Goal: Task Accomplishment & Management: Complete application form

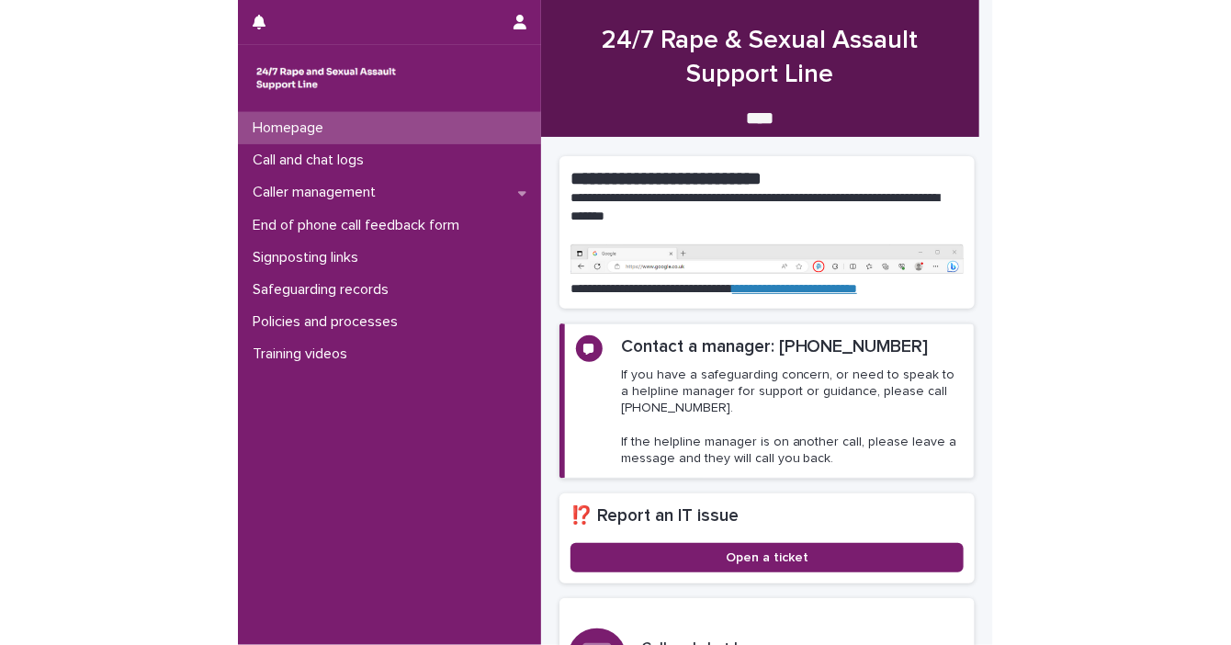
scroll to position [264, 0]
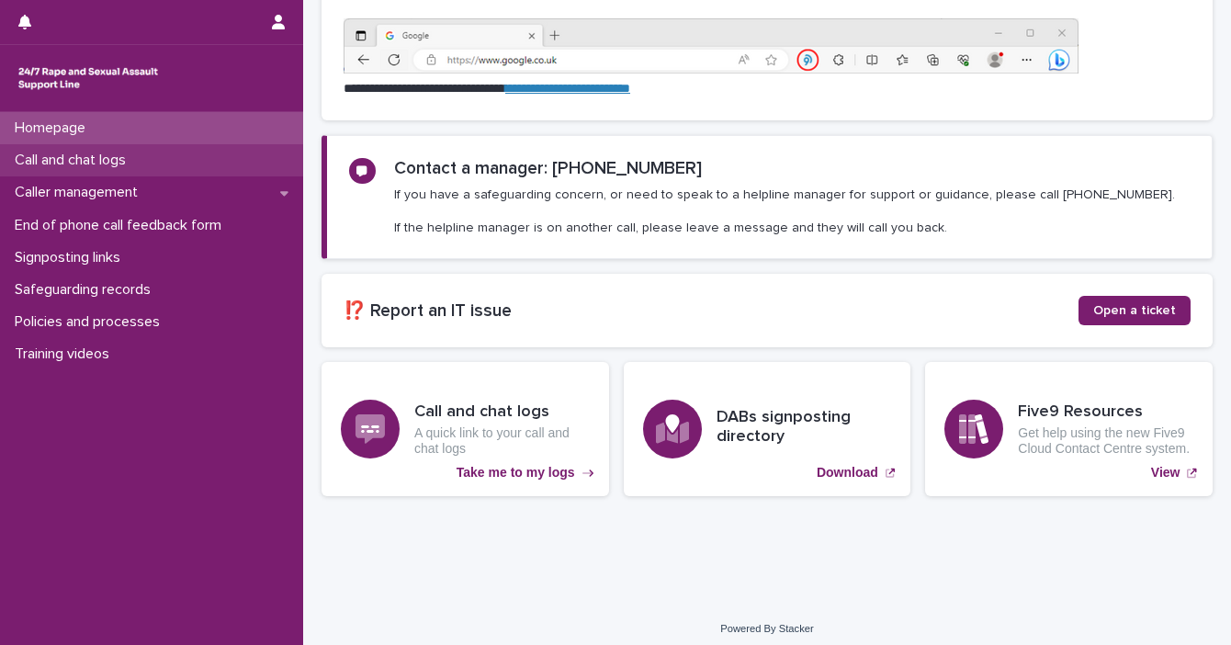
click at [84, 153] on p "Call and chat logs" at bounding box center [73, 160] width 133 height 17
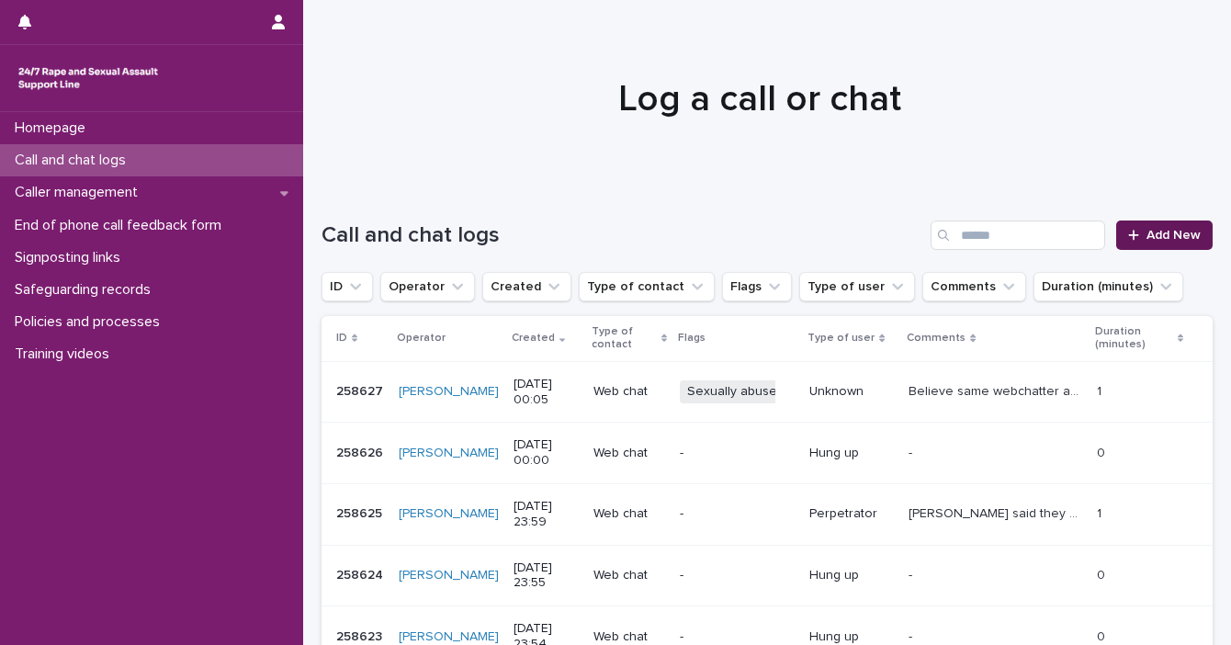
click at [754, 240] on icon at bounding box center [1133, 235] width 11 height 13
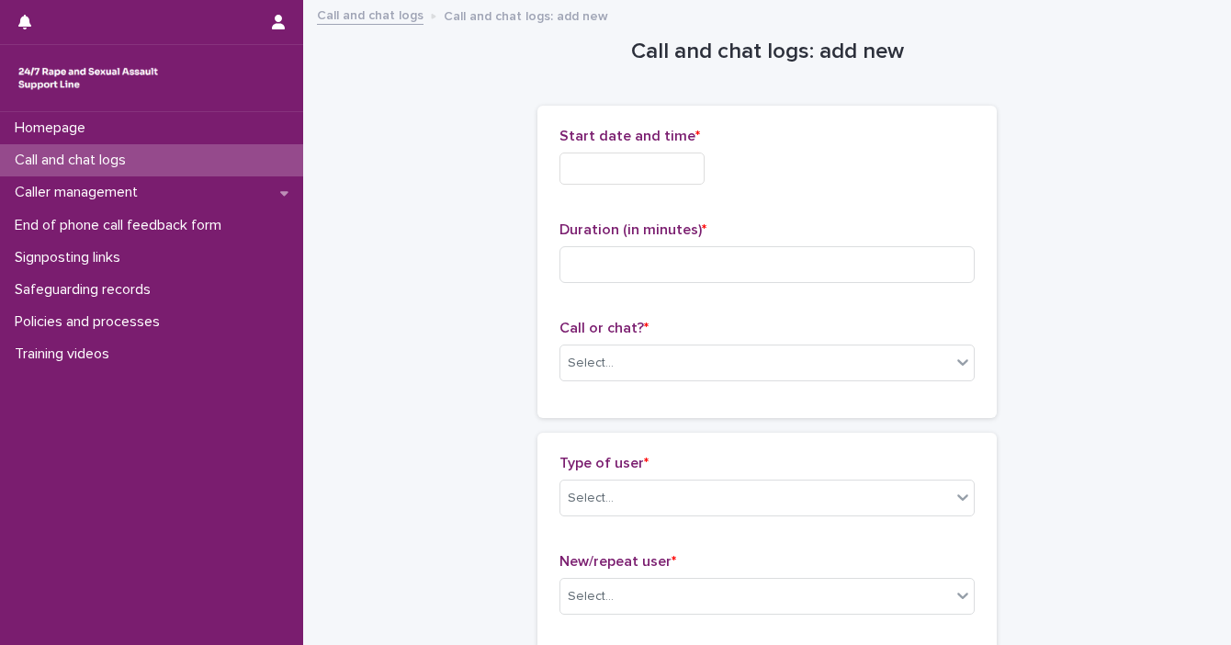
click at [624, 173] on input "text" at bounding box center [631, 168] width 145 height 32
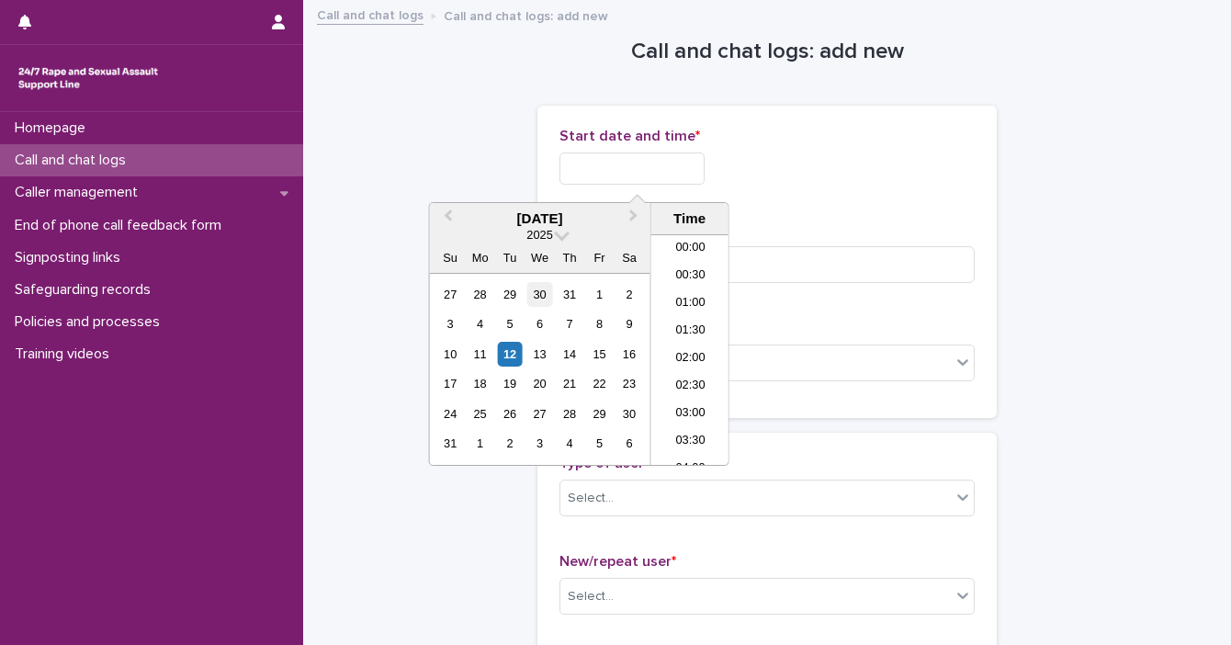
scroll to position [863, 0]
click at [510, 354] on div "12" at bounding box center [510, 354] width 25 height 25
drag, startPoint x: 622, startPoint y: 164, endPoint x: 789, endPoint y: 166, distance: 167.2
click at [754, 166] on div "**********" at bounding box center [766, 168] width 415 height 32
type input "**********"
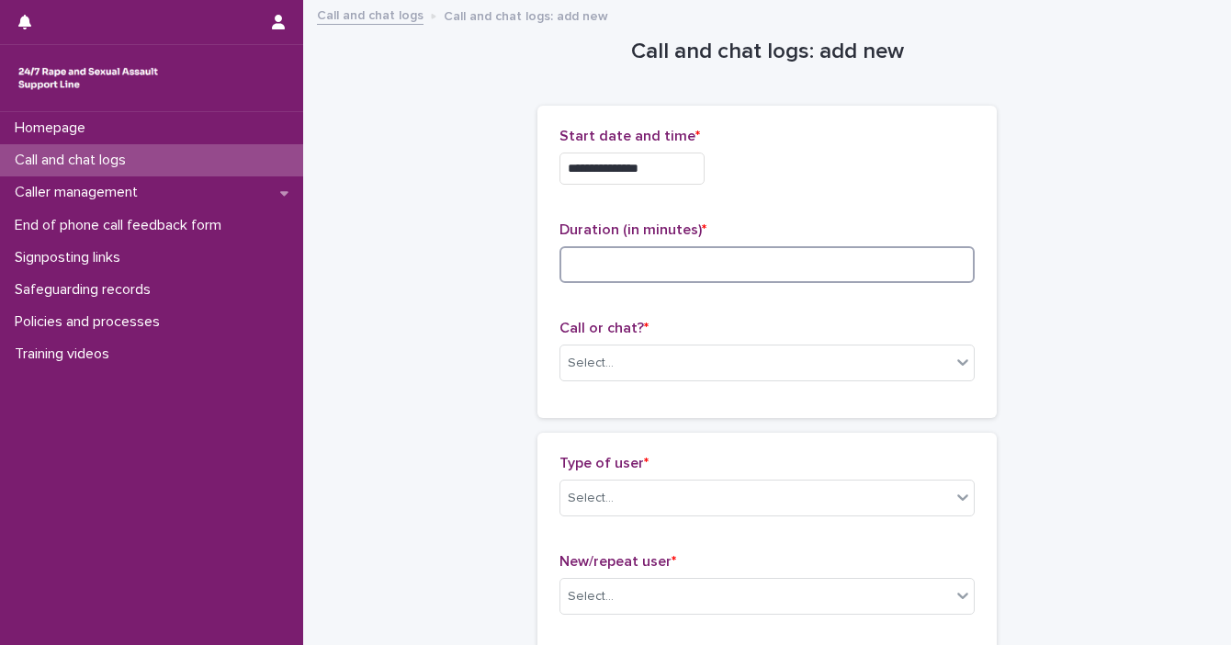
click at [754, 270] on input at bounding box center [766, 264] width 415 height 37
type input "**"
click at [754, 360] on icon at bounding box center [962, 362] width 11 height 6
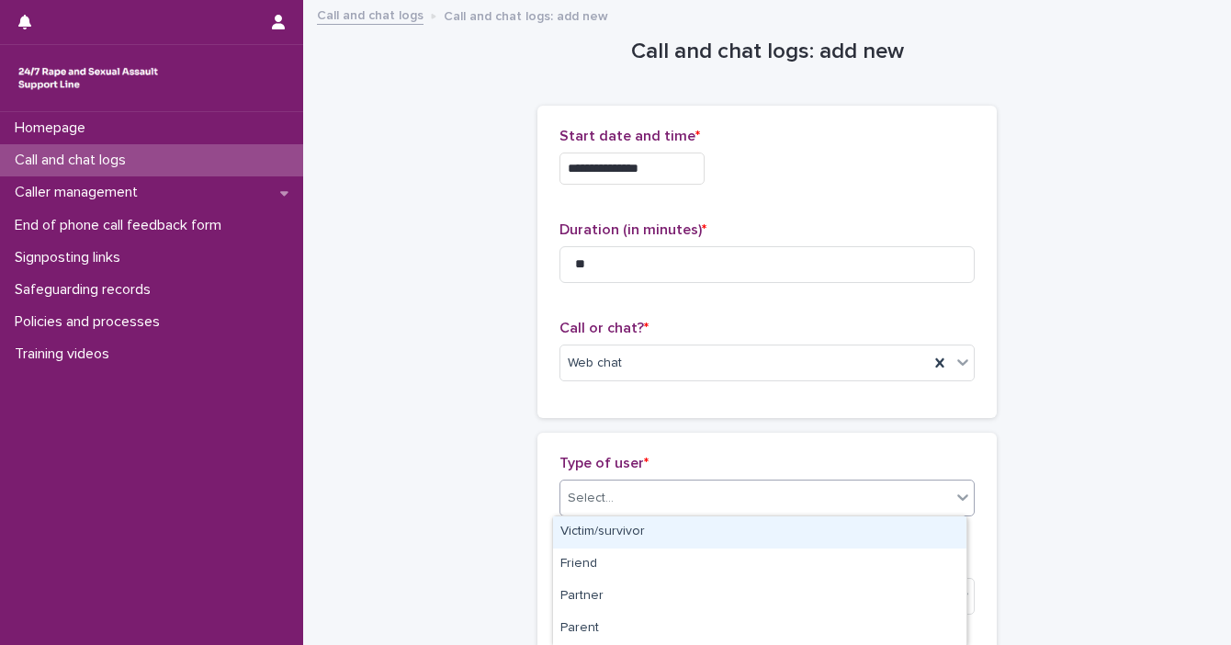
click at [754, 497] on icon at bounding box center [962, 497] width 11 height 6
click at [754, 534] on div "Victim/survivor" at bounding box center [759, 532] width 413 height 32
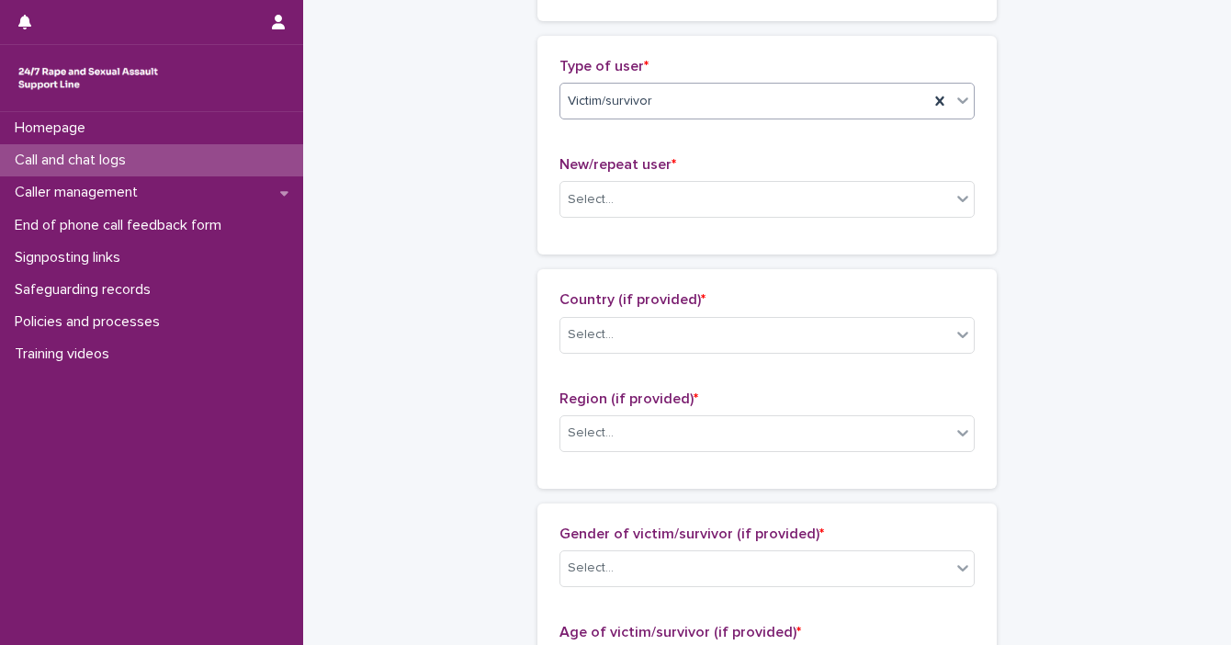
scroll to position [410, 0]
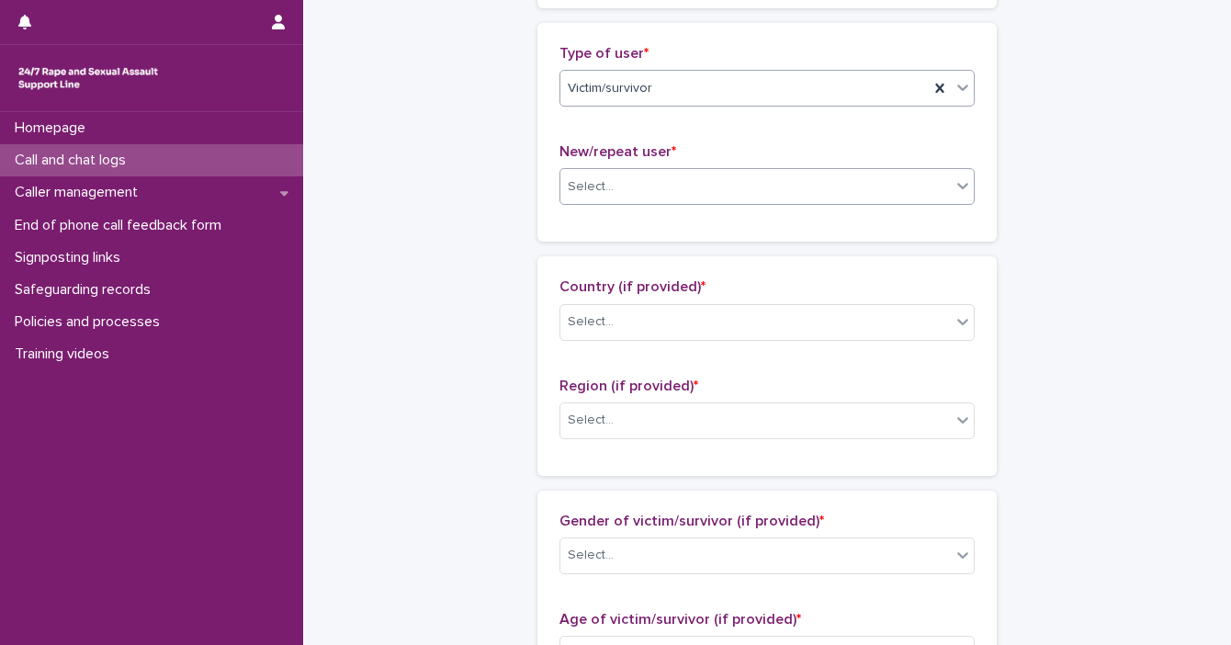
click at [754, 185] on icon at bounding box center [962, 187] width 11 height 6
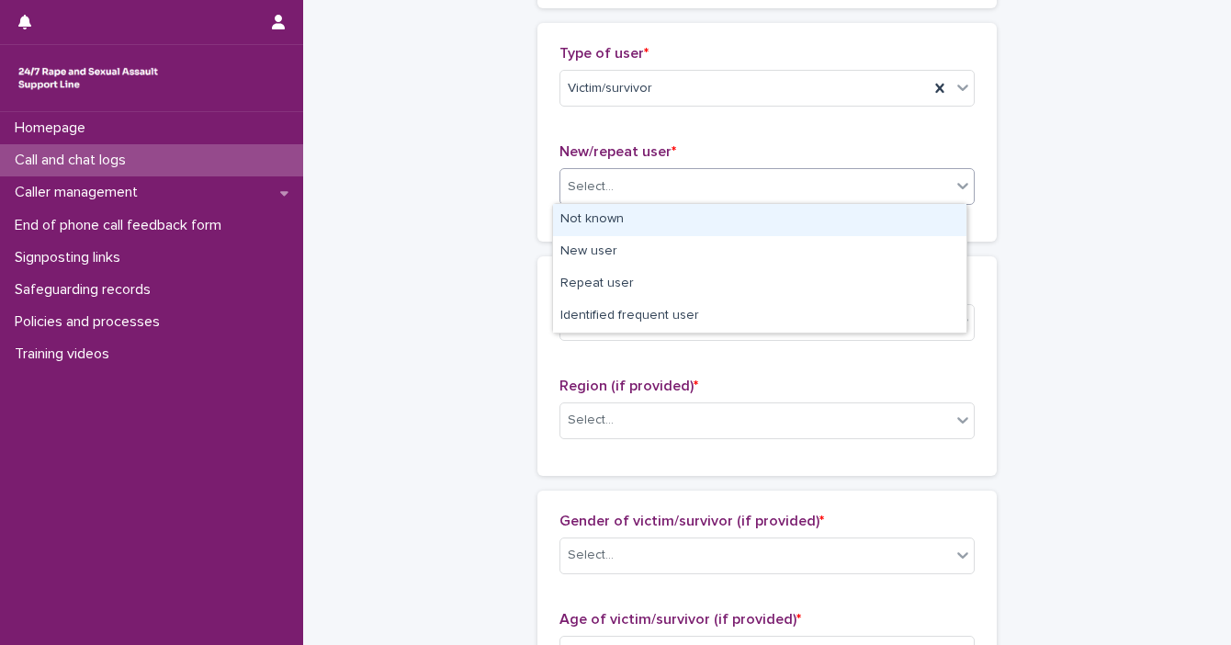
click at [754, 214] on div "Not known" at bounding box center [759, 220] width 413 height 32
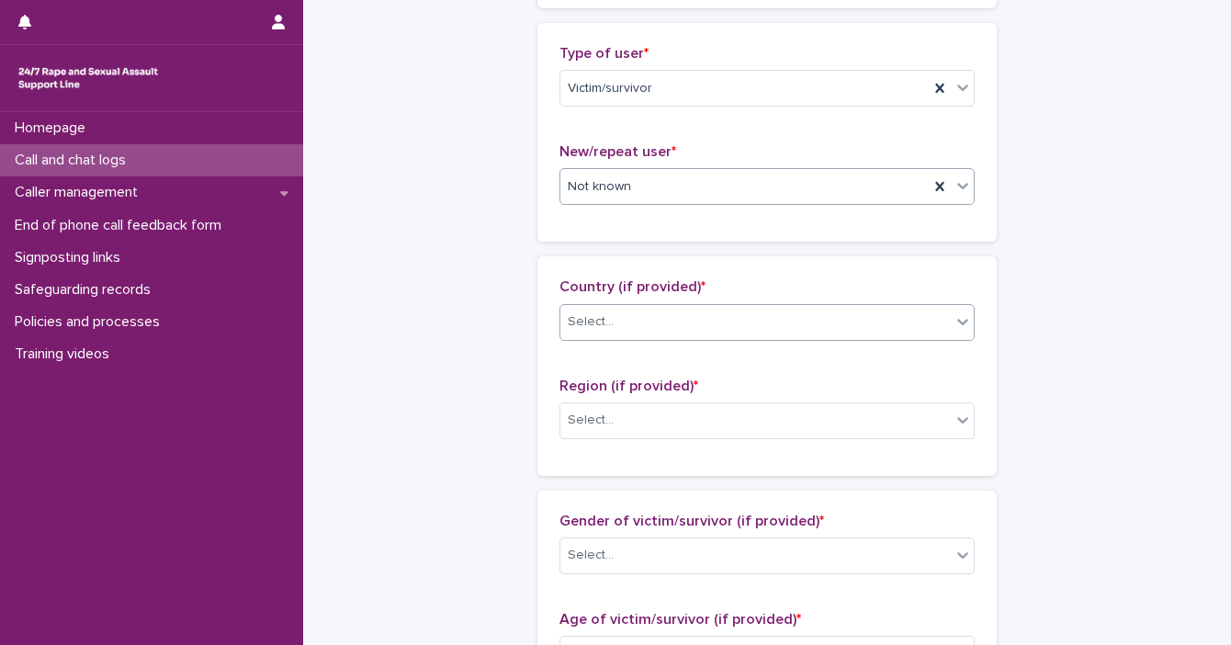
click at [754, 321] on div "Select..." at bounding box center [755, 322] width 390 height 30
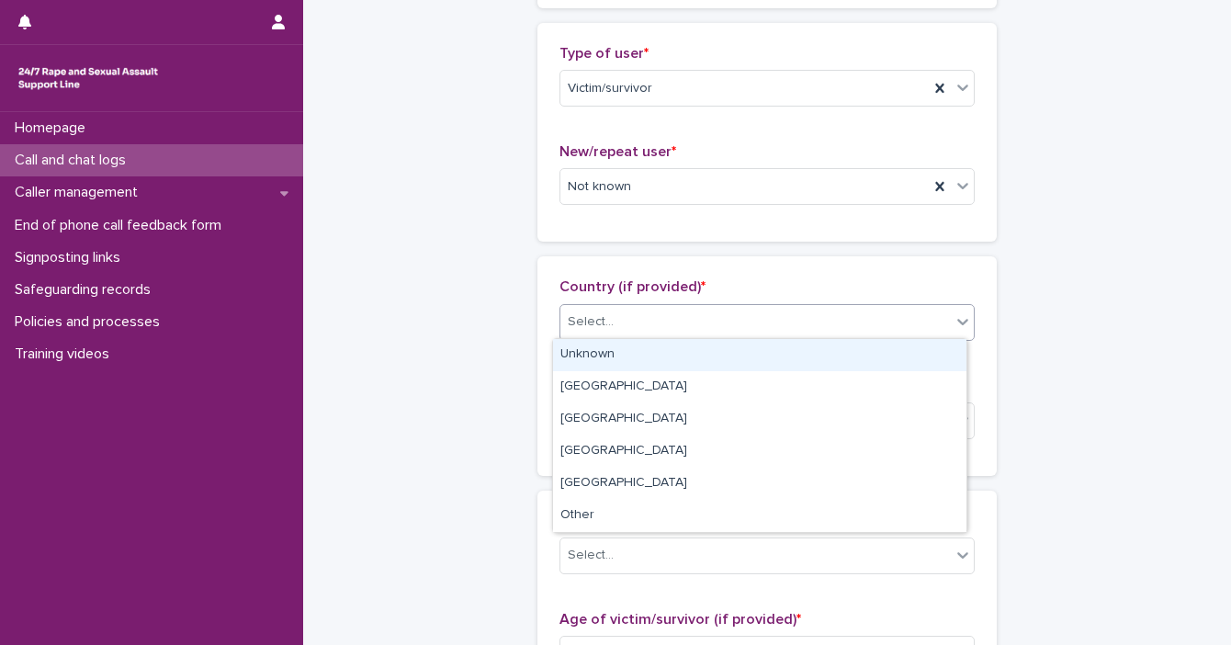
click at [754, 366] on div "Unknown" at bounding box center [759, 355] width 413 height 32
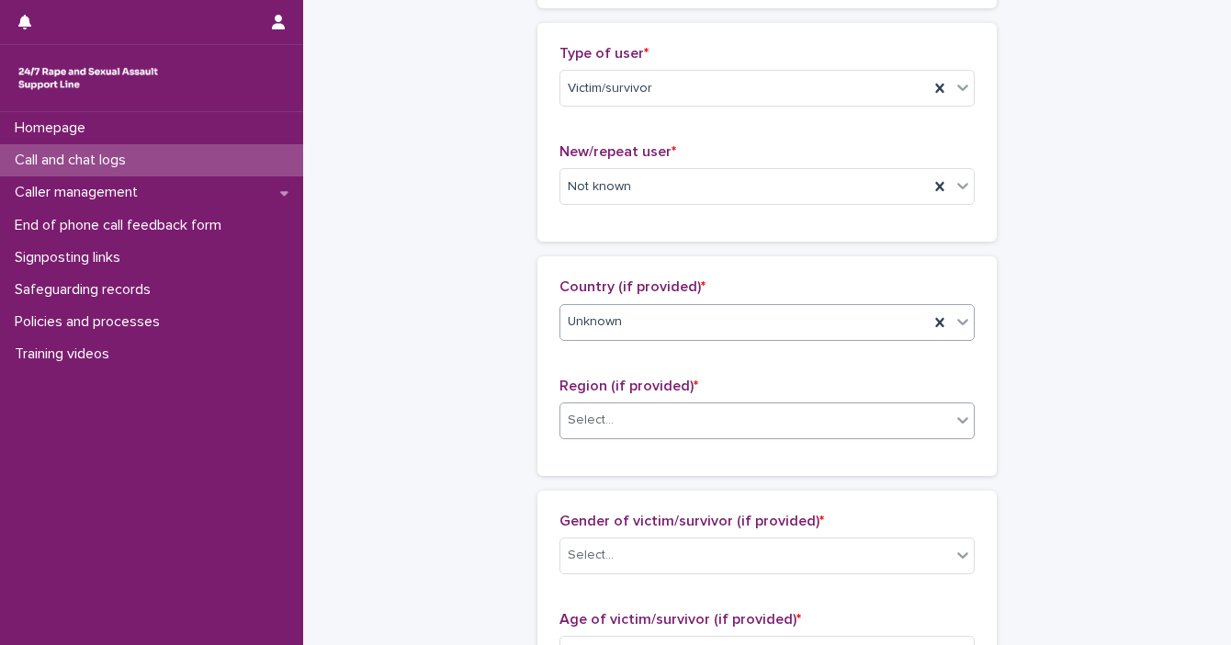
click at [754, 426] on div at bounding box center [962, 419] width 22 height 33
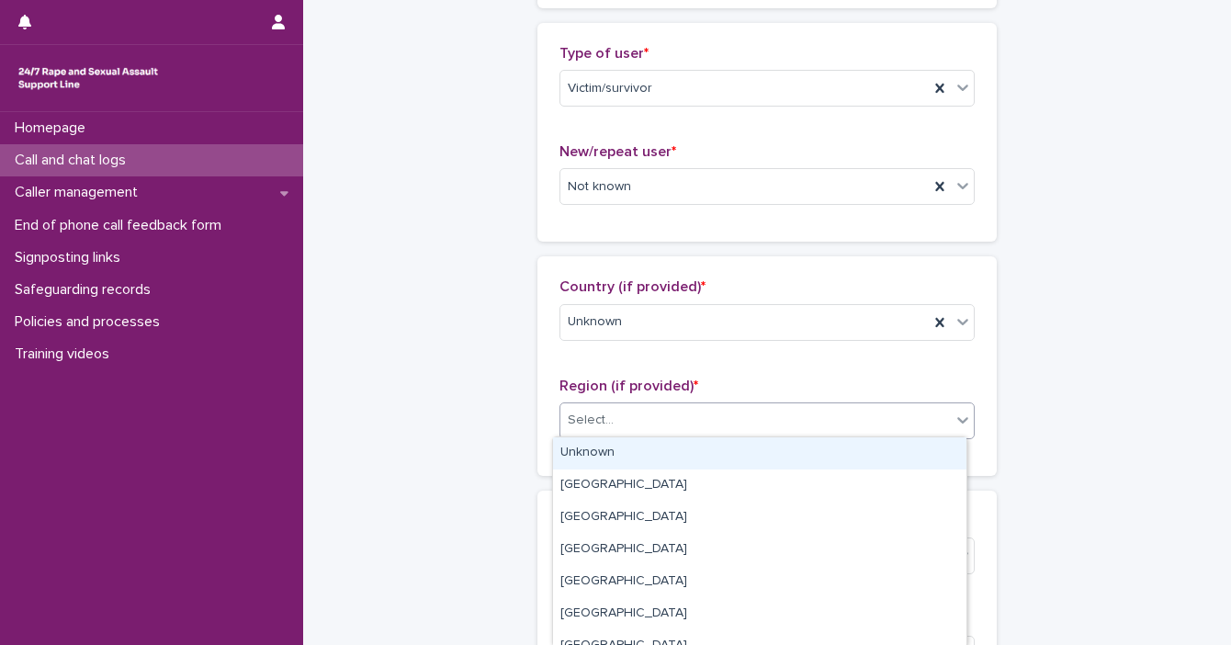
click at [754, 464] on div "Unknown" at bounding box center [759, 453] width 413 height 32
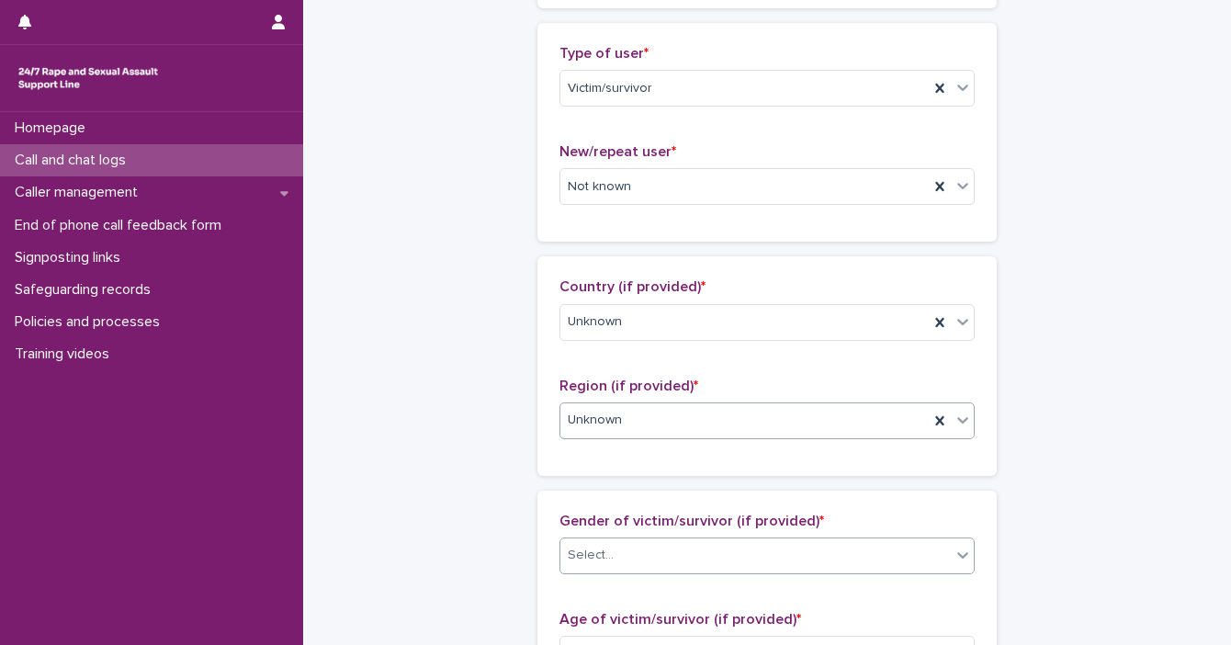
click at [754, 557] on icon at bounding box center [962, 555] width 18 height 18
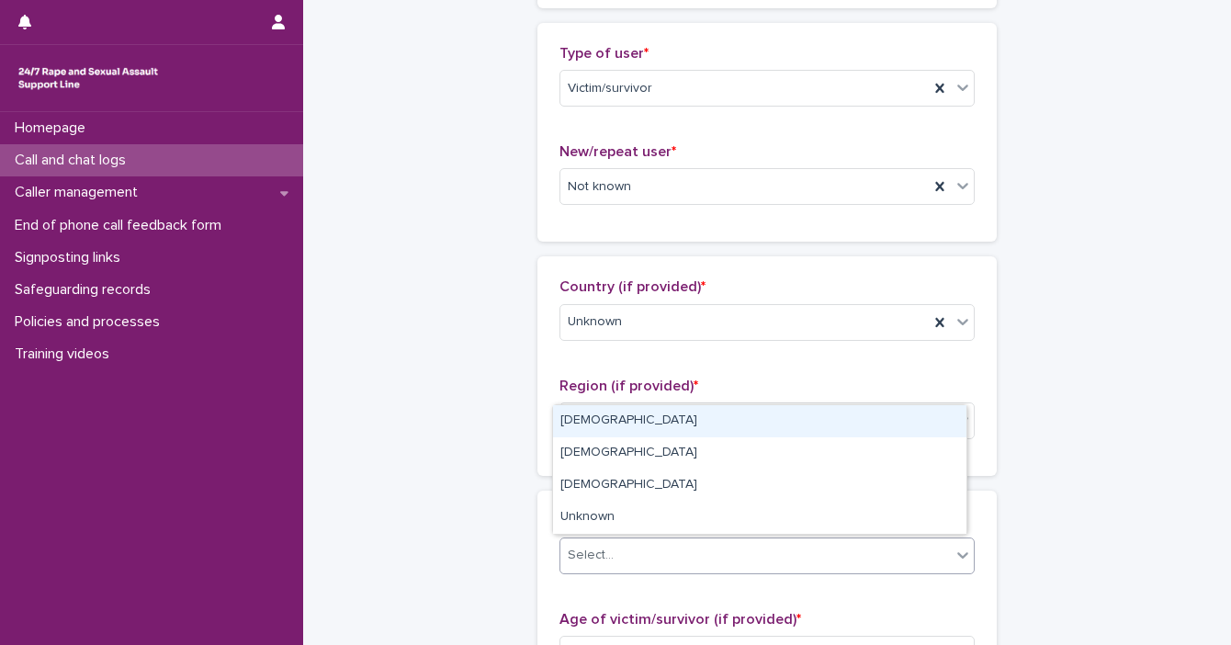
click at [754, 429] on div "[DEMOGRAPHIC_DATA]" at bounding box center [759, 421] width 413 height 32
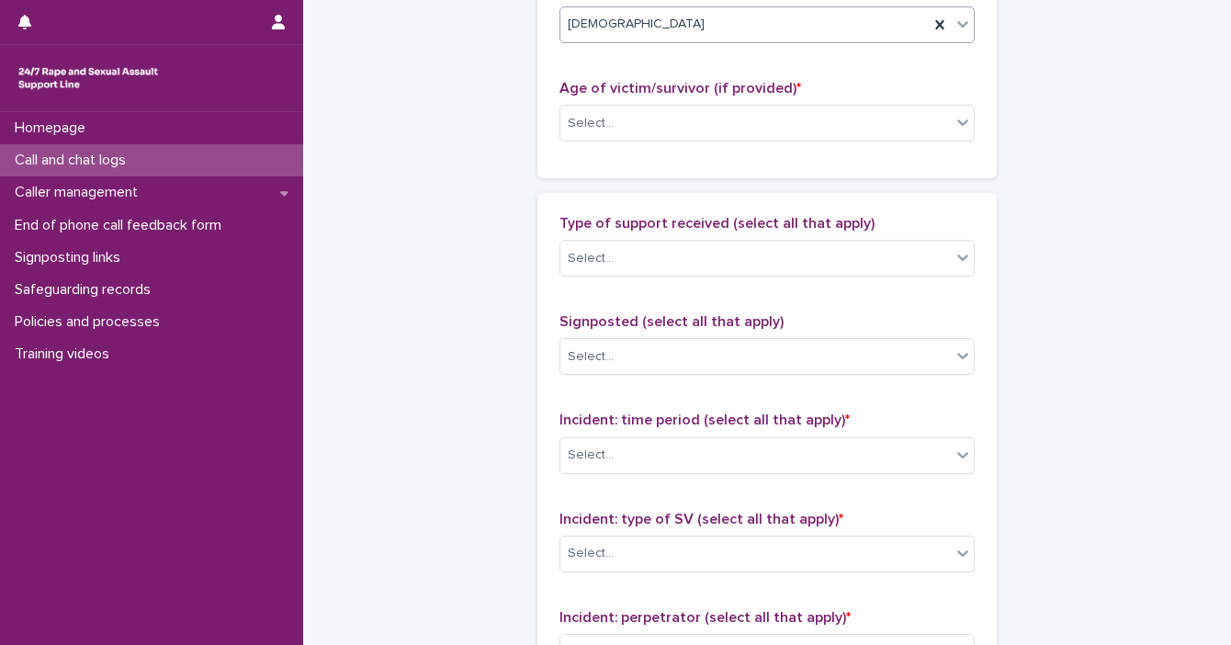
scroll to position [954, 0]
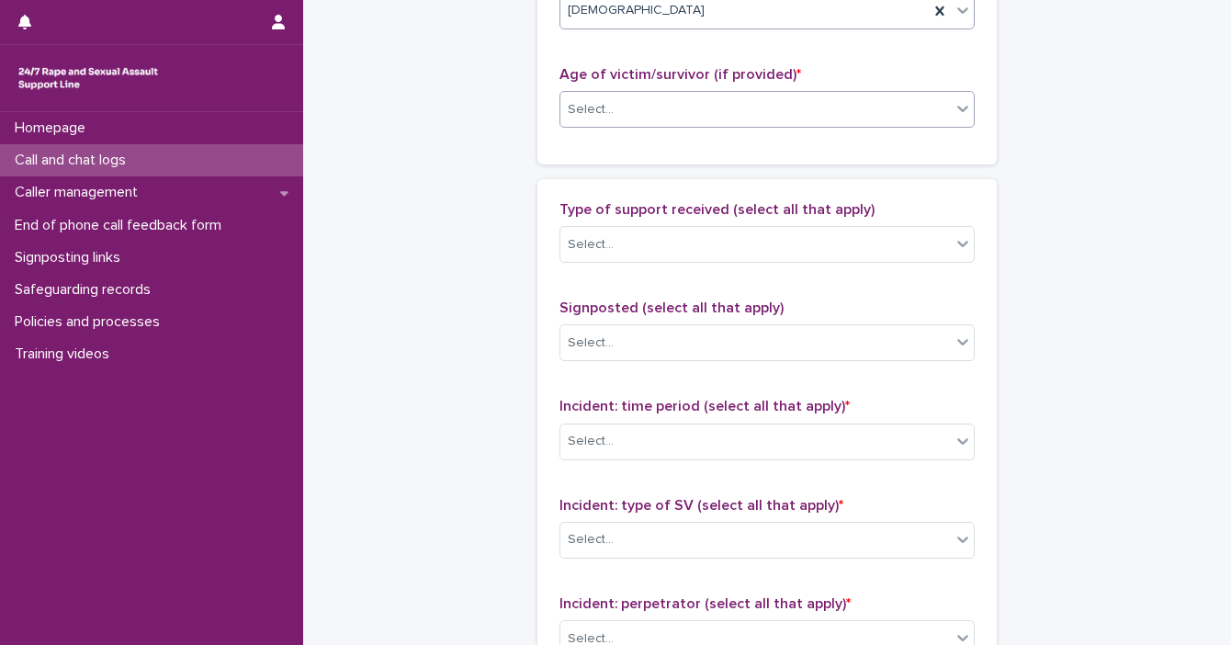
click at [754, 108] on icon at bounding box center [962, 108] width 18 height 18
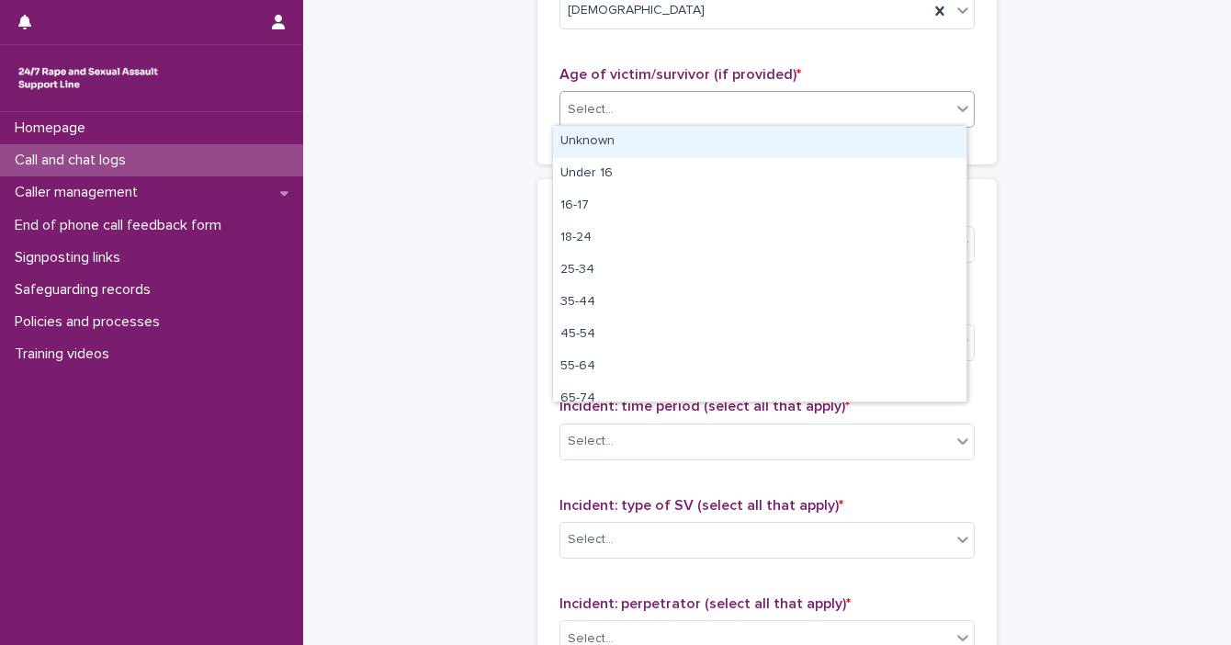
drag, startPoint x: 933, startPoint y: 139, endPoint x: 944, endPoint y: 181, distance: 43.7
click at [754, 140] on div "Unknown" at bounding box center [759, 142] width 413 height 32
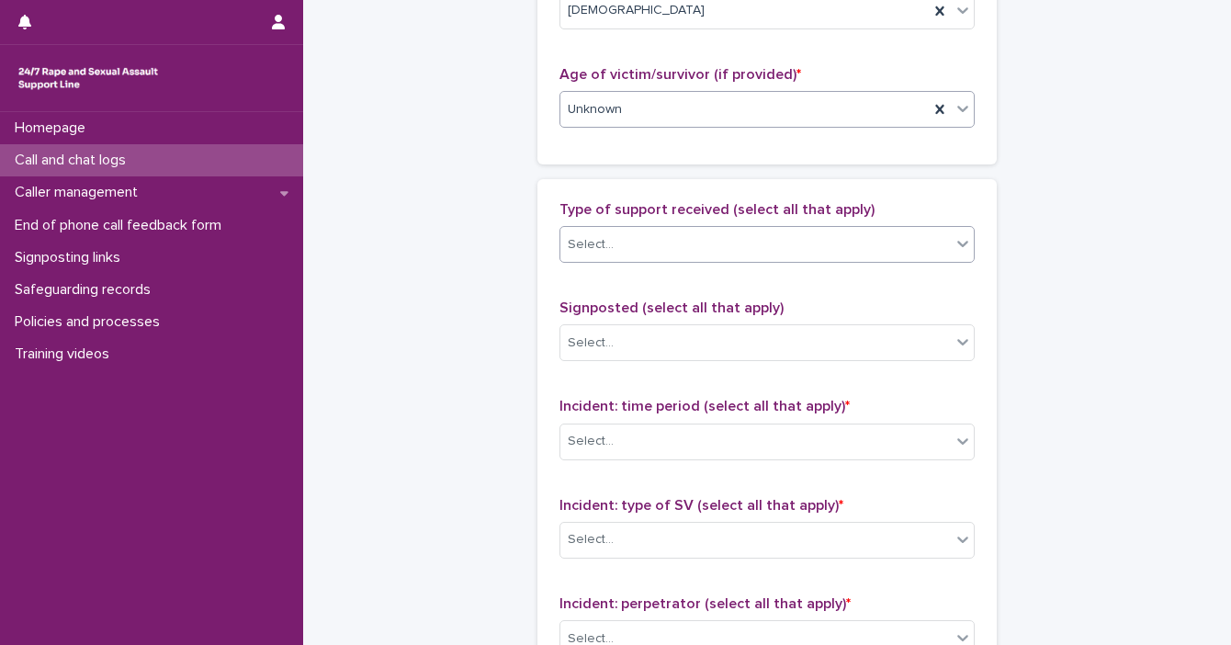
click at [754, 243] on icon at bounding box center [962, 243] width 18 height 18
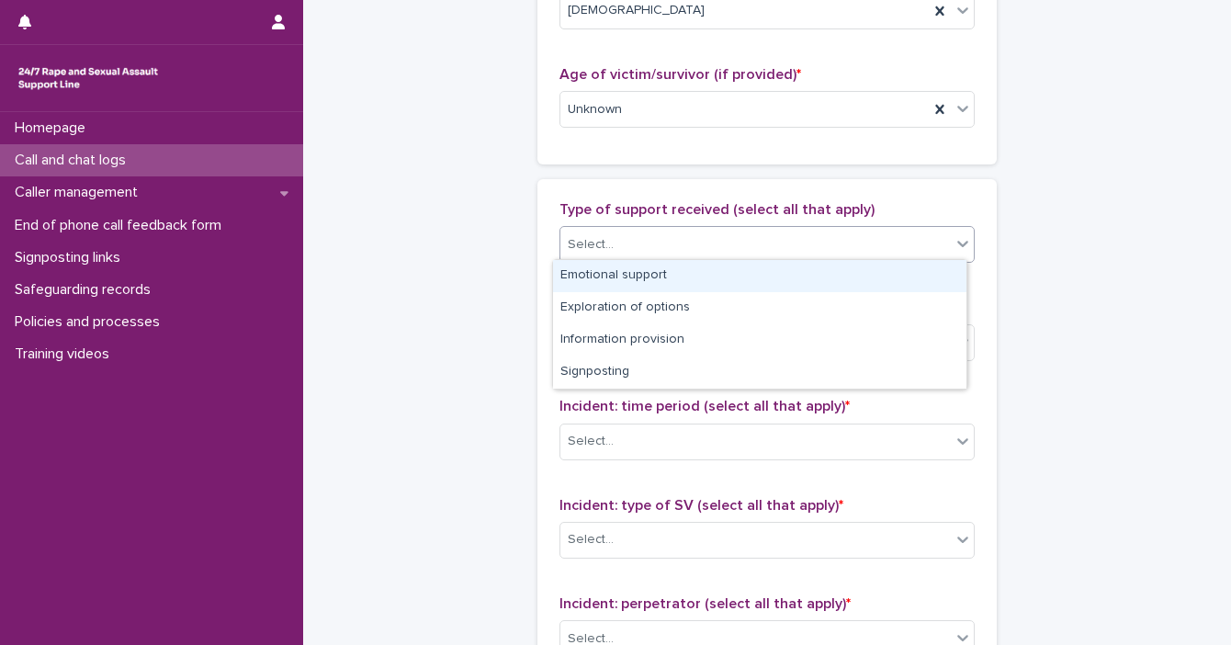
click at [754, 272] on div "Emotional support" at bounding box center [759, 276] width 413 height 32
click at [754, 251] on div at bounding box center [962, 243] width 22 height 33
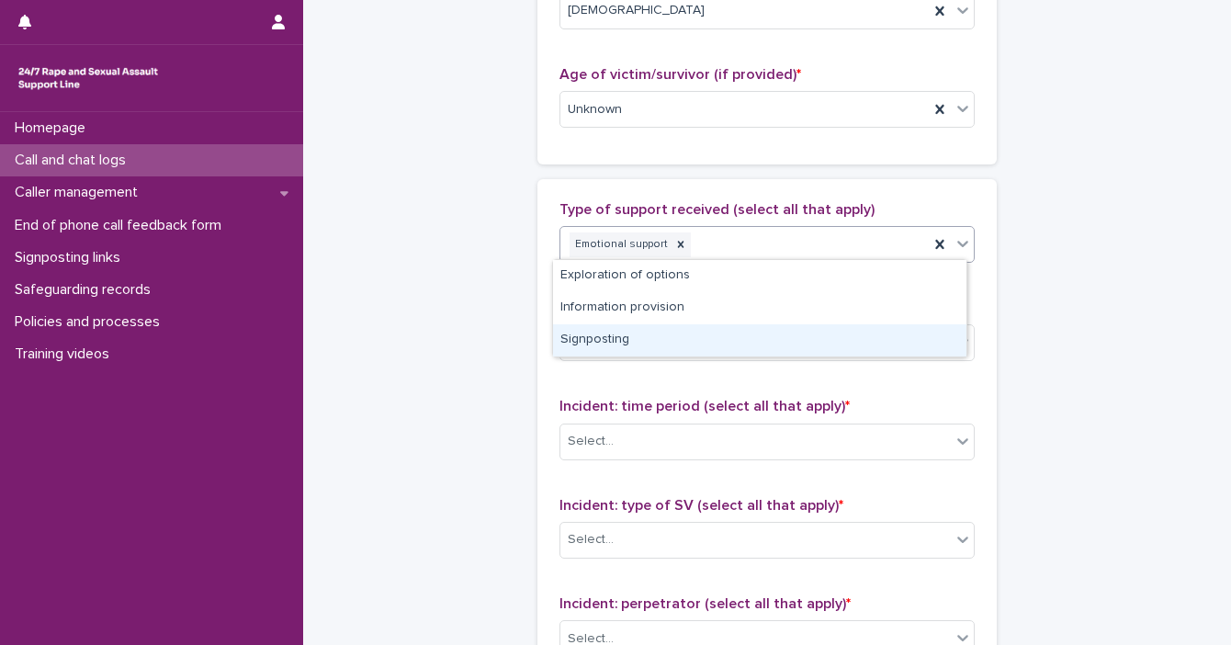
click at [754, 334] on div "Signposting" at bounding box center [759, 340] width 413 height 32
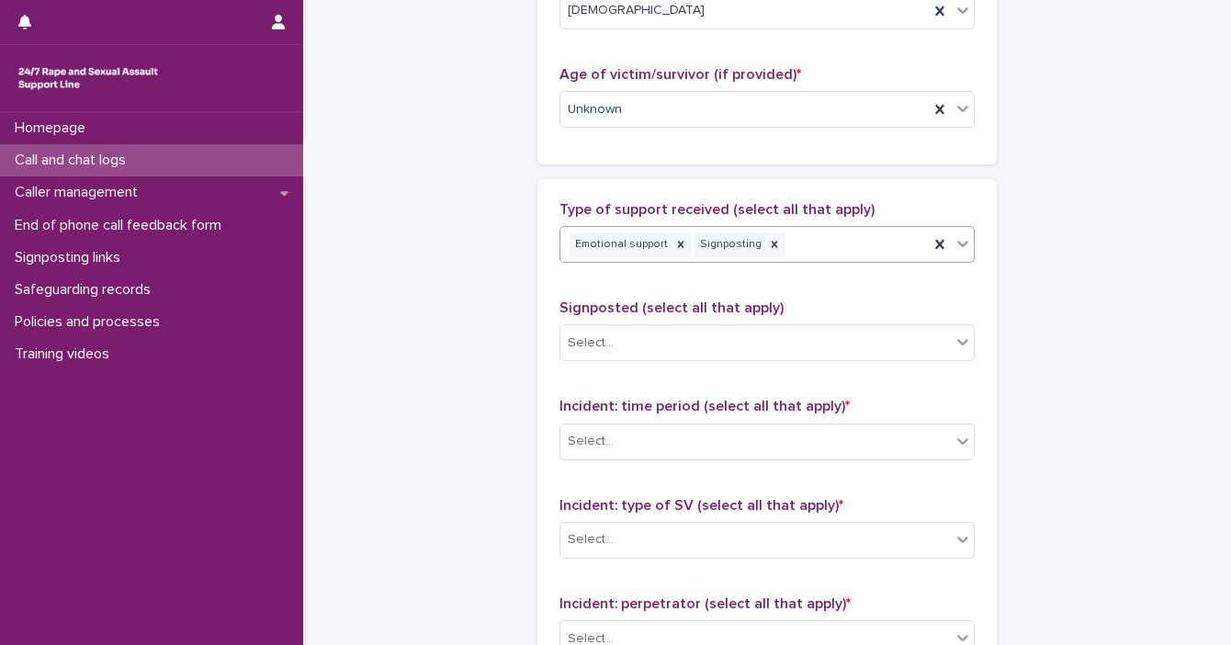
click at [754, 341] on div "Type of support received (select all that apply) option Signposting, selected. …" at bounding box center [766, 585] width 459 height 812
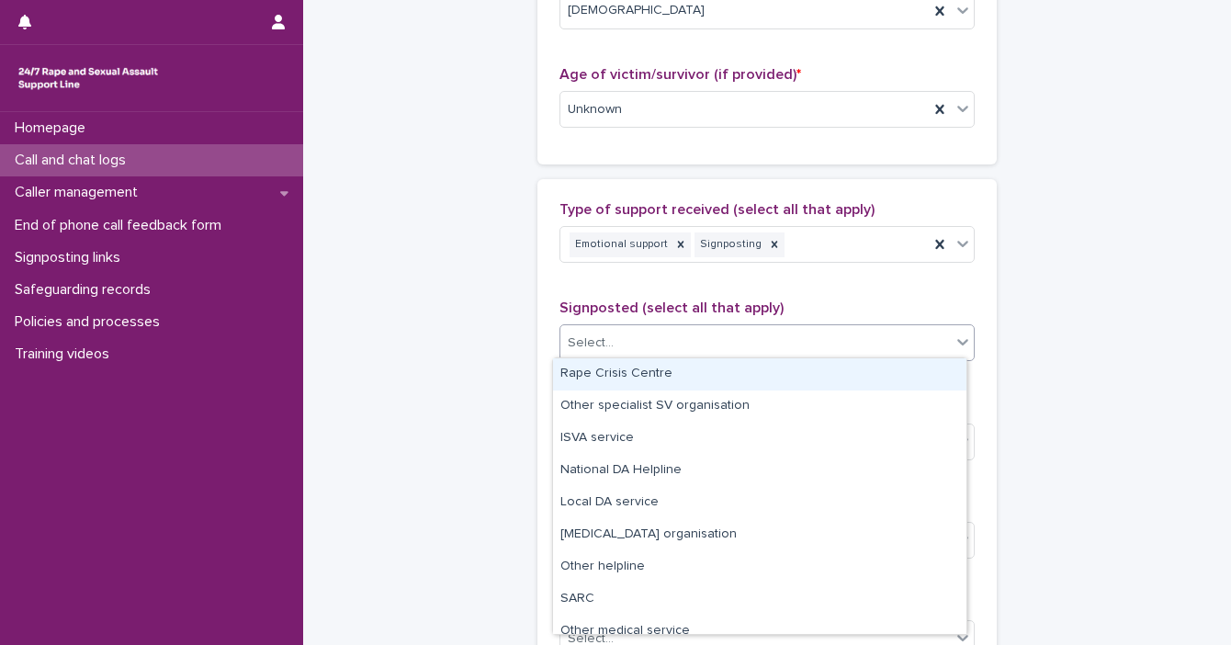
click at [754, 343] on div at bounding box center [962, 341] width 22 height 33
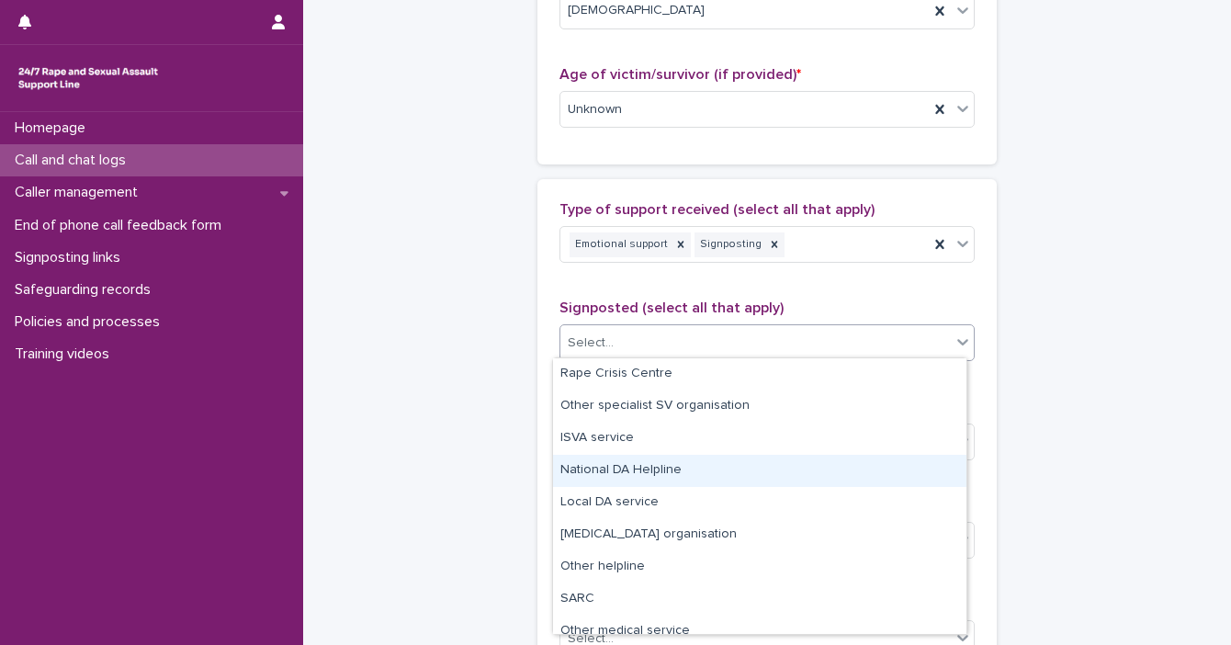
scroll to position [110, 0]
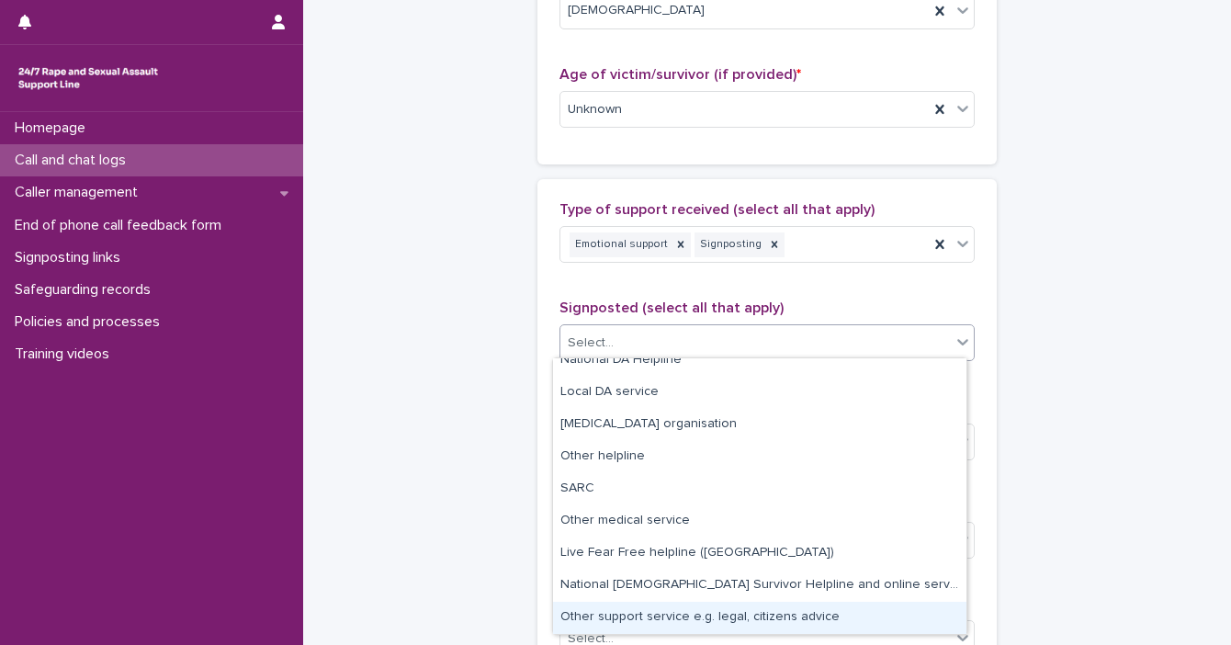
click at [754, 624] on div "Other support service e.g. legal, citizens advice" at bounding box center [759, 618] width 413 height 32
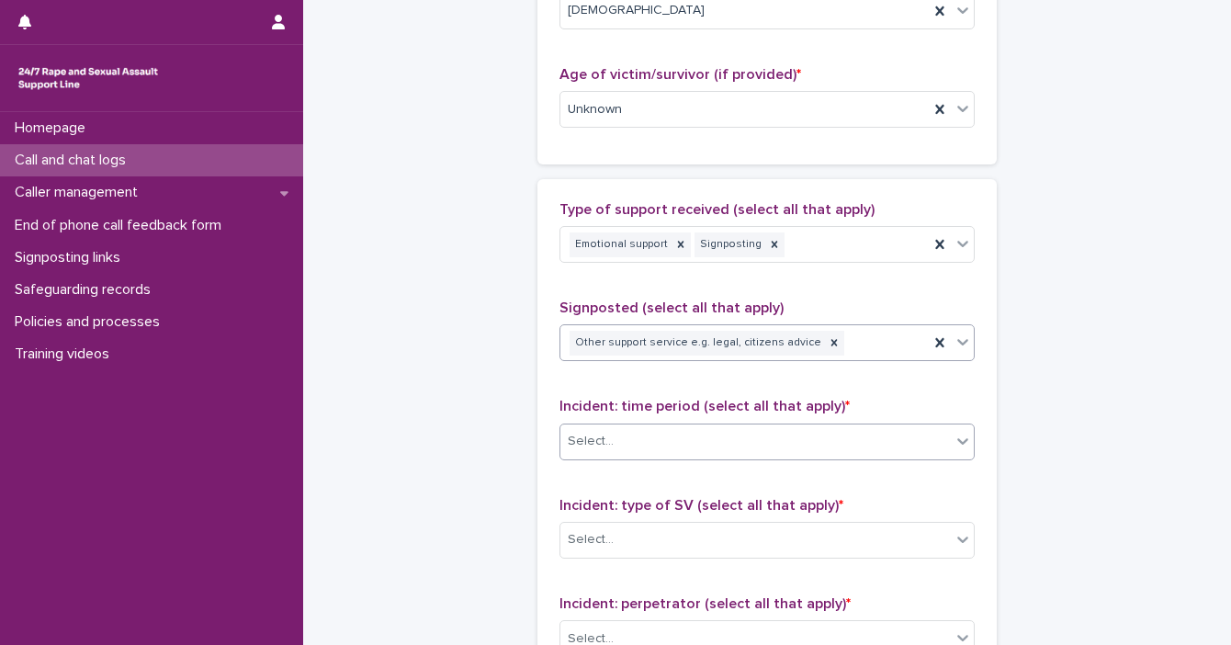
click at [754, 445] on div at bounding box center [962, 440] width 22 height 33
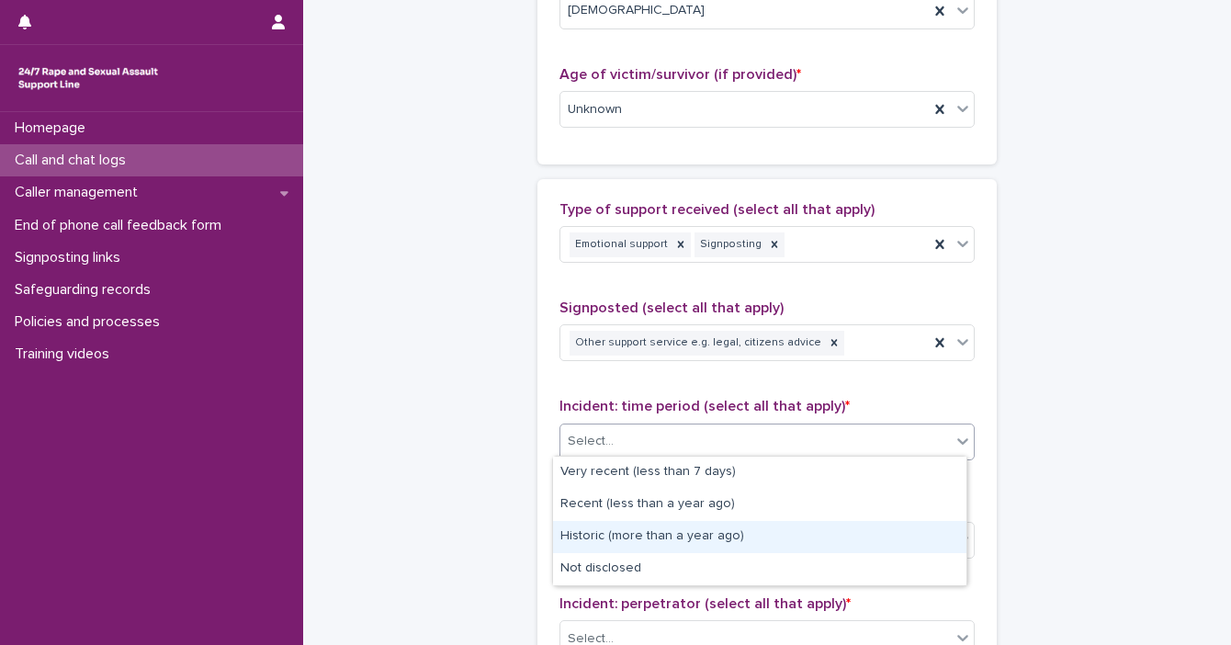
click at [754, 541] on div "Historic (more than a year ago)" at bounding box center [759, 537] width 413 height 32
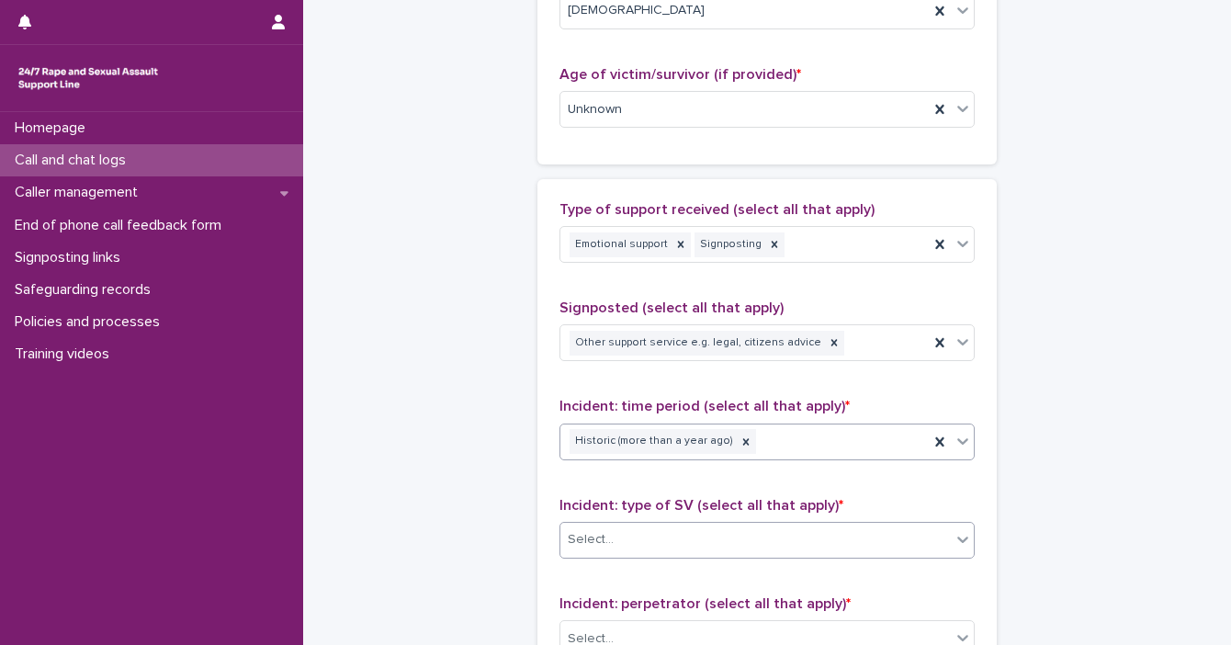
click at [754, 544] on div at bounding box center [962, 539] width 22 height 33
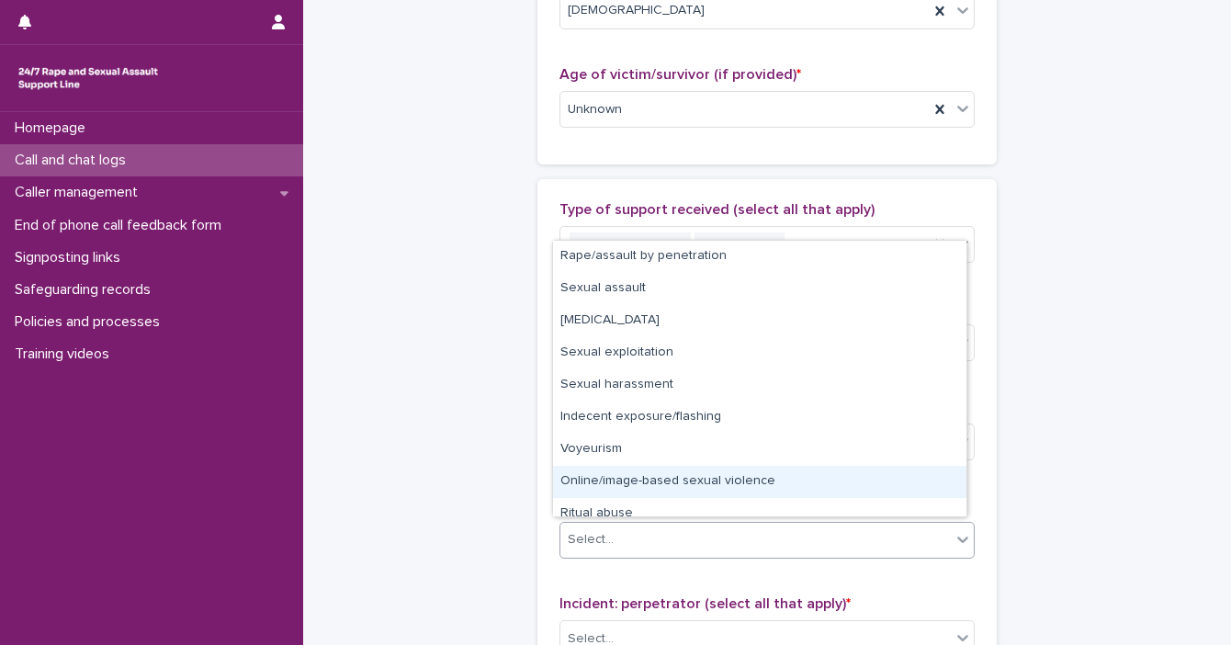
click at [754, 467] on div "**********" at bounding box center [766, 41] width 891 height 1987
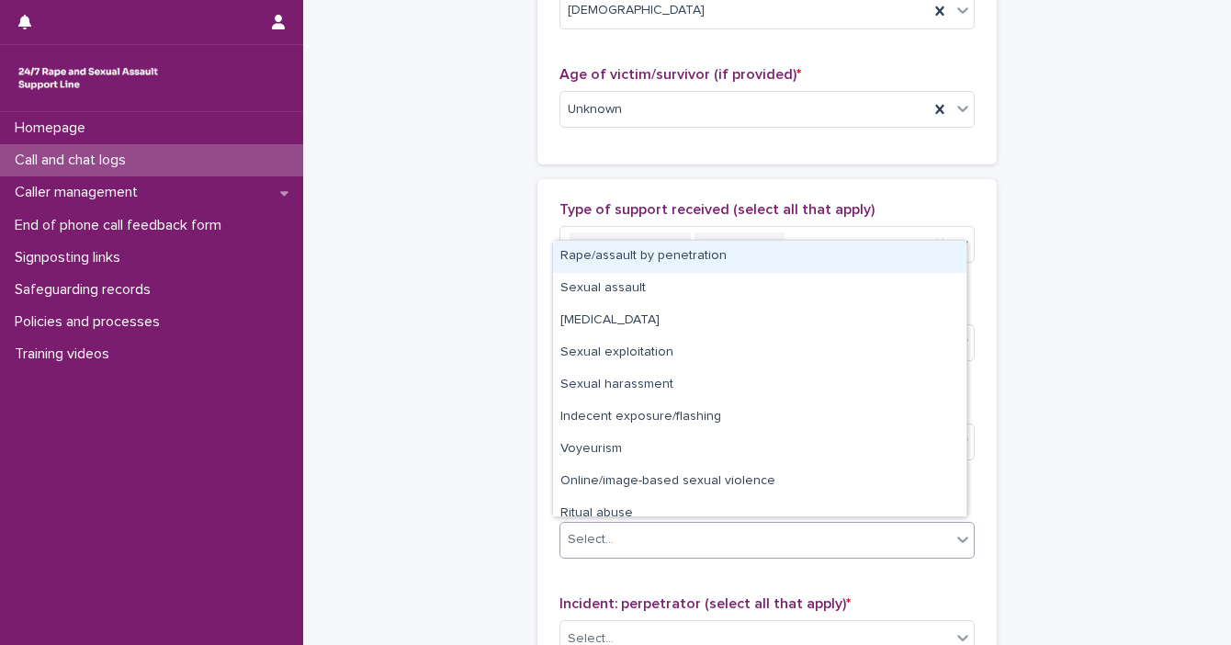
click at [754, 534] on icon at bounding box center [962, 539] width 18 height 18
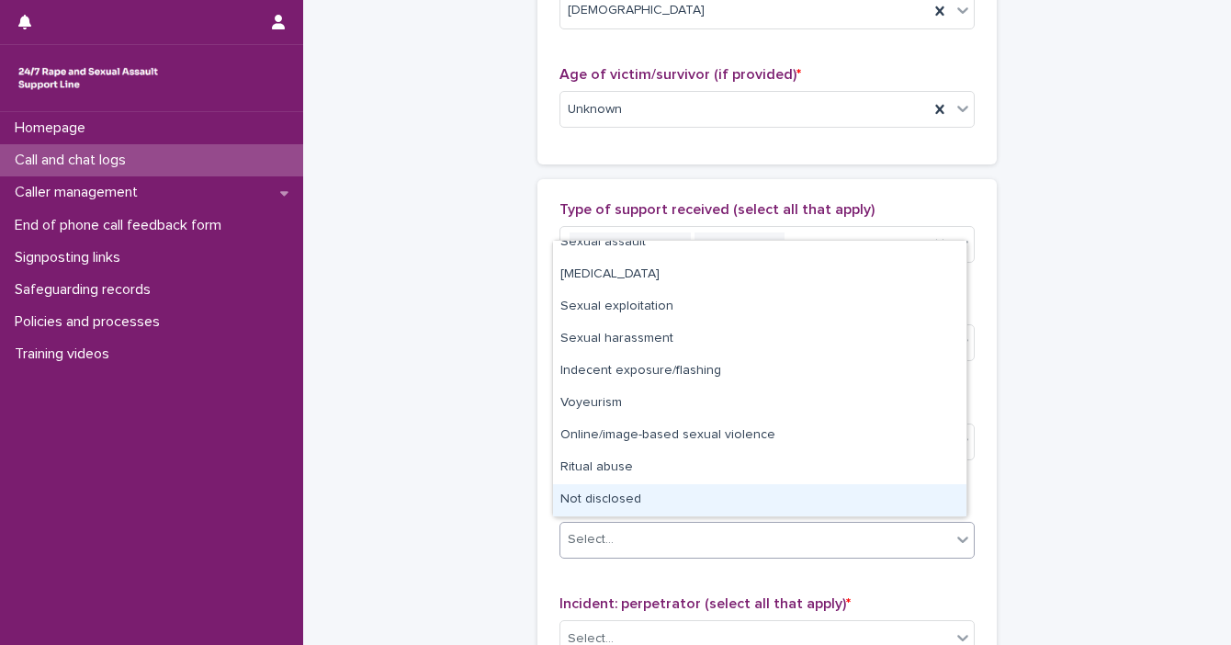
click at [754, 496] on div "Not disclosed" at bounding box center [759, 500] width 413 height 32
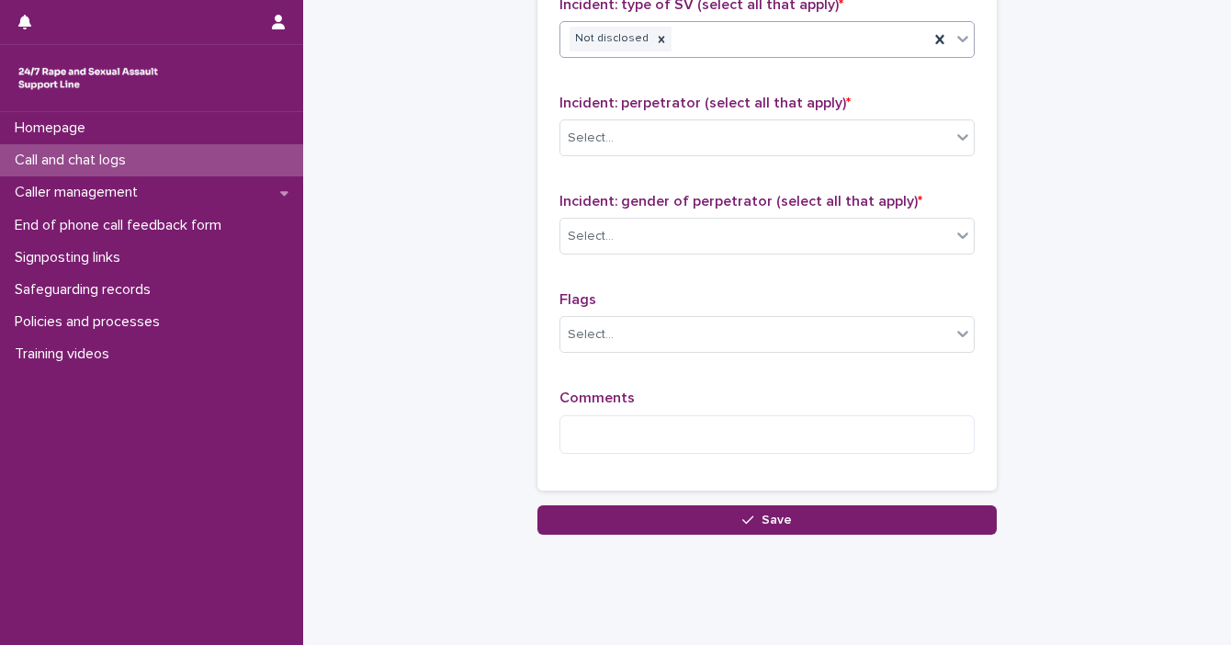
scroll to position [1475, 0]
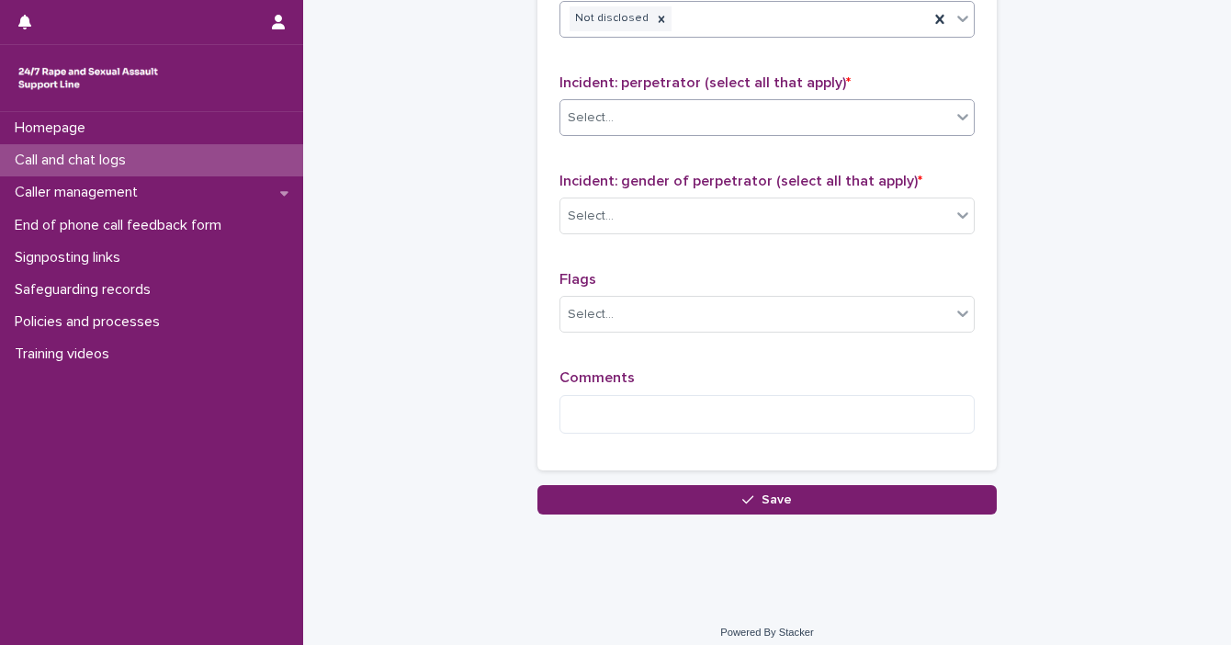
click at [754, 114] on icon at bounding box center [962, 116] width 18 height 18
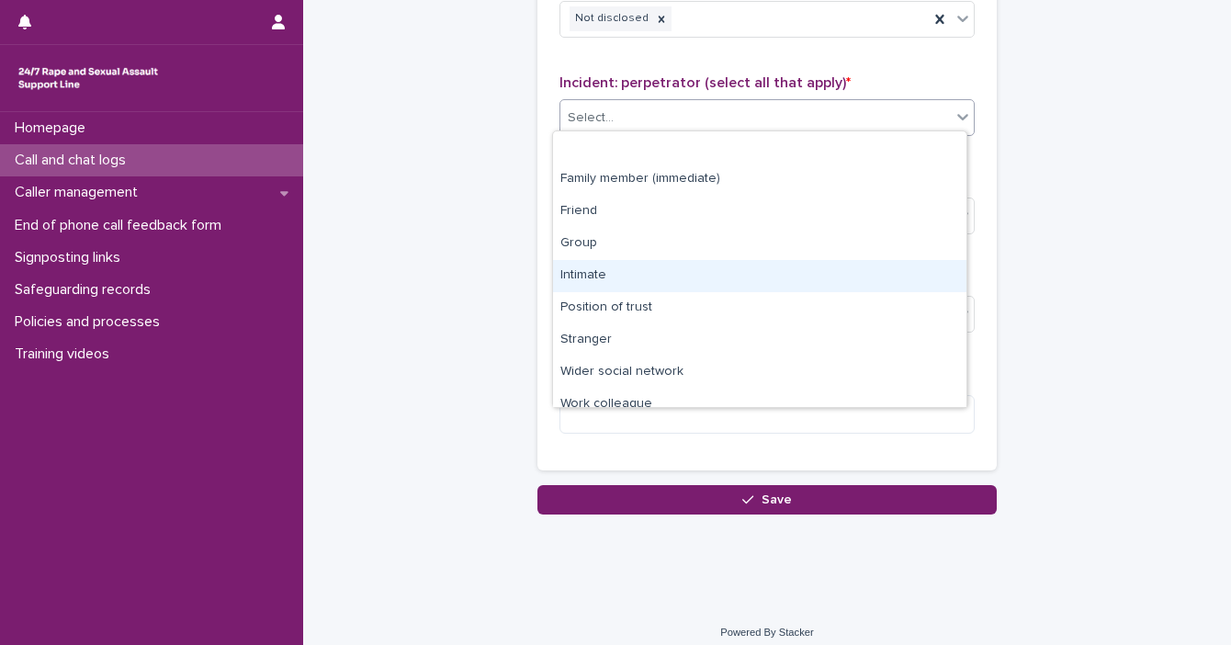
scroll to position [77, 0]
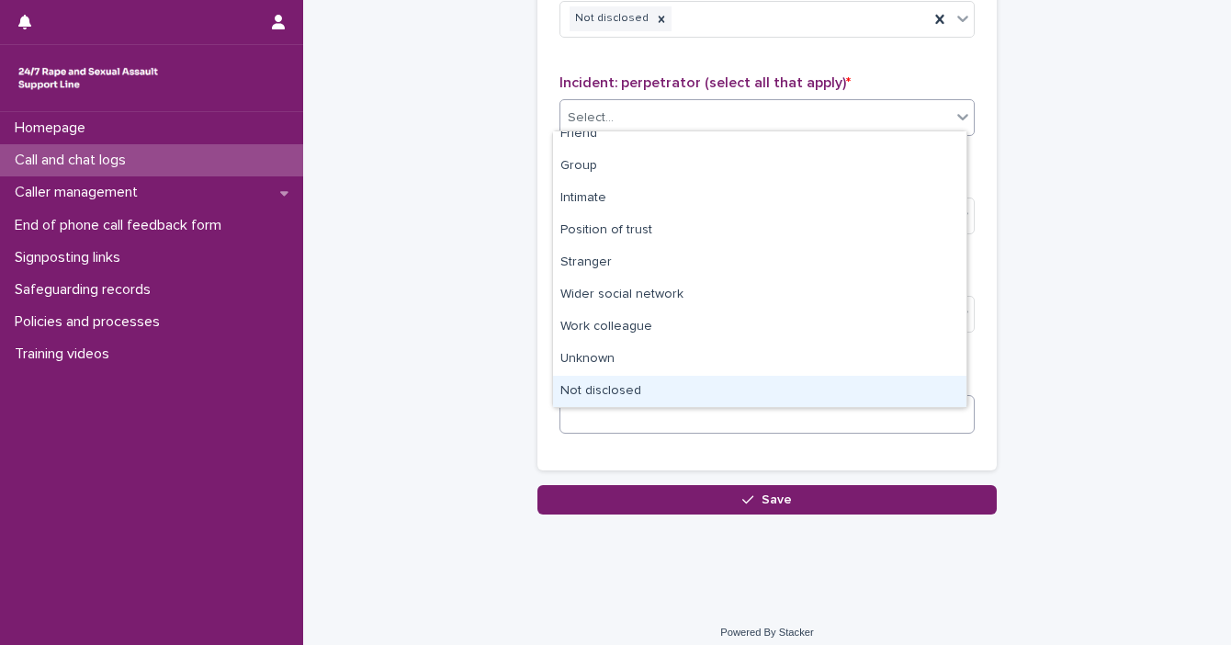
click at [754, 396] on div "Not disclosed" at bounding box center [759, 392] width 413 height 32
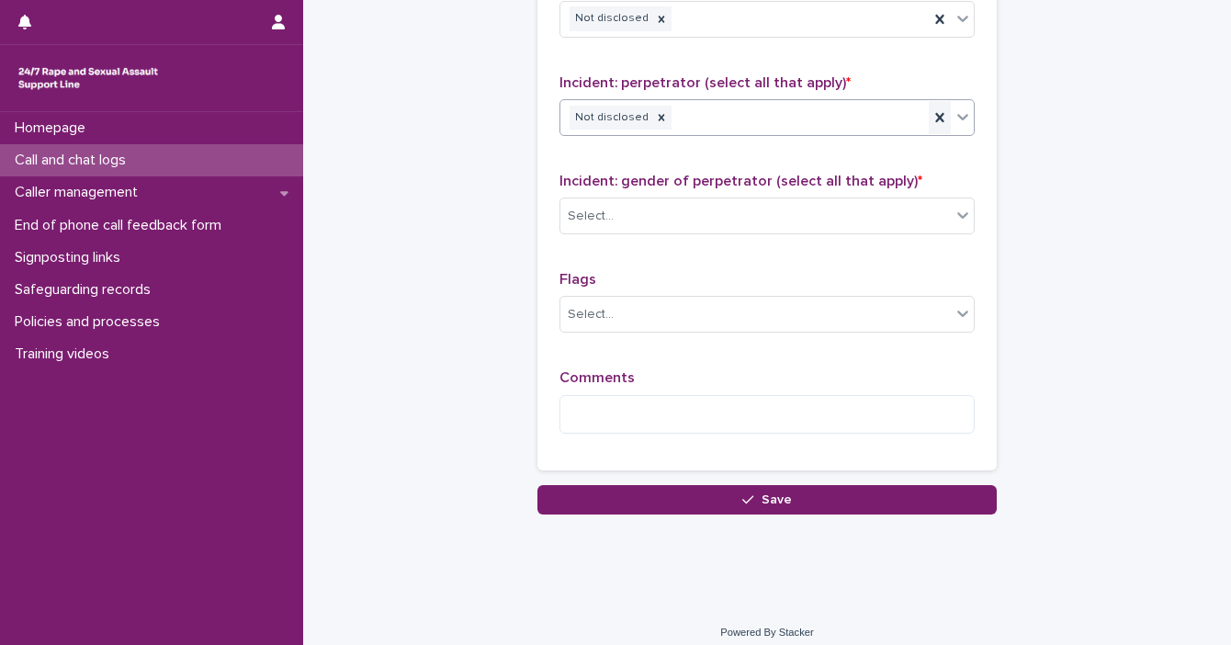
click at [754, 122] on div at bounding box center [939, 117] width 22 height 33
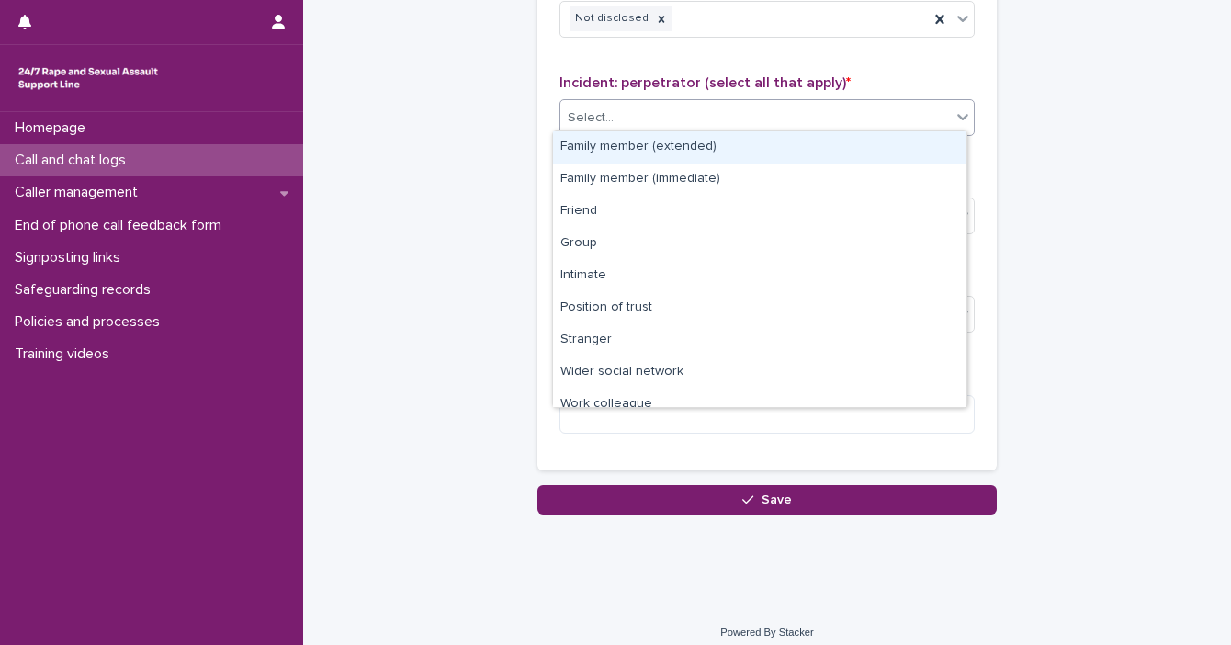
click at [754, 118] on icon at bounding box center [962, 116] width 18 height 18
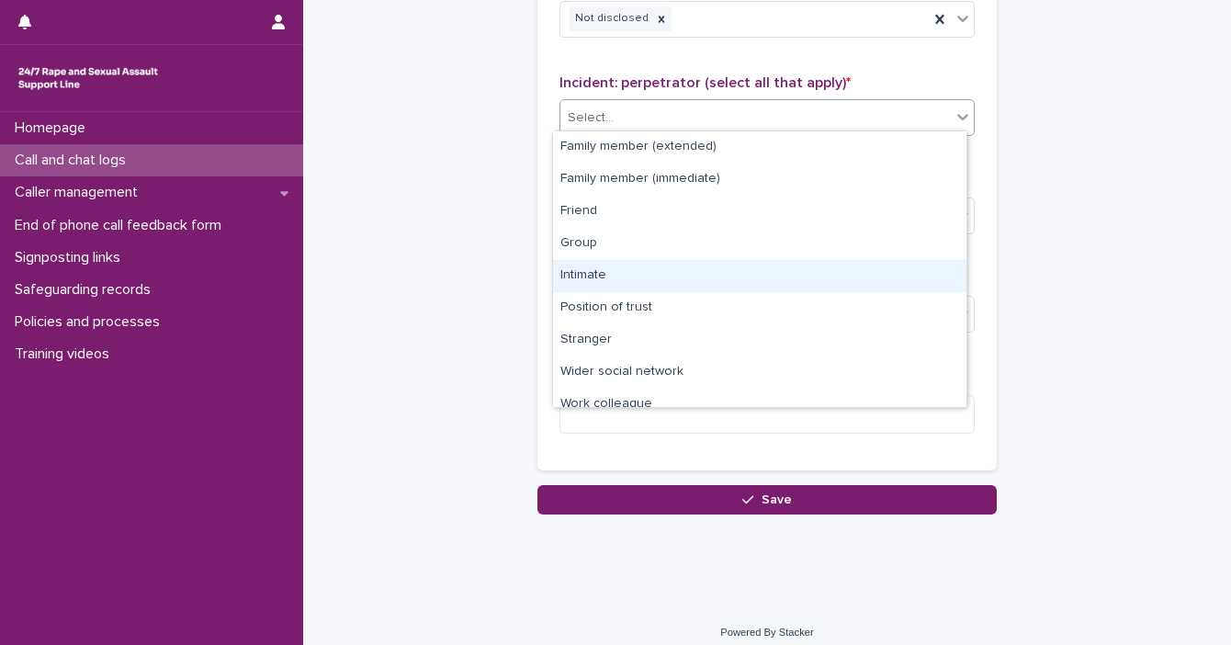
click at [754, 262] on div "Intimate" at bounding box center [759, 276] width 413 height 32
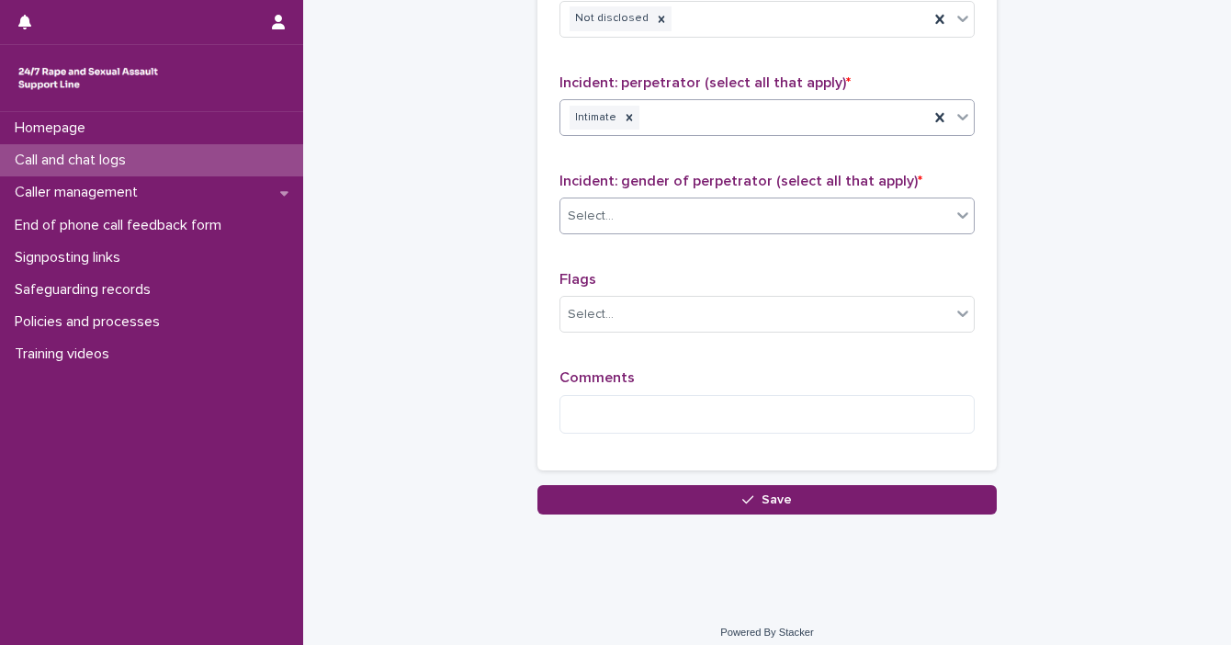
click at [754, 210] on div "Select..." at bounding box center [755, 216] width 390 height 30
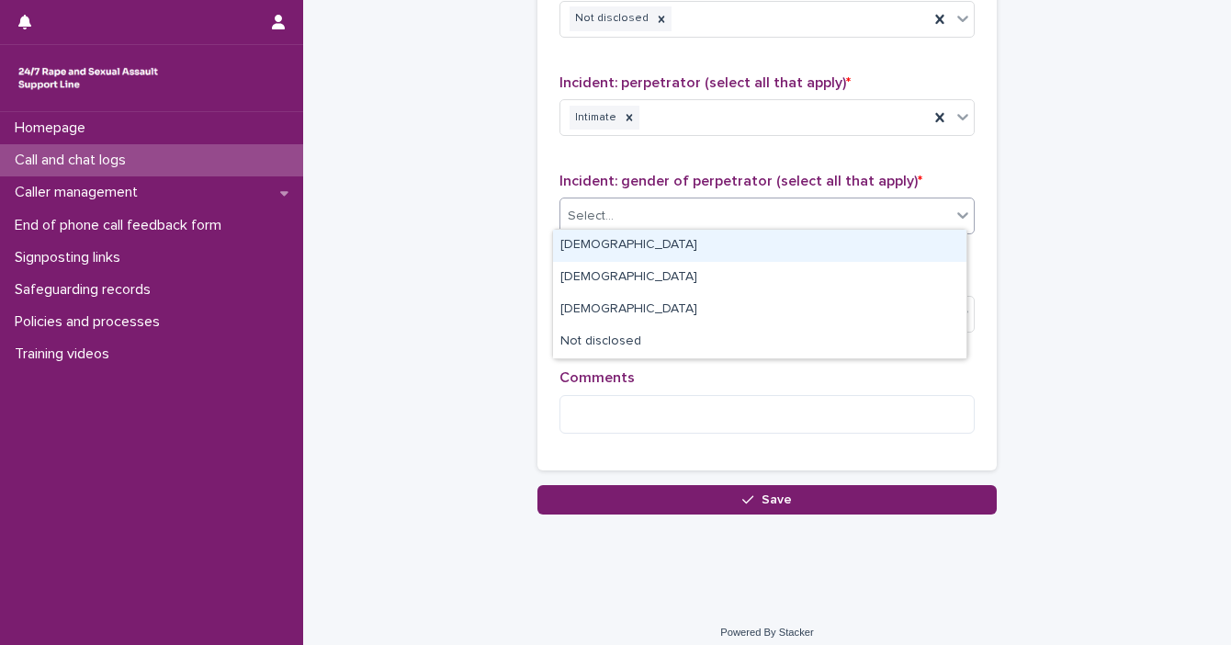
click at [754, 241] on div "[DEMOGRAPHIC_DATA]" at bounding box center [759, 246] width 413 height 32
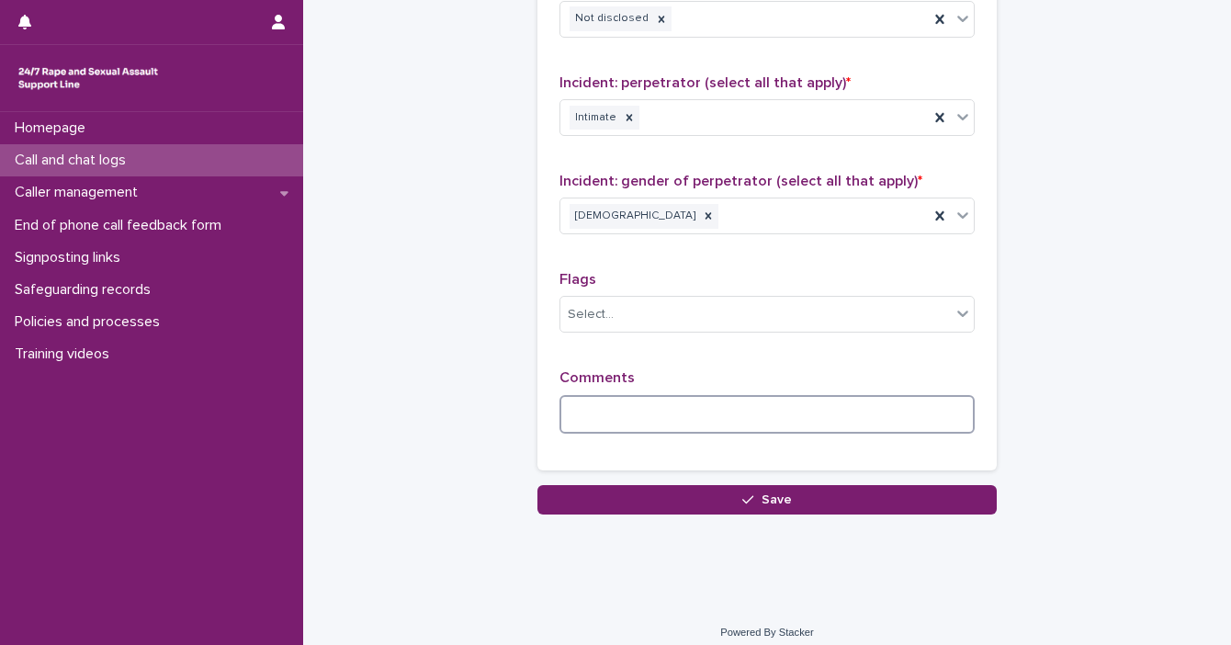
click at [754, 398] on textarea at bounding box center [766, 414] width 415 height 39
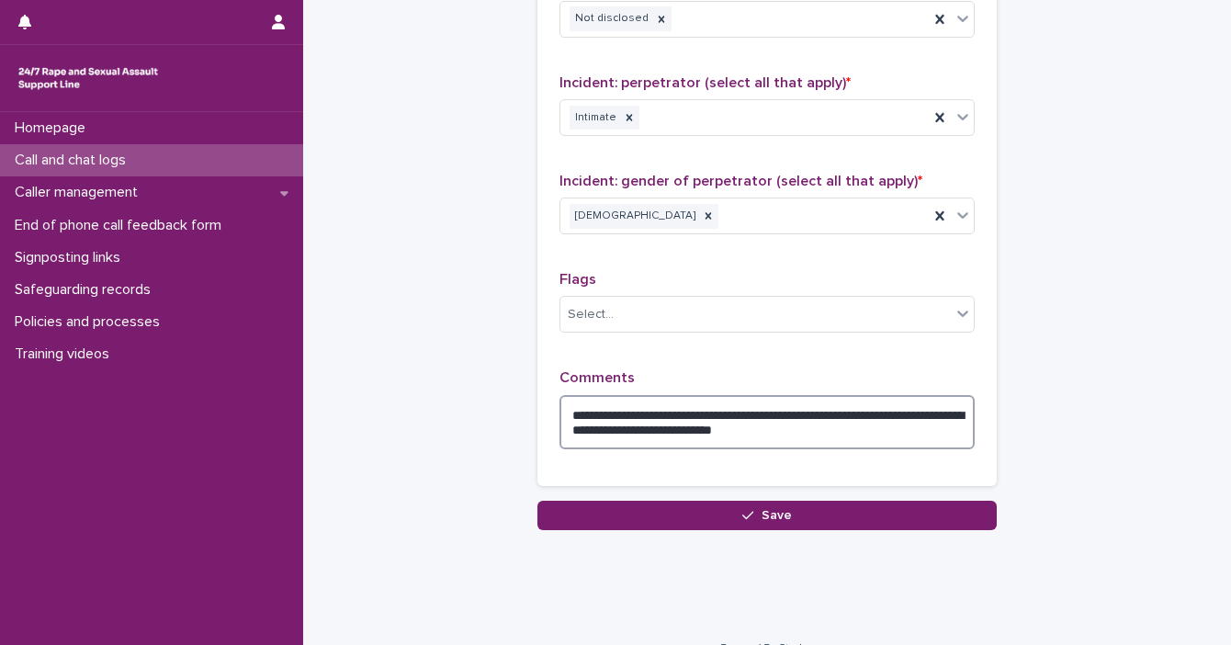
click at [601, 405] on textarea "**********" at bounding box center [766, 422] width 415 height 55
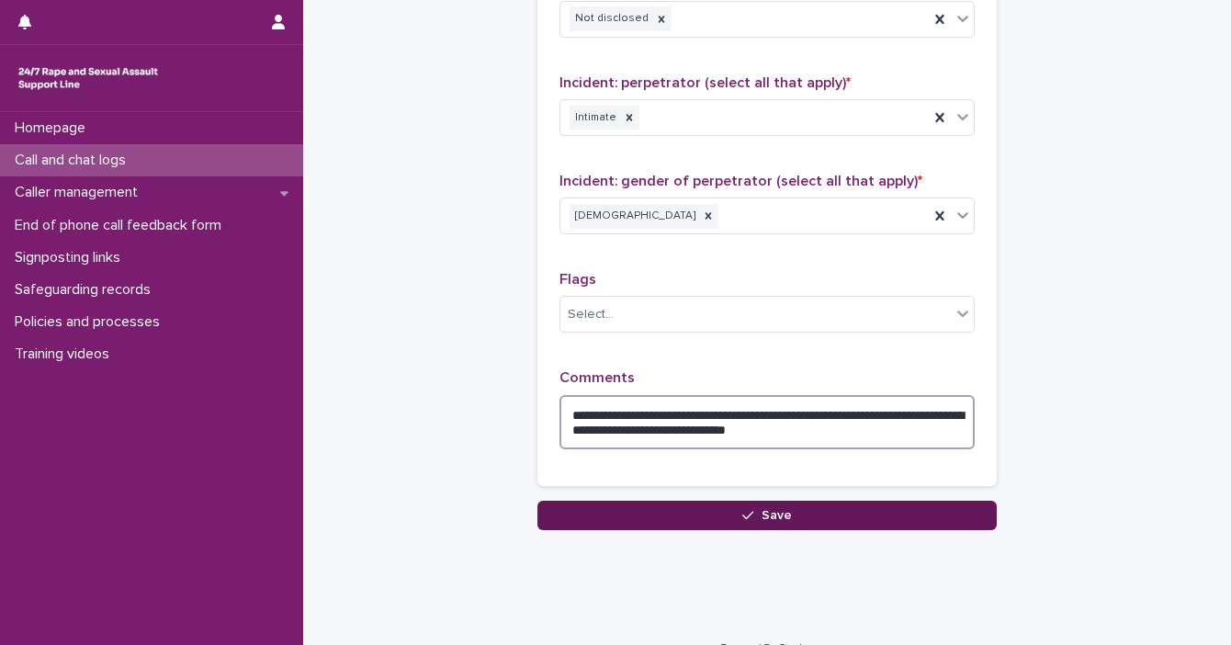
type textarea "**********"
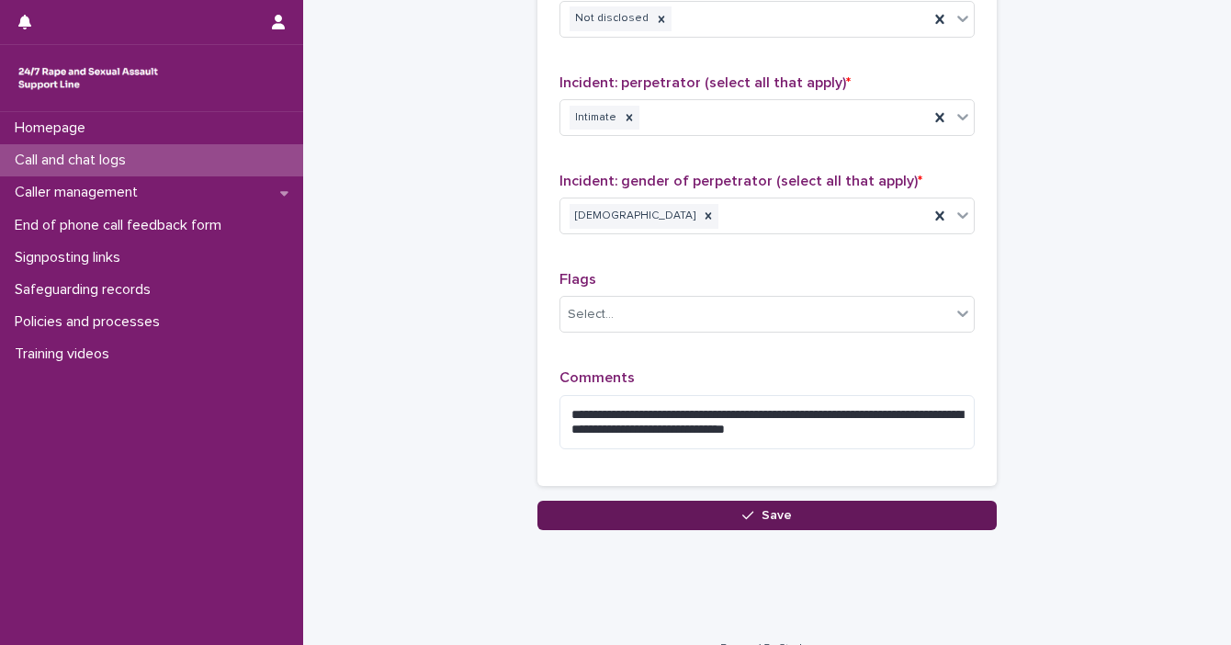
click at [754, 512] on button "Save" at bounding box center [766, 515] width 459 height 29
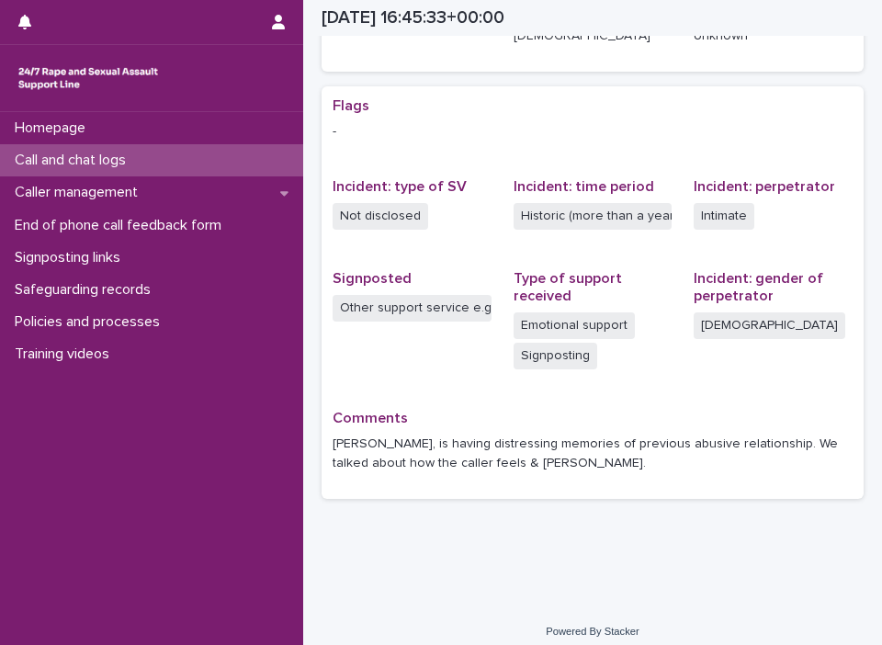
scroll to position [308, 0]
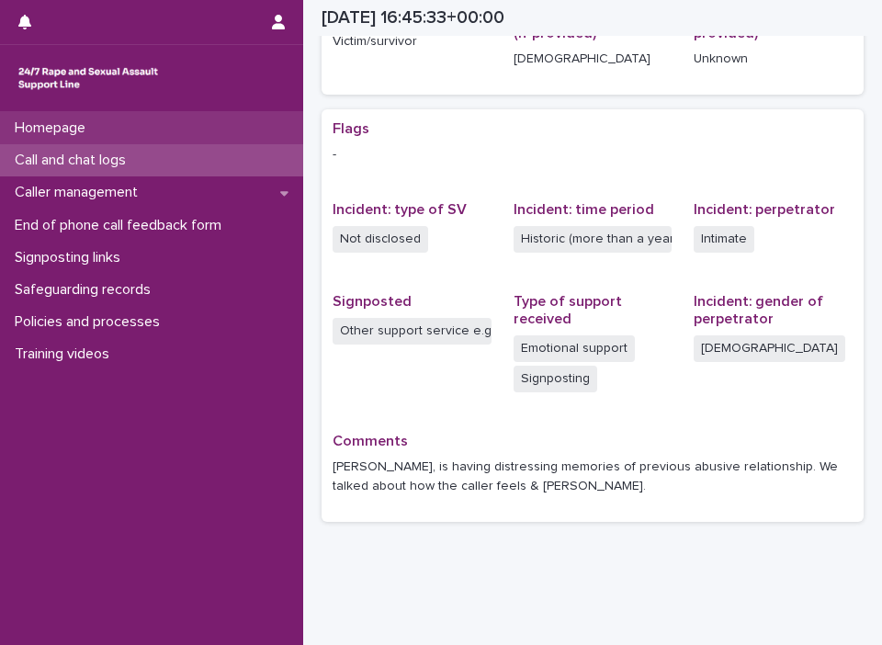
click at [73, 140] on div "Homepage" at bounding box center [151, 128] width 303 height 32
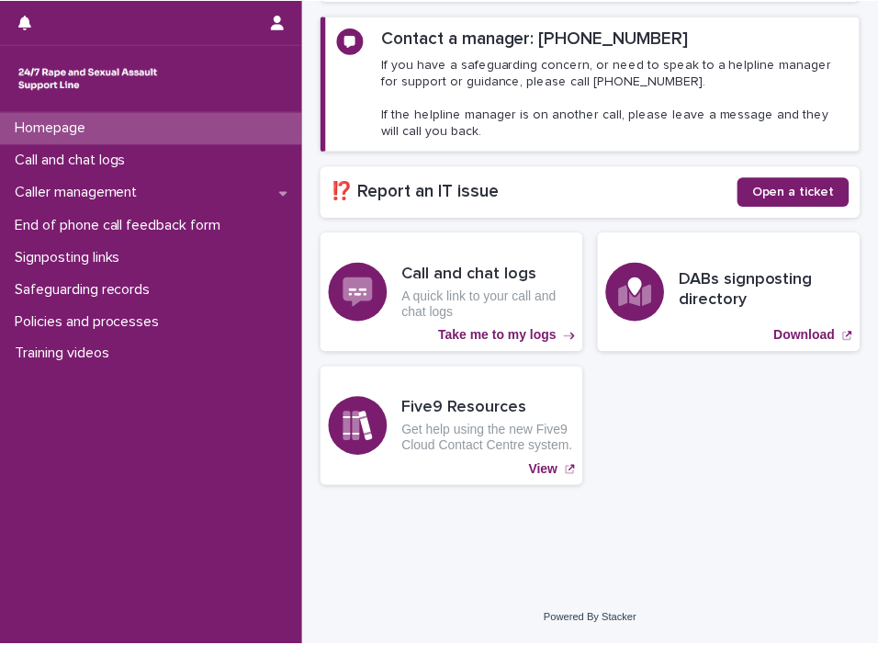
scroll to position [255, 0]
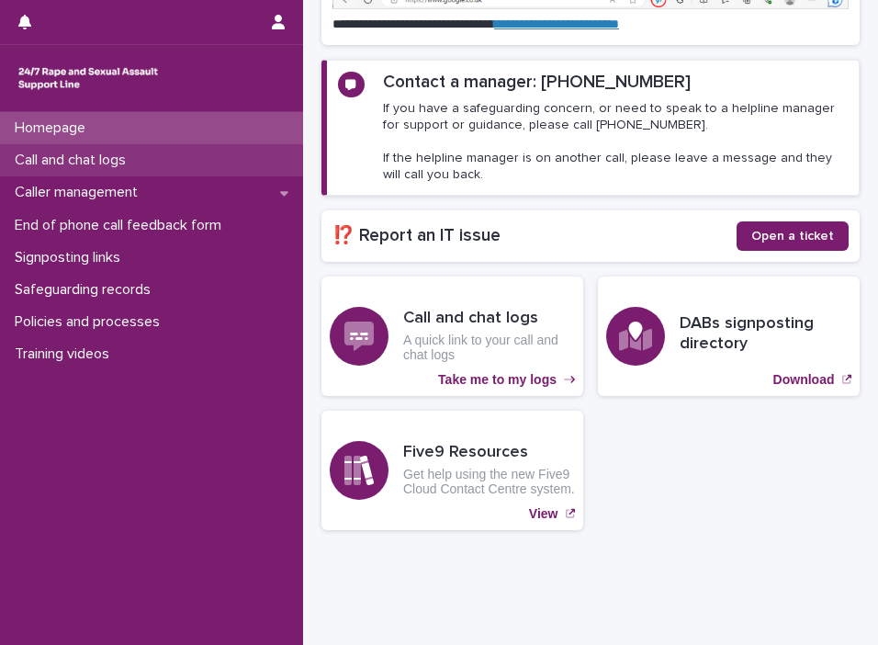
click at [138, 152] on p "Call and chat logs" at bounding box center [73, 160] width 133 height 17
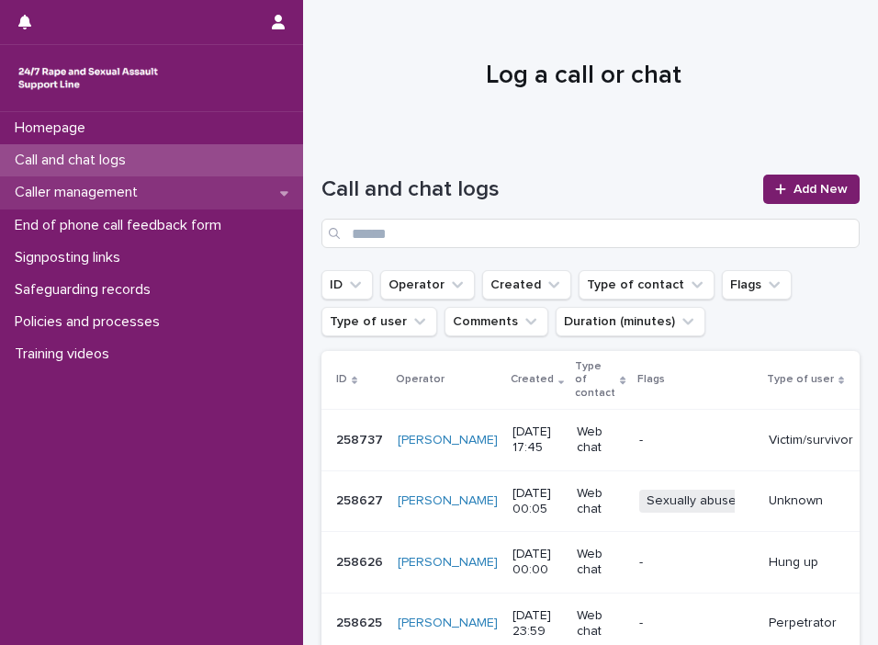
click at [138, 192] on p "Caller management" at bounding box center [79, 192] width 145 height 17
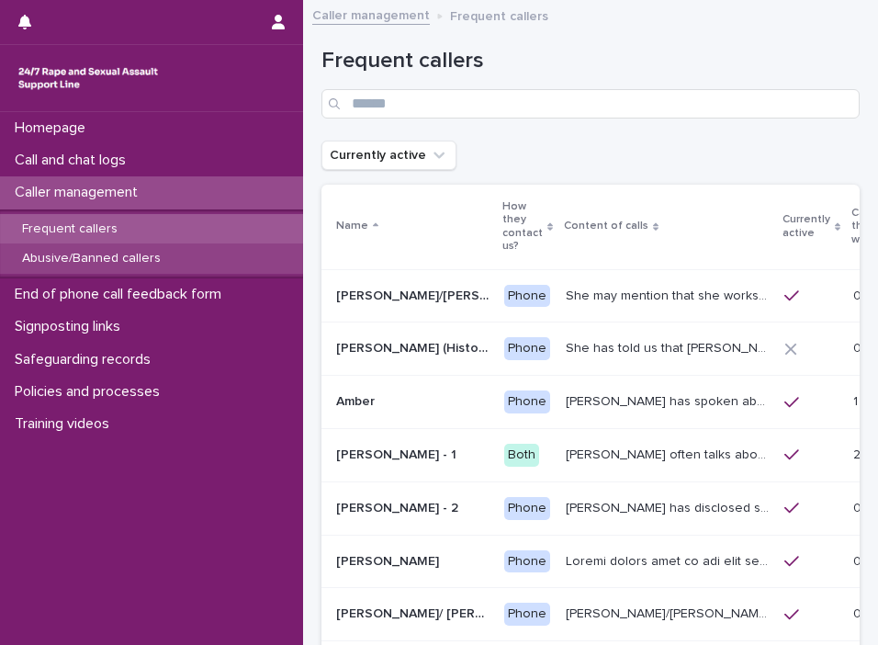
click at [119, 268] on div "Abusive/Banned callers" at bounding box center [151, 258] width 303 height 30
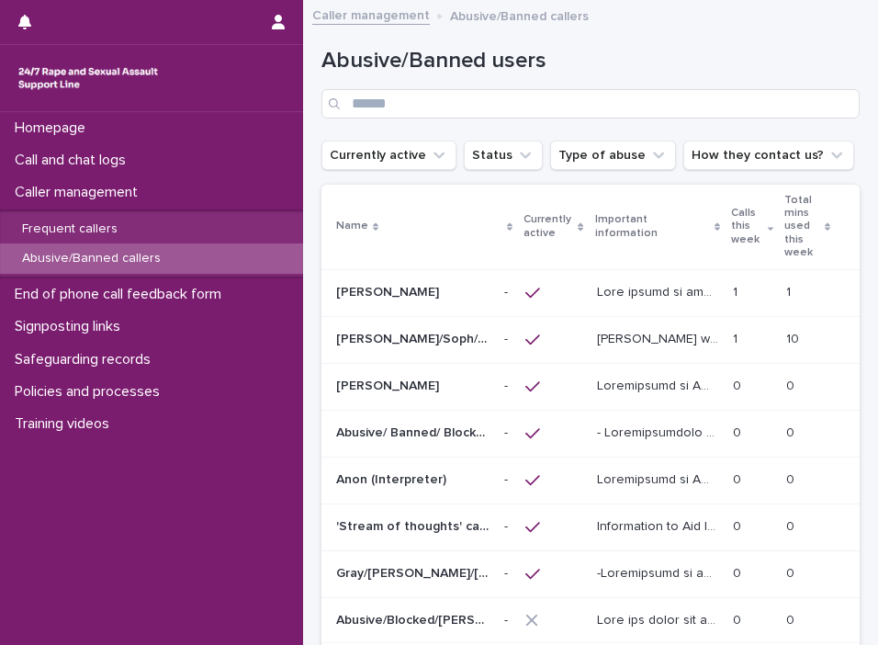
click at [597, 432] on p at bounding box center [660, 431] width 126 height 19
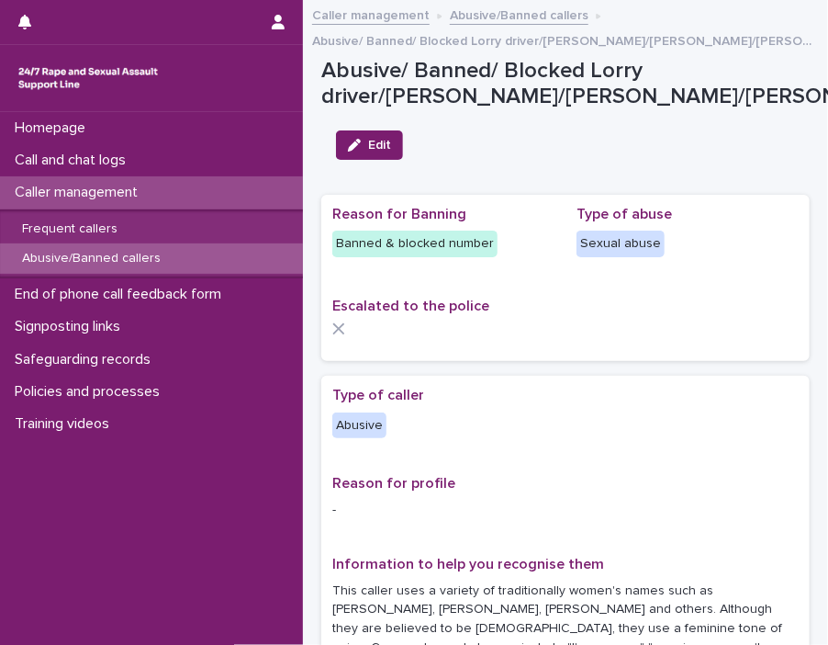
scroll to position [72, 0]
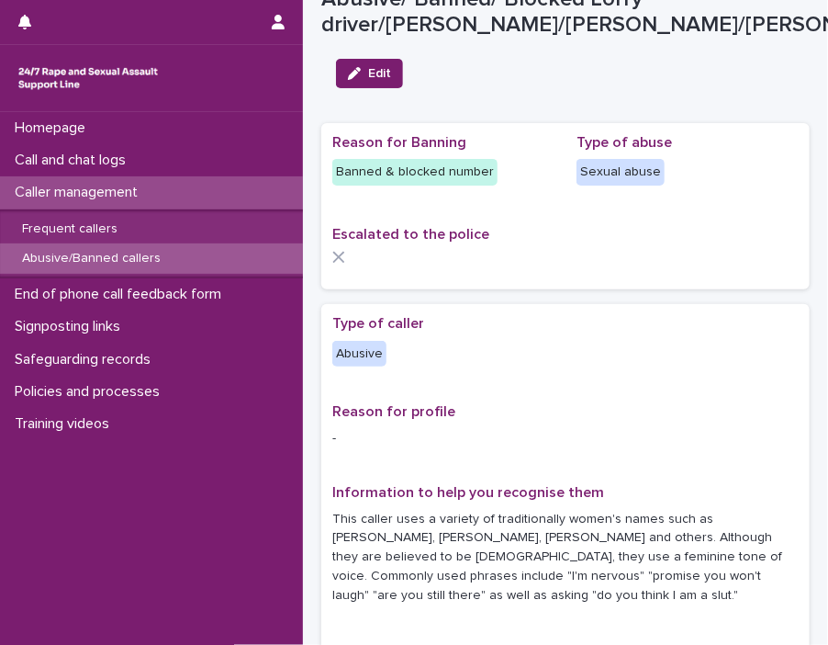
click at [143, 258] on p "Abusive/Banned callers" at bounding box center [91, 259] width 168 height 16
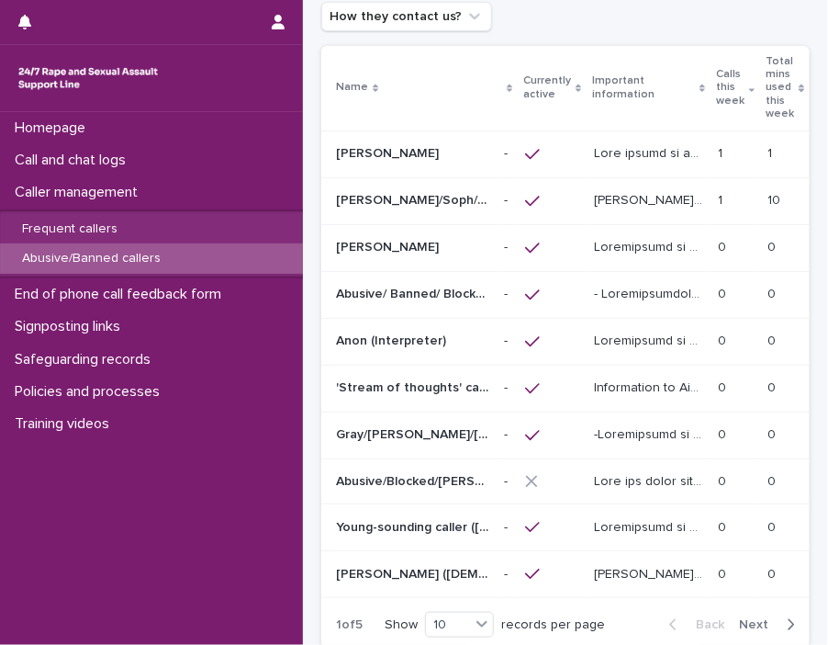
scroll to position [206, 0]
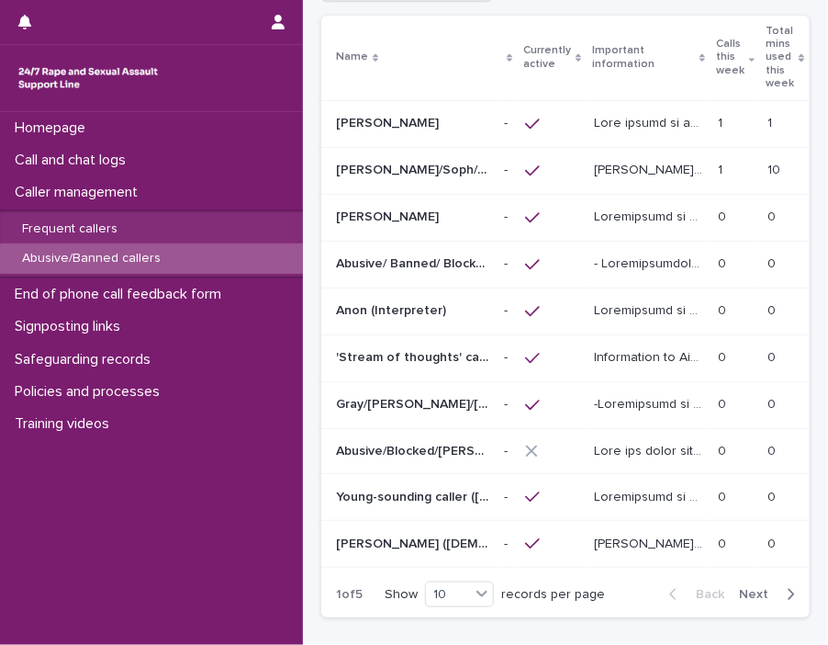
click at [739, 601] on span "Next" at bounding box center [759, 594] width 40 height 13
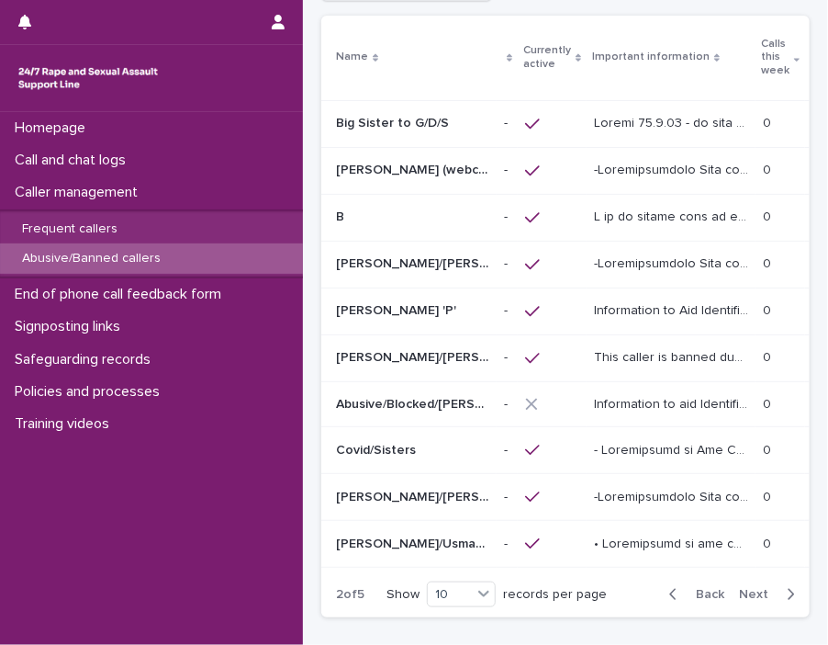
click at [455, 169] on p at bounding box center [412, 171] width 153 height 16
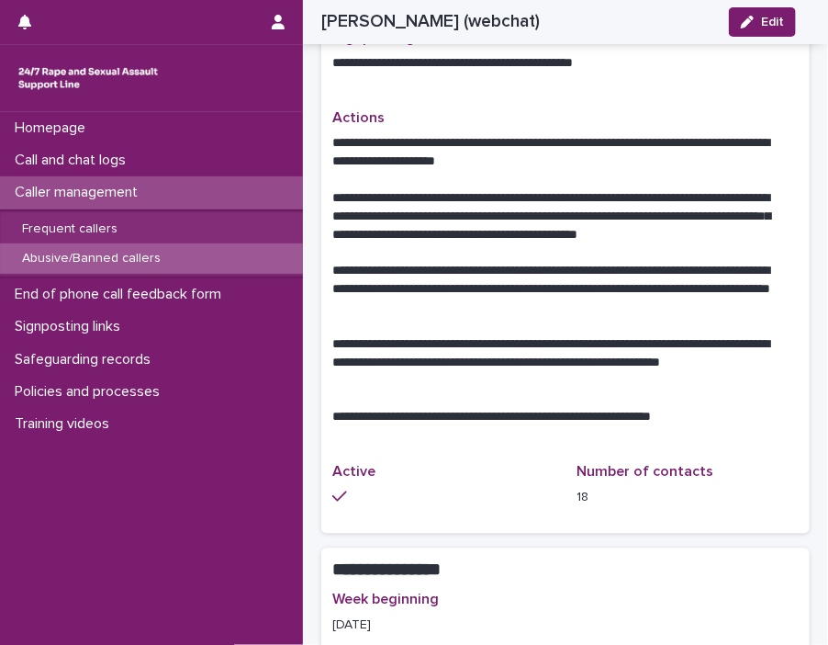
scroll to position [1234, 0]
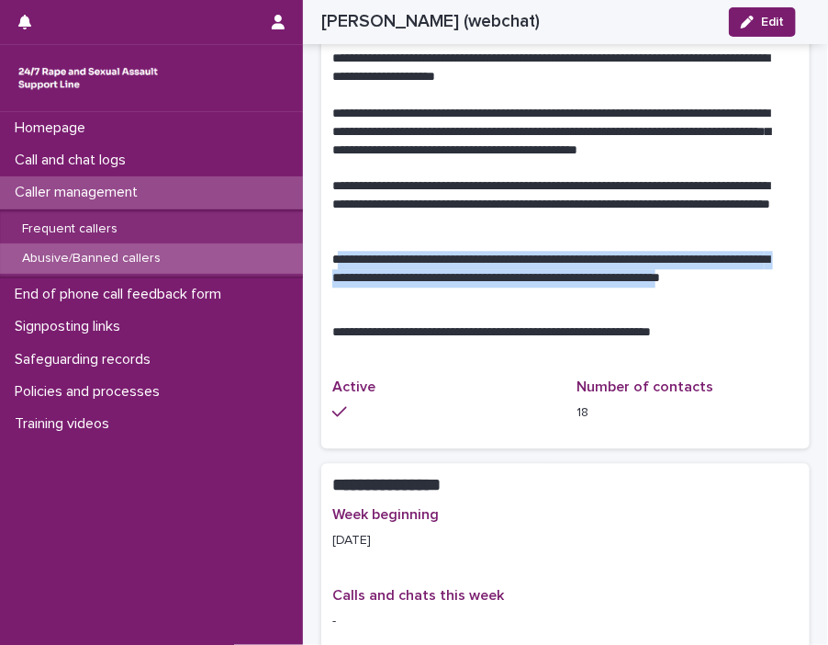
drag, startPoint x: 334, startPoint y: 278, endPoint x: 363, endPoint y: 309, distance: 42.3
click at [363, 306] on p "**********" at bounding box center [558, 278] width 453 height 55
drag, startPoint x: 363, startPoint y: 309, endPoint x: 351, endPoint y: 298, distance: 16.2
copy p "**********"
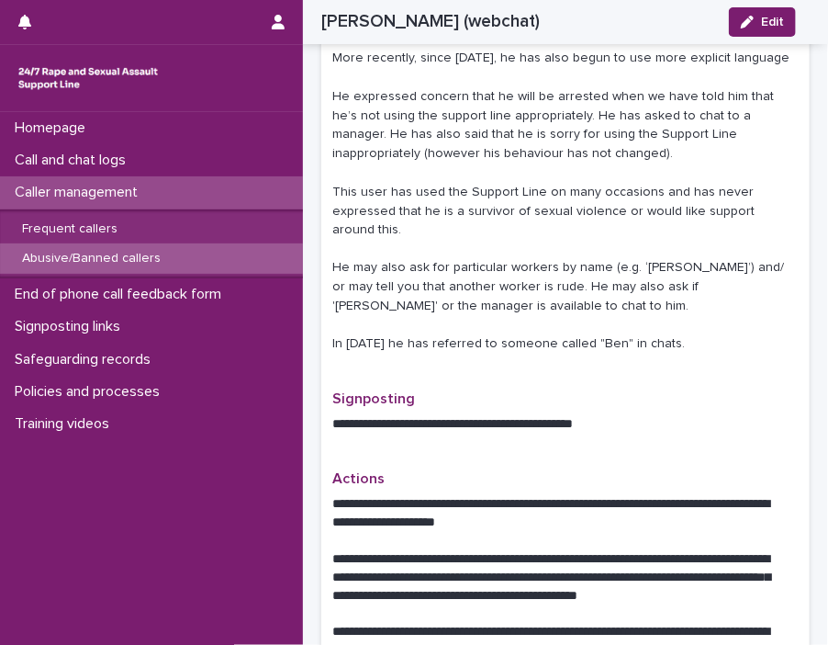
scroll to position [0, 0]
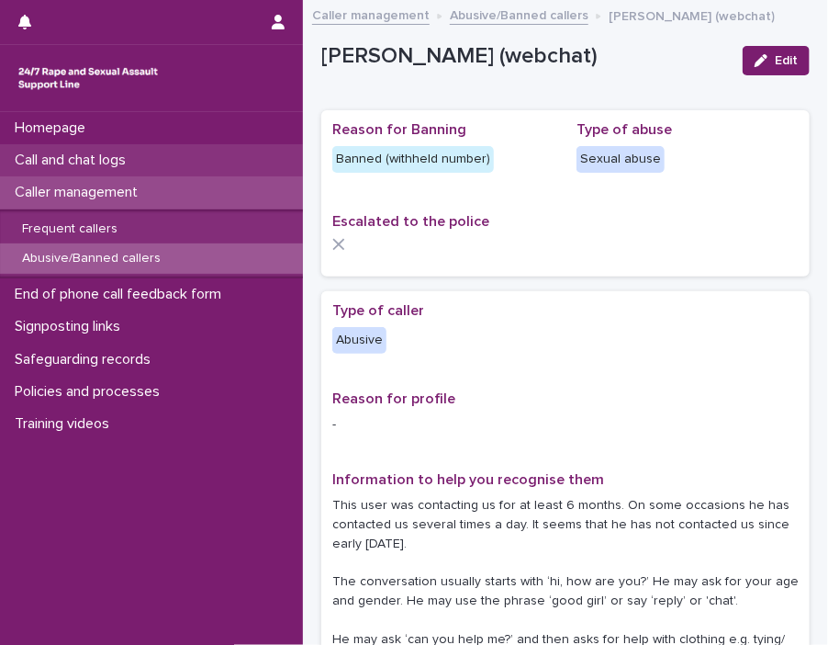
click at [129, 173] on div "Call and chat logs" at bounding box center [151, 160] width 303 height 32
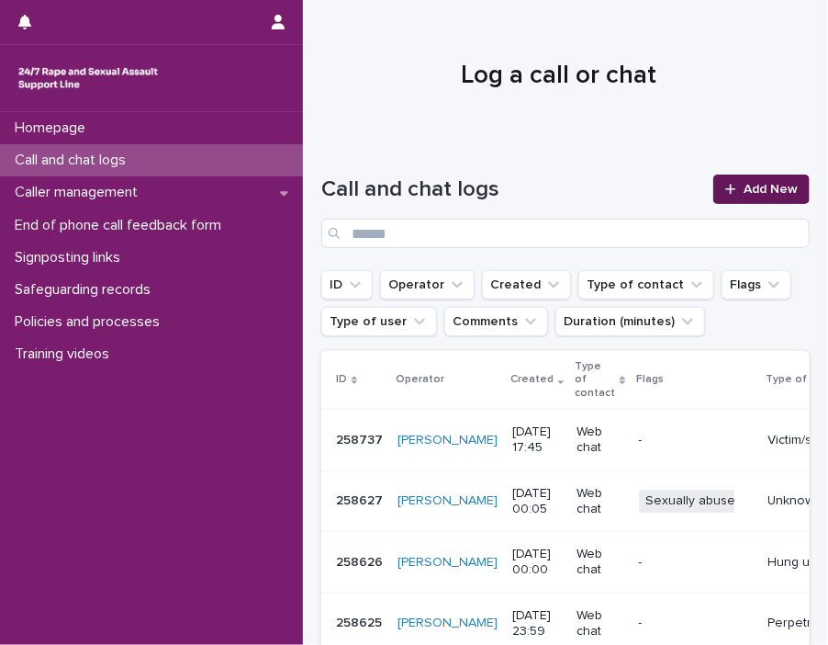
click at [754, 198] on link "Add New" at bounding box center [762, 188] width 96 height 29
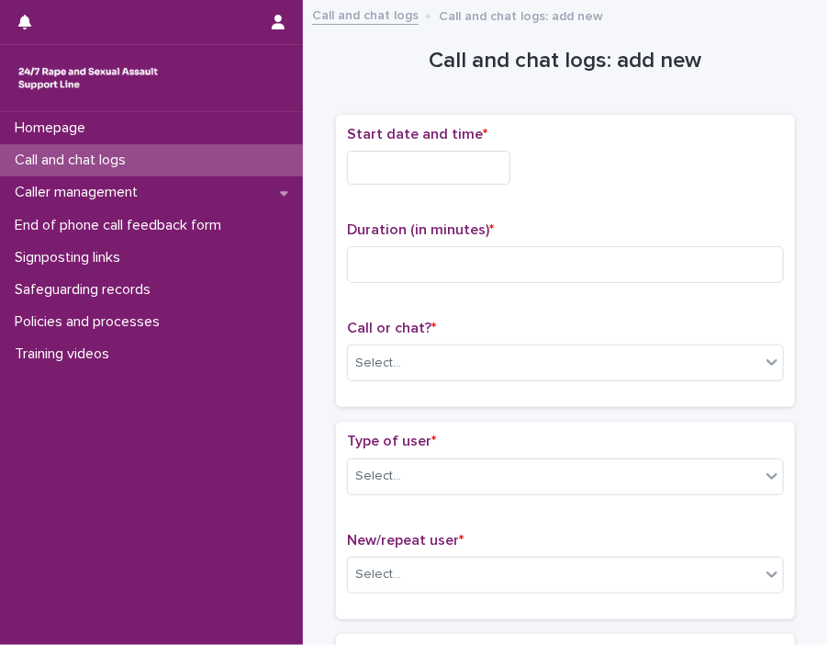
click at [455, 178] on input "text" at bounding box center [428, 168] width 163 height 34
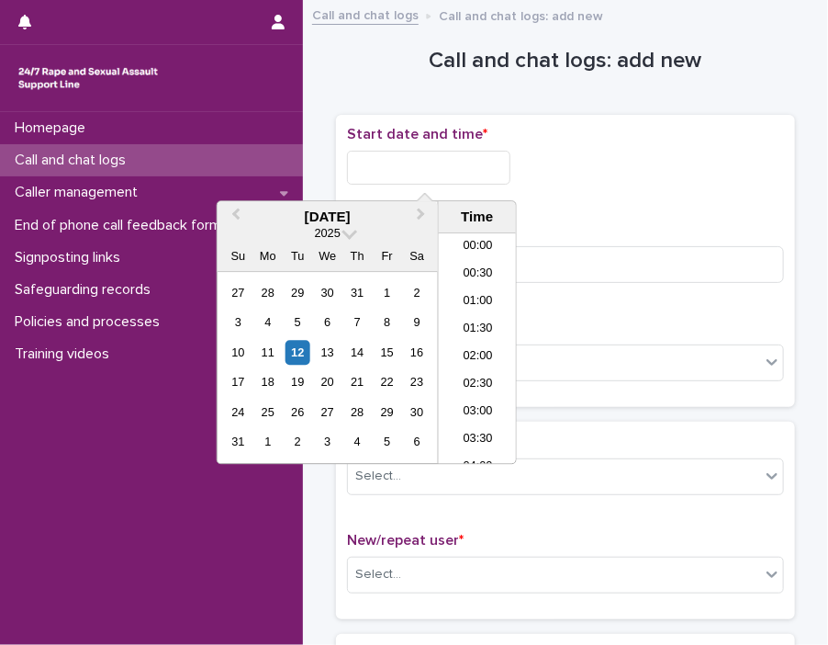
scroll to position [891, 0]
click at [306, 345] on div "12" at bounding box center [298, 352] width 25 height 25
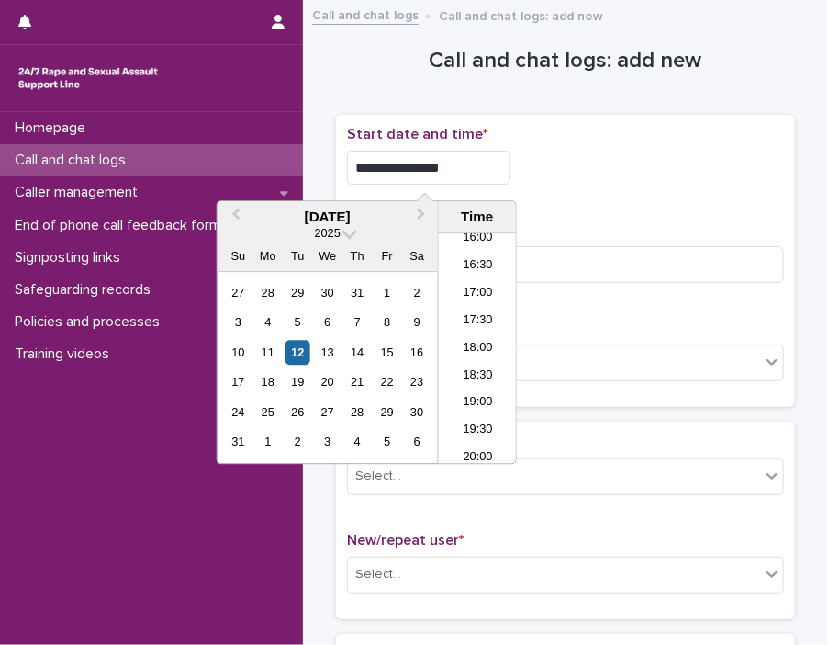
drag, startPoint x: 411, startPoint y: 166, endPoint x: 683, endPoint y: 148, distance: 273.4
click at [683, 148] on div "**********" at bounding box center [565, 162] width 437 height 73
type input "**********"
click at [655, 246] on input at bounding box center [565, 264] width 437 height 37
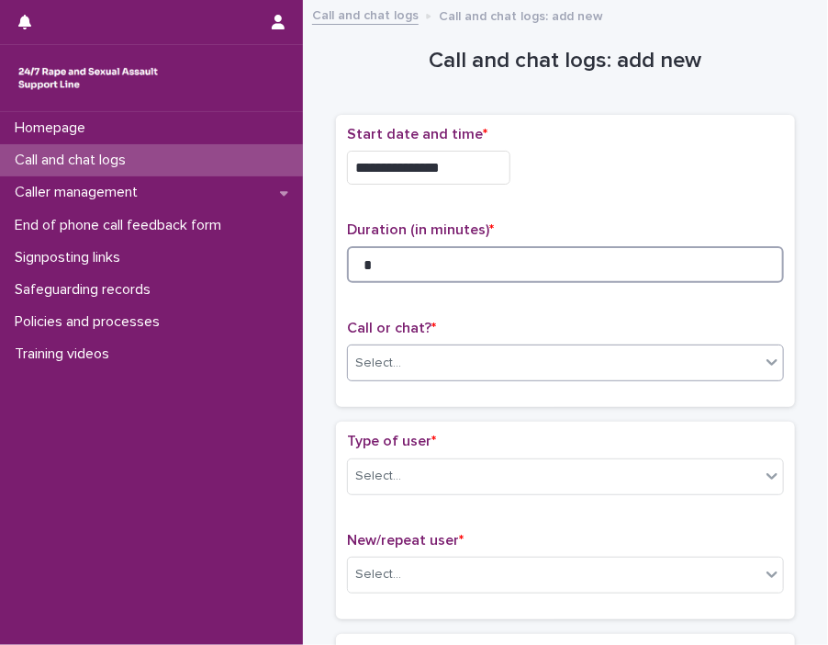
type input "*"
click at [754, 357] on icon at bounding box center [772, 362] width 18 height 18
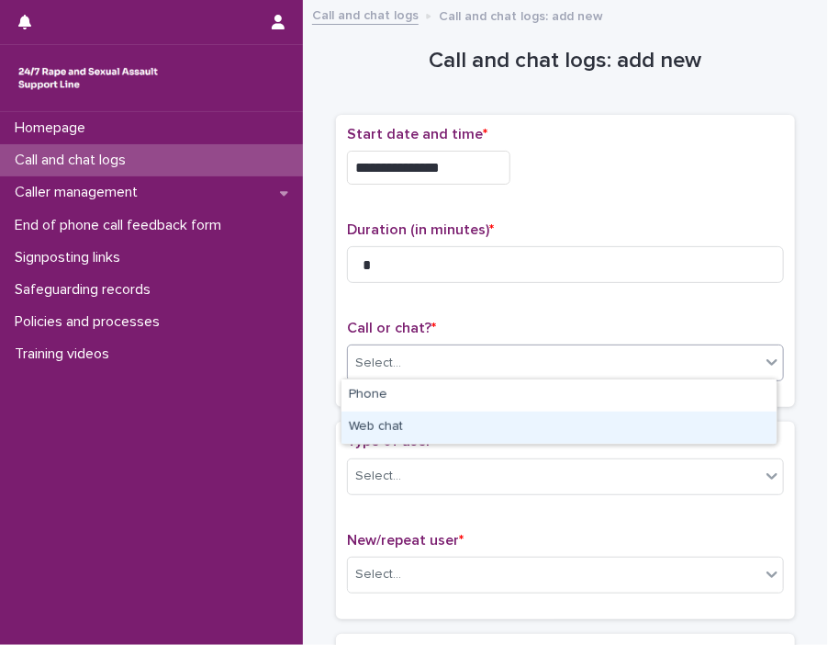
click at [689, 423] on div "Web chat" at bounding box center [559, 427] width 435 height 32
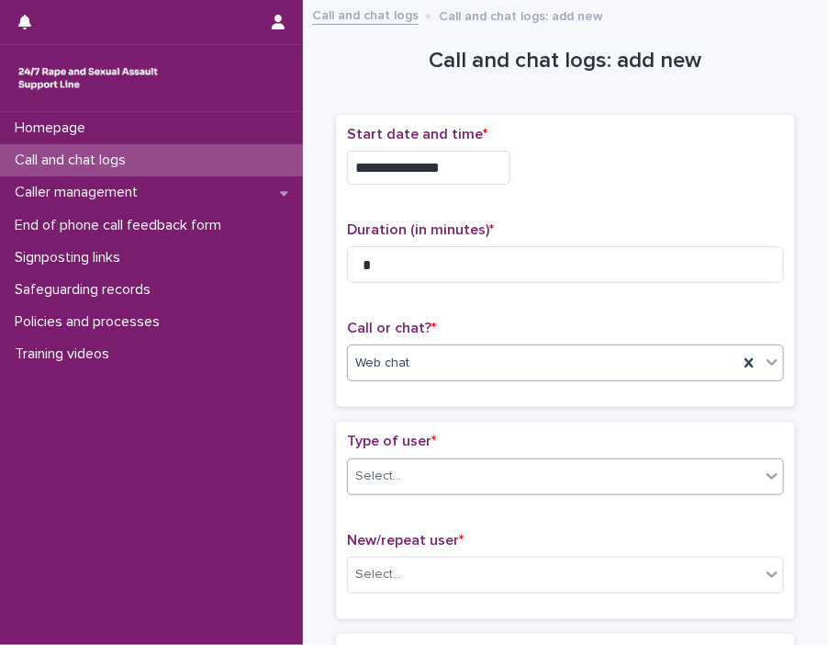
click at [754, 467] on icon at bounding box center [772, 476] width 18 height 18
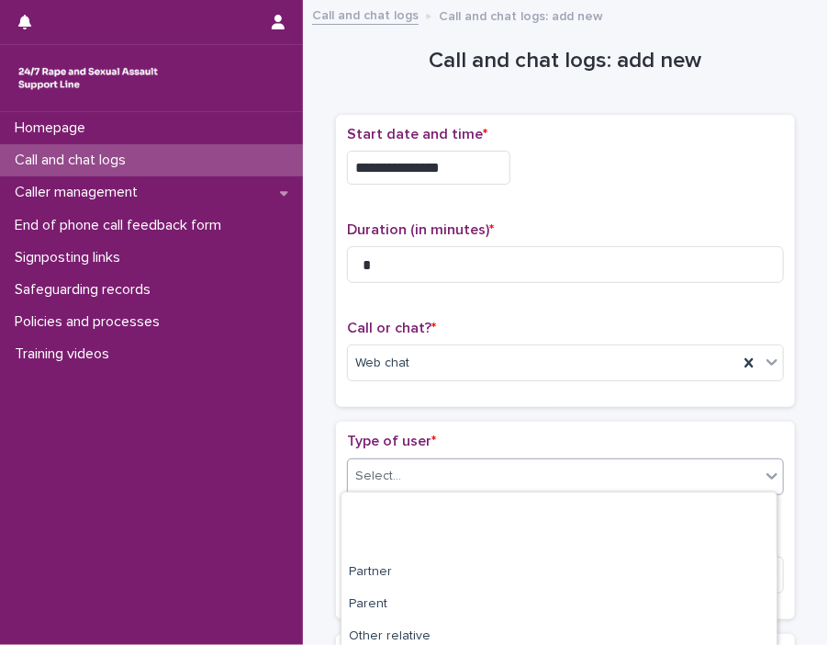
scroll to position [327, 0]
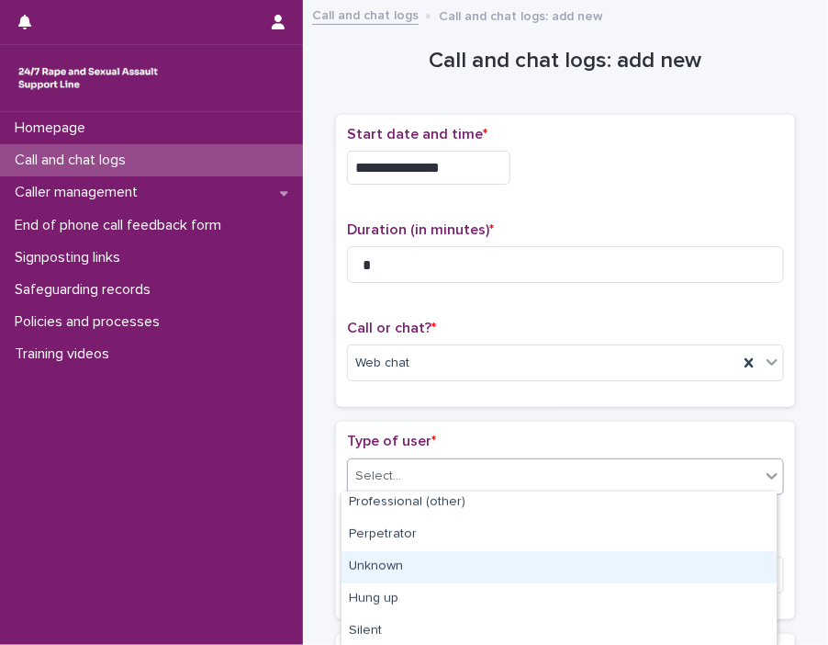
click at [665, 563] on div "Unknown" at bounding box center [559, 567] width 435 height 32
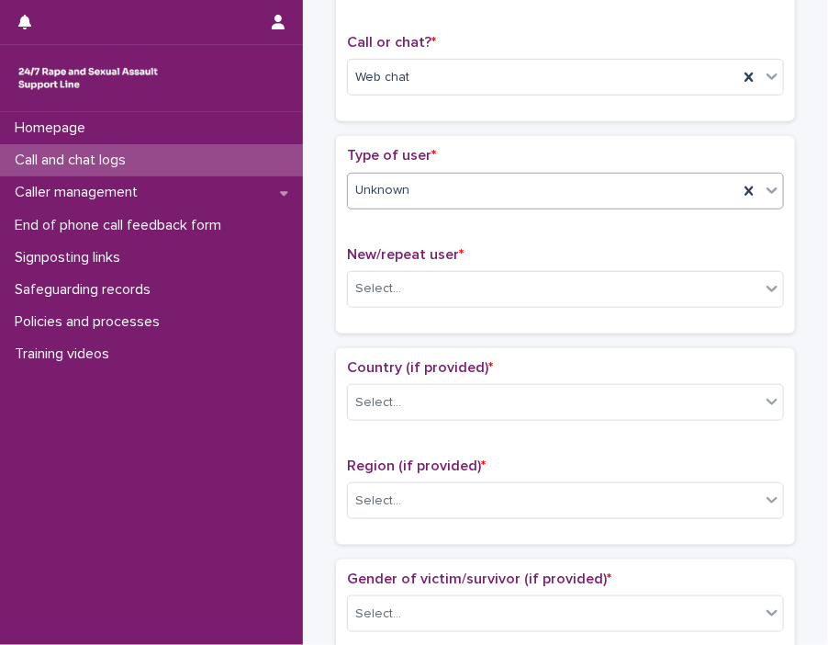
scroll to position [410, 0]
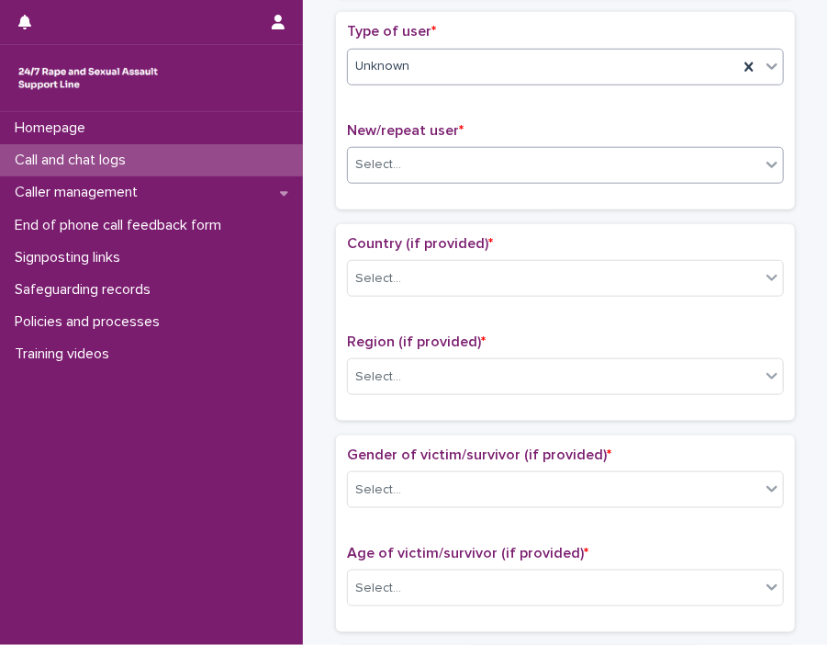
click at [754, 162] on icon at bounding box center [772, 164] width 18 height 18
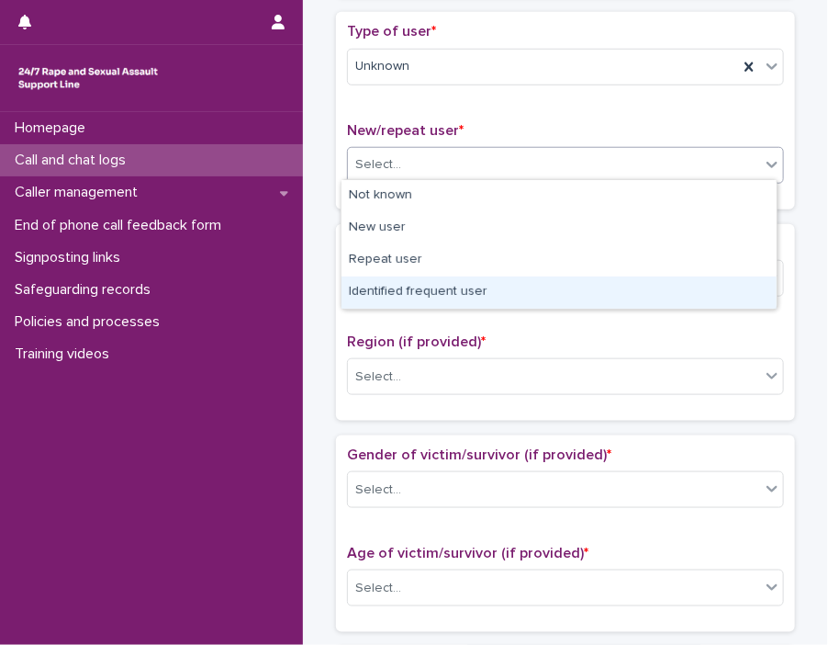
click at [698, 282] on div "Identified frequent user" at bounding box center [559, 292] width 435 height 32
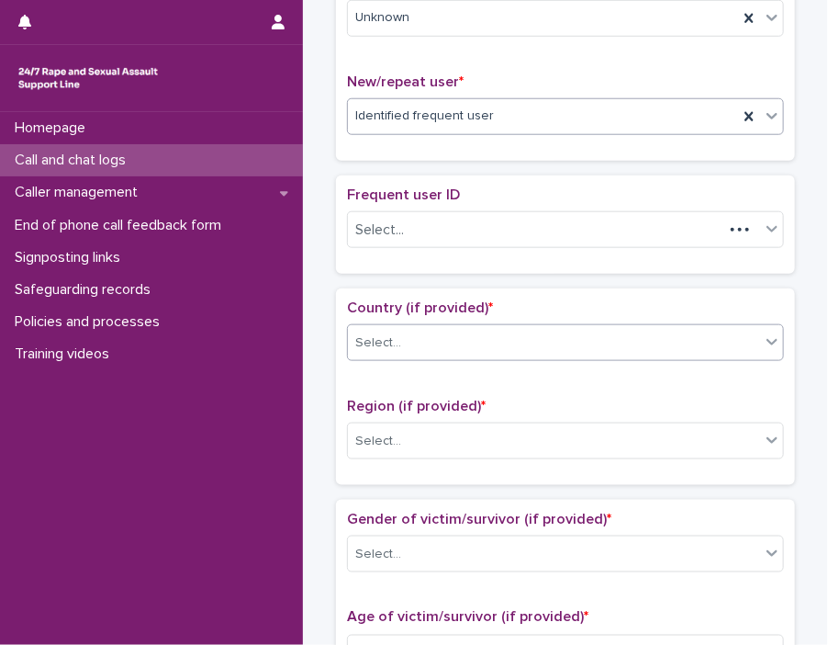
scroll to position [467, 0]
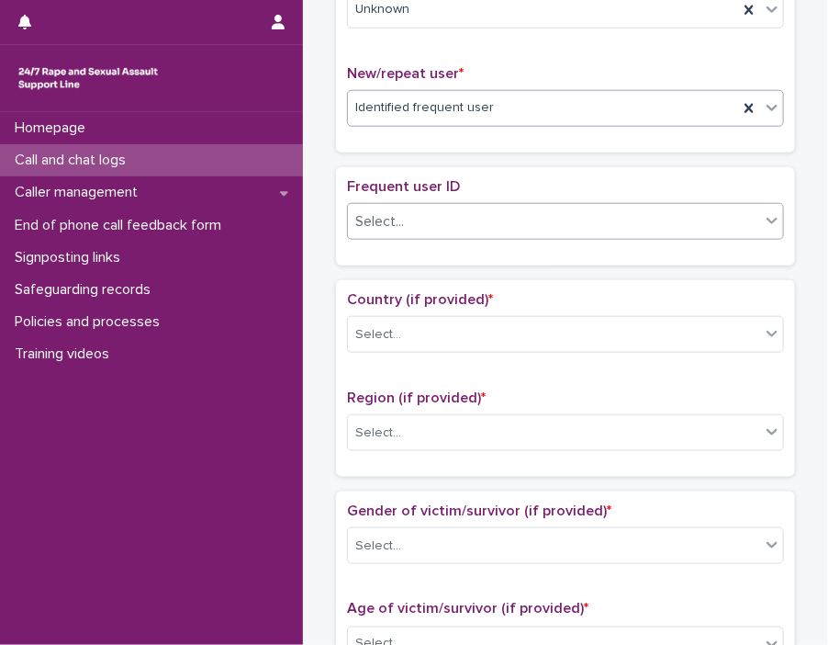
click at [754, 228] on div at bounding box center [772, 220] width 22 height 33
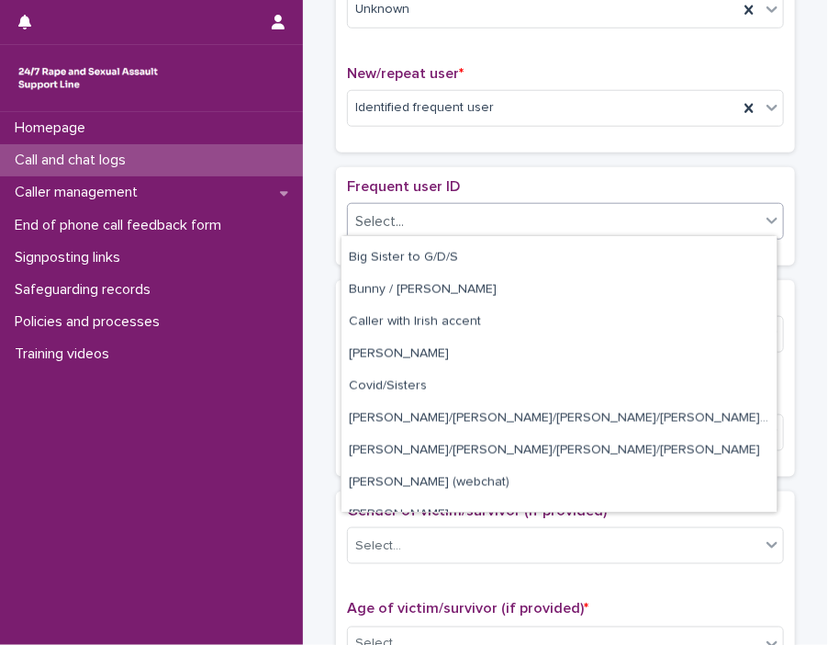
scroll to position [849, 0]
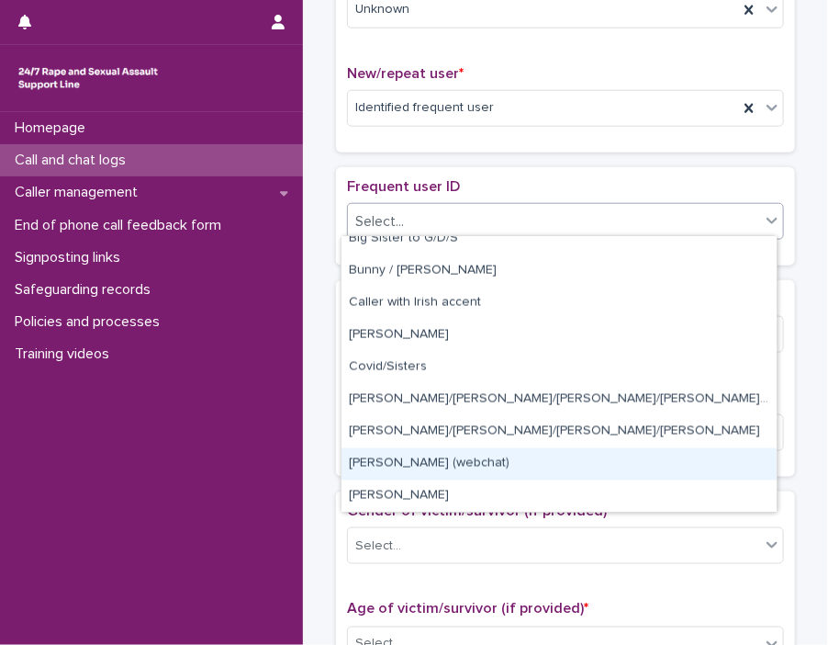
click at [493, 450] on div "[PERSON_NAME] (webchat)" at bounding box center [559, 464] width 435 height 32
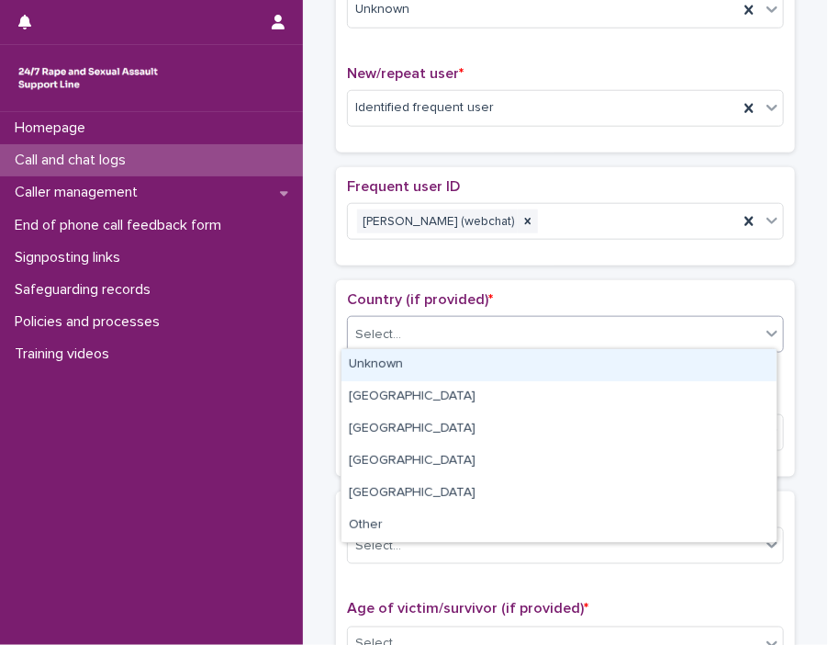
click at [727, 331] on div "Select..." at bounding box center [554, 335] width 412 height 30
click at [668, 365] on div "Unknown" at bounding box center [559, 365] width 435 height 32
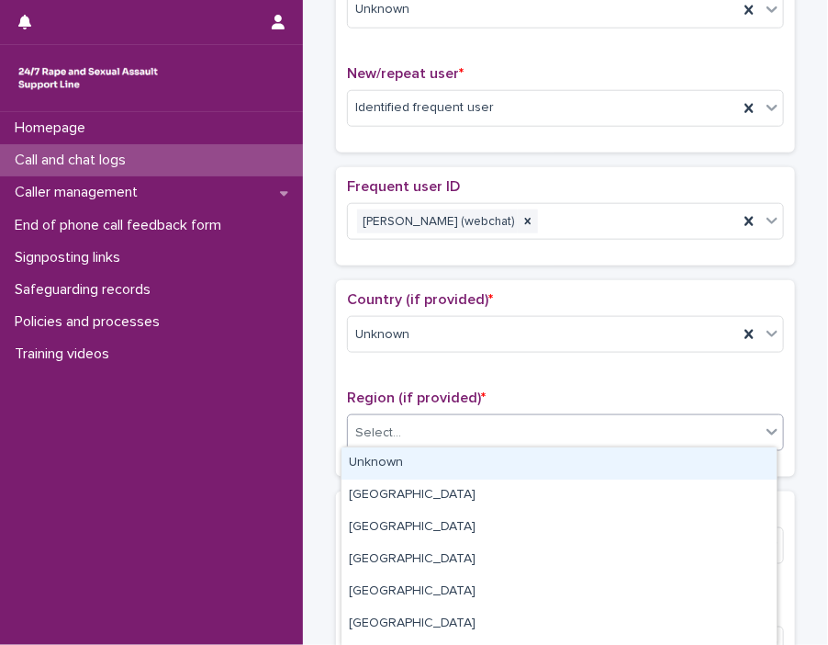
click at [754, 430] on icon at bounding box center [772, 431] width 18 height 18
click at [658, 456] on div "Unknown" at bounding box center [559, 463] width 435 height 32
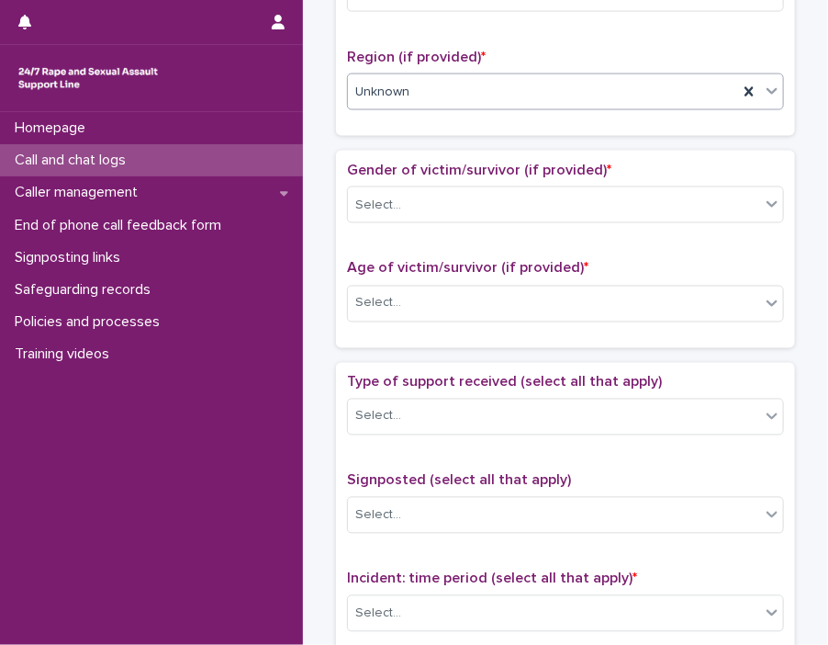
scroll to position [826, 0]
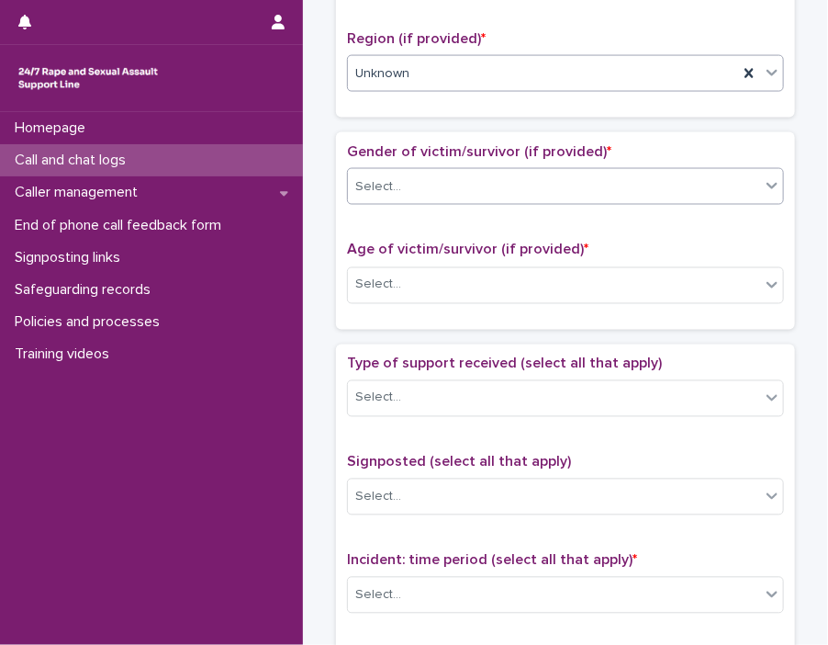
click at [754, 180] on icon at bounding box center [772, 185] width 18 height 18
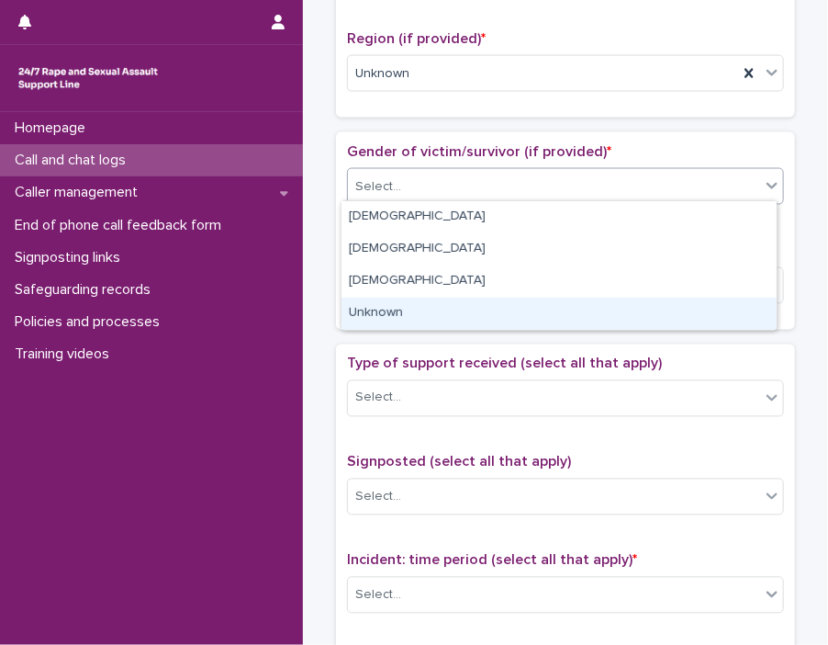
click at [687, 313] on div "Unknown" at bounding box center [559, 314] width 435 height 32
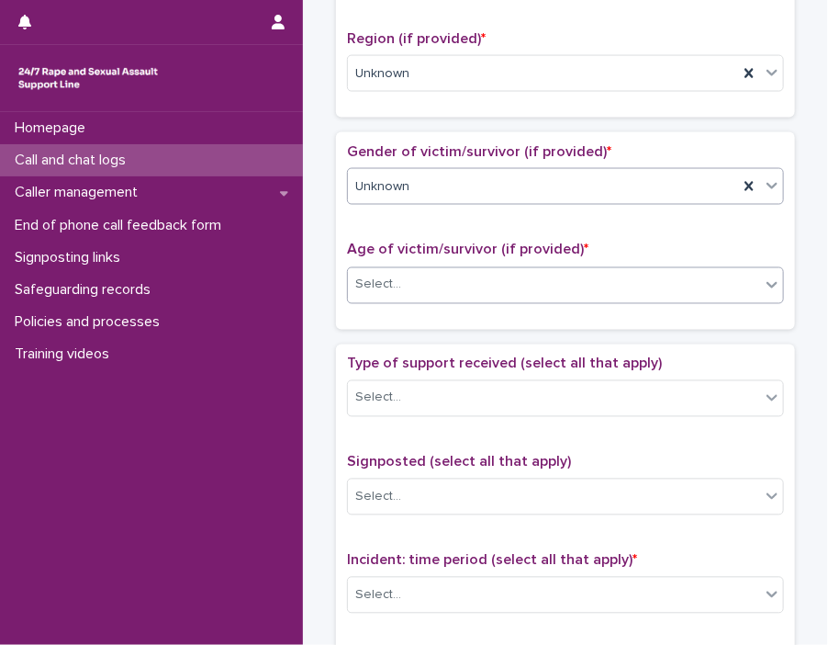
click at [754, 279] on icon at bounding box center [772, 285] width 18 height 18
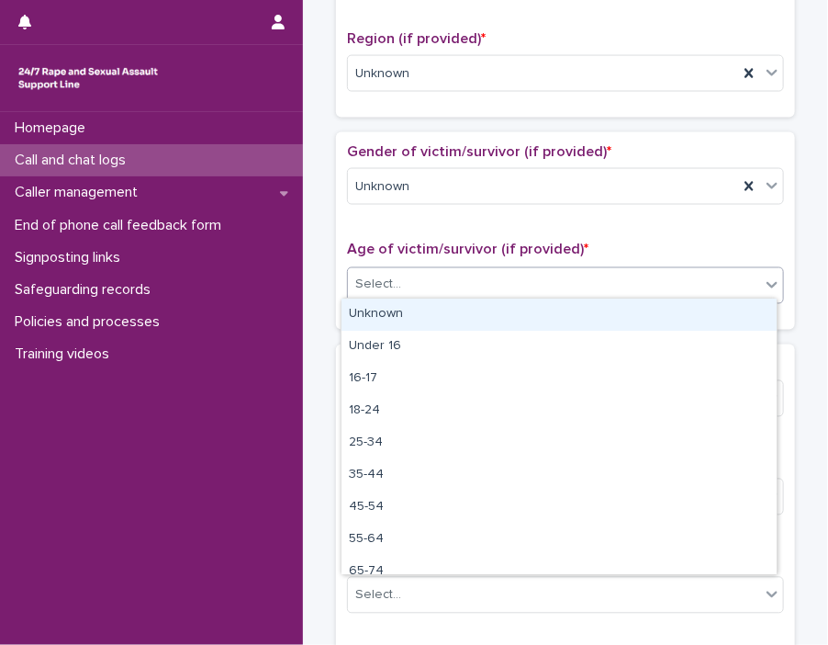
click at [718, 320] on div "Unknown" at bounding box center [559, 314] width 435 height 32
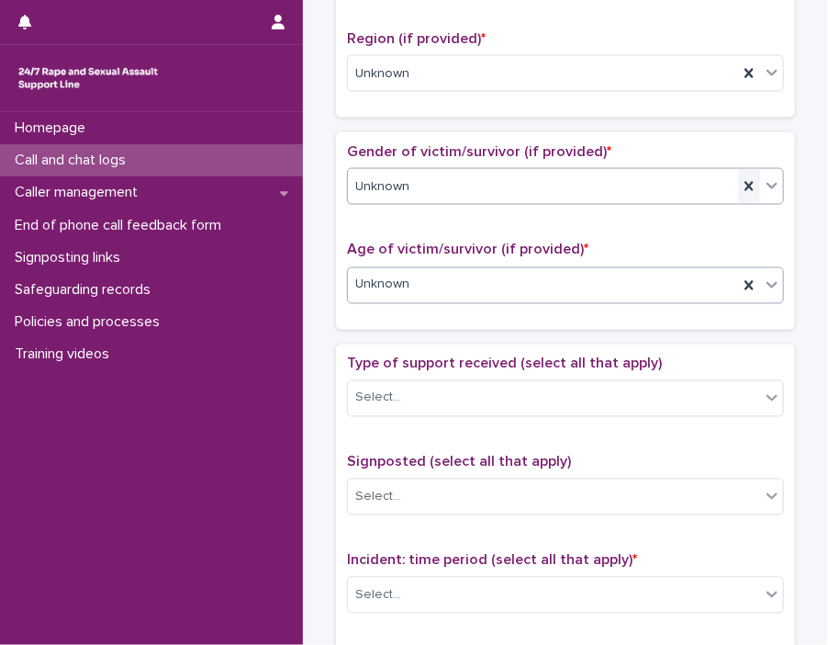
click at [745, 182] on icon at bounding box center [749, 186] width 8 height 9
click at [754, 184] on icon at bounding box center [772, 185] width 18 height 18
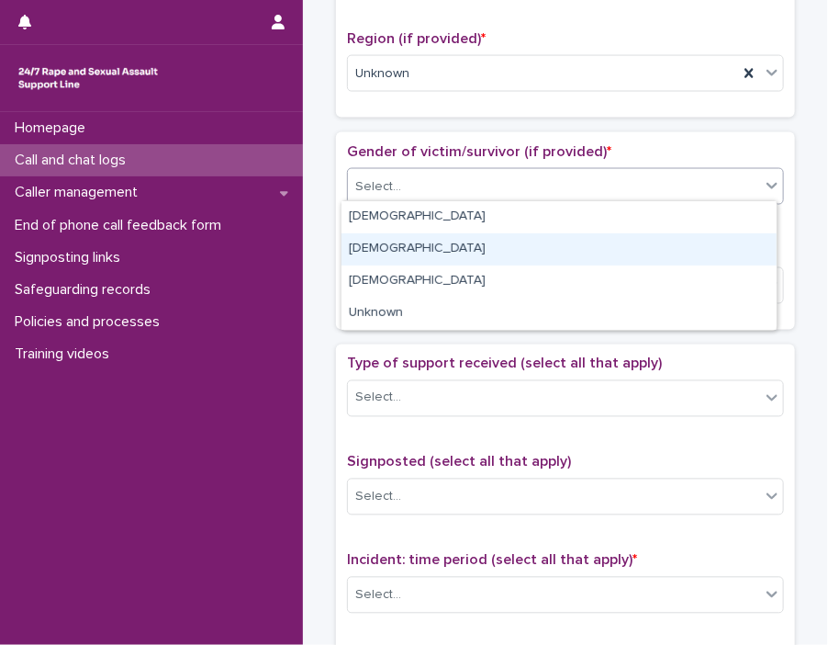
click at [680, 262] on div "[DEMOGRAPHIC_DATA]" at bounding box center [559, 249] width 435 height 32
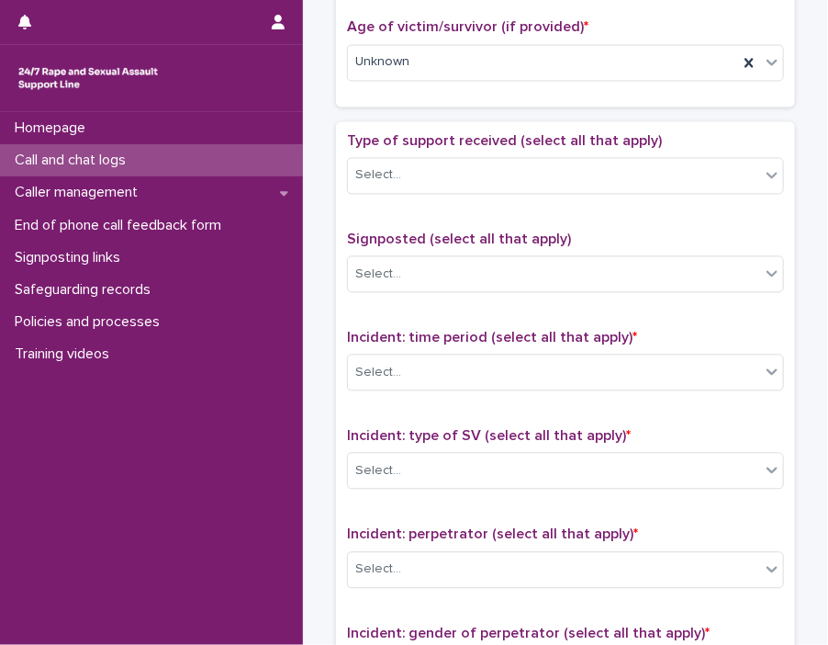
scroll to position [1073, 0]
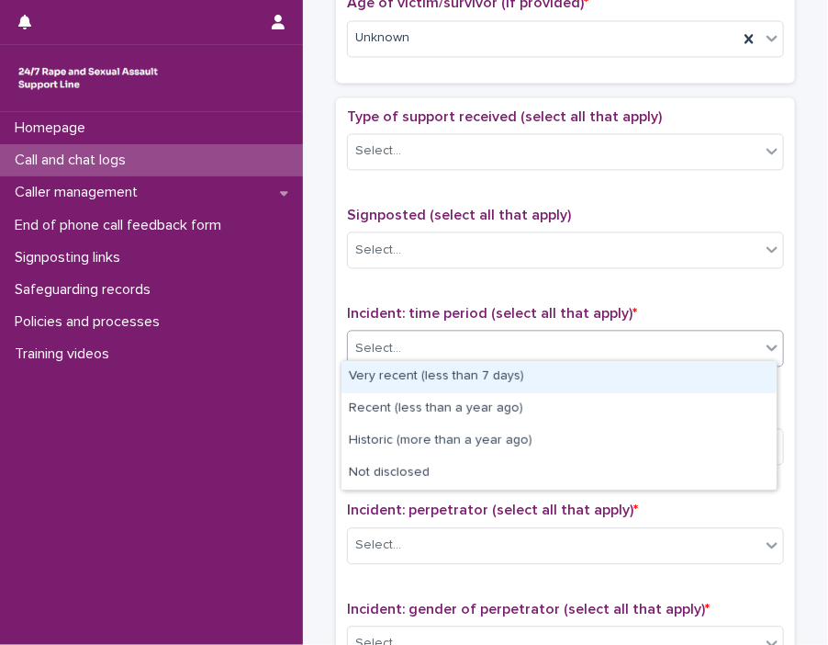
click at [754, 343] on icon at bounding box center [772, 347] width 18 height 18
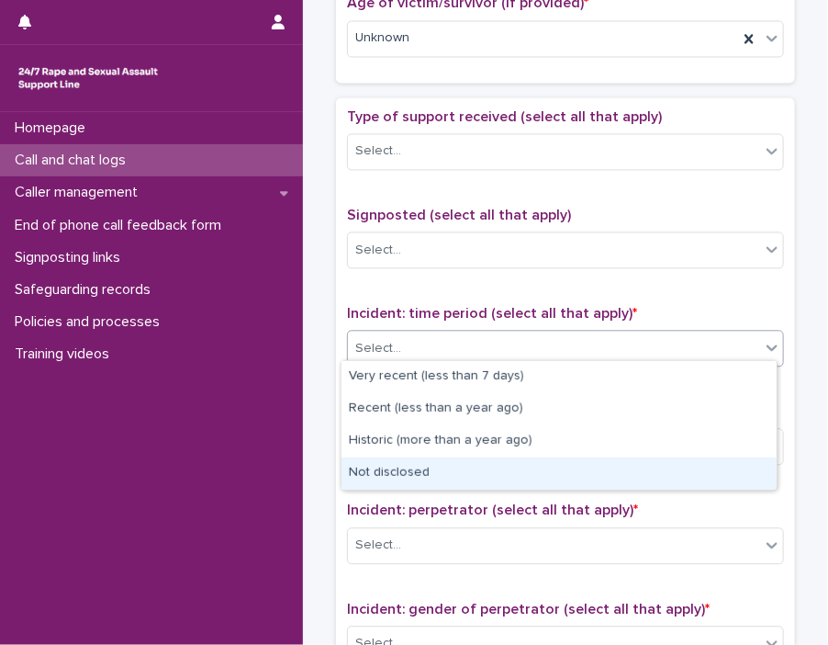
click at [691, 467] on div "Not disclosed" at bounding box center [559, 473] width 435 height 32
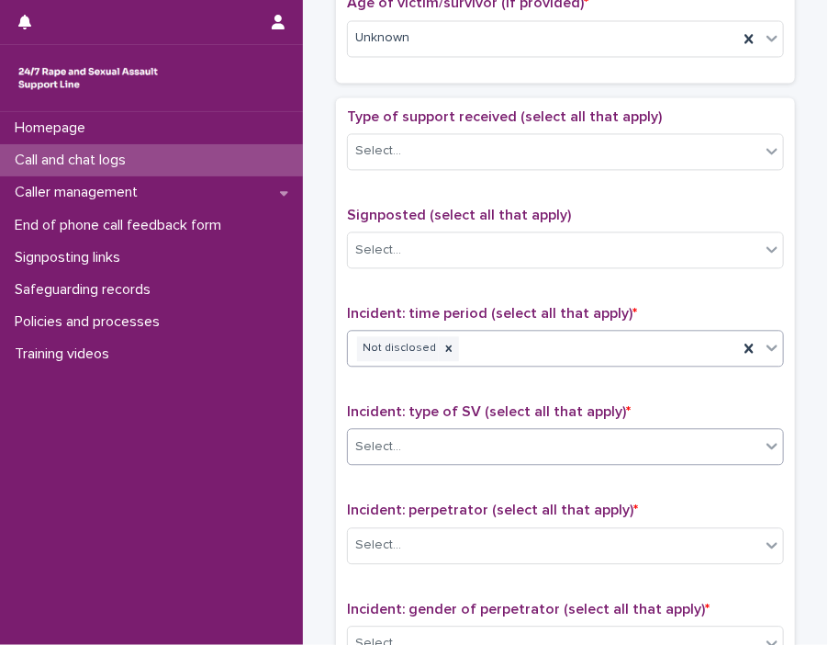
click at [754, 445] on icon at bounding box center [772, 445] width 18 height 18
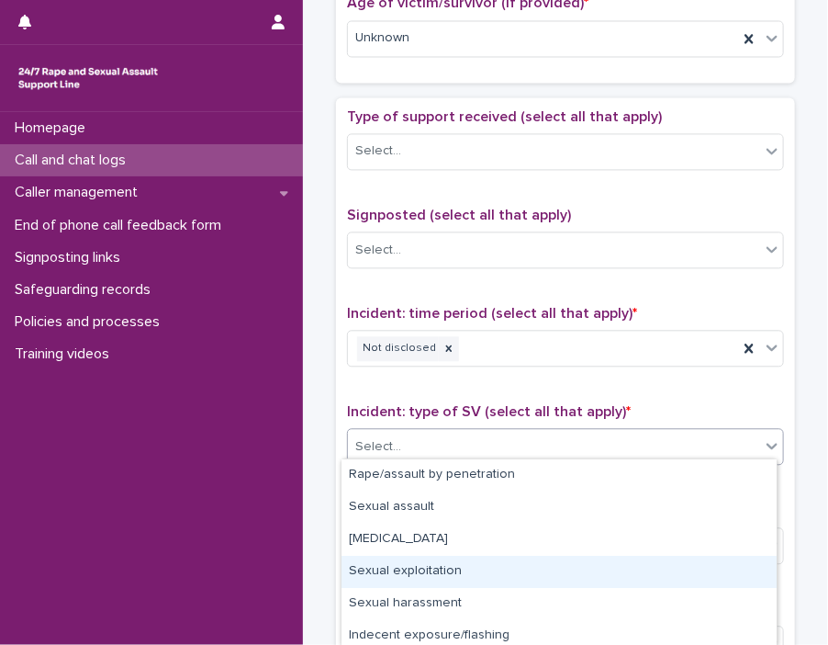
scroll to position [134, 0]
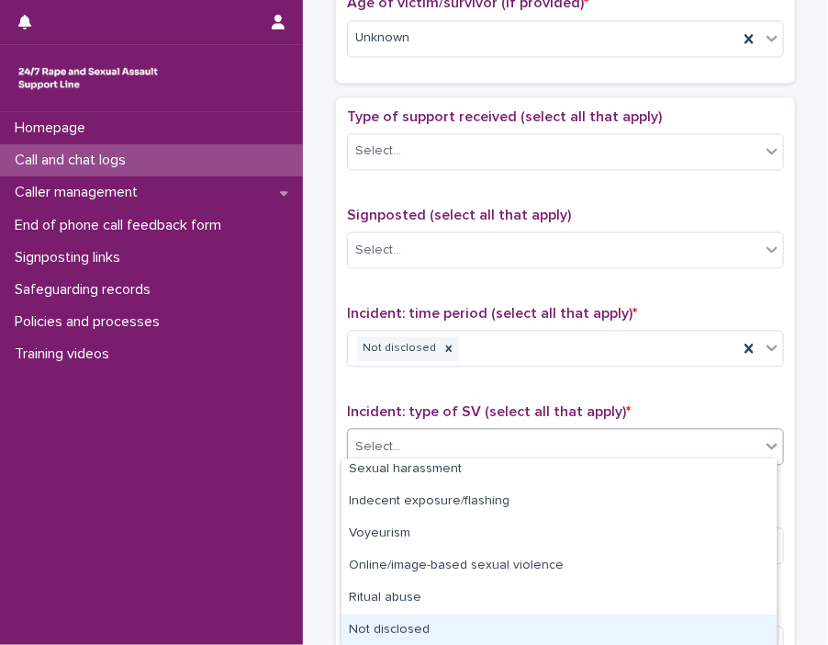
click at [719, 623] on div "Not disclosed" at bounding box center [559, 630] width 435 height 32
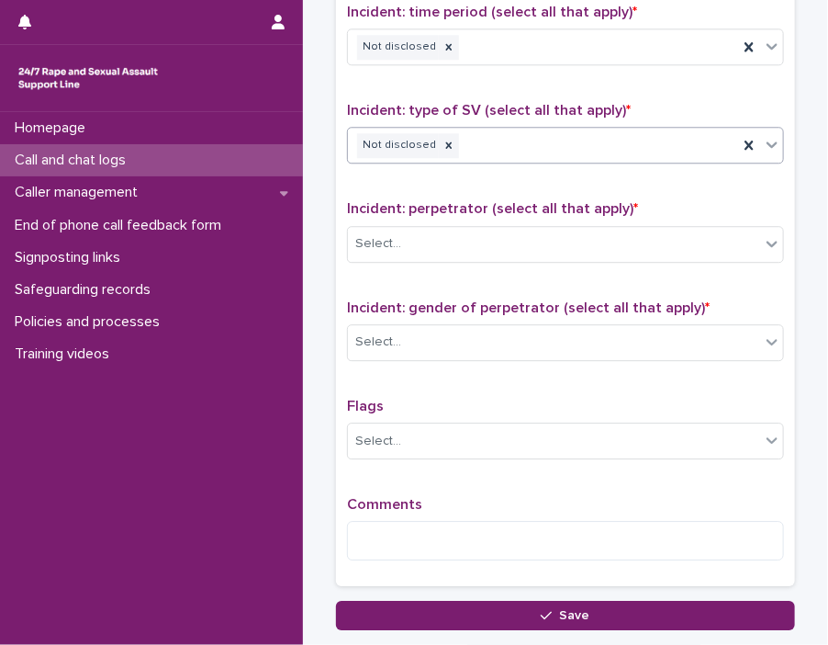
scroll to position [1408, 0]
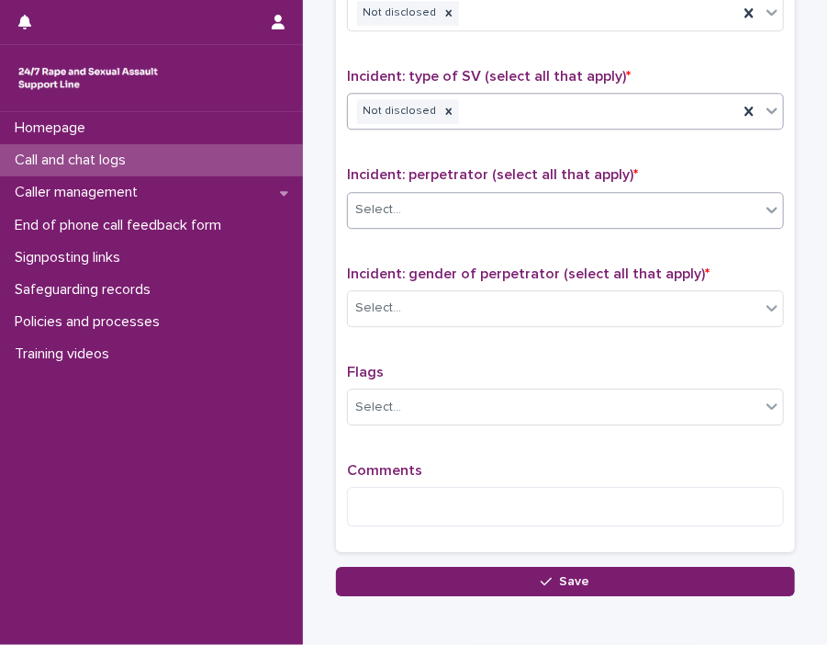
click at [754, 212] on div at bounding box center [772, 209] width 22 height 33
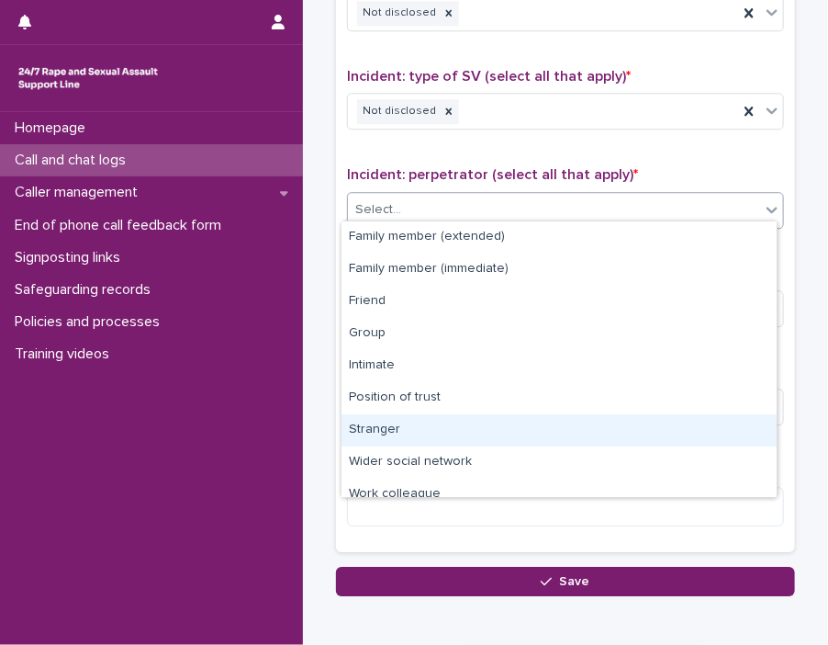
scroll to position [77, 0]
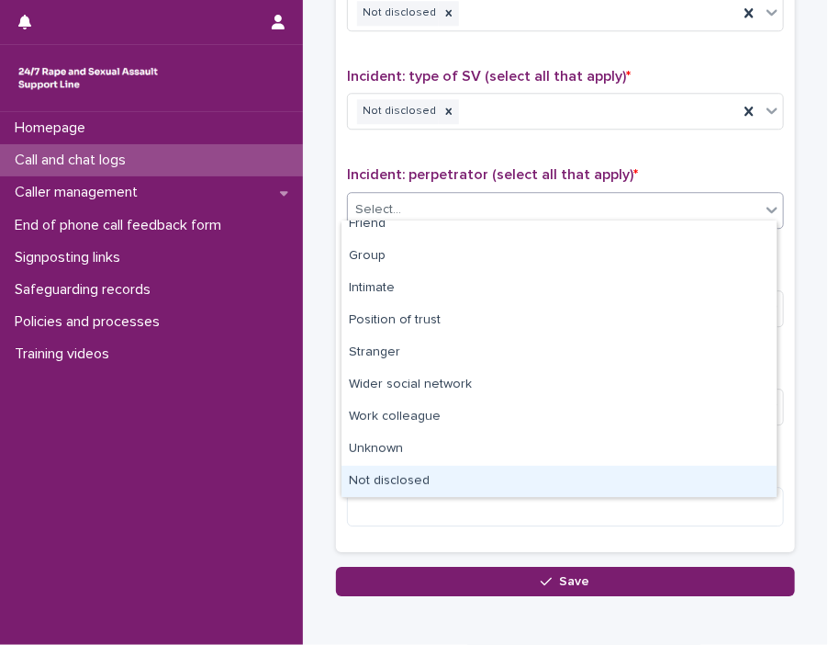
click at [686, 478] on div "Not disclosed" at bounding box center [559, 482] width 435 height 32
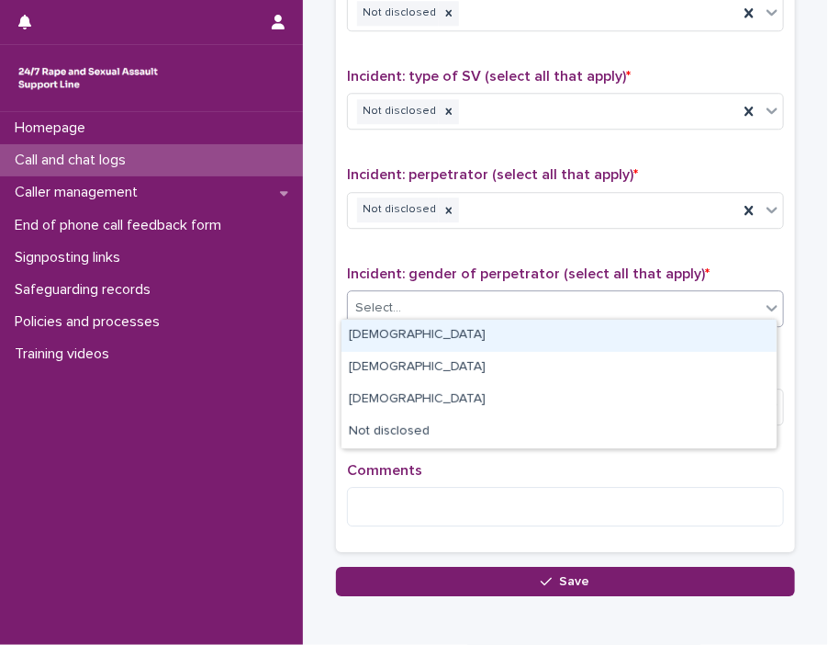
click at [754, 297] on div at bounding box center [772, 307] width 22 height 33
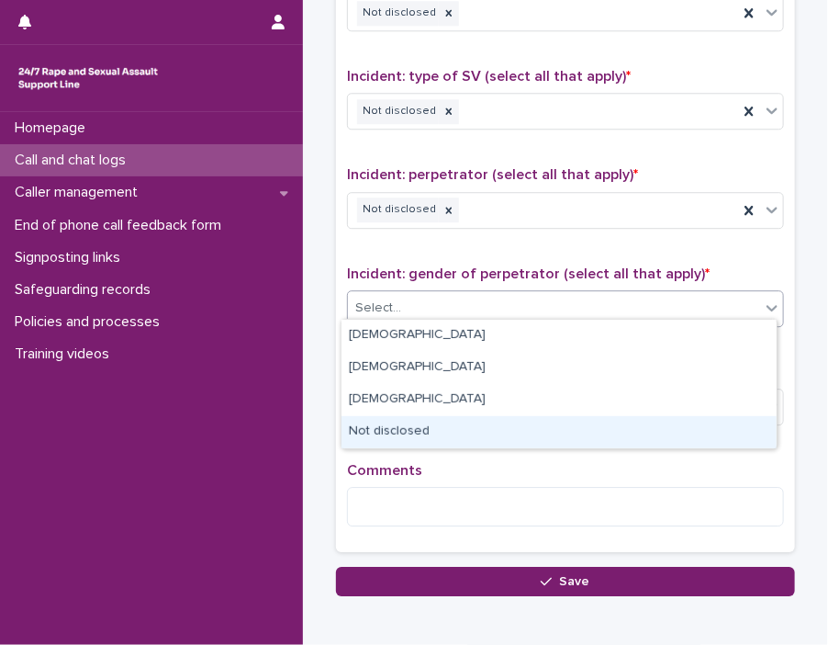
click at [694, 428] on div "Not disclosed" at bounding box center [559, 432] width 435 height 32
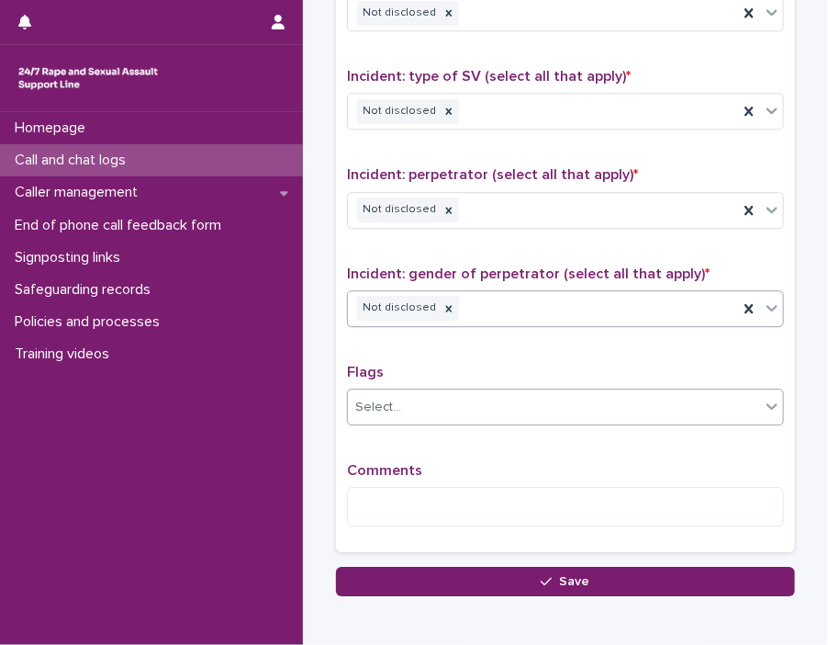
click at [754, 404] on icon at bounding box center [772, 406] width 18 height 18
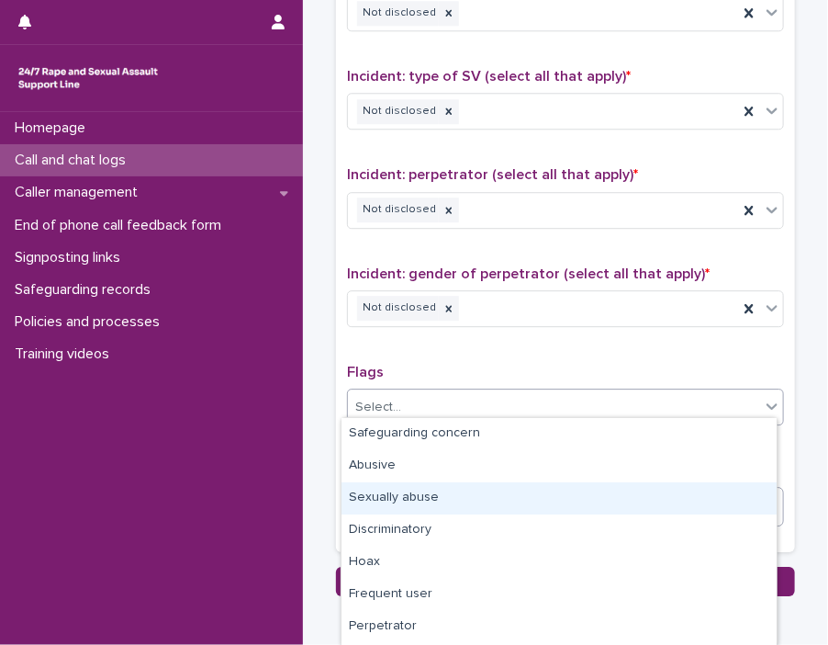
click at [687, 495] on div "Sexually abuse" at bounding box center [559, 498] width 435 height 32
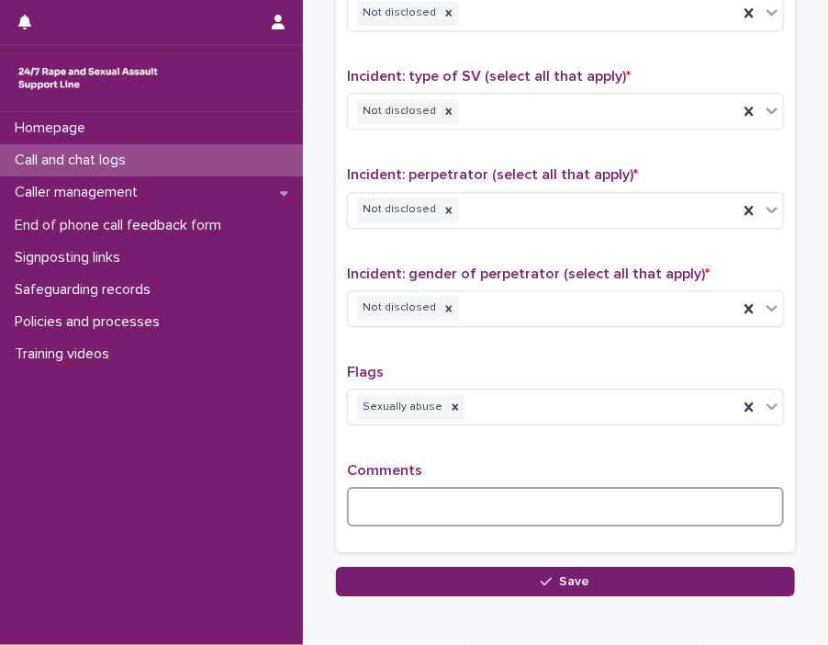
click at [633, 493] on textarea at bounding box center [565, 506] width 437 height 39
click at [430, 504] on textarea at bounding box center [565, 506] width 437 height 39
paste textarea "**********"
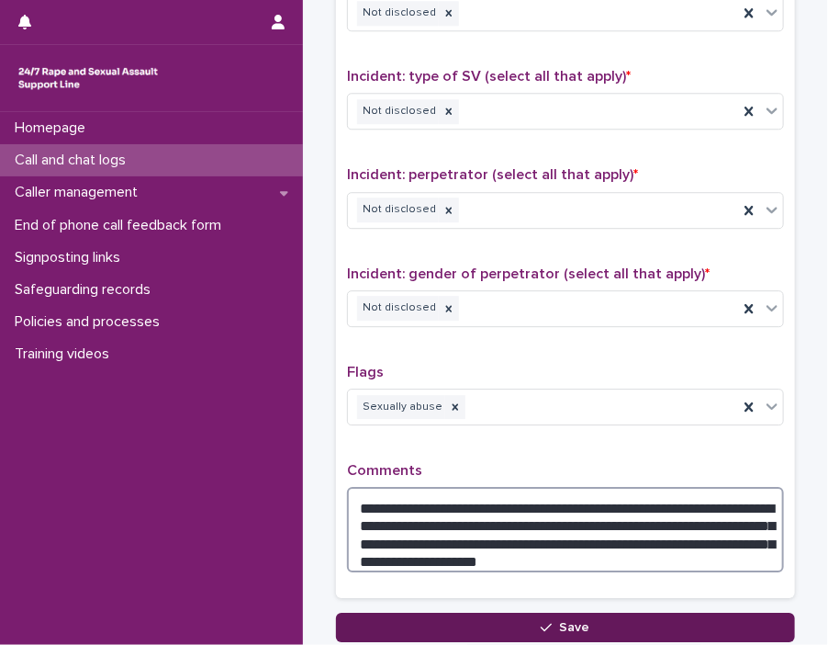
type textarea "**********"
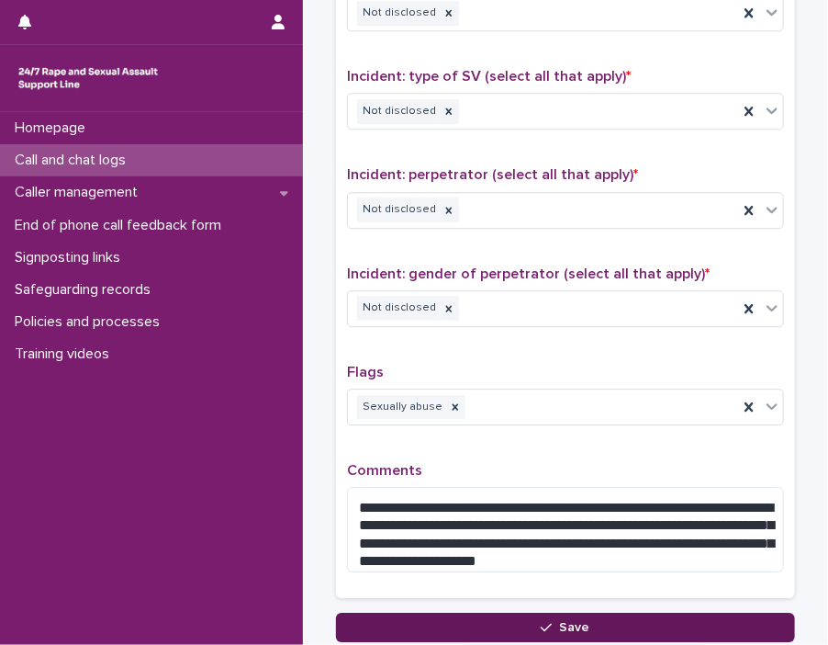
click at [584, 613] on button "Save" at bounding box center [565, 627] width 459 height 29
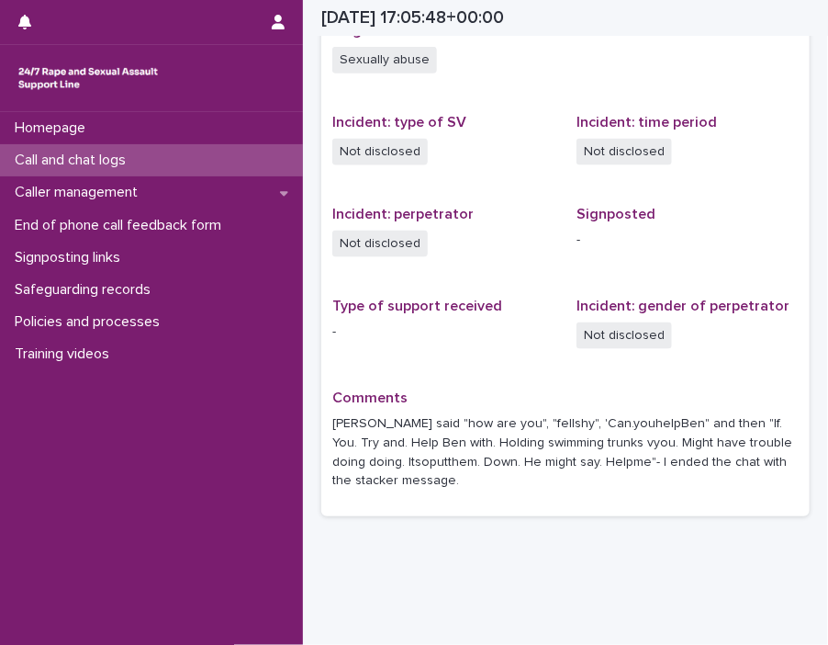
scroll to position [687, 0]
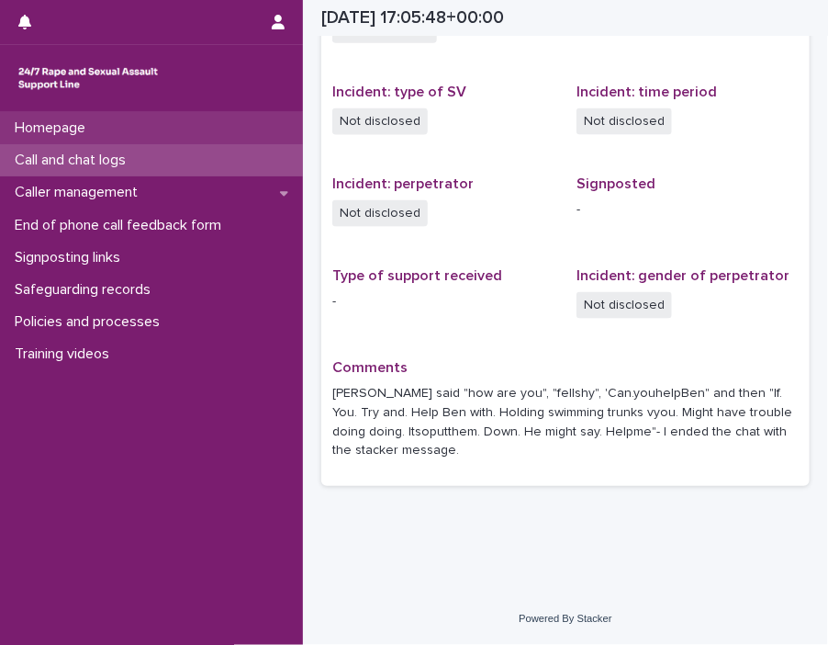
click at [101, 119] on div "Homepage" at bounding box center [151, 128] width 303 height 32
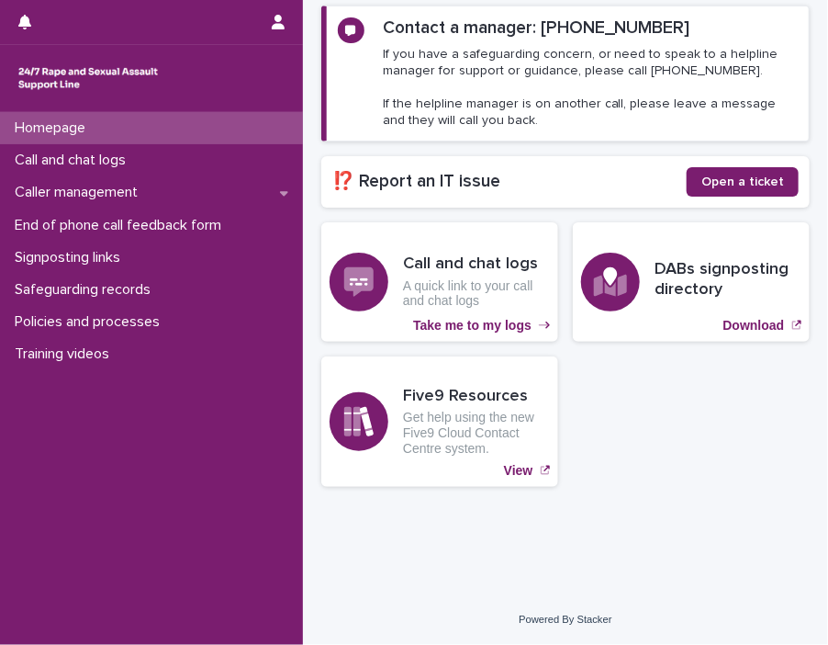
scroll to position [263, 0]
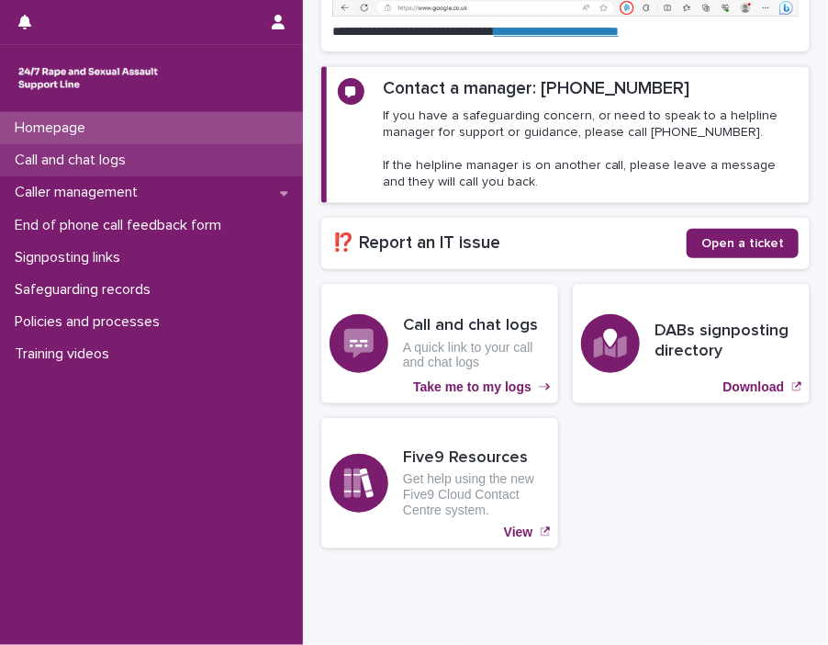
click at [96, 152] on p "Call and chat logs" at bounding box center [73, 160] width 133 height 17
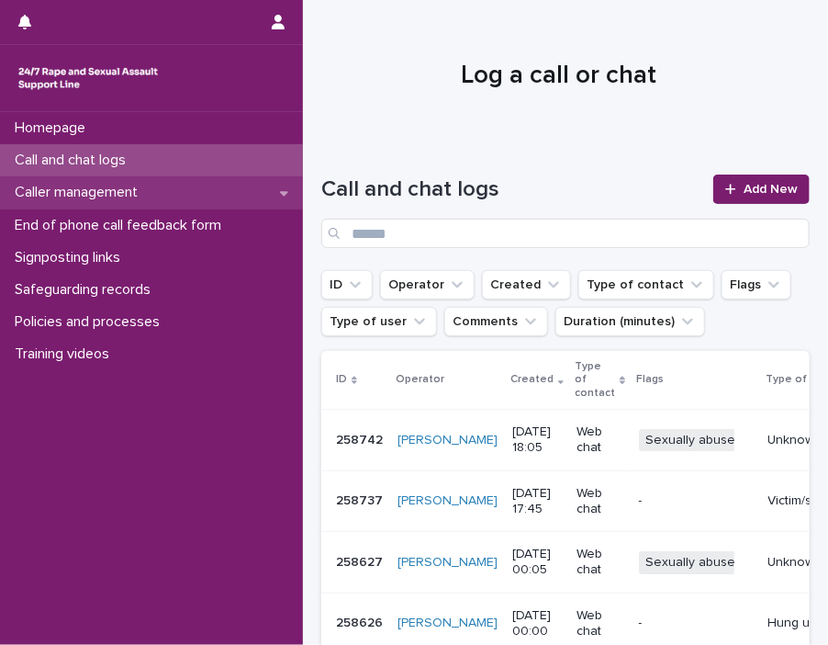
click at [151, 207] on div "Caller management" at bounding box center [151, 192] width 303 height 32
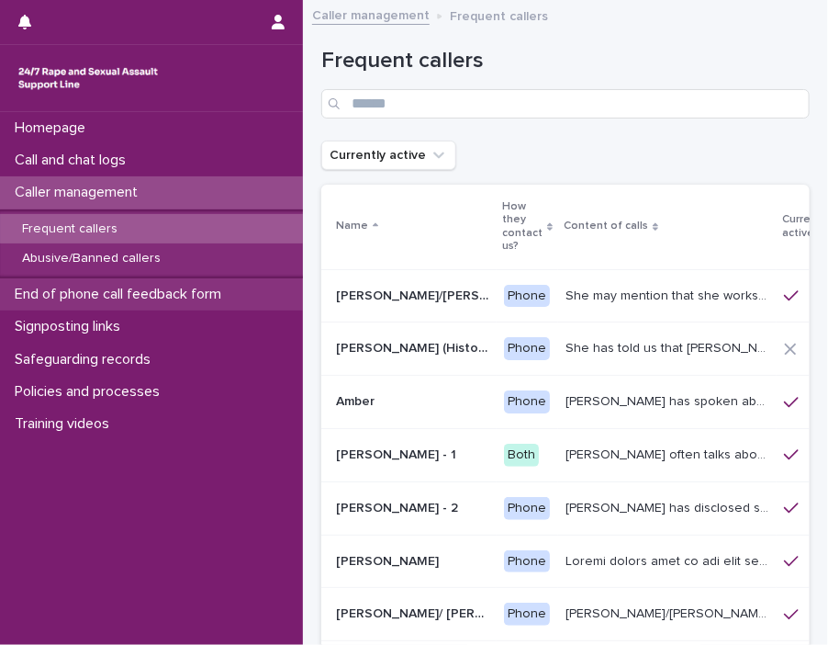
click at [150, 298] on p "End of phone call feedback form" at bounding box center [121, 294] width 229 height 17
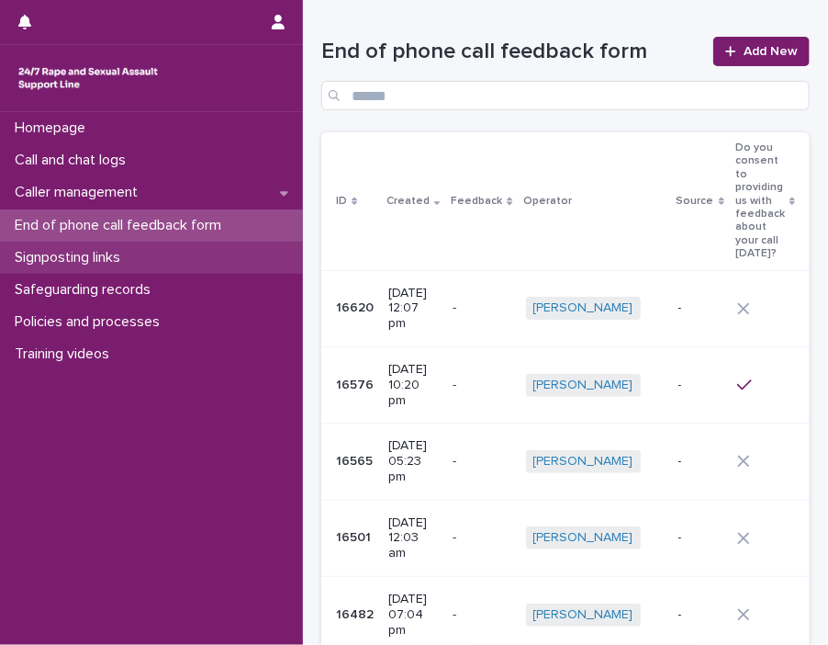
click at [138, 269] on div "Signposting links" at bounding box center [151, 258] width 303 height 32
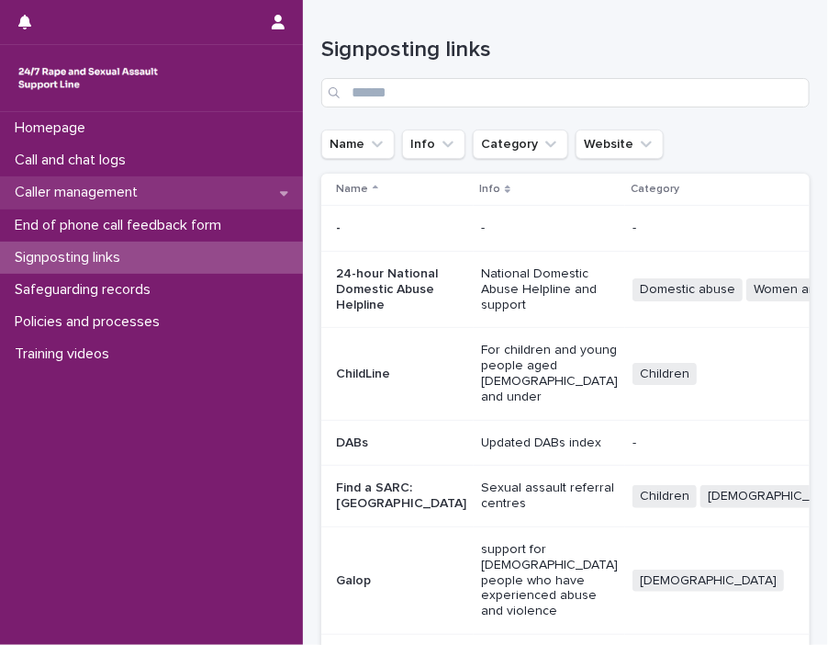
click at [118, 207] on div "Caller management" at bounding box center [151, 192] width 303 height 32
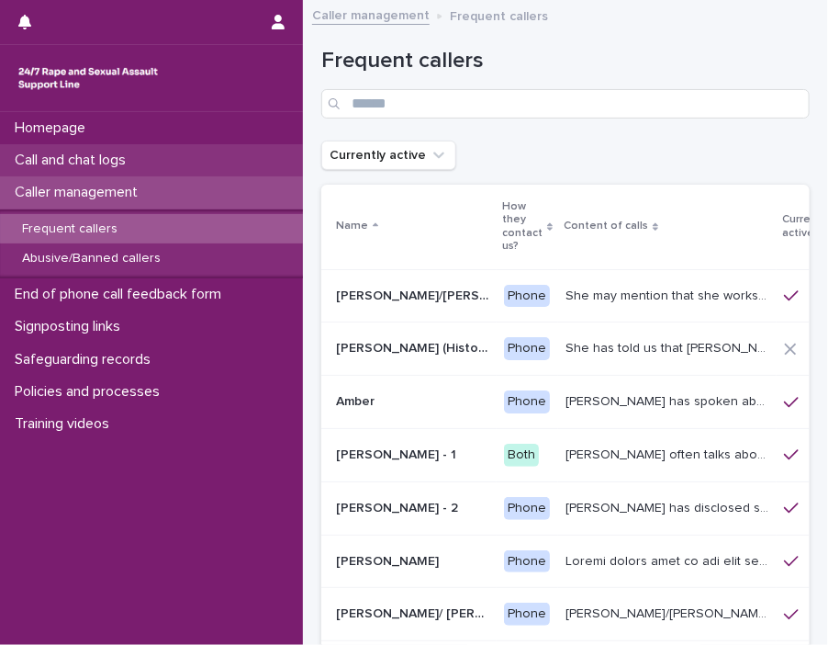
click at [110, 168] on p "Call and chat logs" at bounding box center [73, 160] width 133 height 17
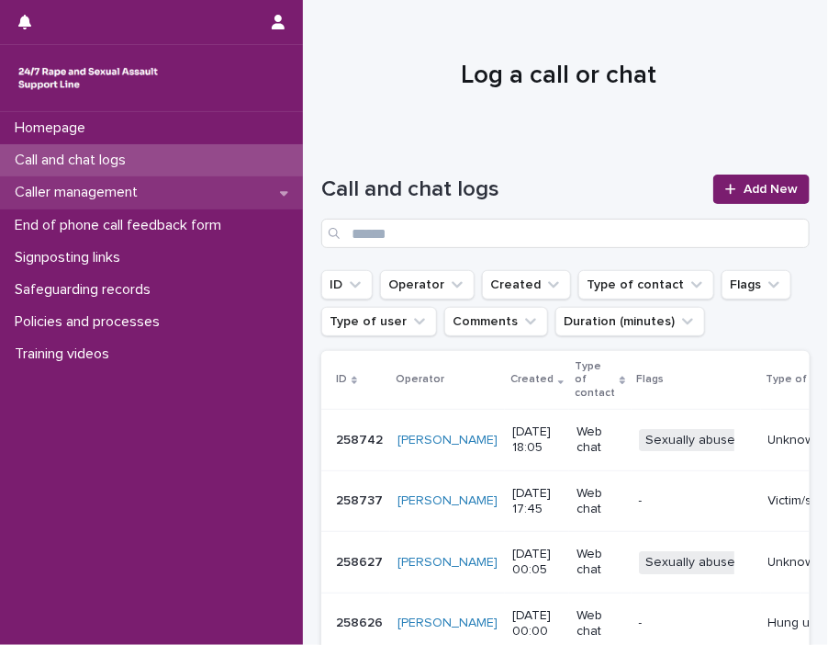
click at [127, 191] on p "Caller management" at bounding box center [79, 192] width 145 height 17
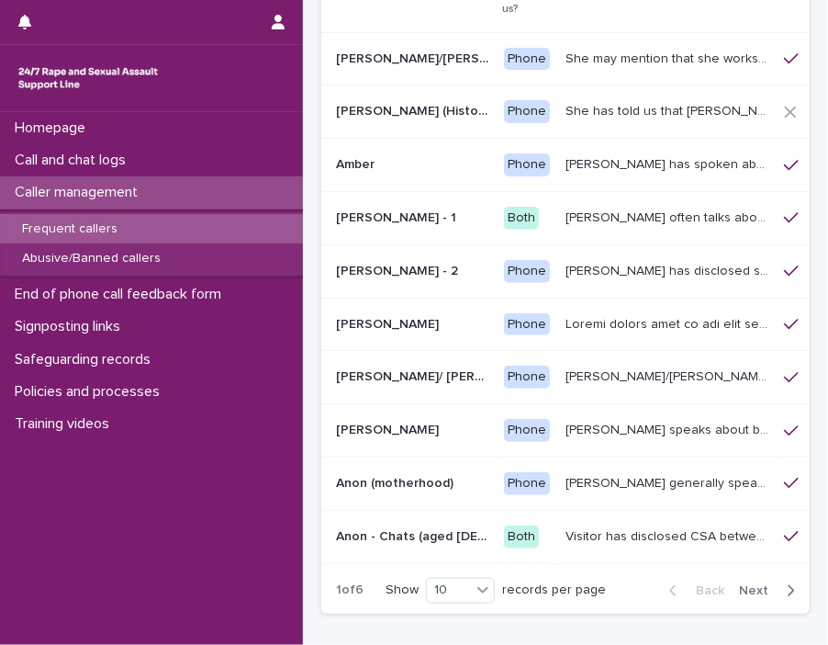
scroll to position [238, 0]
click at [739, 589] on span "Next" at bounding box center [759, 589] width 40 height 13
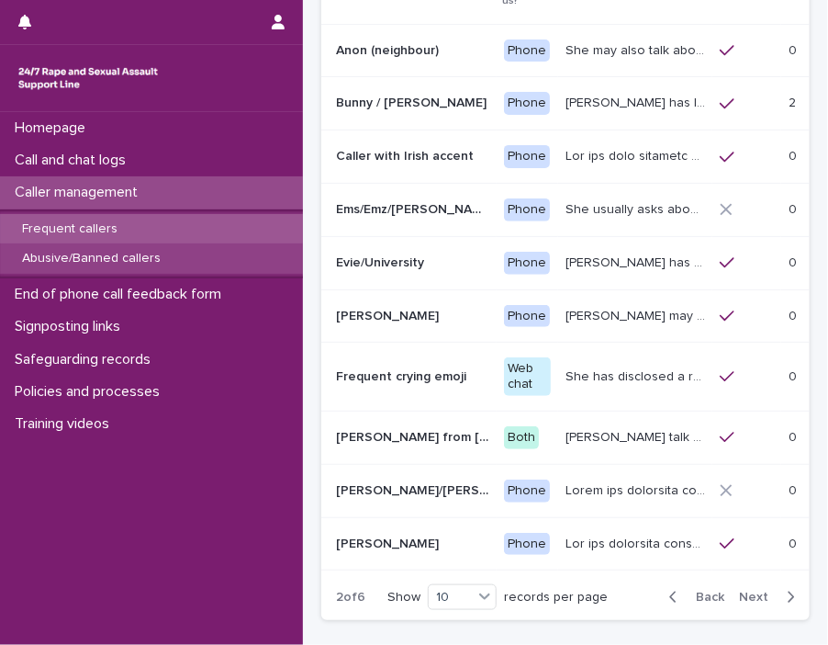
click at [102, 265] on p "Abusive/Banned callers" at bounding box center [91, 259] width 168 height 16
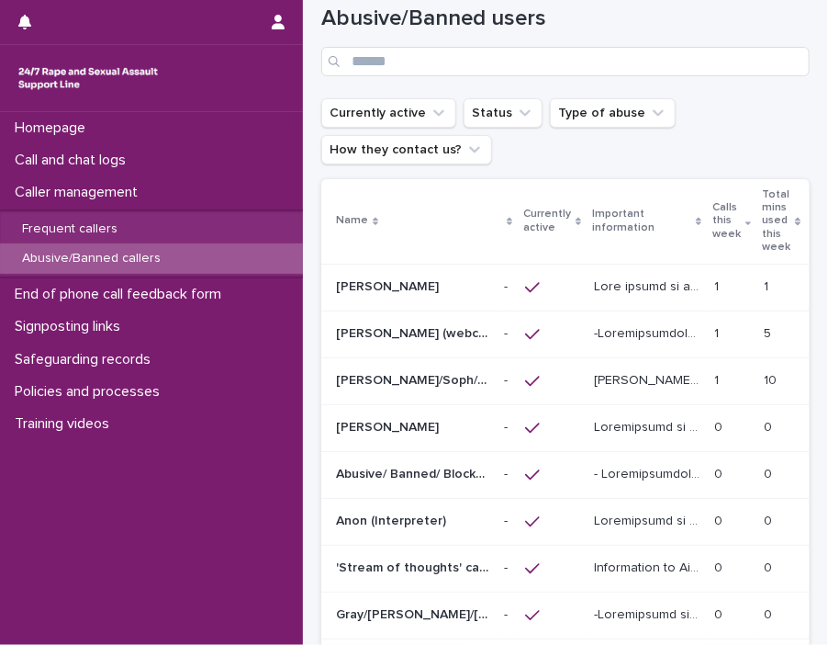
scroll to position [67, 0]
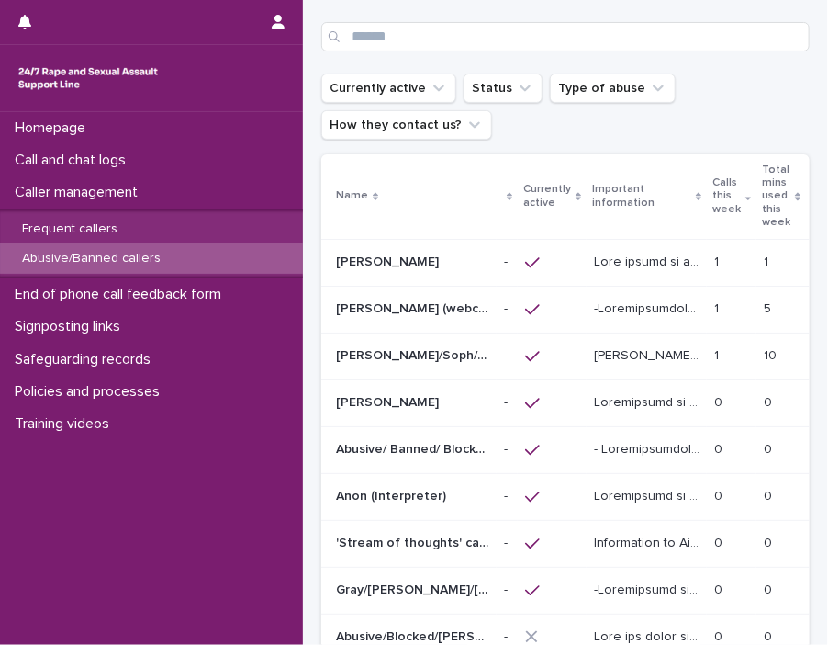
click at [580, 314] on td at bounding box center [552, 309] width 69 height 47
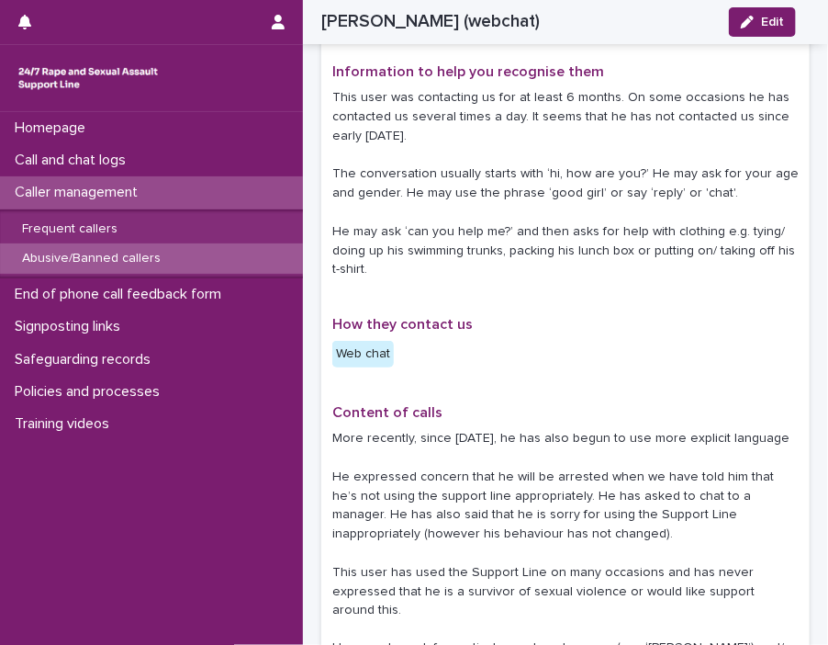
scroll to position [401, 0]
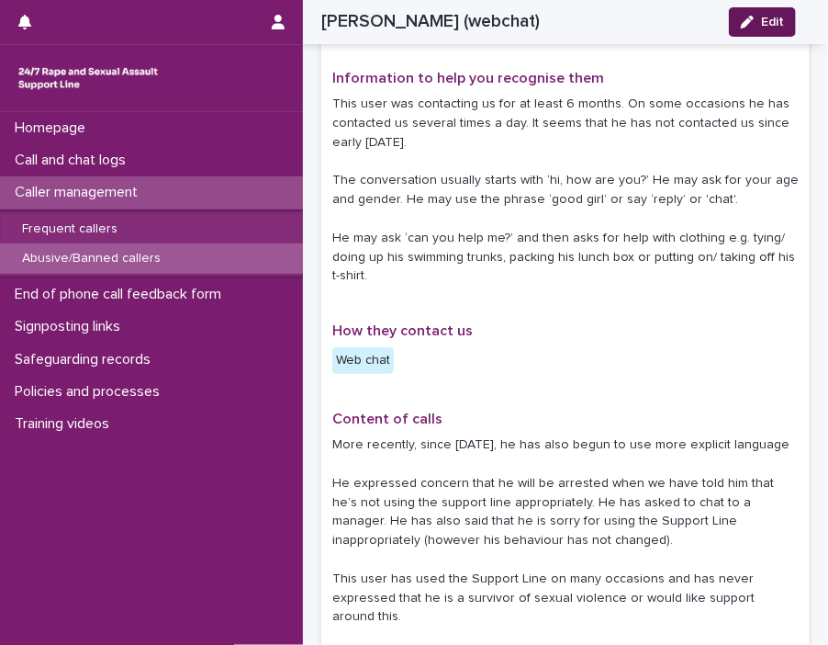
click at [754, 25] on span "Edit" at bounding box center [772, 22] width 23 height 13
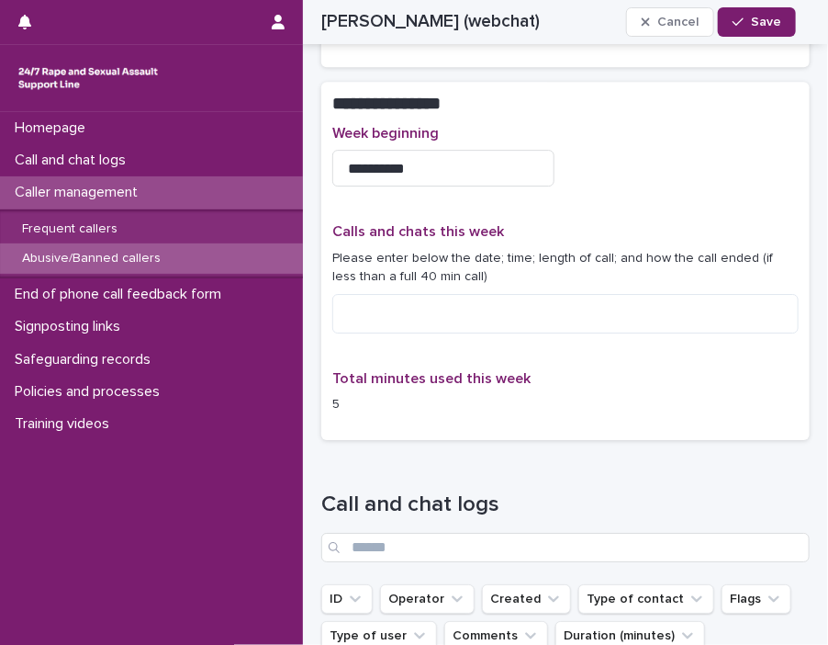
scroll to position [1797, 0]
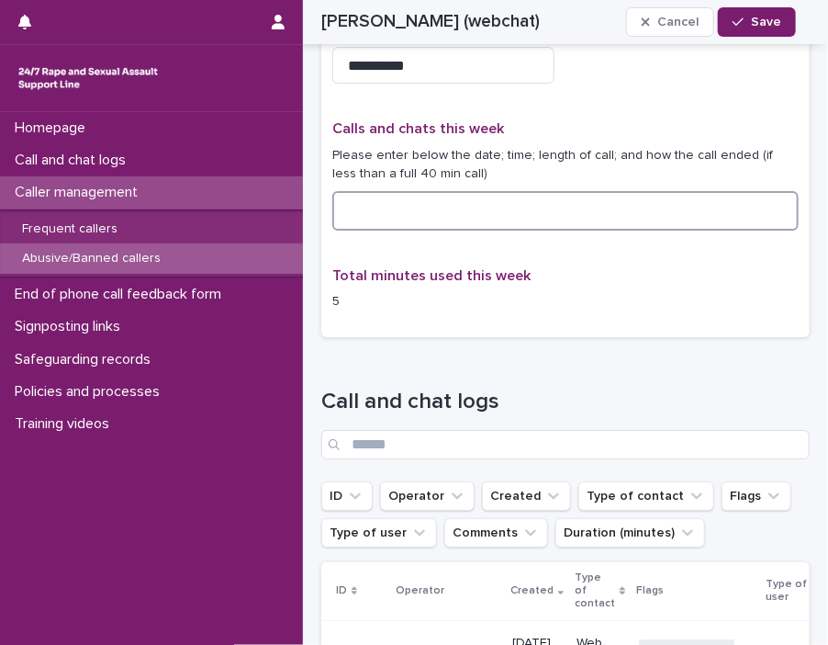
click at [395, 222] on textarea at bounding box center [565, 210] width 467 height 39
type textarea "*"
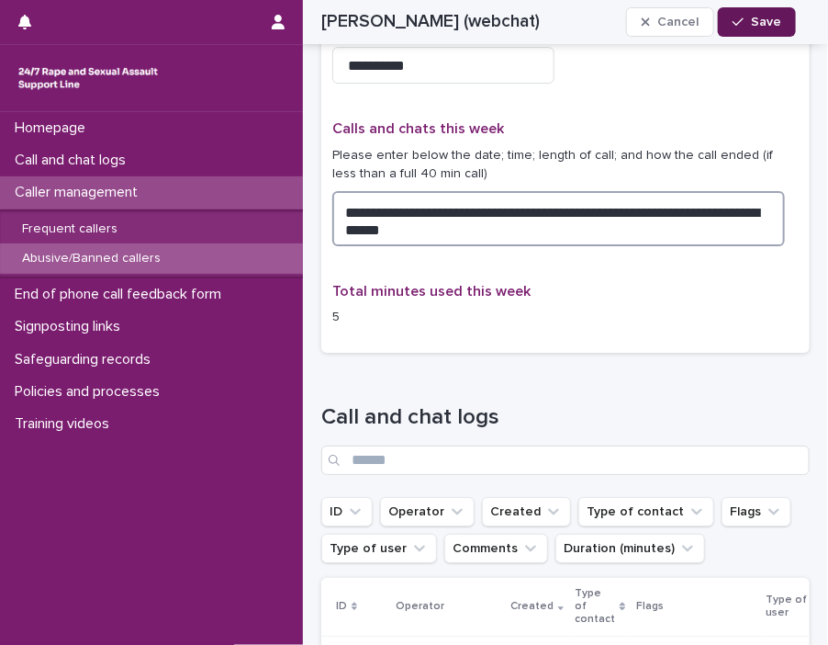
type textarea "**********"
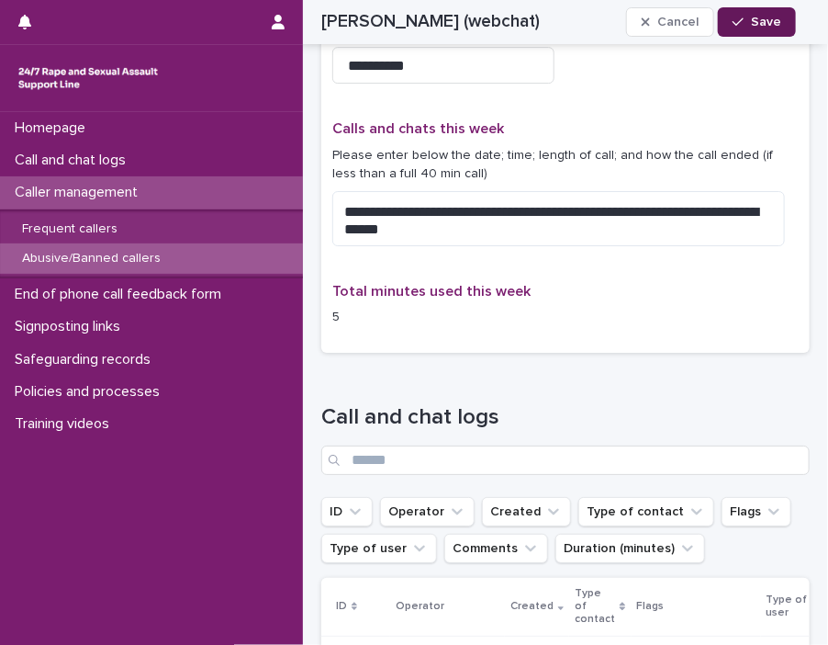
click at [744, 25] on icon "button" at bounding box center [738, 22] width 11 height 13
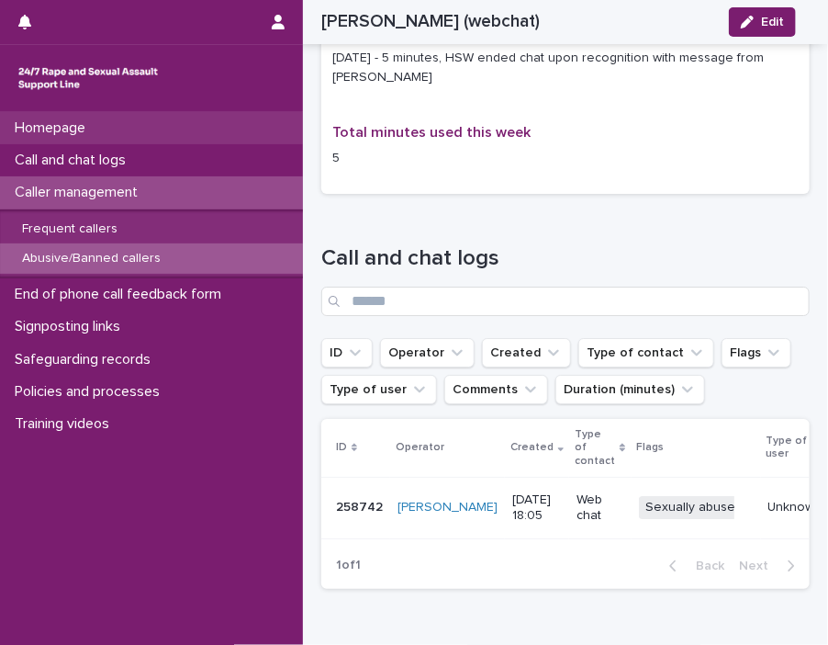
click at [79, 130] on p "Homepage" at bounding box center [53, 127] width 93 height 17
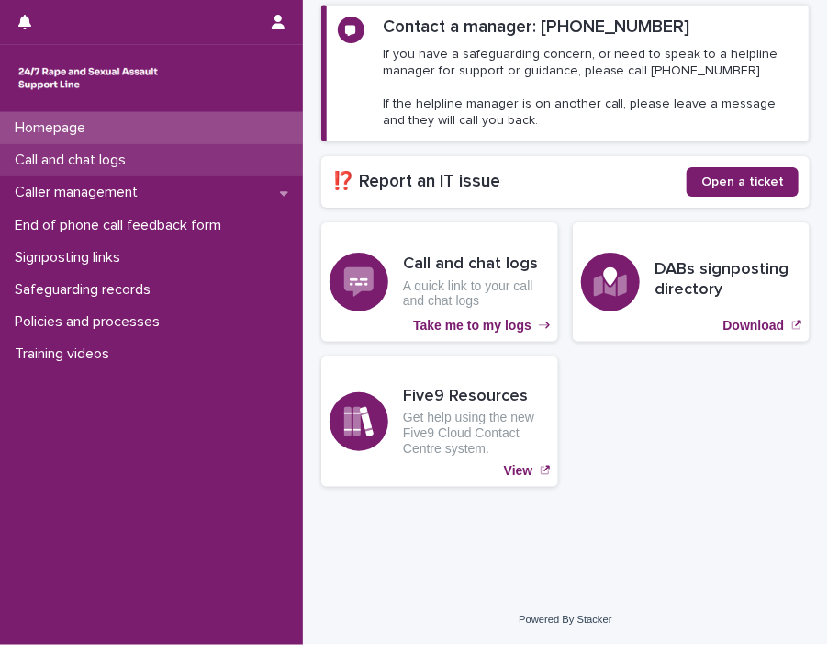
scroll to position [263, 0]
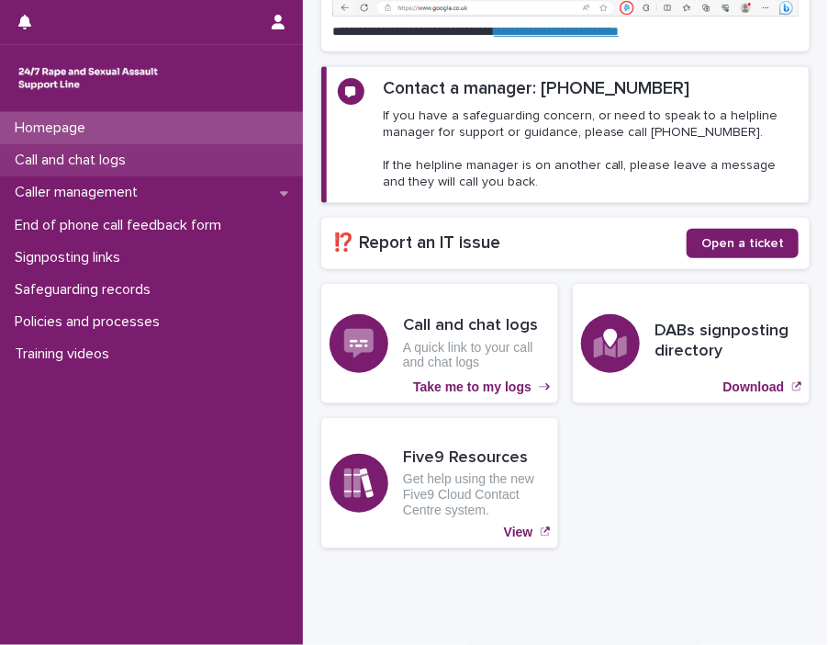
click at [76, 158] on p "Call and chat logs" at bounding box center [73, 160] width 133 height 17
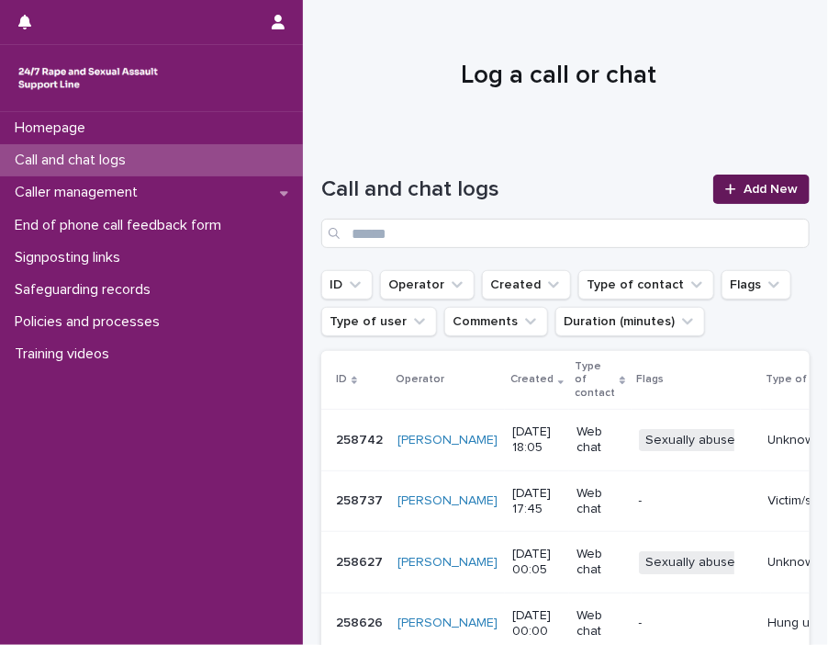
click at [725, 187] on icon at bounding box center [730, 189] width 11 height 13
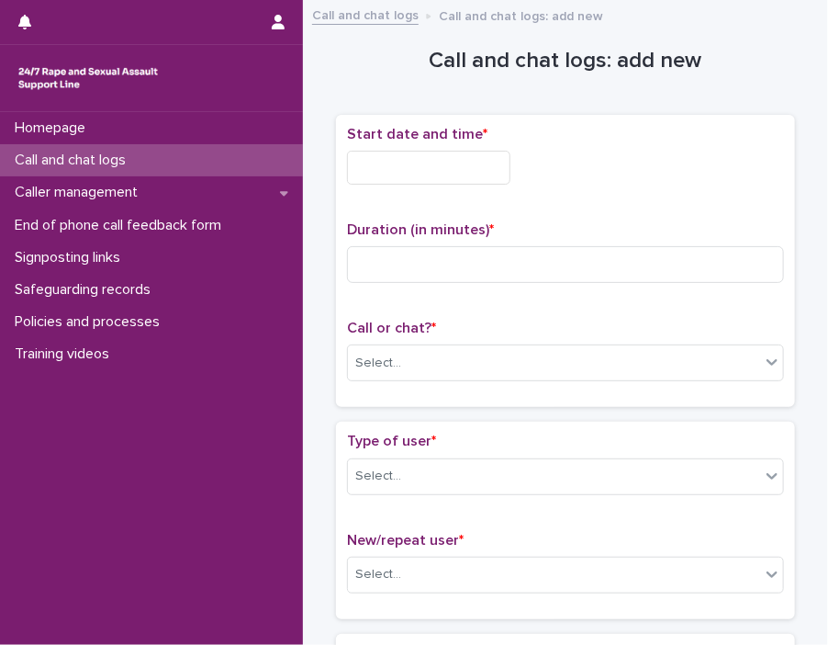
click at [421, 152] on input "text" at bounding box center [428, 168] width 163 height 34
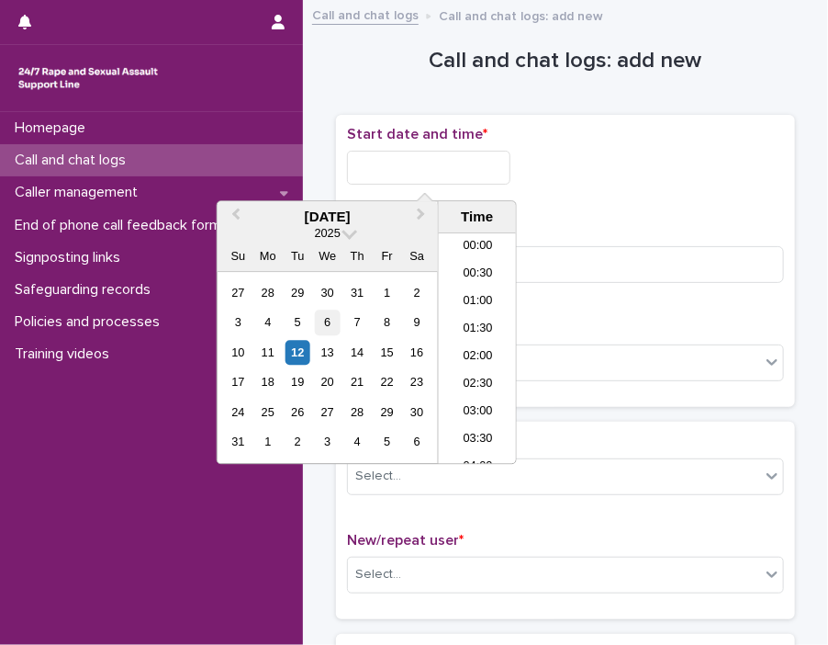
scroll to position [891, 0]
click at [302, 345] on div "12" at bounding box center [298, 352] width 25 height 25
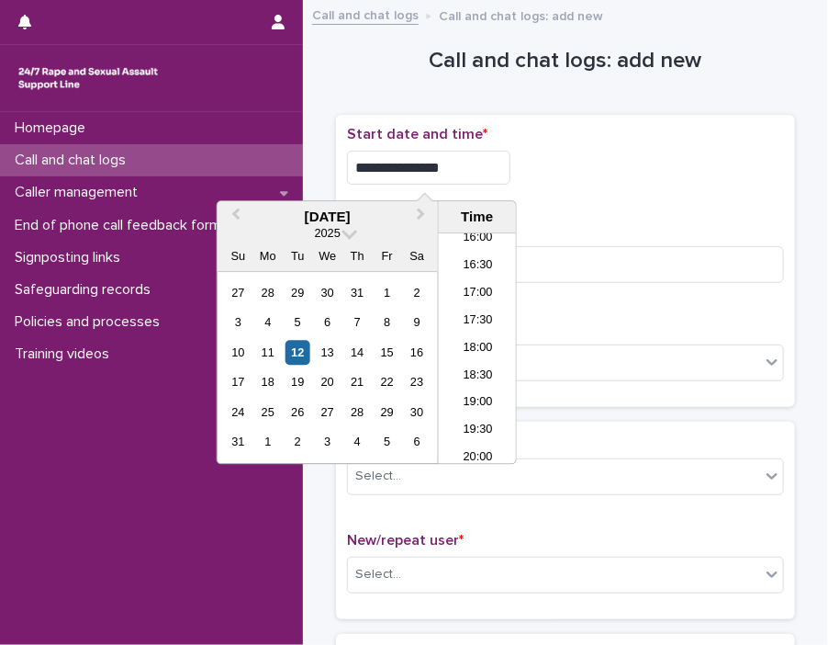
drag, startPoint x: 411, startPoint y: 163, endPoint x: 540, endPoint y: 154, distance: 128.8
click at [540, 154] on div "**********" at bounding box center [565, 168] width 437 height 34
type input "**********"
click at [606, 253] on input at bounding box center [565, 264] width 437 height 37
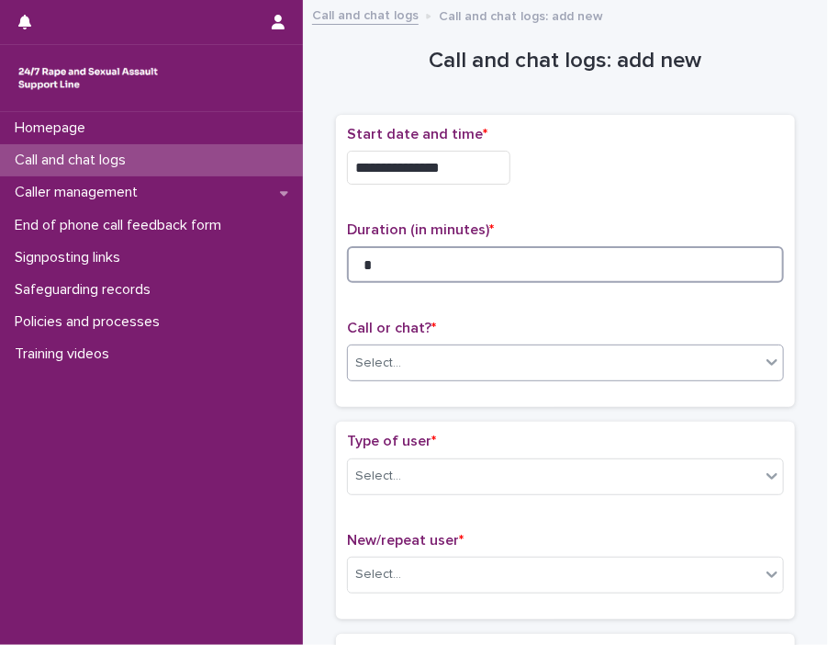
type input "*"
click at [754, 356] on icon at bounding box center [772, 362] width 18 height 18
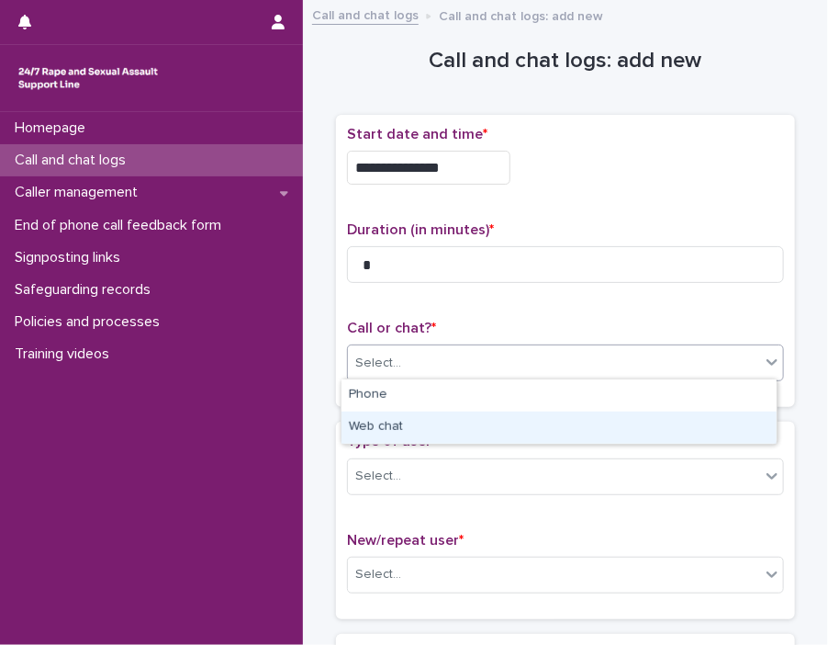
click at [718, 415] on div "Web chat" at bounding box center [559, 427] width 435 height 32
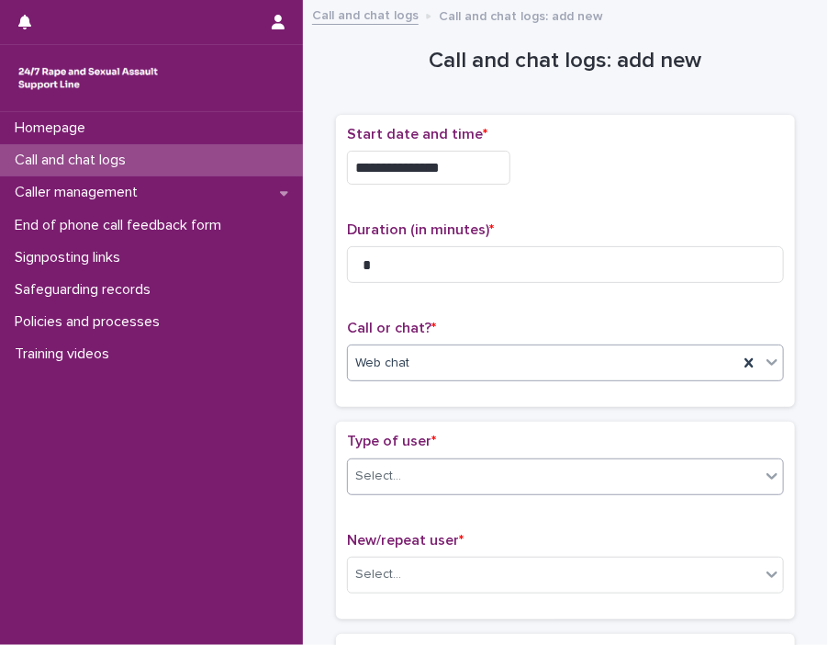
click at [754, 478] on icon at bounding box center [772, 476] width 18 height 18
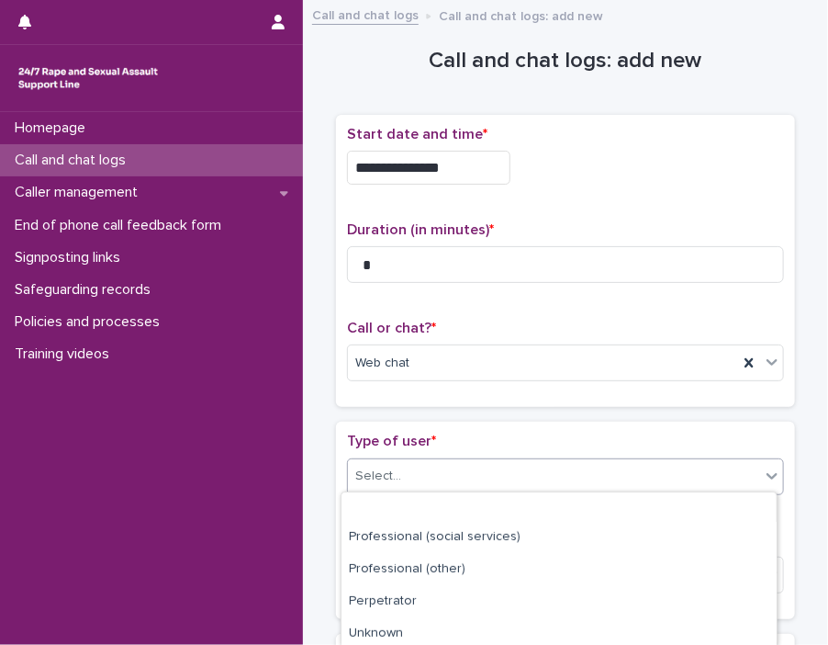
scroll to position [327, 0]
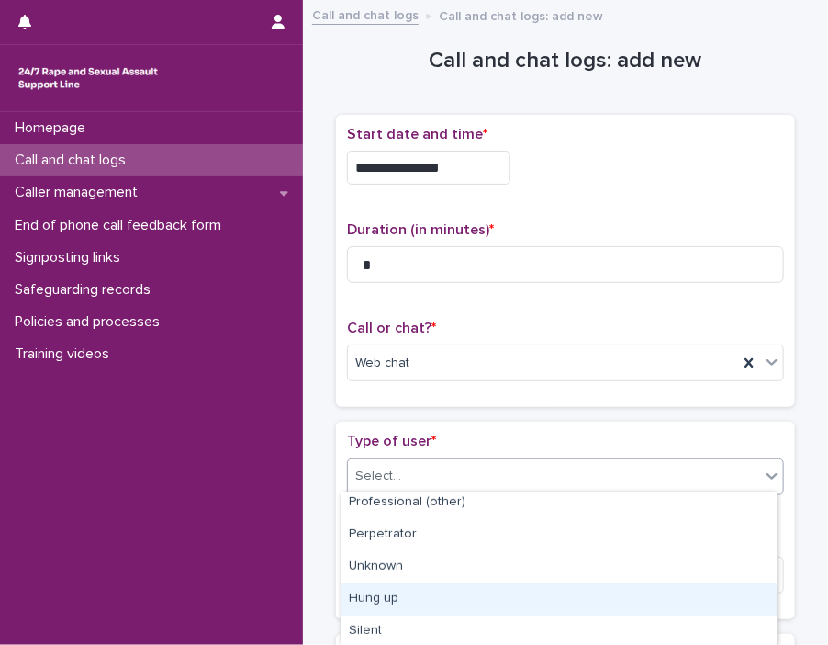
click at [682, 591] on div "Hung up" at bounding box center [559, 599] width 435 height 32
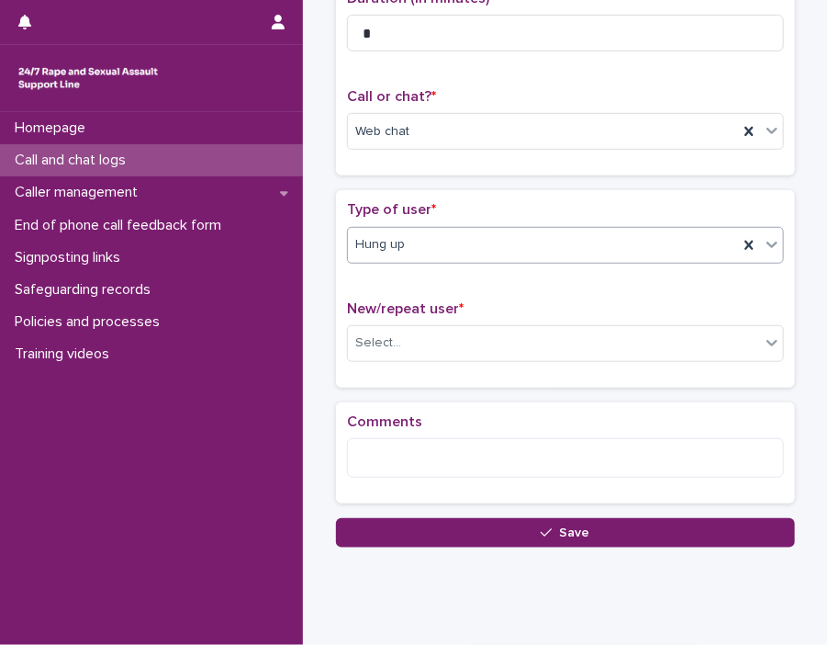
scroll to position [259, 0]
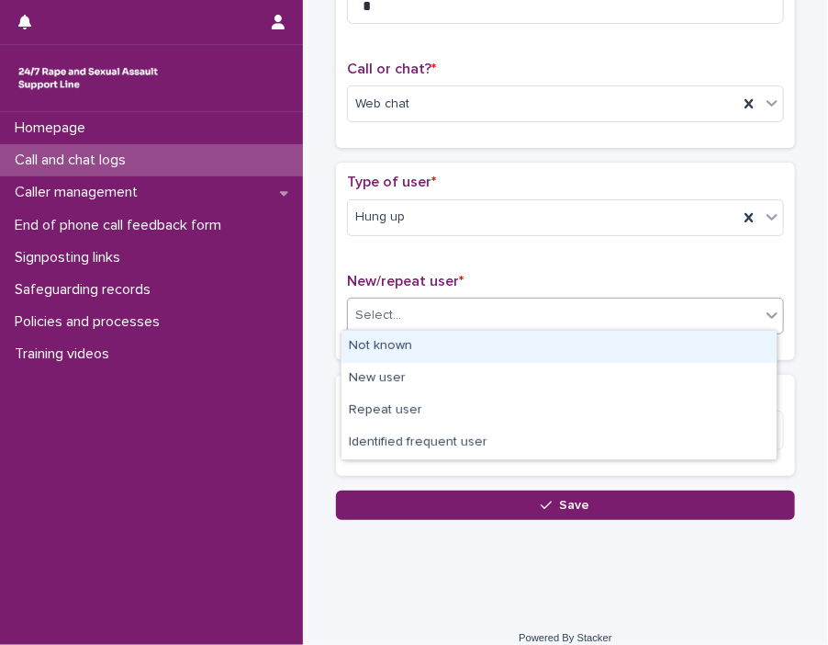
click at [754, 306] on icon at bounding box center [772, 315] width 18 height 18
click at [686, 345] on div "Not known" at bounding box center [559, 347] width 435 height 32
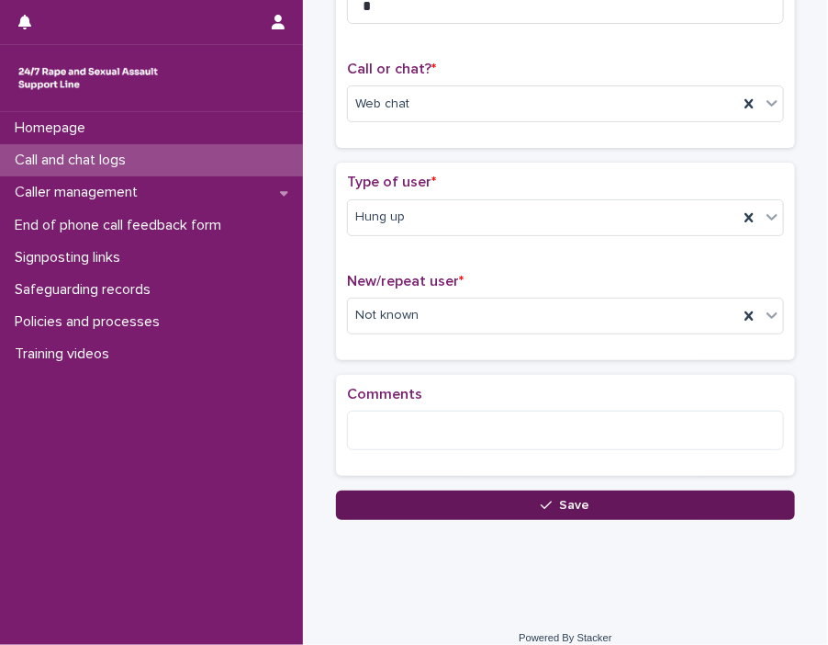
click at [664, 501] on button "Save" at bounding box center [565, 504] width 459 height 29
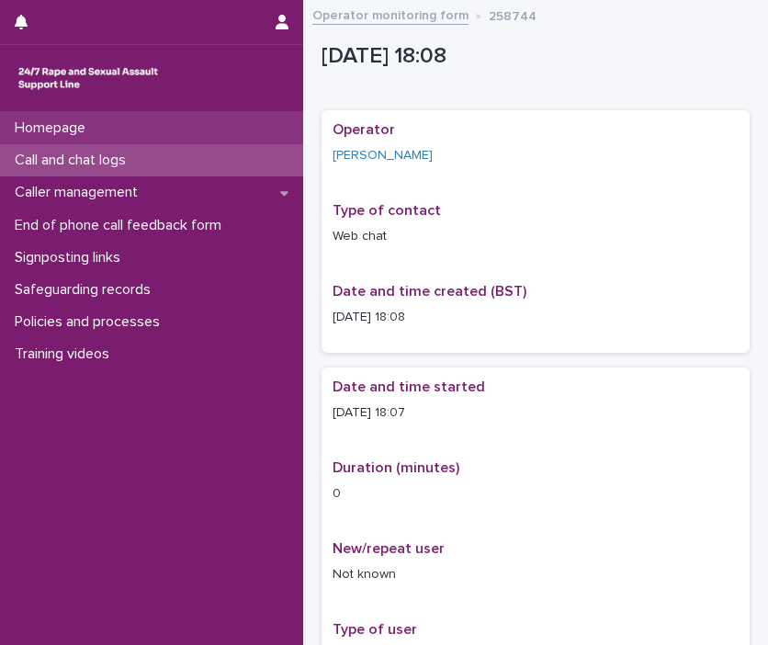
click at [96, 135] on p "Homepage" at bounding box center [53, 127] width 93 height 17
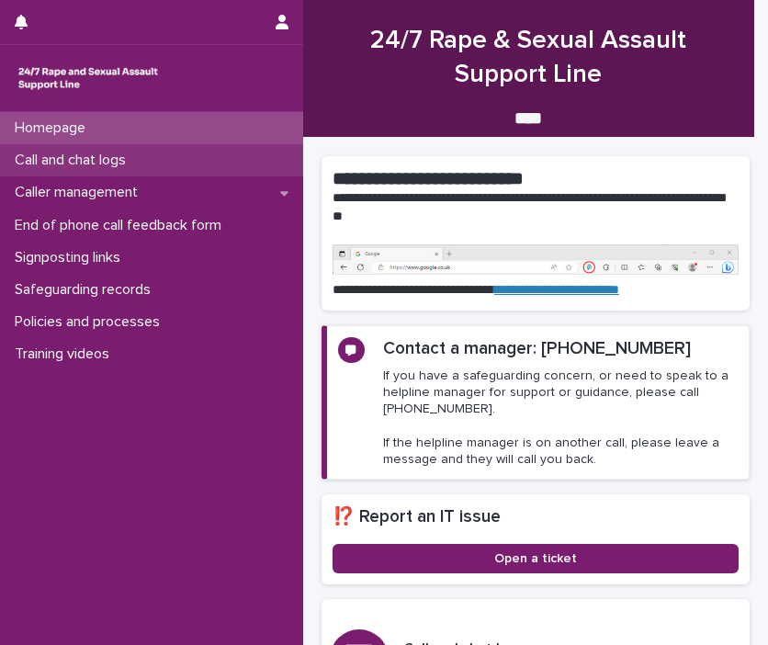
click at [95, 154] on p "Call and chat logs" at bounding box center [73, 160] width 133 height 17
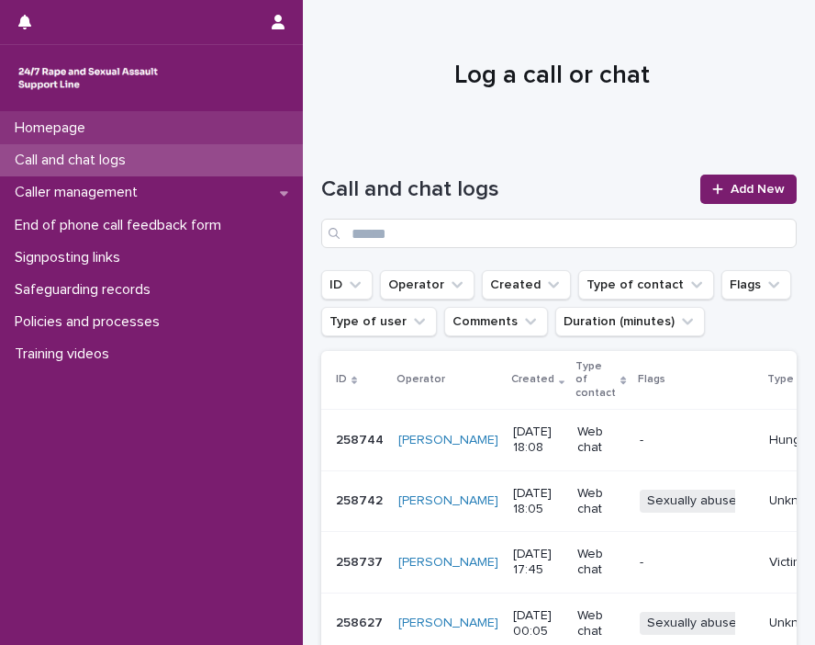
click at [91, 134] on p "Homepage" at bounding box center [53, 127] width 93 height 17
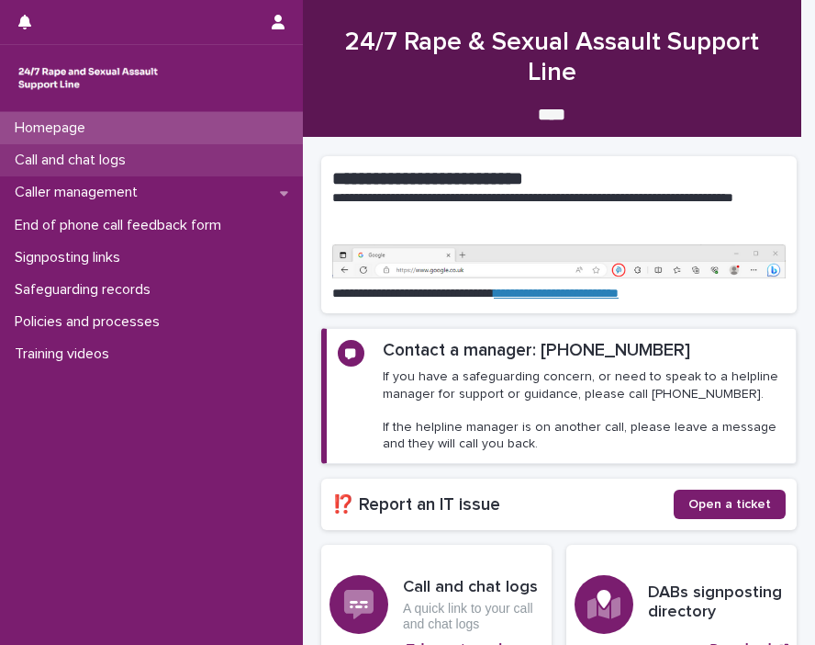
click at [79, 151] on div "Call and chat logs" at bounding box center [151, 160] width 303 height 32
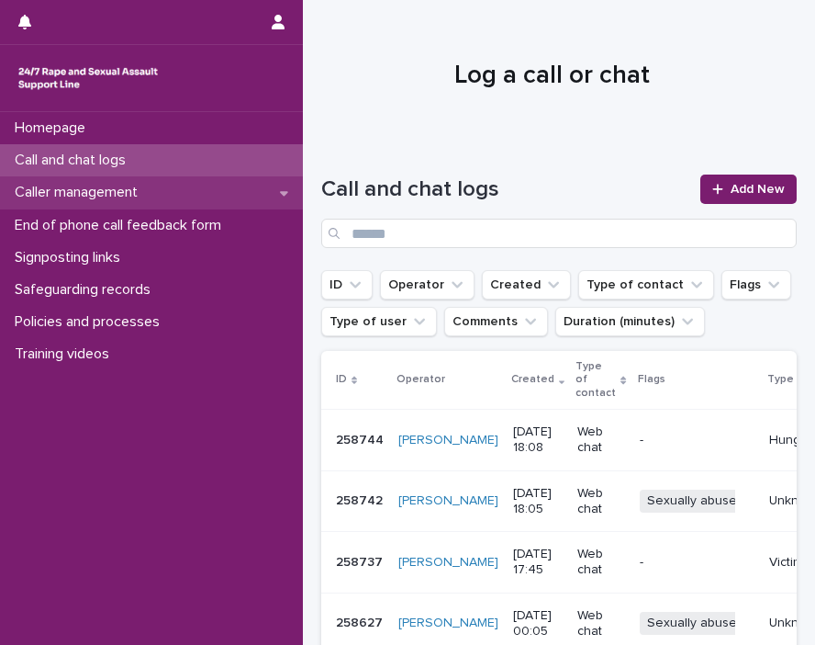
click at [97, 188] on p "Caller management" at bounding box center [79, 192] width 145 height 17
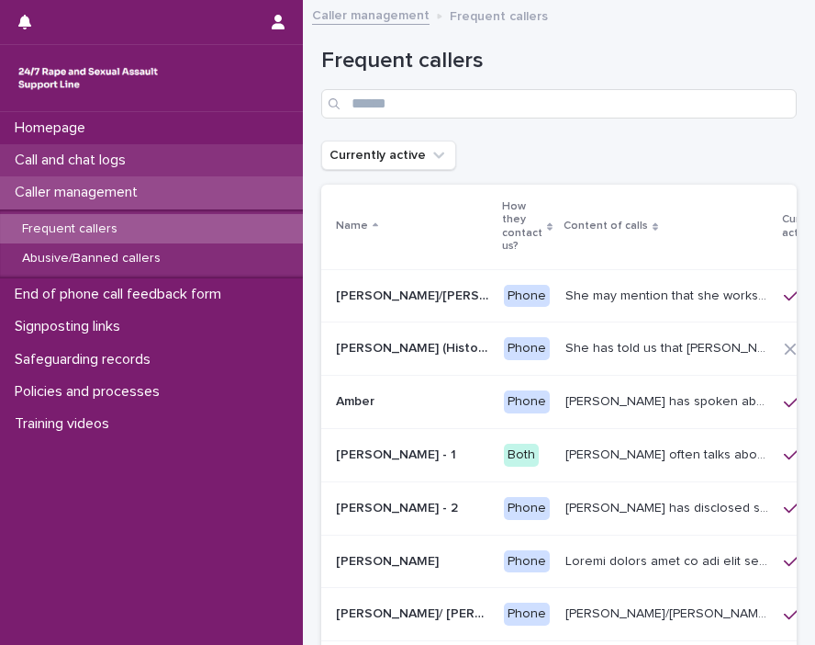
click at [125, 160] on p "Call and chat logs" at bounding box center [73, 160] width 133 height 17
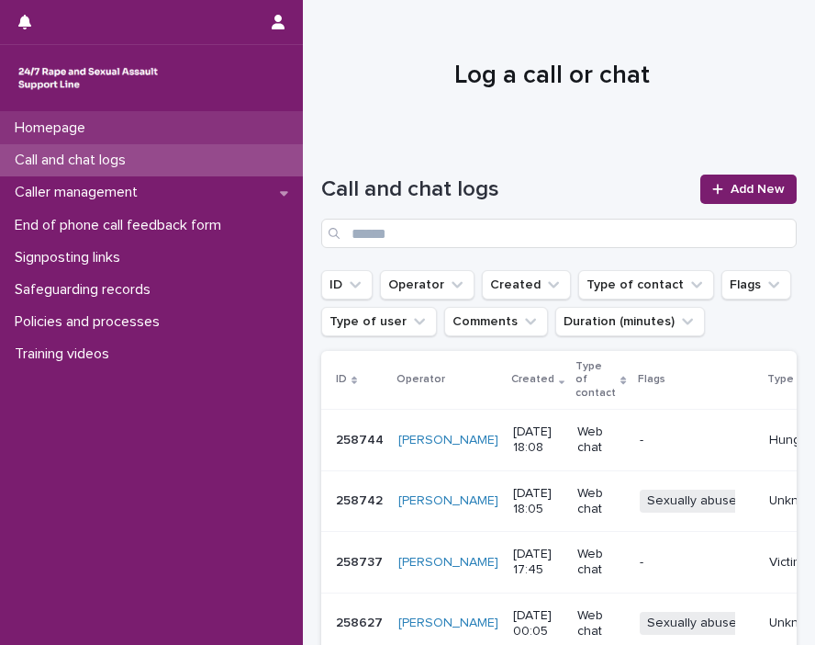
click at [77, 124] on p "Homepage" at bounding box center [53, 127] width 93 height 17
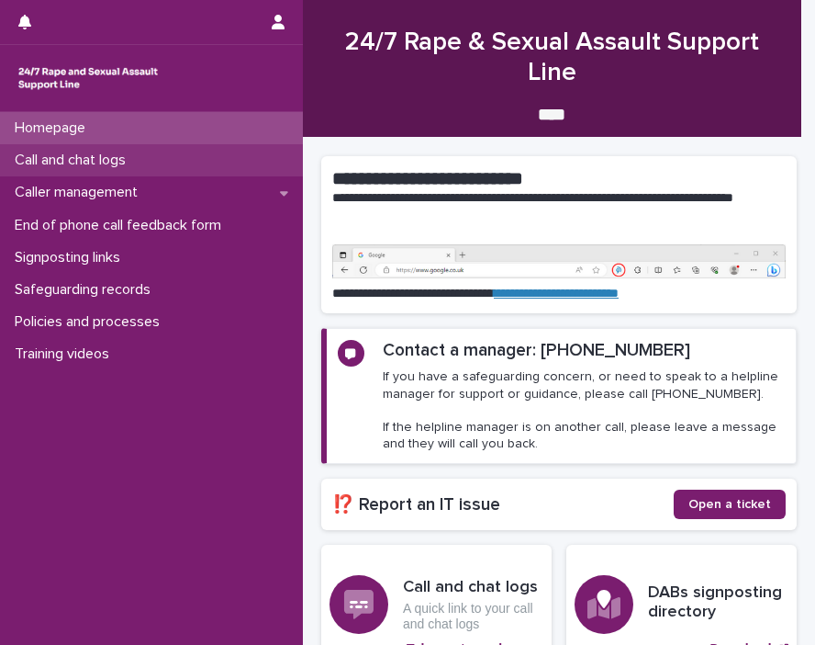
click at [110, 162] on p "Call and chat logs" at bounding box center [73, 160] width 133 height 17
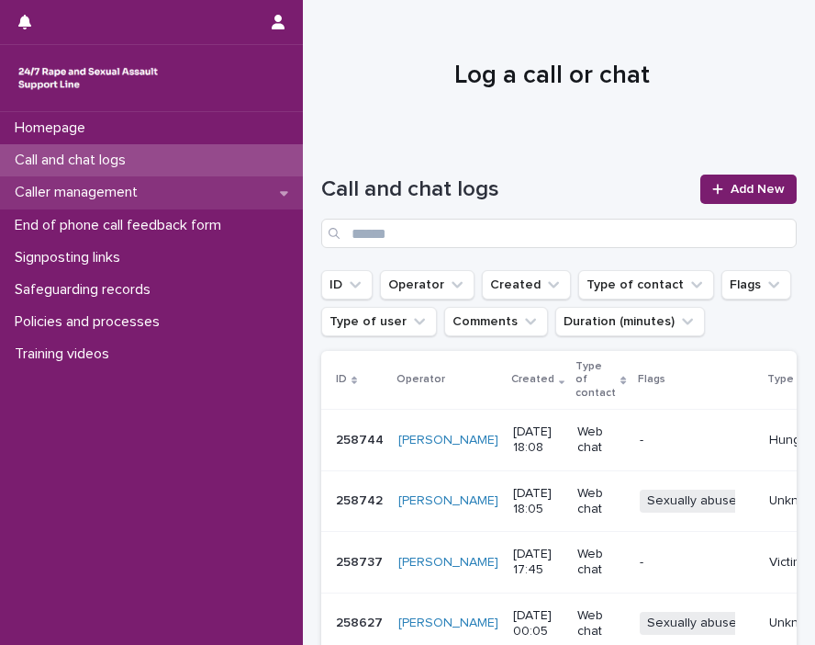
click at [91, 203] on div "Caller management" at bounding box center [151, 192] width 303 height 32
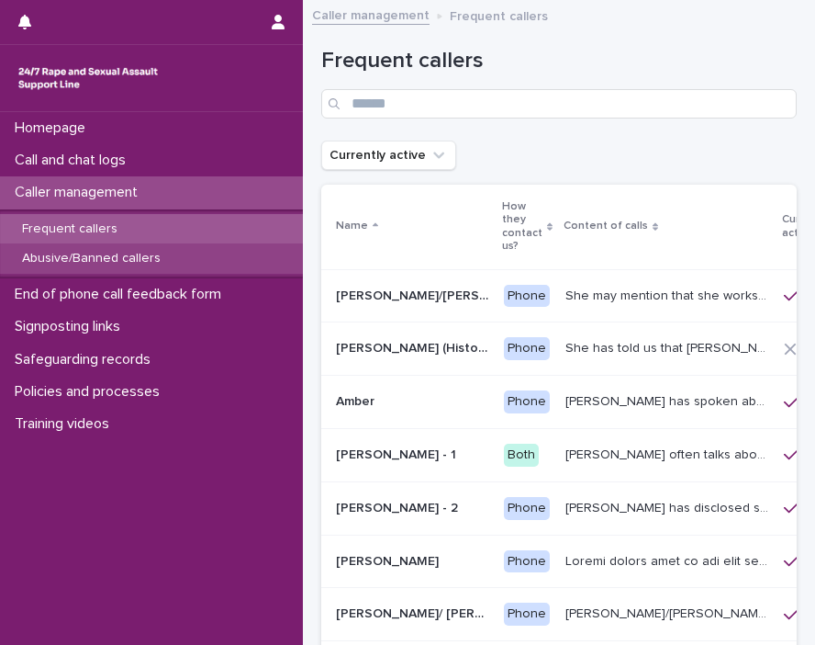
click at [96, 262] on p "Abusive/Banned callers" at bounding box center [91, 259] width 168 height 16
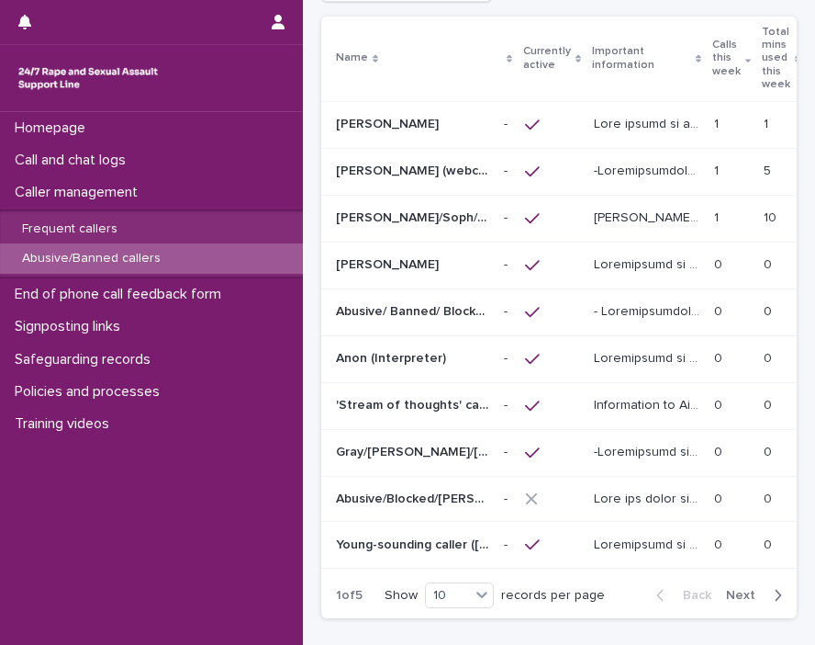
click at [399, 162] on p "[PERSON_NAME] (webchat)" at bounding box center [414, 169] width 157 height 19
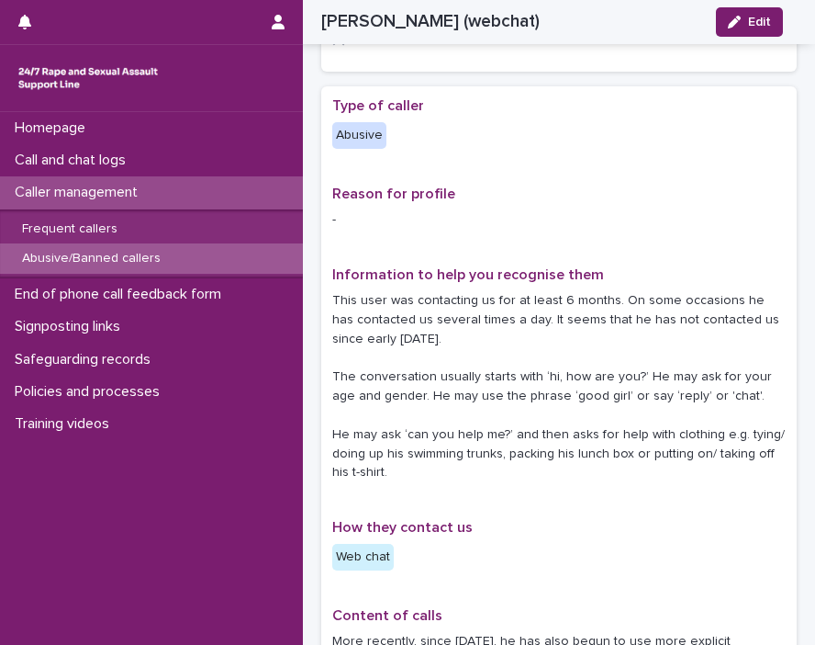
scroll to position [215, 0]
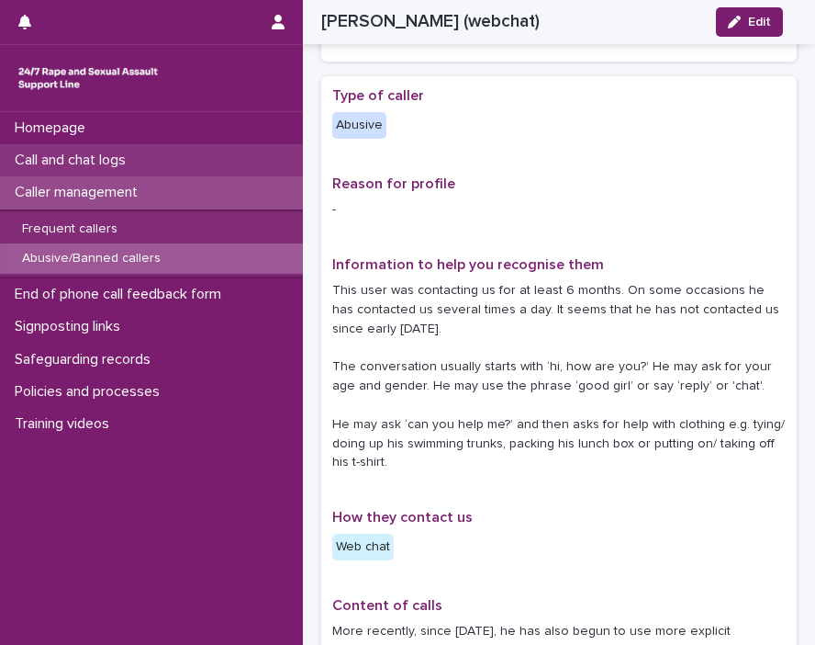
click at [126, 152] on p "Call and chat logs" at bounding box center [73, 160] width 133 height 17
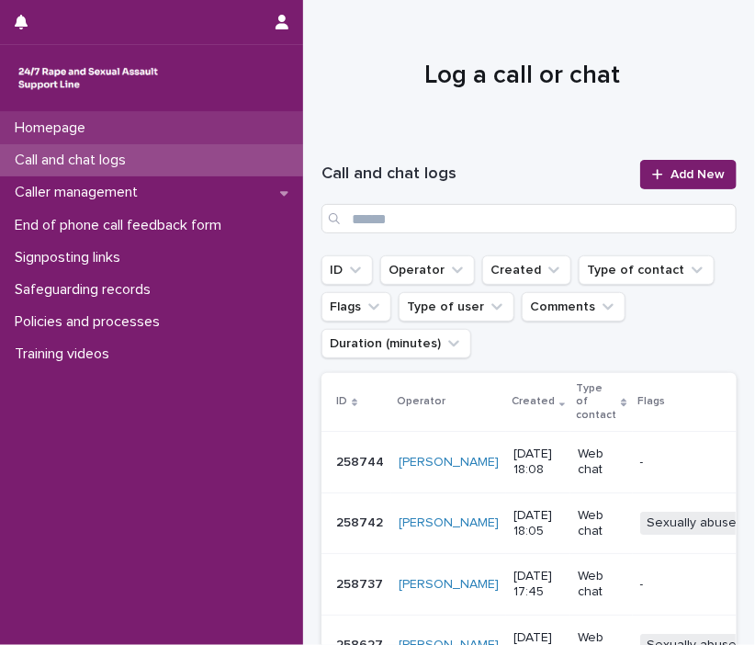
click at [77, 118] on div "Homepage" at bounding box center [151, 128] width 303 height 32
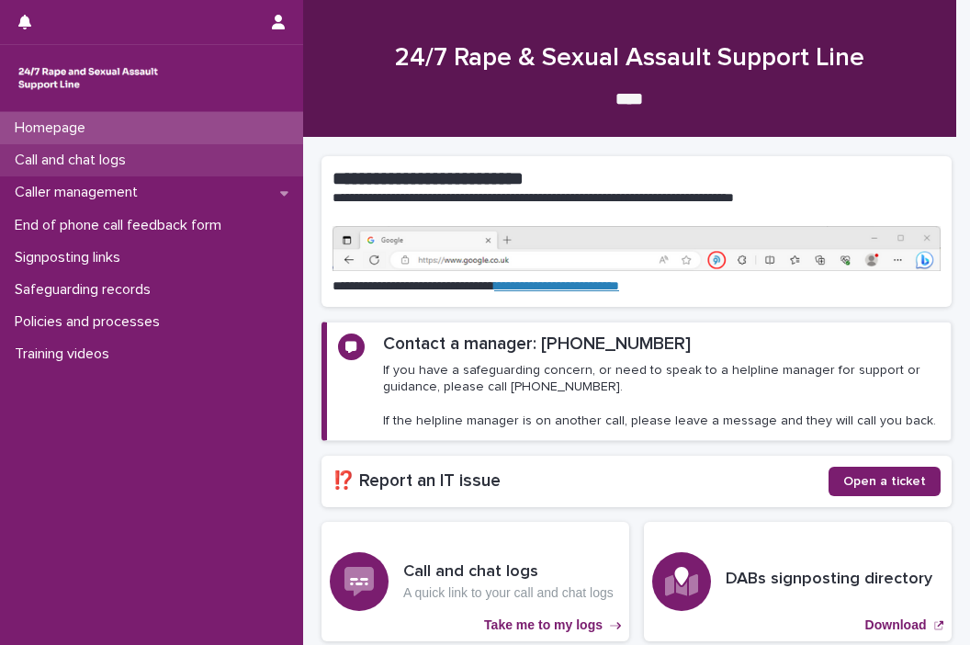
click at [103, 160] on p "Call and chat logs" at bounding box center [73, 160] width 133 height 17
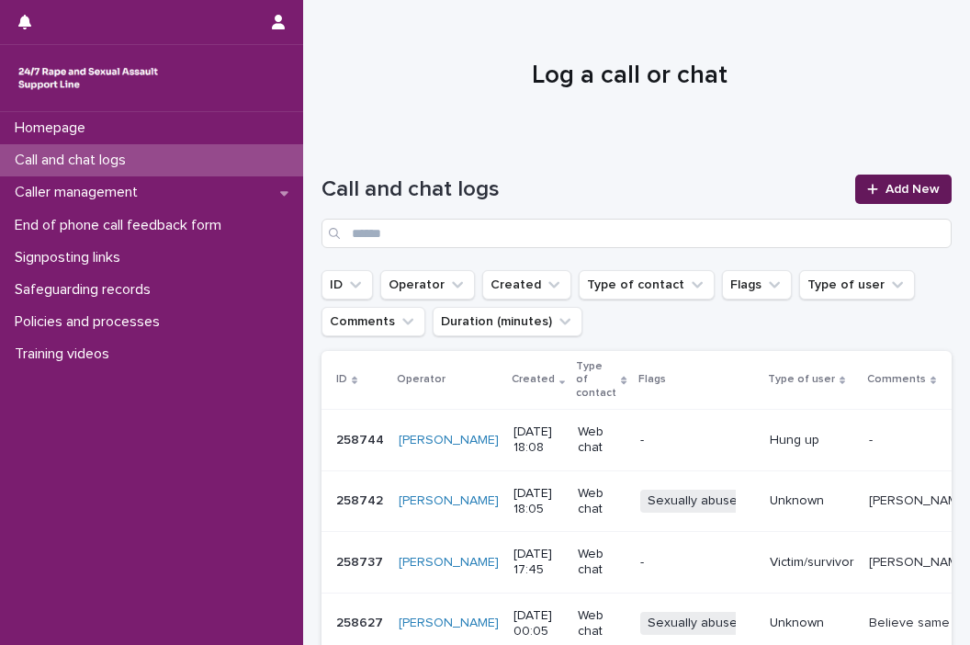
click at [754, 187] on icon at bounding box center [872, 189] width 11 height 13
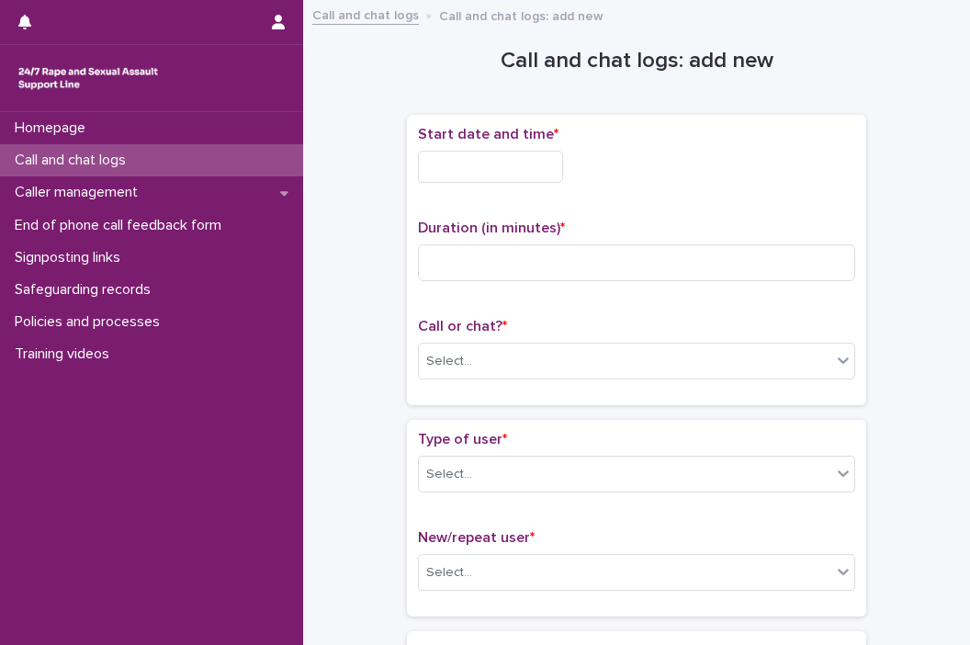
click at [458, 170] on input "text" at bounding box center [490, 167] width 145 height 32
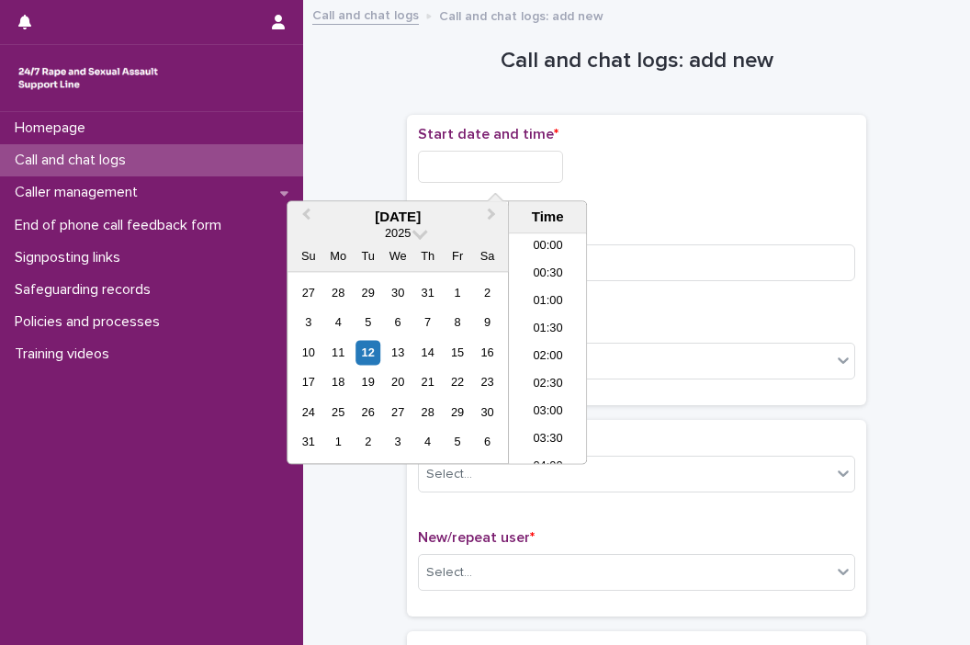
scroll to position [891, 0]
click at [362, 347] on div "12" at bounding box center [367, 352] width 25 height 25
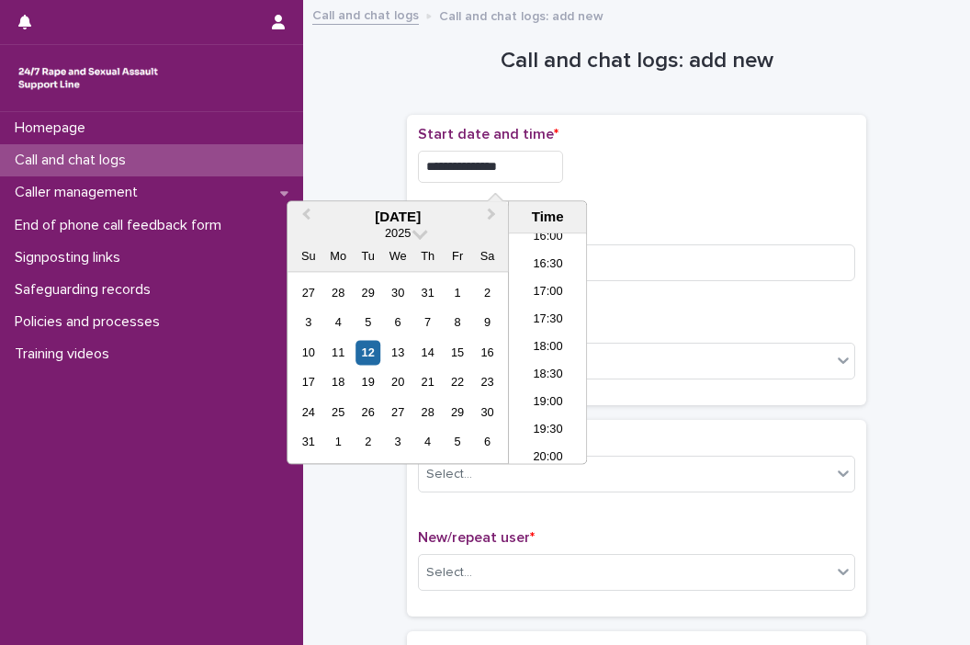
drag, startPoint x: 481, startPoint y: 169, endPoint x: 752, endPoint y: 176, distance: 271.0
click at [728, 187] on div "**********" at bounding box center [636, 162] width 437 height 72
type input "**********"
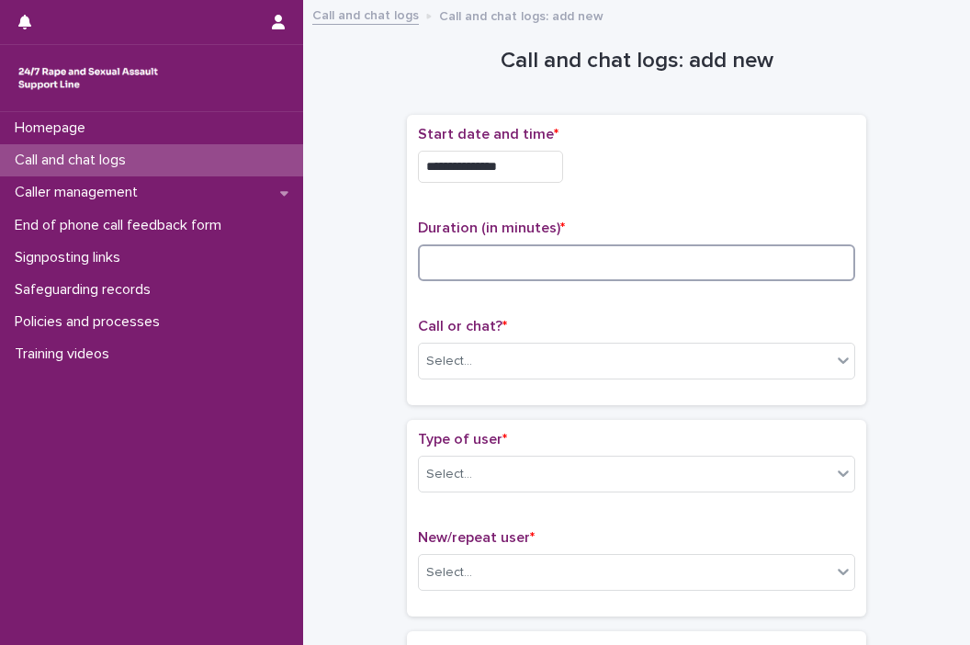
click at [746, 253] on input at bounding box center [636, 262] width 437 height 37
type input "*"
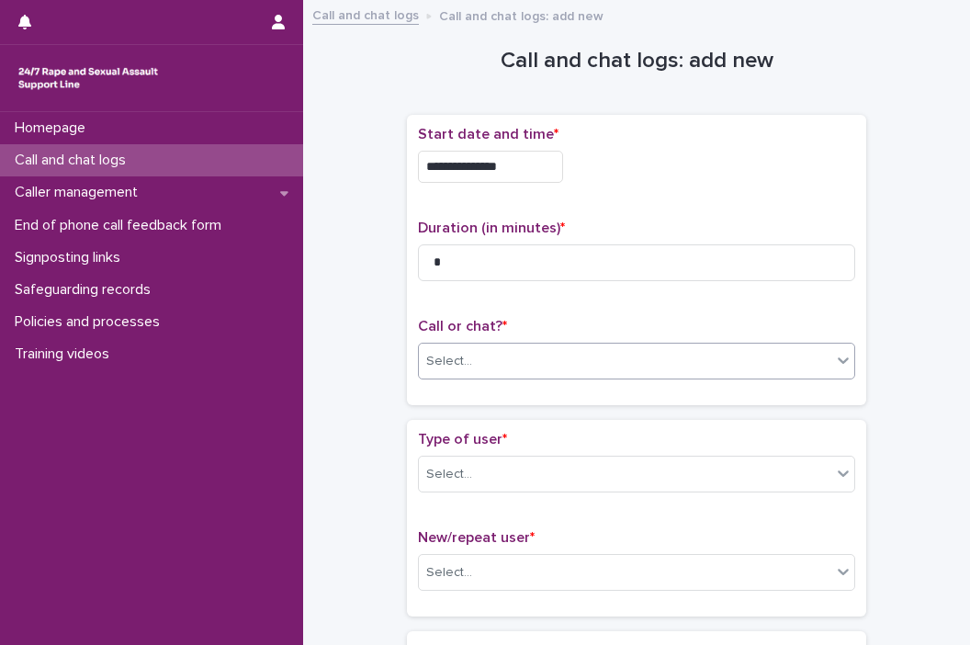
click at [754, 361] on icon at bounding box center [843, 360] width 18 height 18
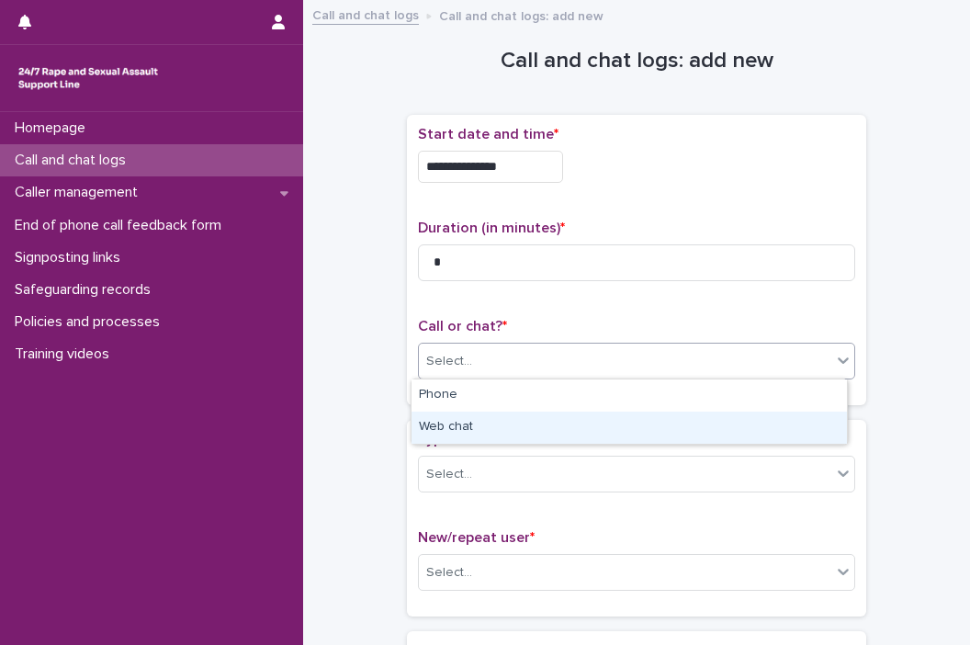
click at [754, 434] on div "Web chat" at bounding box center [628, 427] width 435 height 32
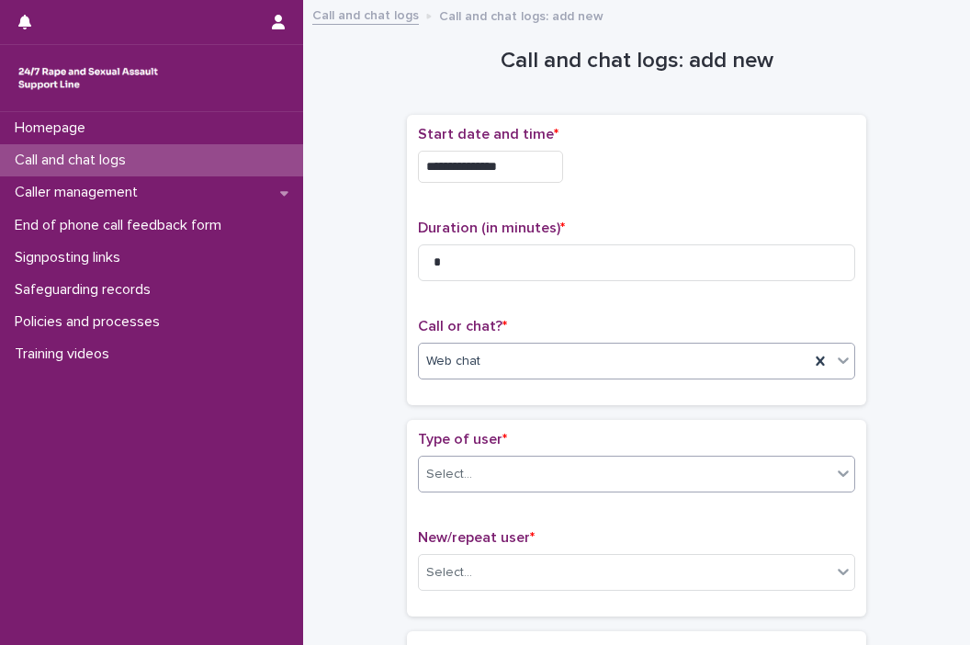
click at [754, 471] on icon at bounding box center [843, 473] width 11 height 6
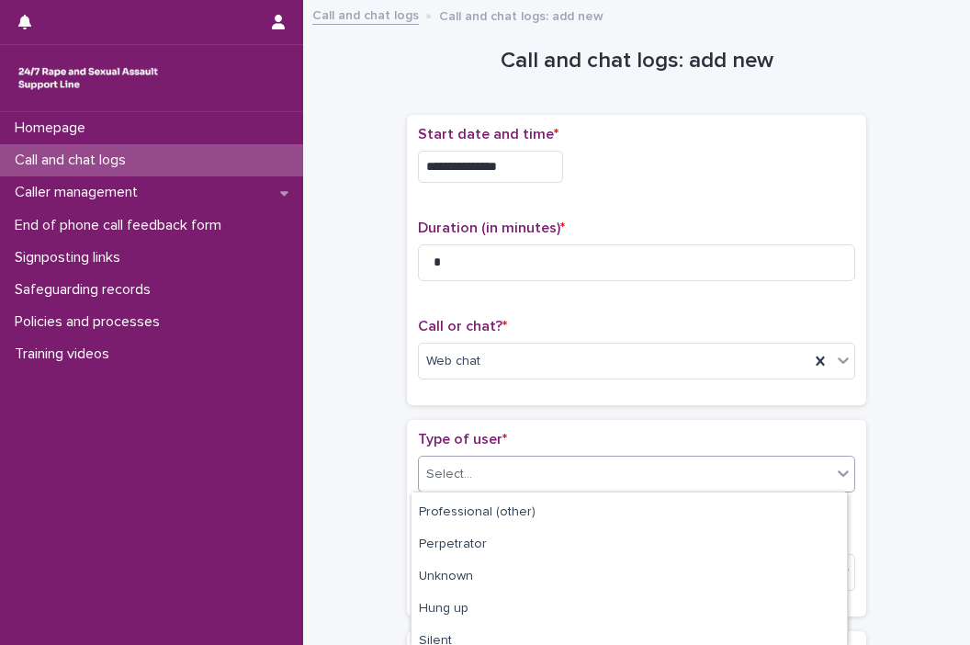
scroll to position [327, 0]
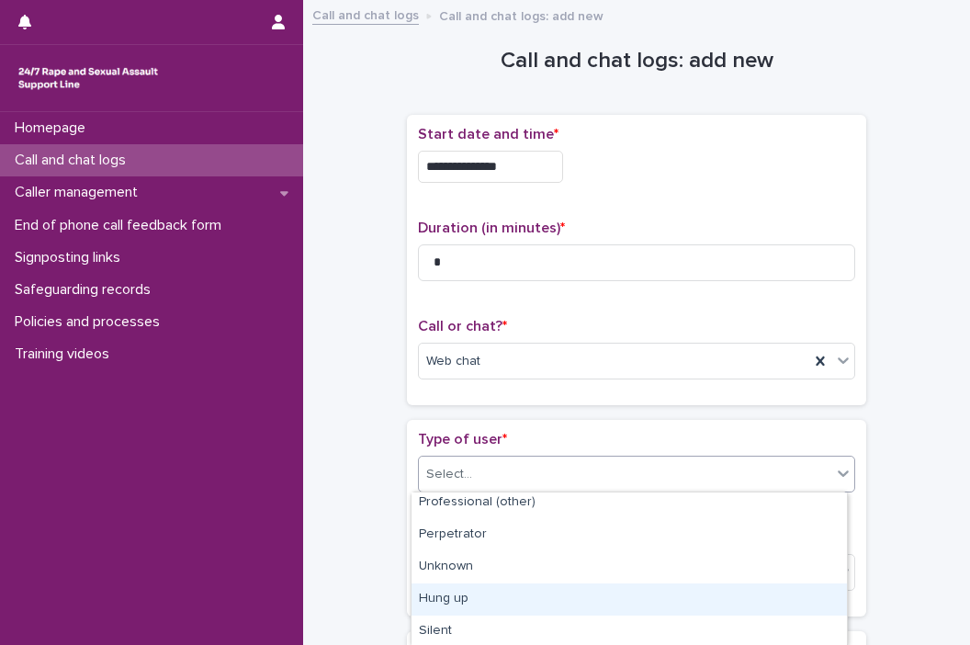
click at [754, 596] on div "Hung up" at bounding box center [628, 599] width 435 height 32
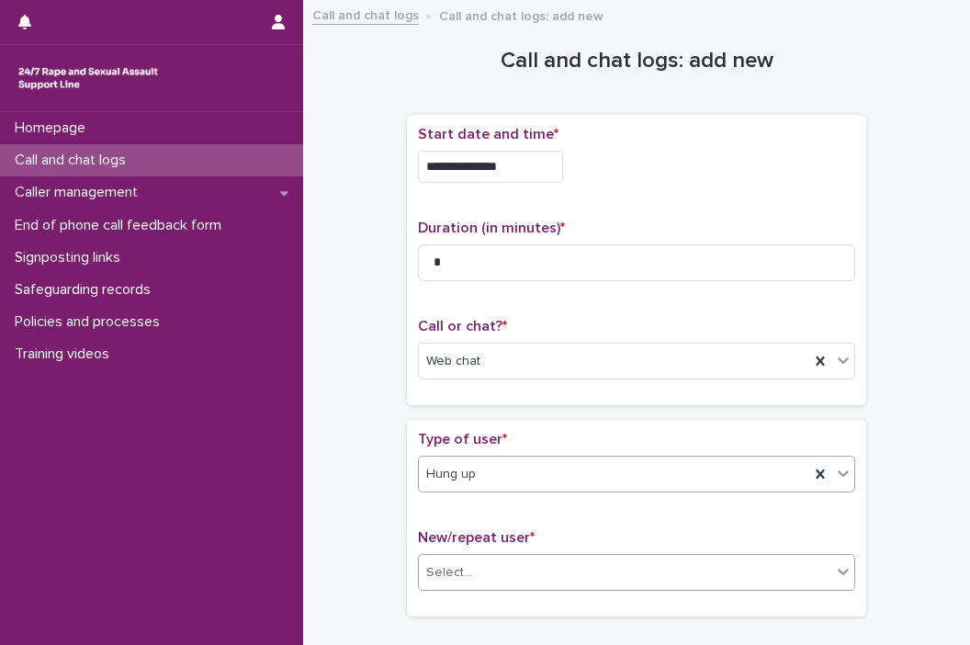
click at [754, 567] on div "Select..." at bounding box center [625, 572] width 412 height 30
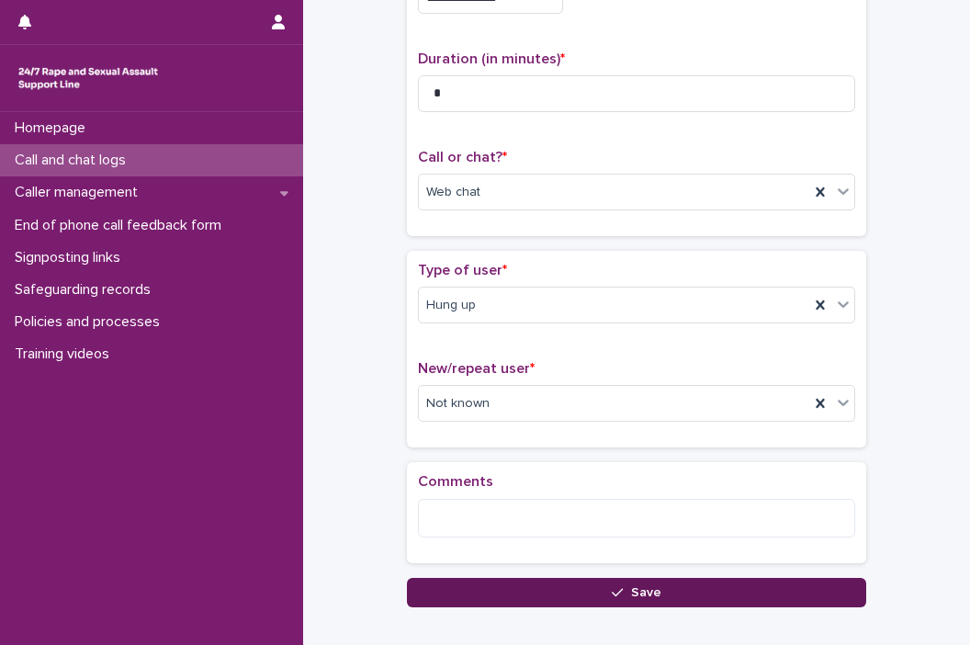
click at [570, 592] on button "Save" at bounding box center [636, 592] width 459 height 29
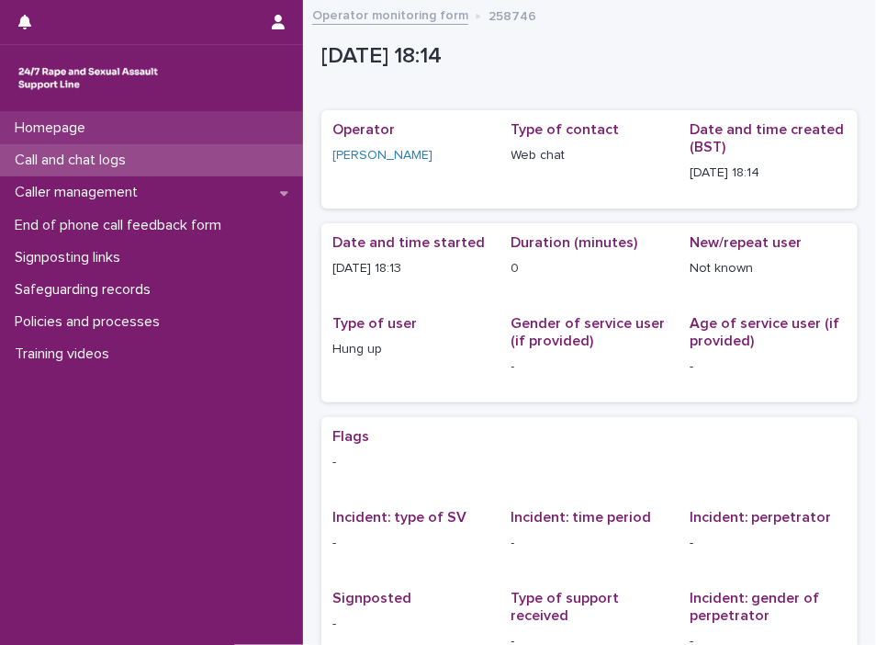
click at [79, 129] on p "Homepage" at bounding box center [53, 127] width 93 height 17
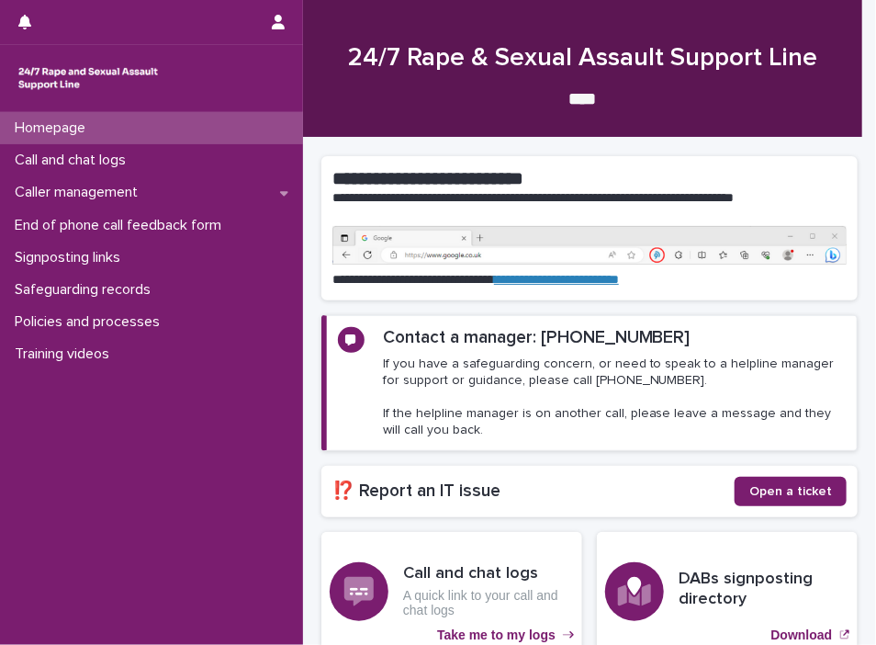
click at [69, 159] on p "Call and chat logs" at bounding box center [73, 160] width 133 height 17
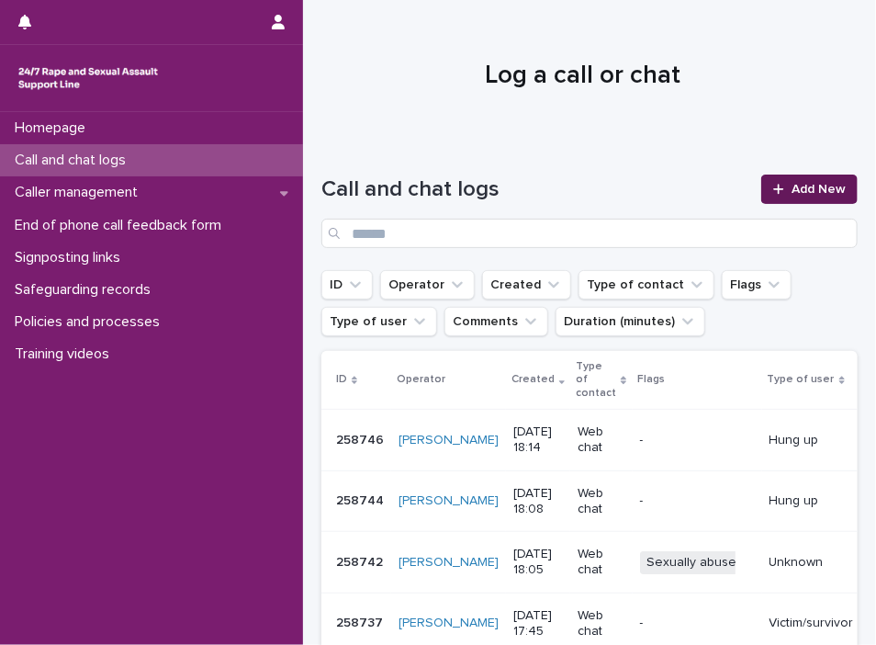
click at [754, 185] on span "Add New" at bounding box center [819, 189] width 54 height 13
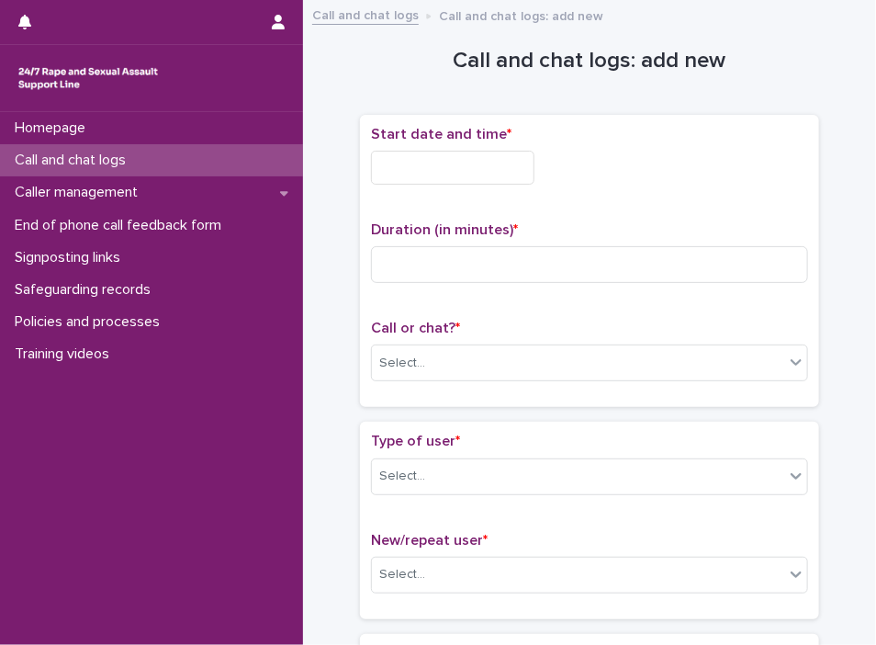
click at [440, 152] on input "text" at bounding box center [452, 168] width 163 height 34
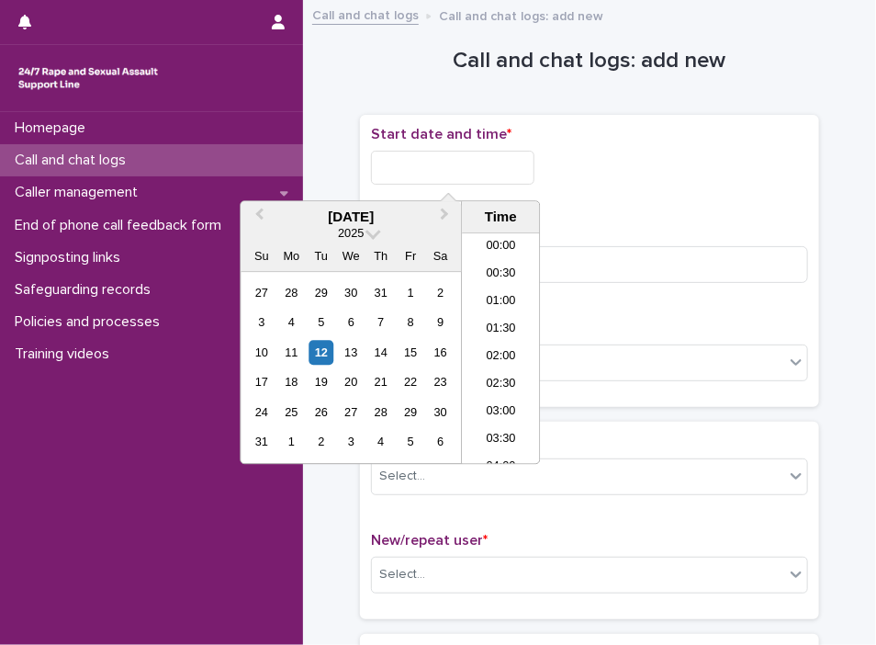
scroll to position [891, 0]
click at [319, 364] on div "12" at bounding box center [321, 352] width 25 height 25
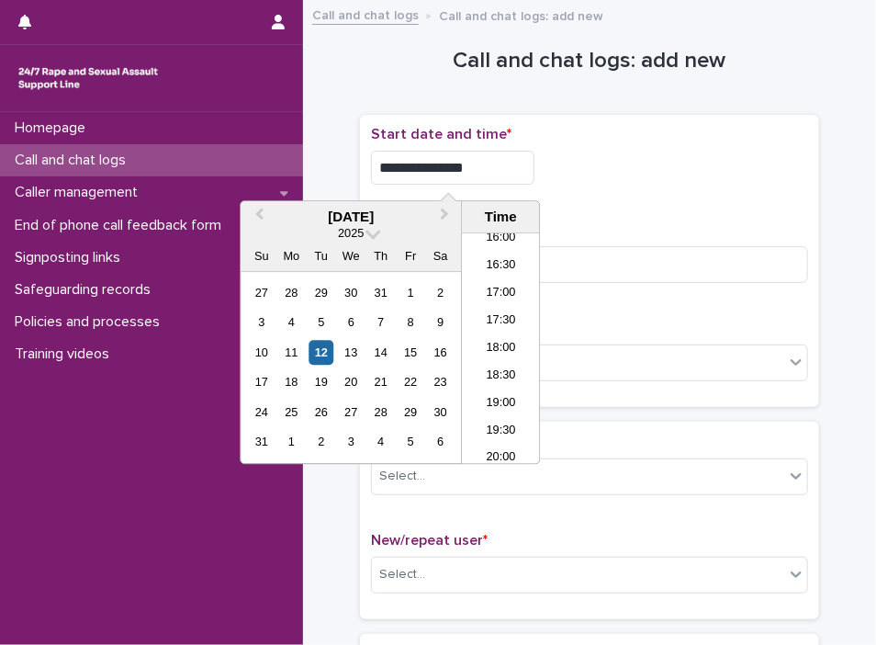
drag, startPoint x: 437, startPoint y: 169, endPoint x: 577, endPoint y: 162, distance: 139.8
click at [577, 162] on div "**********" at bounding box center [589, 168] width 437 height 34
drag, startPoint x: 435, startPoint y: 163, endPoint x: 542, endPoint y: 170, distance: 106.8
click at [534, 168] on input "**********" at bounding box center [452, 168] width 163 height 34
type input "**********"
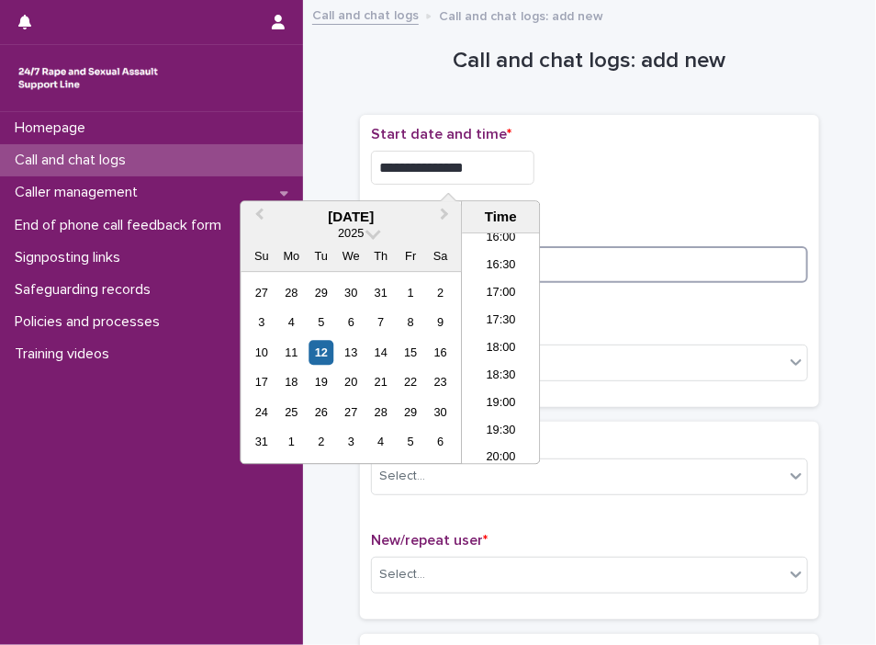
click at [566, 256] on input at bounding box center [589, 264] width 437 height 37
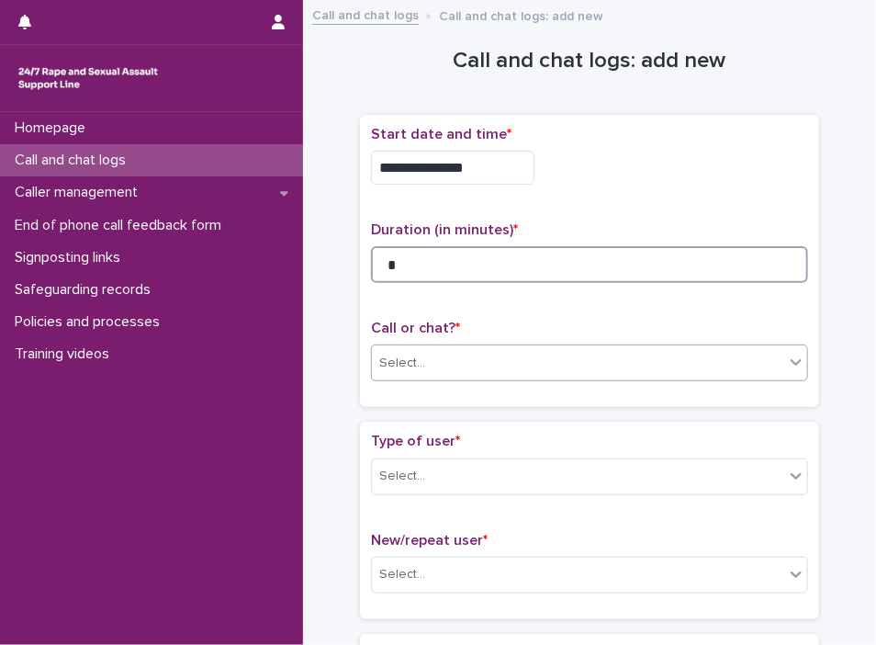
type input "*"
click at [754, 361] on div at bounding box center [796, 361] width 22 height 33
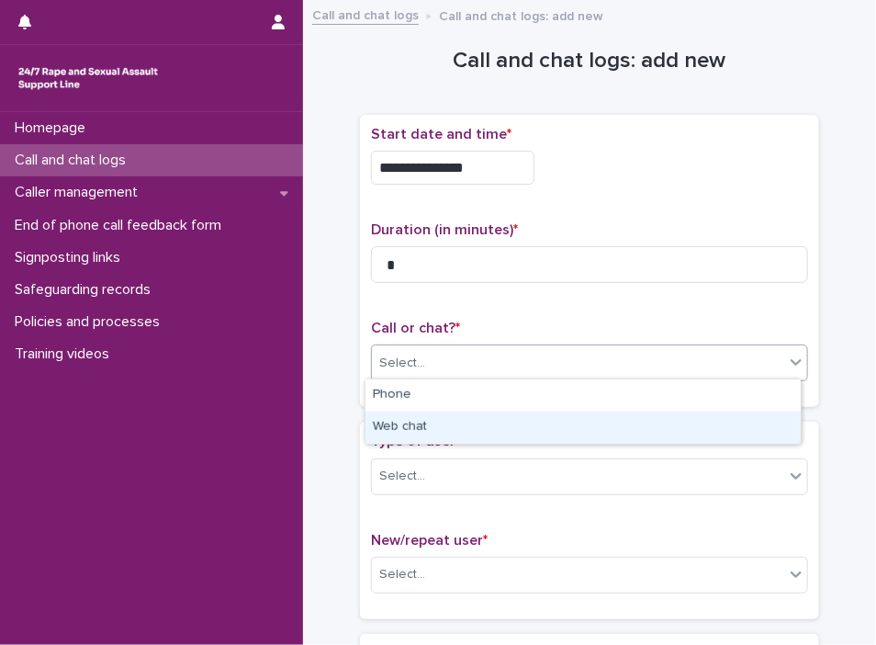
click at [716, 422] on div "Web chat" at bounding box center [583, 427] width 435 height 32
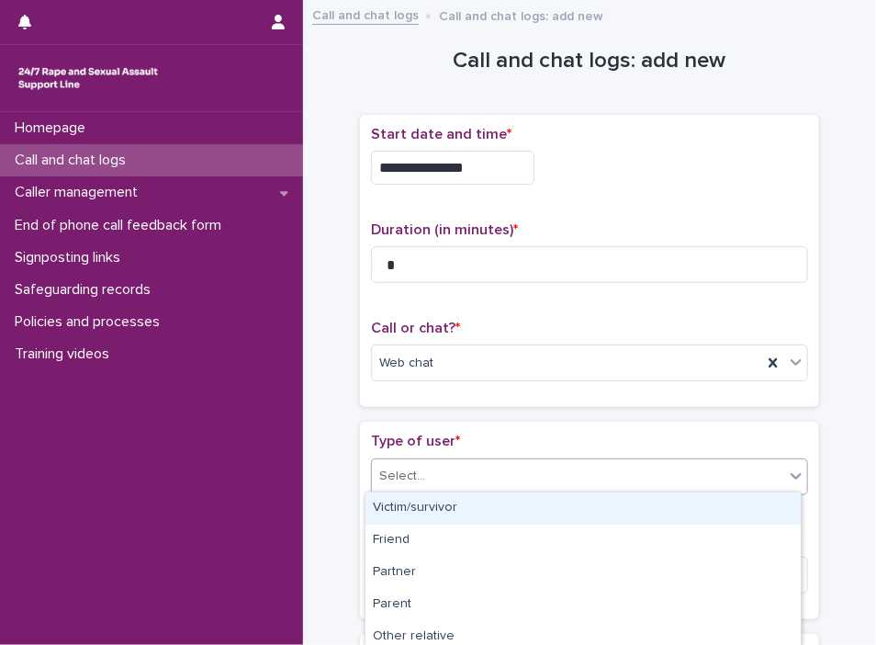
click at [754, 478] on icon at bounding box center [796, 476] width 18 height 18
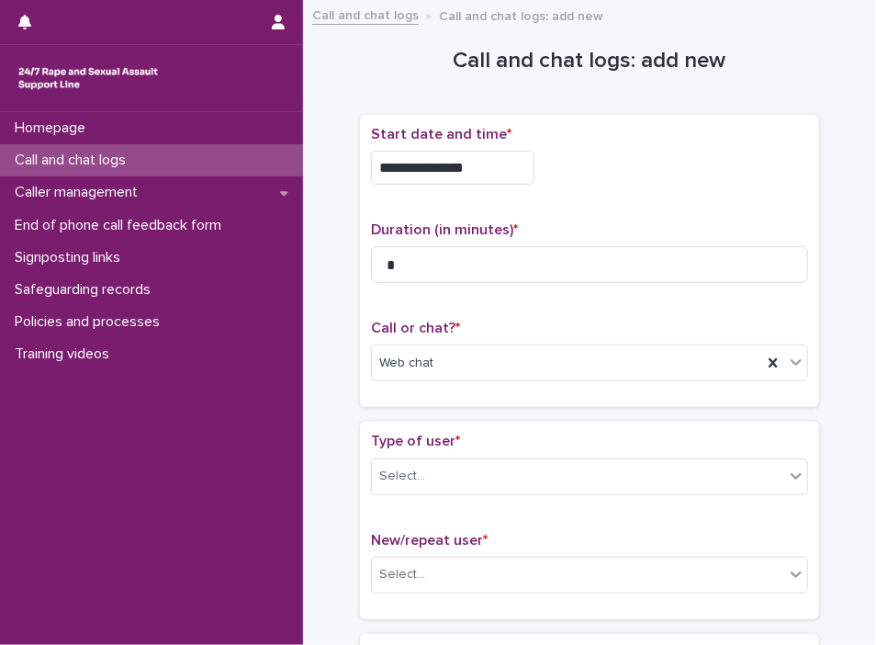
click at [754, 523] on div "Type of user * Select... New/repeat user * Select..." at bounding box center [589, 520] width 459 height 197
click at [754, 478] on icon at bounding box center [796, 476] width 18 height 18
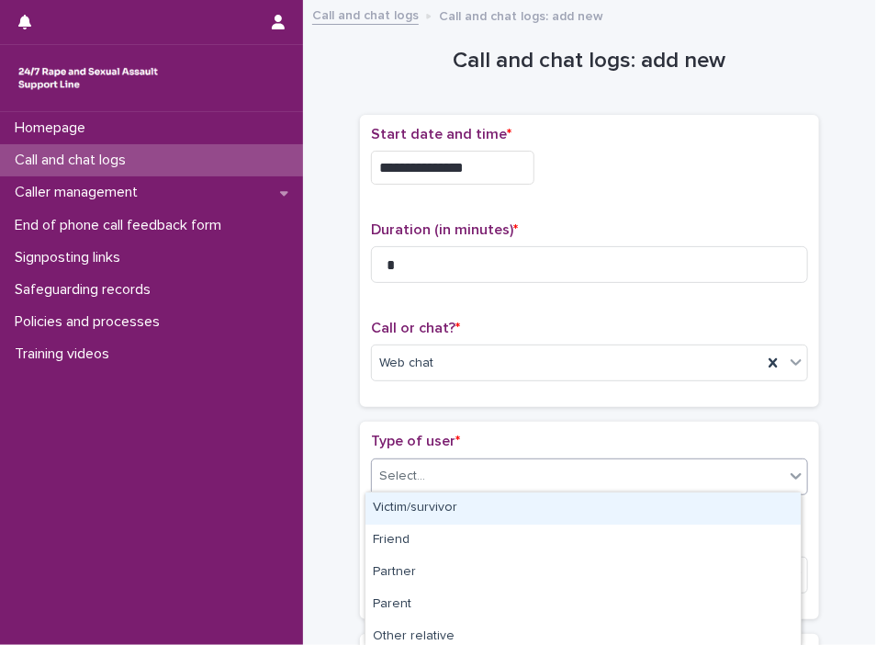
scroll to position [327, 0]
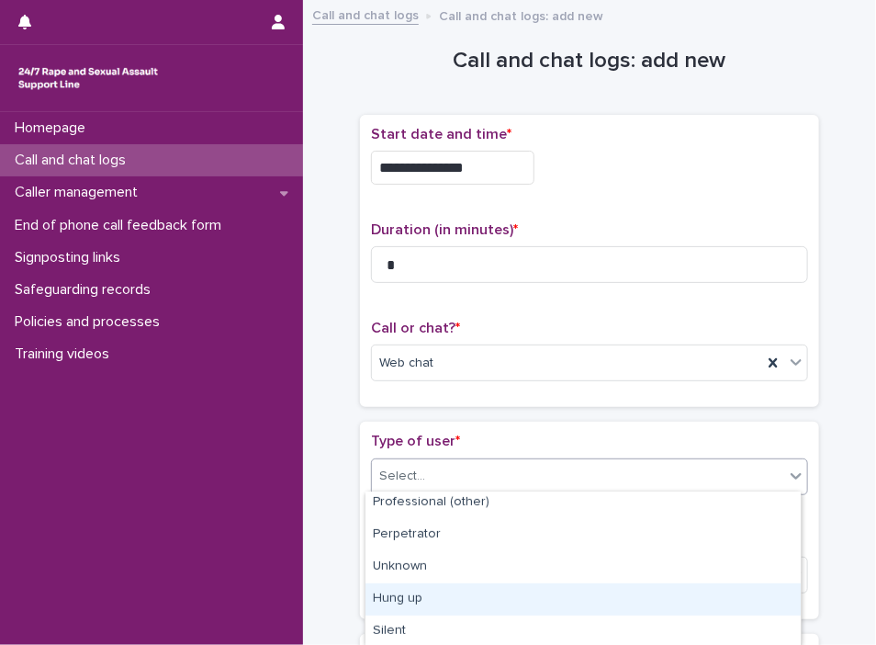
click at [639, 592] on div "Hung up" at bounding box center [583, 599] width 435 height 32
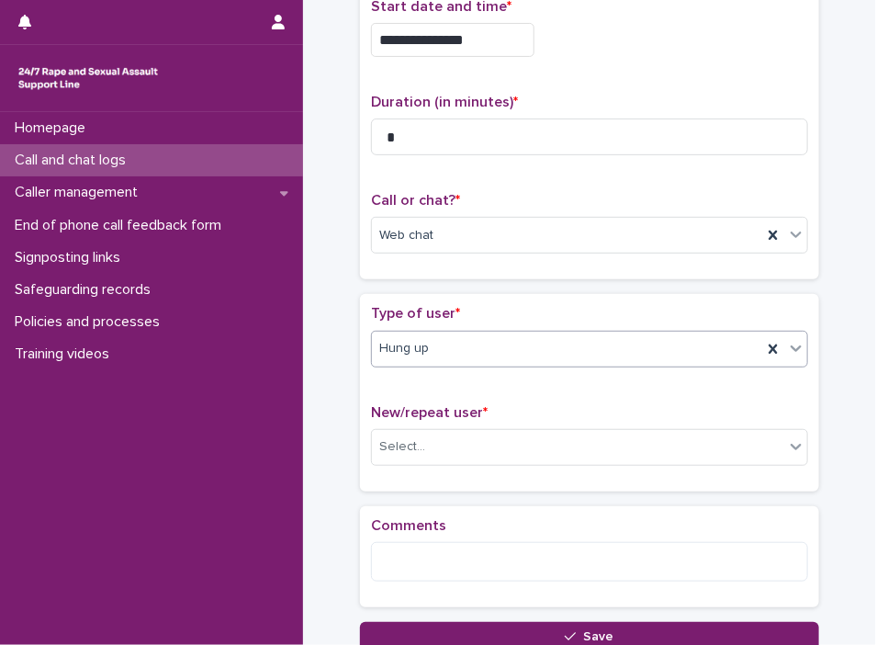
scroll to position [162, 0]
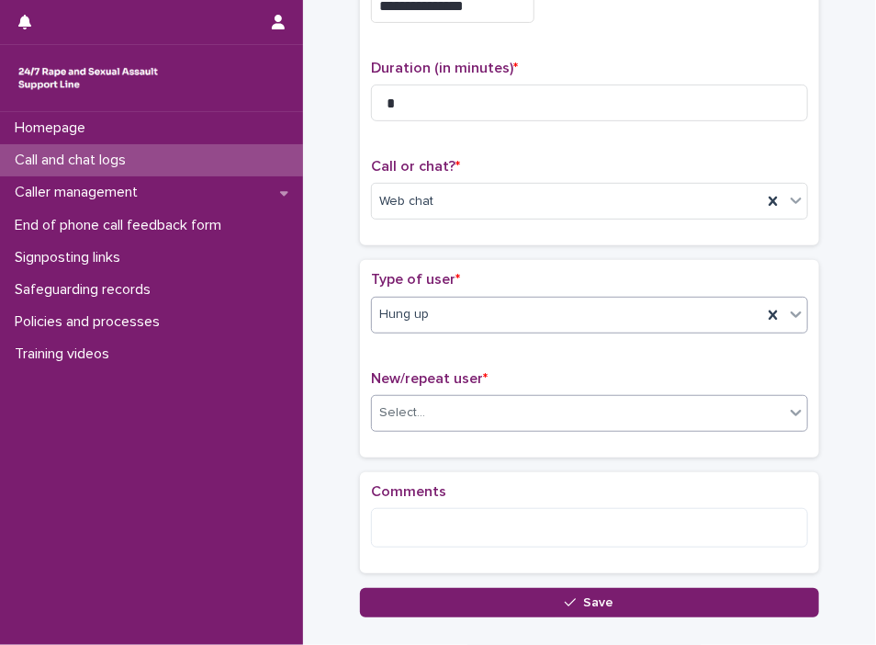
click at [754, 402] on div "Select..." at bounding box center [578, 413] width 412 height 30
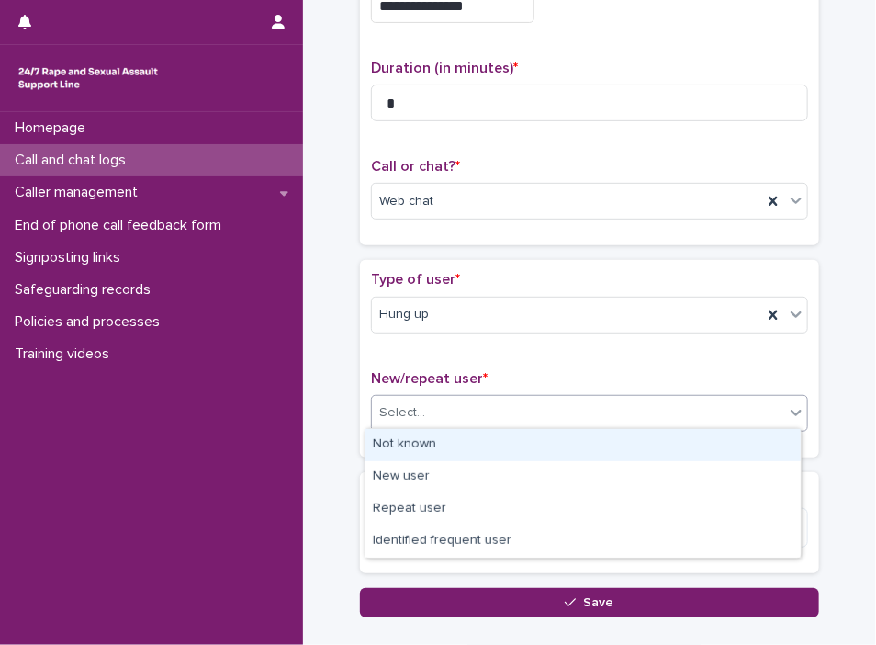
click at [698, 445] on div "Not known" at bounding box center [583, 445] width 435 height 32
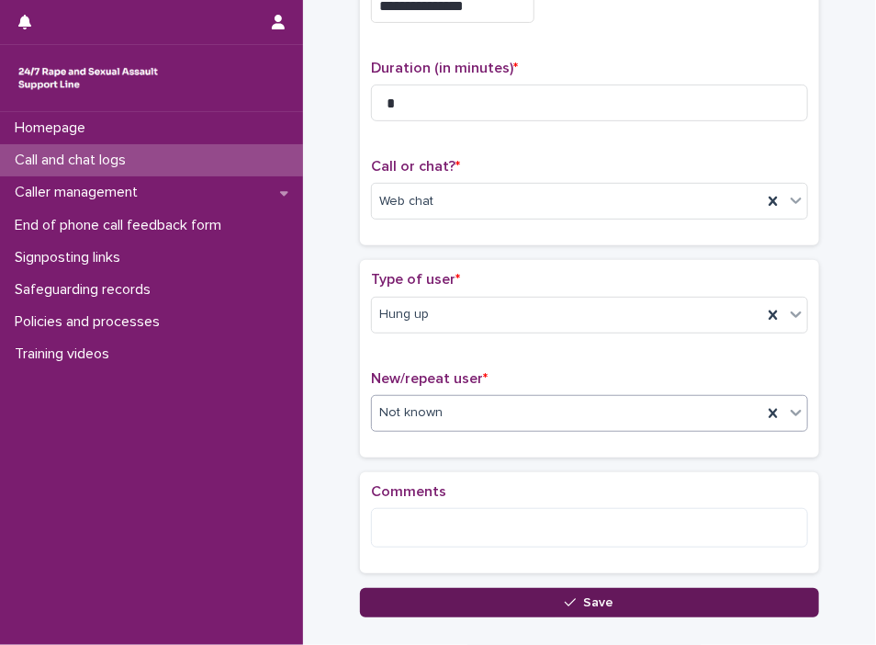
click at [679, 600] on button "Save" at bounding box center [589, 602] width 459 height 29
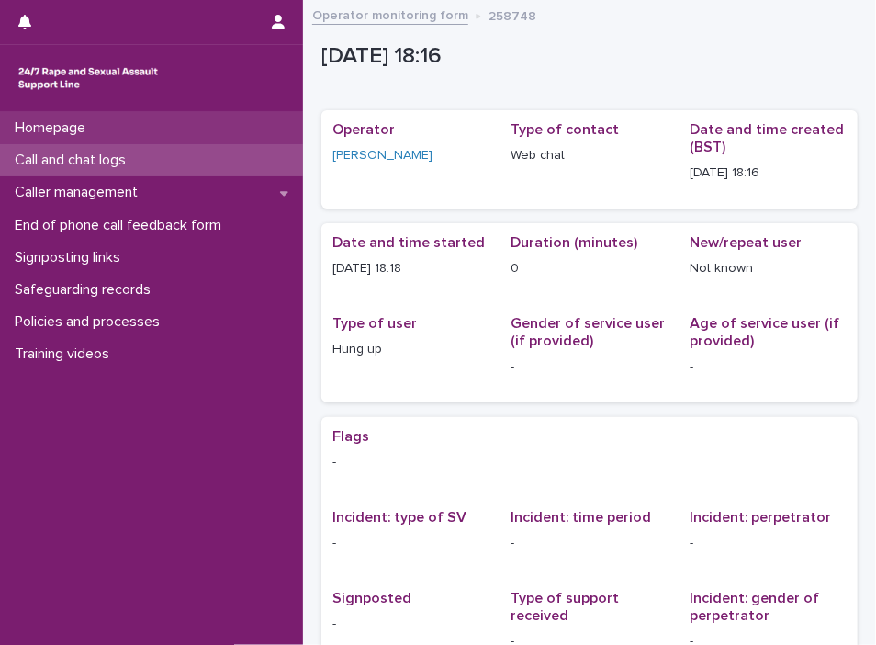
click at [199, 133] on div "Homepage" at bounding box center [151, 128] width 303 height 32
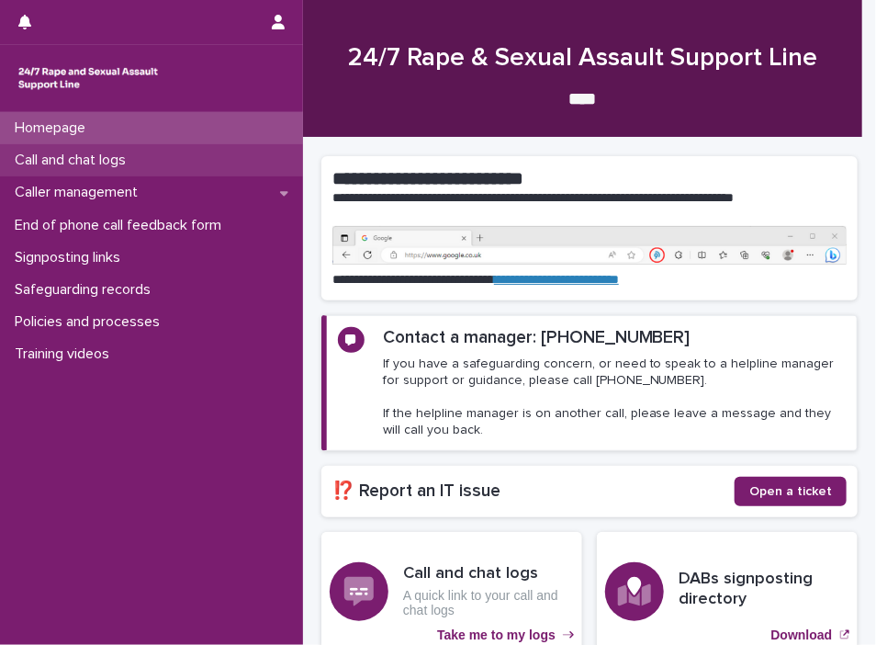
click at [191, 155] on div "Call and chat logs" at bounding box center [151, 160] width 303 height 32
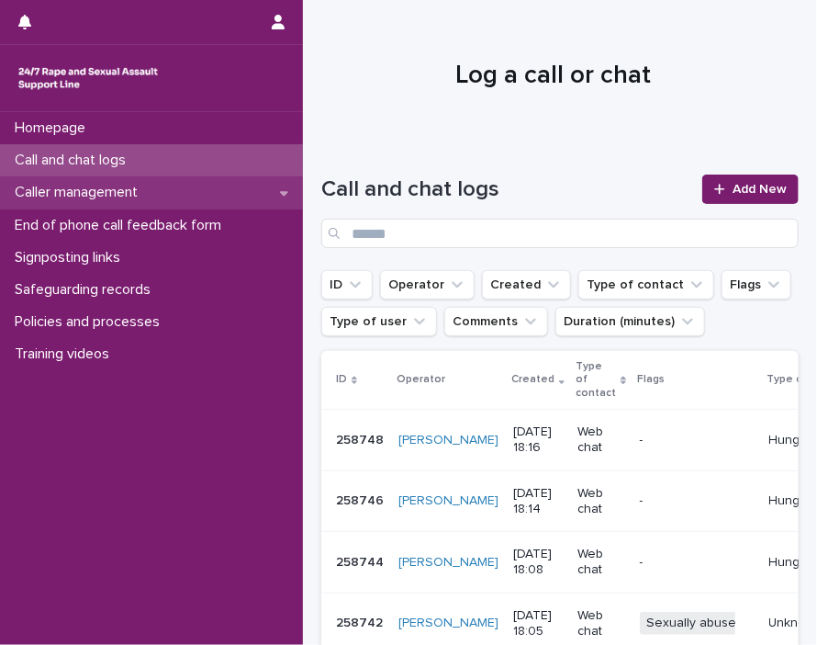
click at [152, 191] on p "Caller management" at bounding box center [79, 192] width 145 height 17
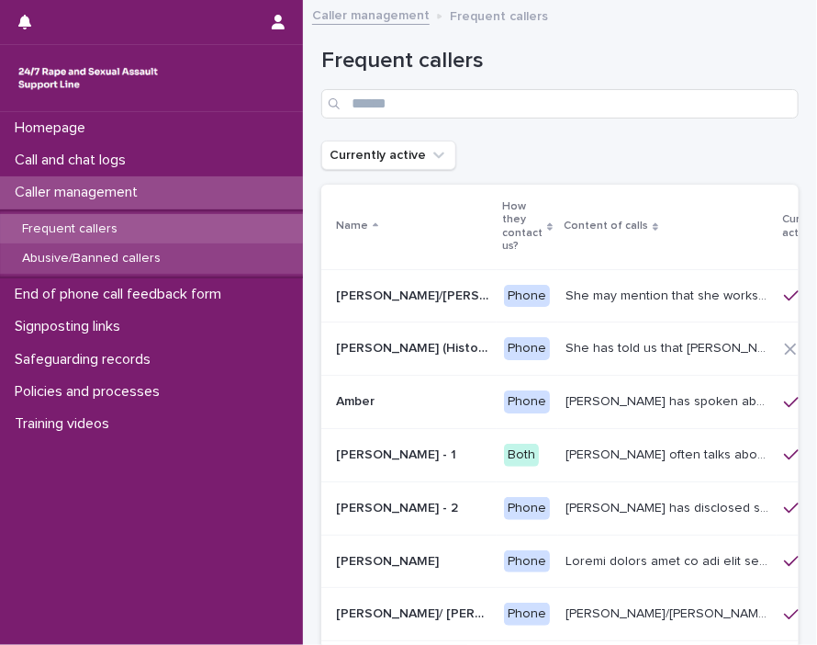
click at [96, 252] on p "Abusive/Banned callers" at bounding box center [91, 259] width 168 height 16
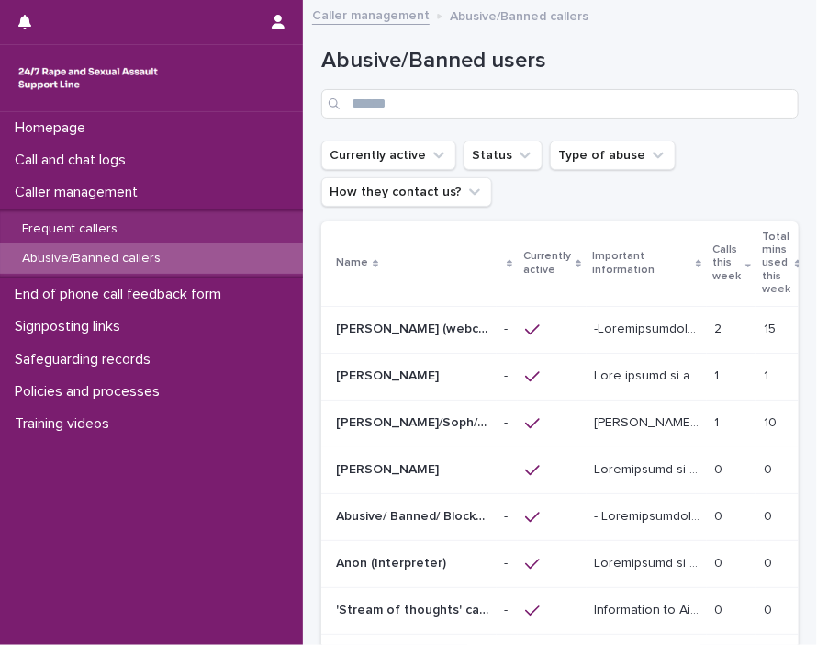
click at [473, 330] on p at bounding box center [412, 329] width 153 height 16
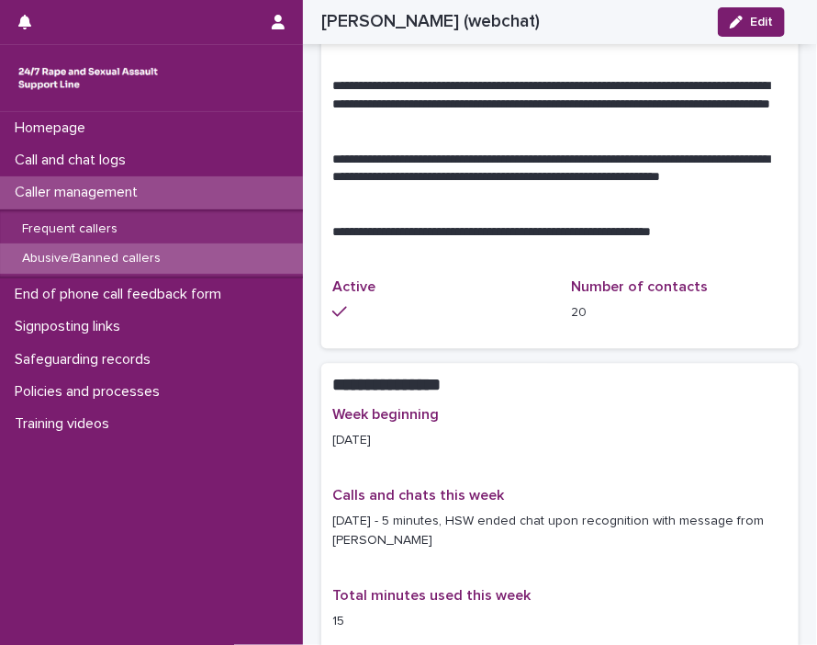
scroll to position [1208, 0]
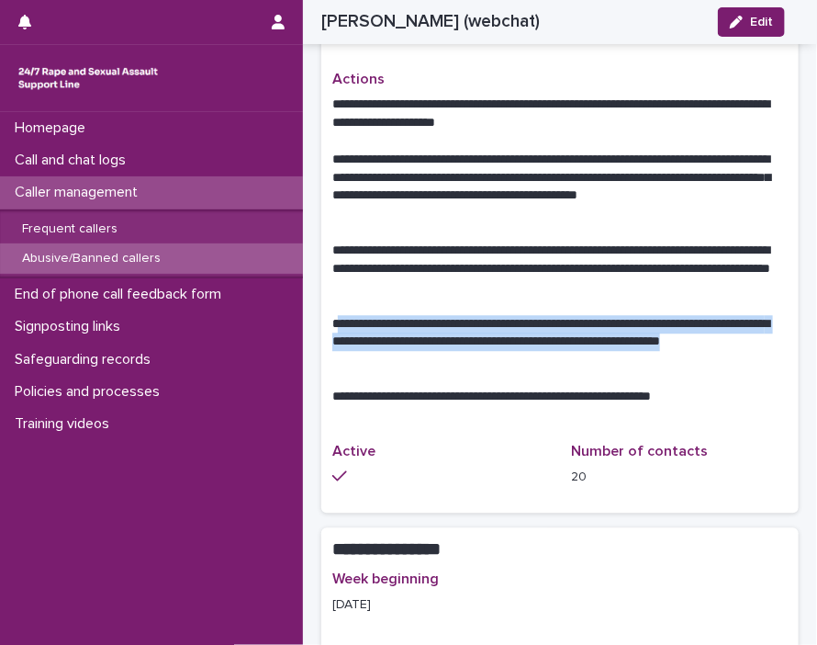
drag, startPoint x: 336, startPoint y: 321, endPoint x: 365, endPoint y: 361, distance: 48.7
click at [365, 361] on p "**********" at bounding box center [553, 342] width 442 height 55
drag, startPoint x: 365, startPoint y: 361, endPoint x: 361, endPoint y: 343, distance: 18.7
copy p "**********"
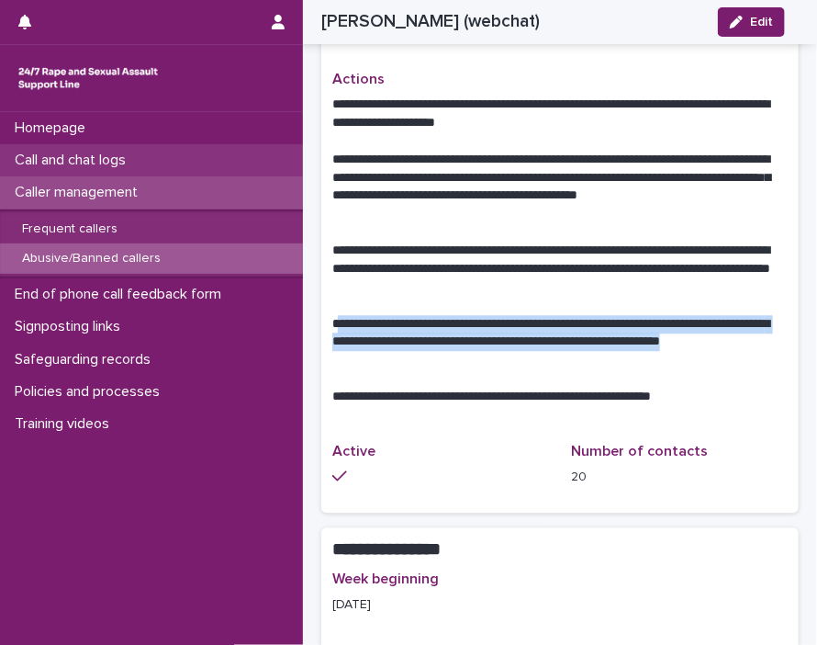
click at [53, 164] on p "Call and chat logs" at bounding box center [73, 160] width 133 height 17
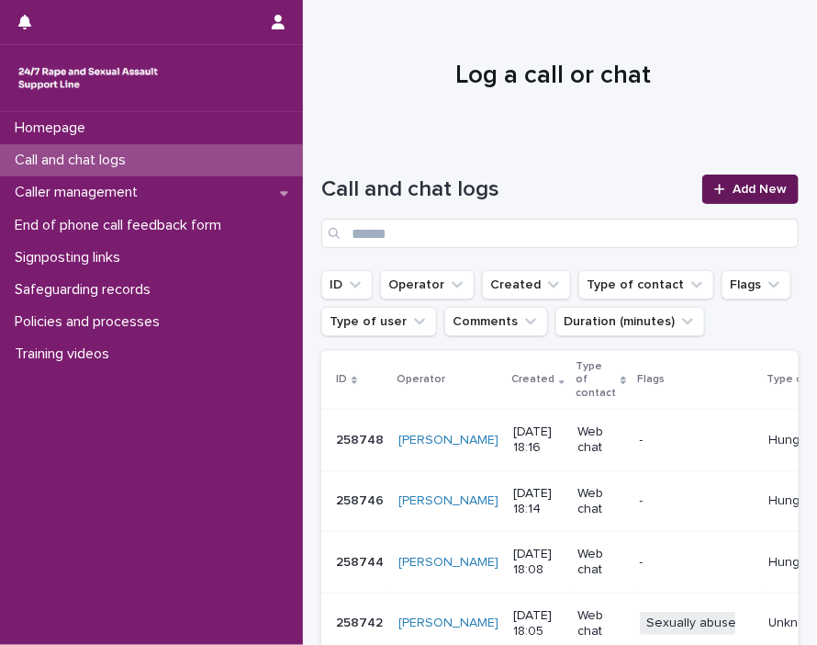
click at [733, 189] on span "Add New" at bounding box center [760, 189] width 54 height 13
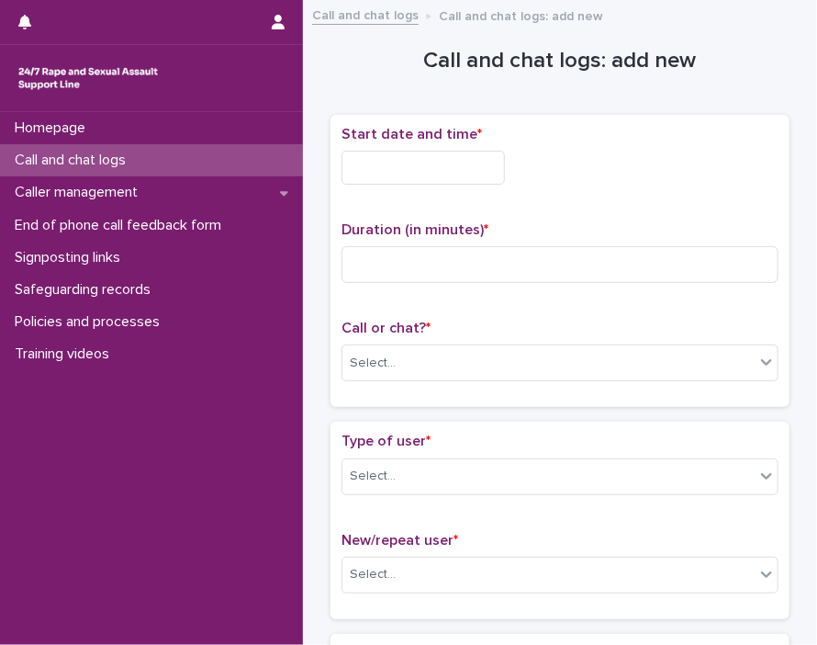
click at [366, 162] on input "text" at bounding box center [423, 168] width 163 height 34
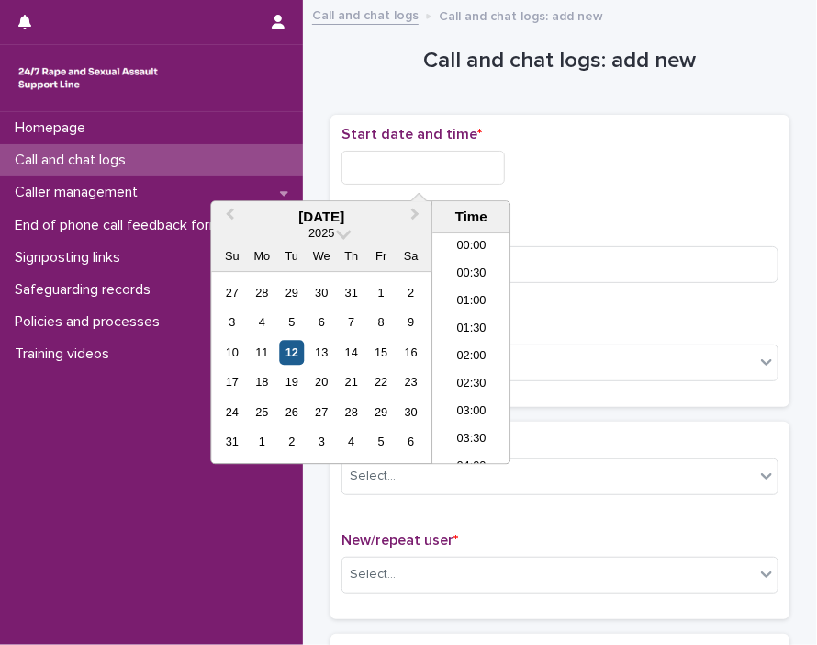
scroll to position [918, 0]
click at [290, 347] on div "12" at bounding box center [291, 352] width 25 height 25
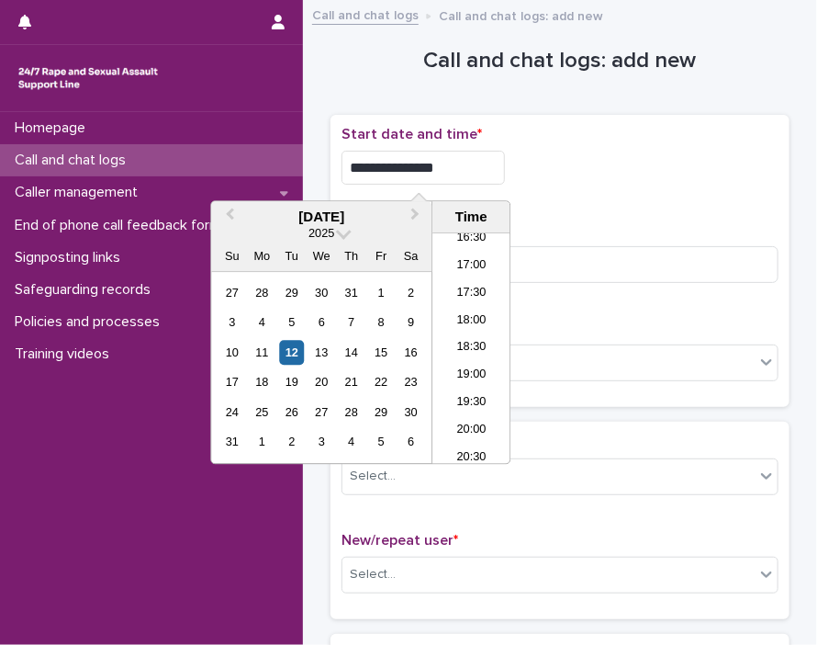
drag, startPoint x: 404, startPoint y: 161, endPoint x: 533, endPoint y: 190, distance: 131.9
click at [533, 190] on div "**********" at bounding box center [560, 162] width 437 height 73
type input "**********"
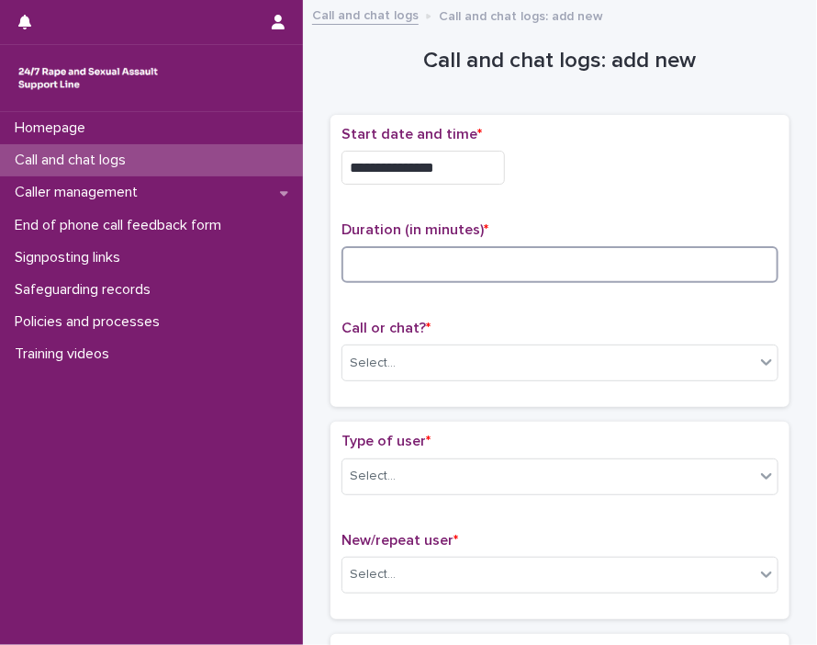
click at [617, 266] on input at bounding box center [560, 264] width 437 height 37
type input "*"
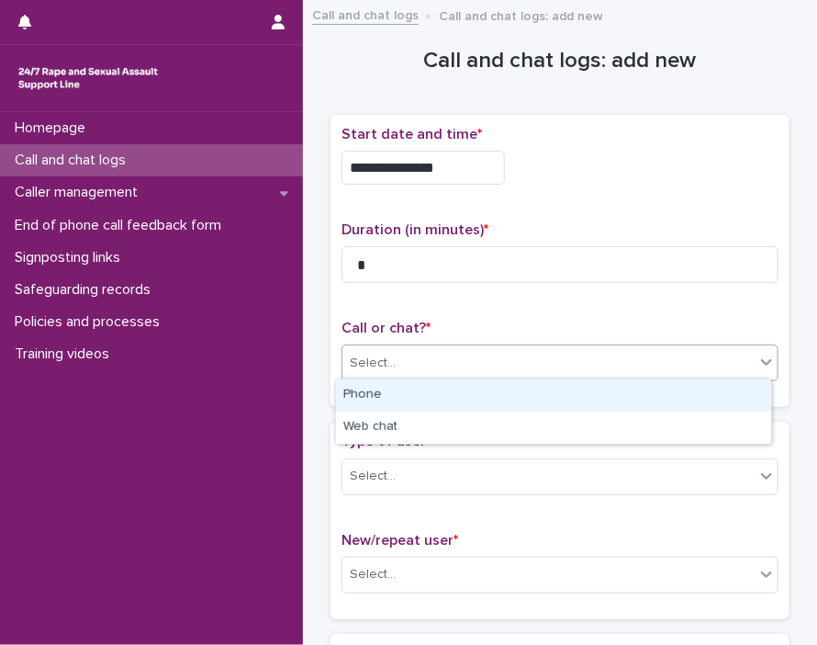
click at [737, 351] on div "Select..." at bounding box center [549, 363] width 412 height 30
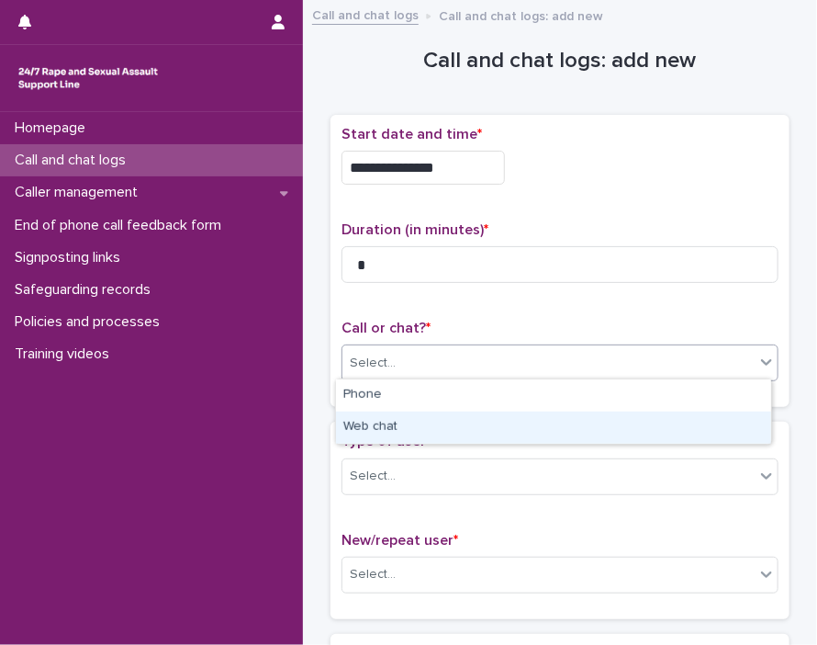
click at [648, 417] on div "Web chat" at bounding box center [553, 427] width 435 height 32
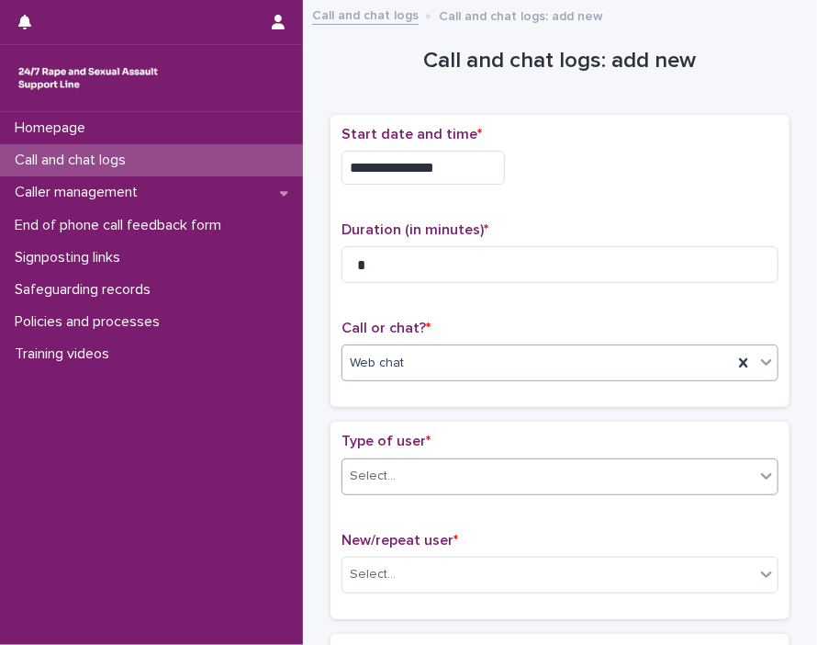
click at [754, 467] on icon at bounding box center [767, 476] width 18 height 18
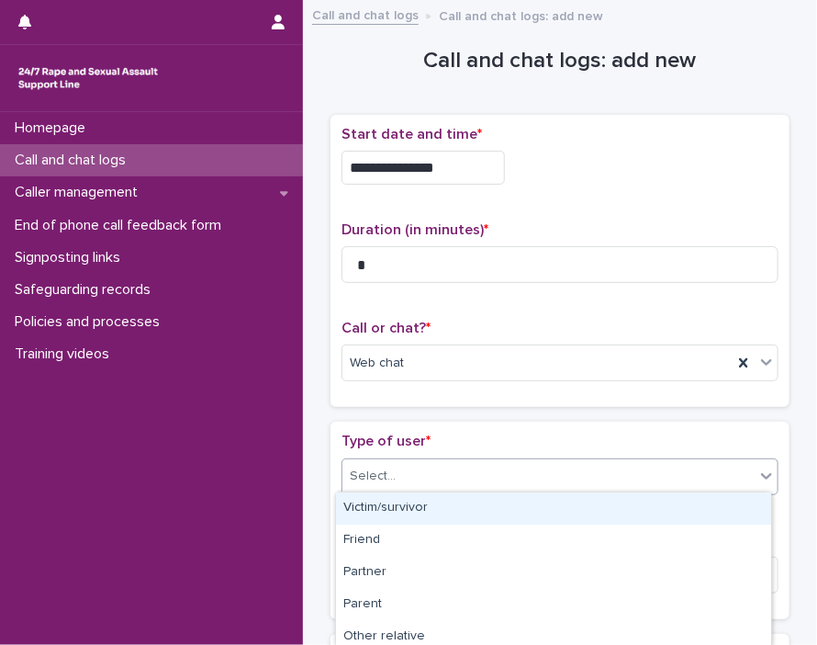
scroll to position [327, 0]
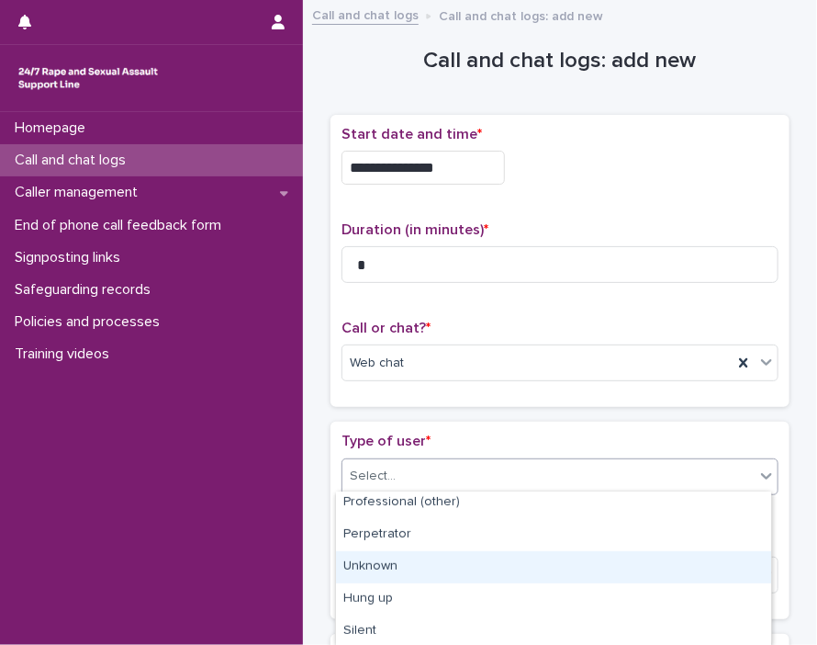
click at [682, 562] on div "Unknown" at bounding box center [553, 567] width 435 height 32
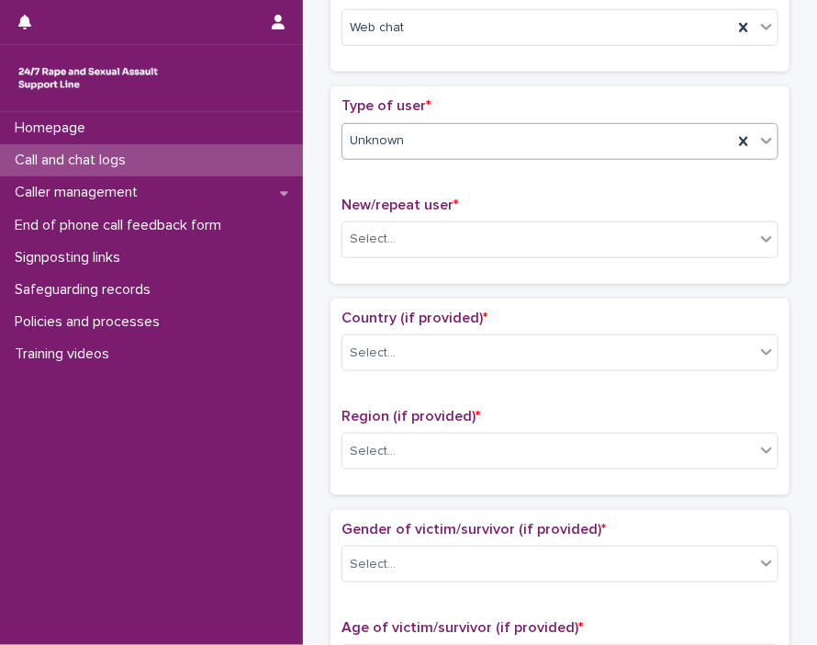
scroll to position [449, 0]
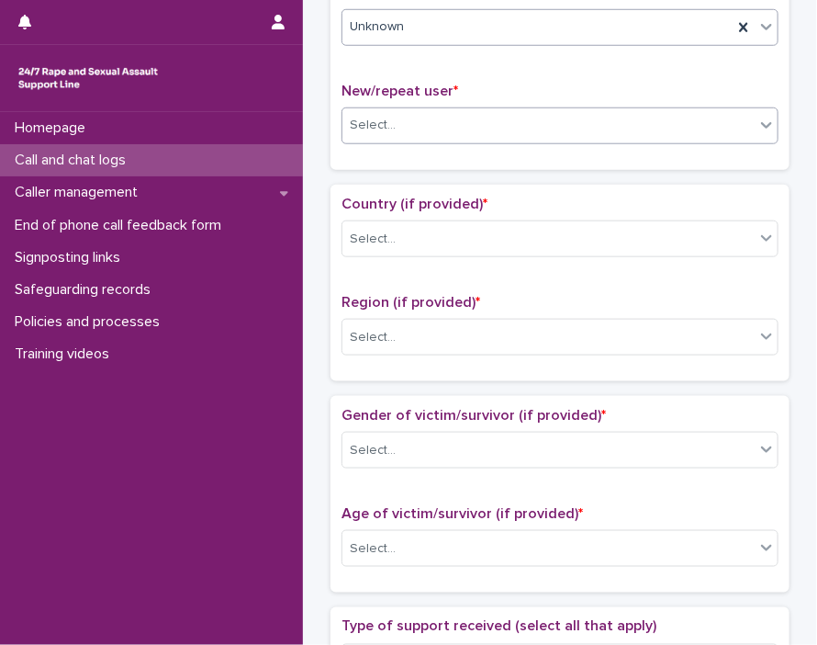
click at [754, 127] on icon at bounding box center [767, 125] width 18 height 18
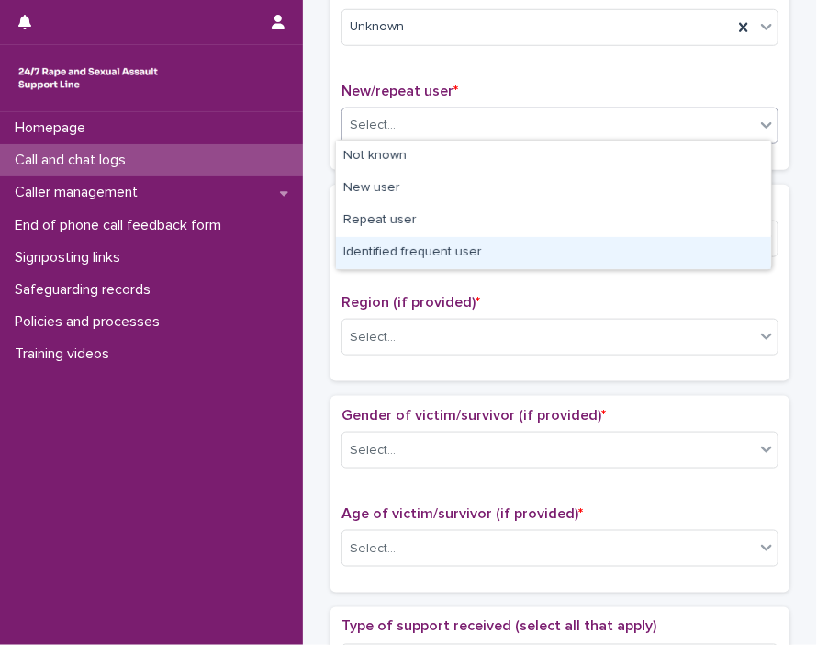
click at [716, 256] on div "Identified frequent user" at bounding box center [553, 253] width 435 height 32
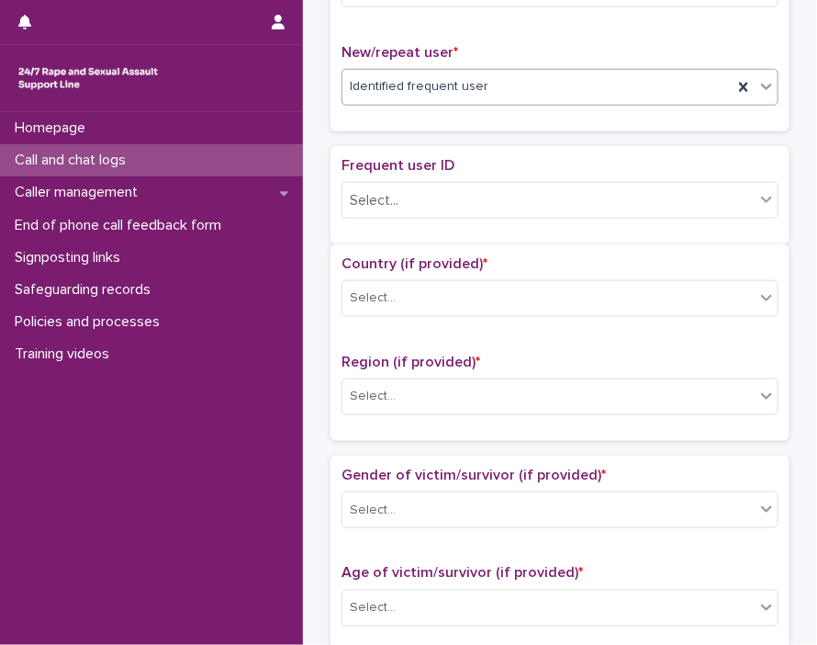
scroll to position [524, 0]
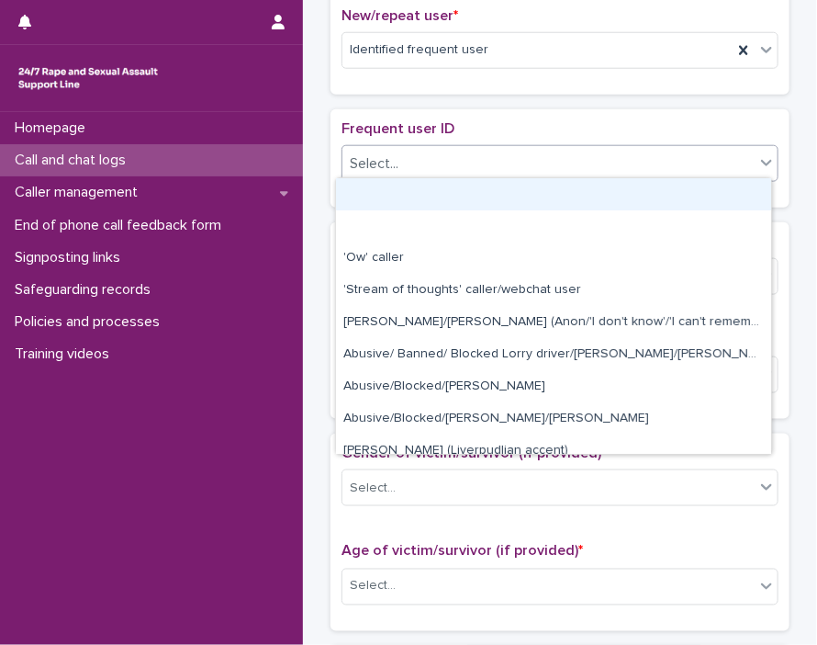
click at [738, 159] on div "Select..." at bounding box center [549, 164] width 412 height 30
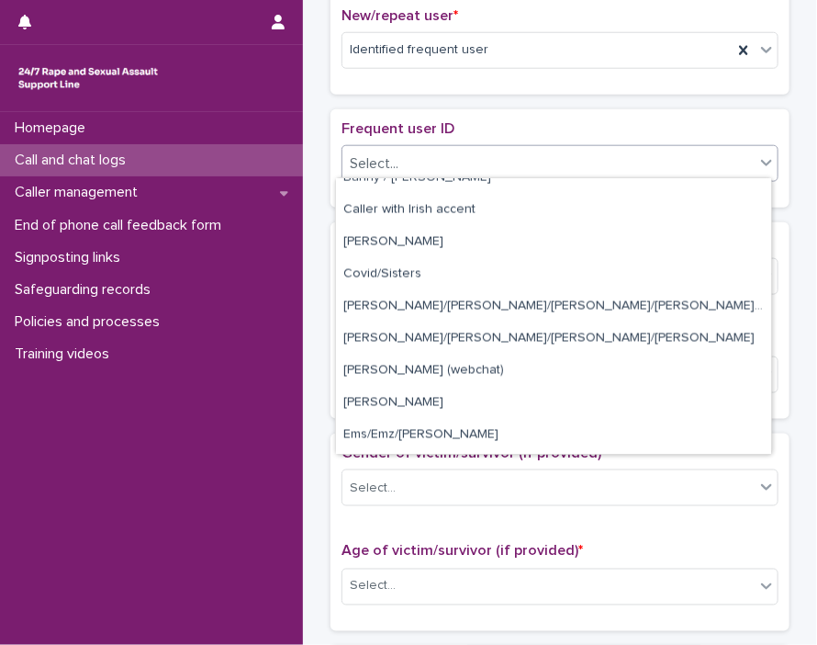
scroll to position [918, 0]
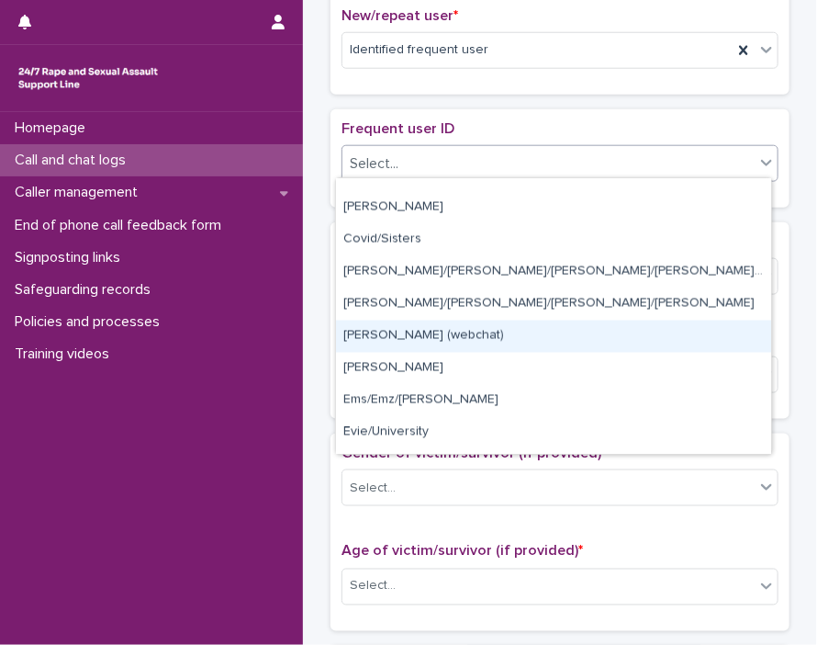
click at [379, 339] on div "[PERSON_NAME] (webchat)" at bounding box center [553, 337] width 435 height 32
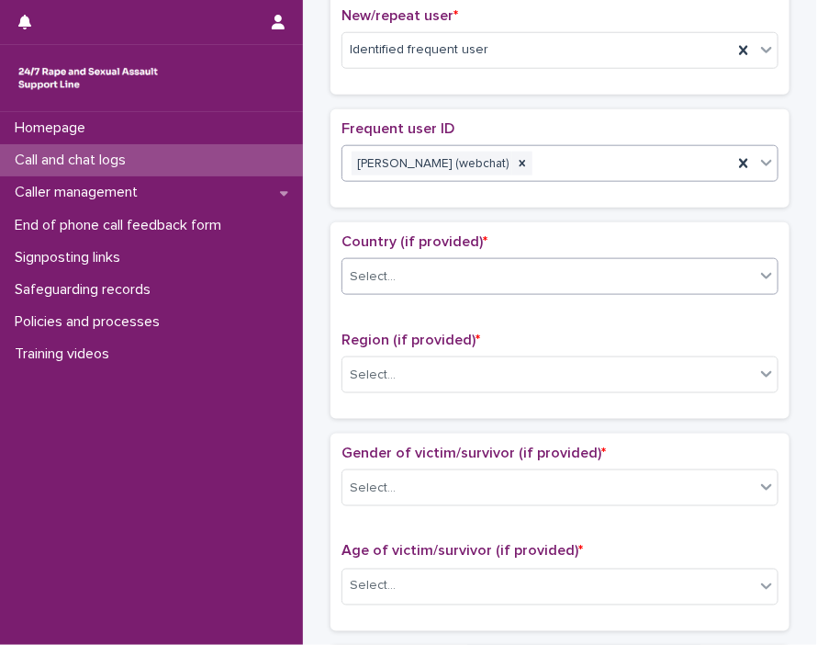
click at [754, 276] on icon at bounding box center [767, 275] width 18 height 18
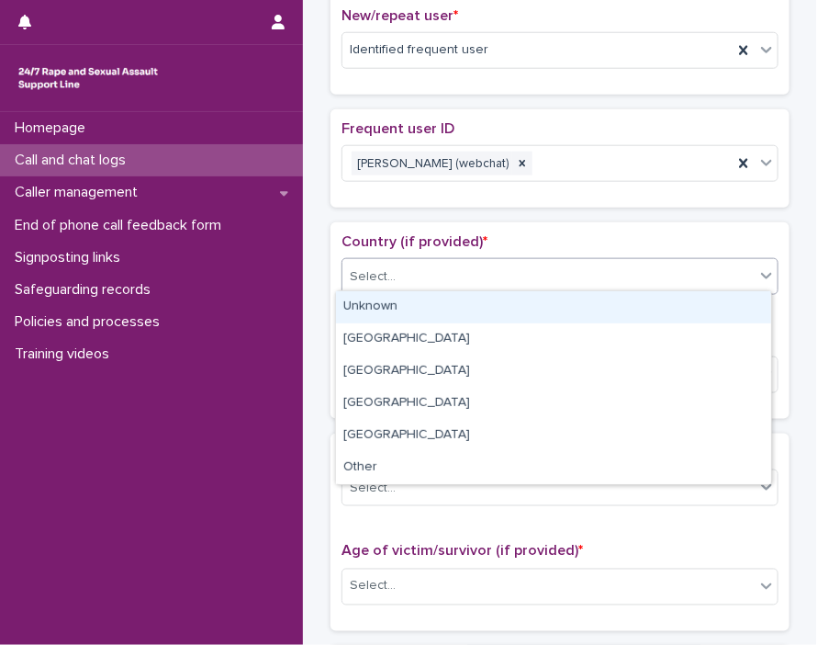
click at [693, 307] on div "Unknown" at bounding box center [553, 307] width 435 height 32
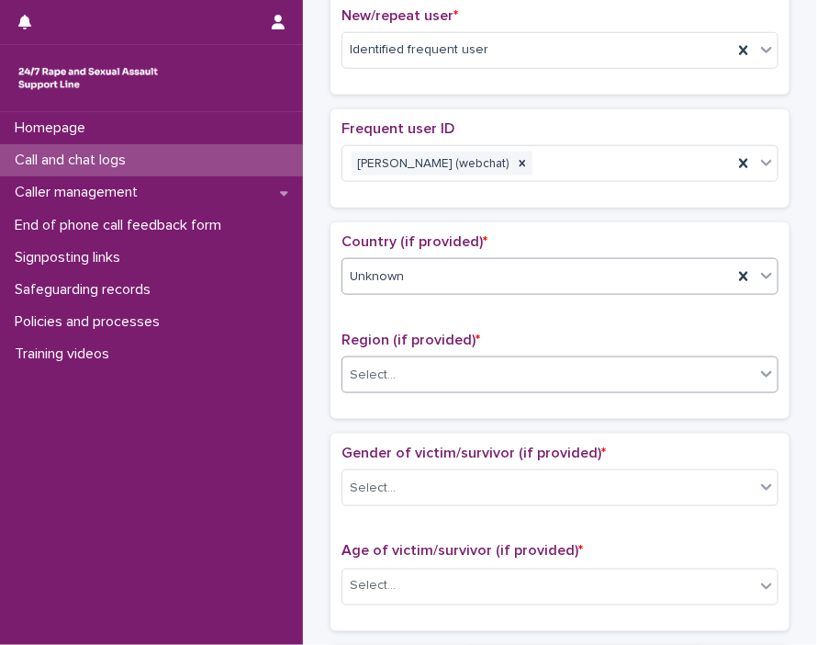
click at [754, 365] on icon at bounding box center [767, 374] width 18 height 18
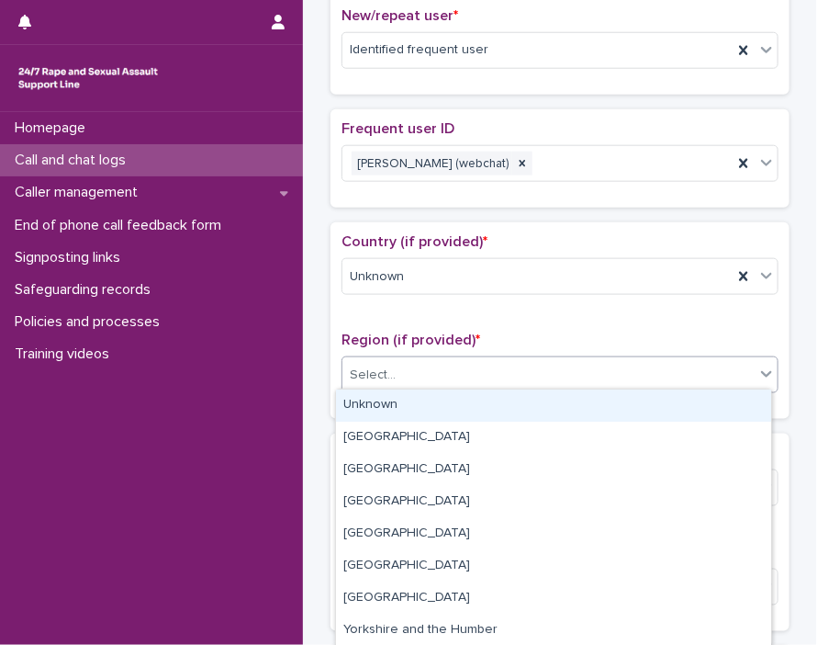
click at [695, 399] on div "Unknown" at bounding box center [553, 405] width 435 height 32
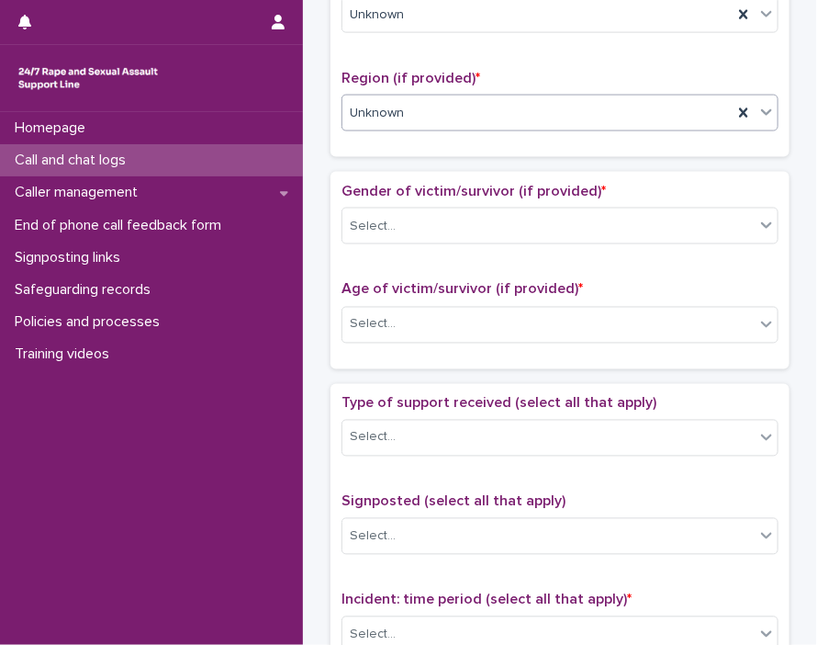
scroll to position [800, 0]
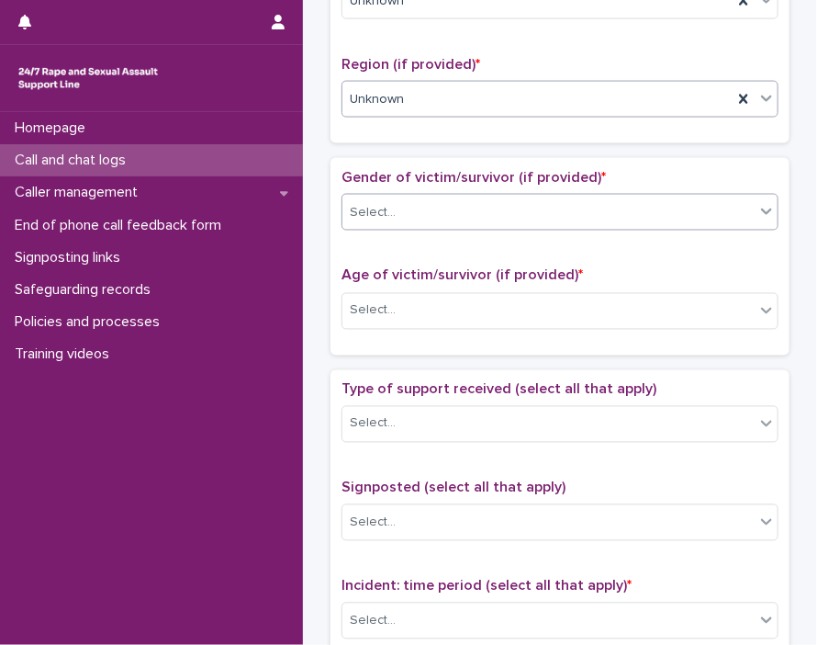
click at [754, 212] on div at bounding box center [767, 211] width 22 height 33
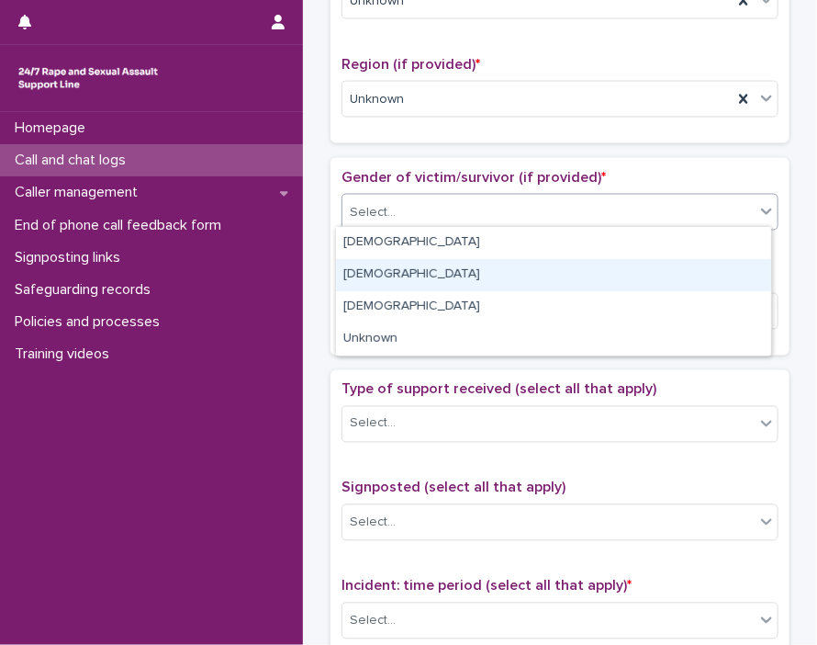
drag, startPoint x: 724, startPoint y: 254, endPoint x: 721, endPoint y: 267, distance: 13.1
click at [721, 267] on div "[DEMOGRAPHIC_DATA]" at bounding box center [553, 275] width 435 height 32
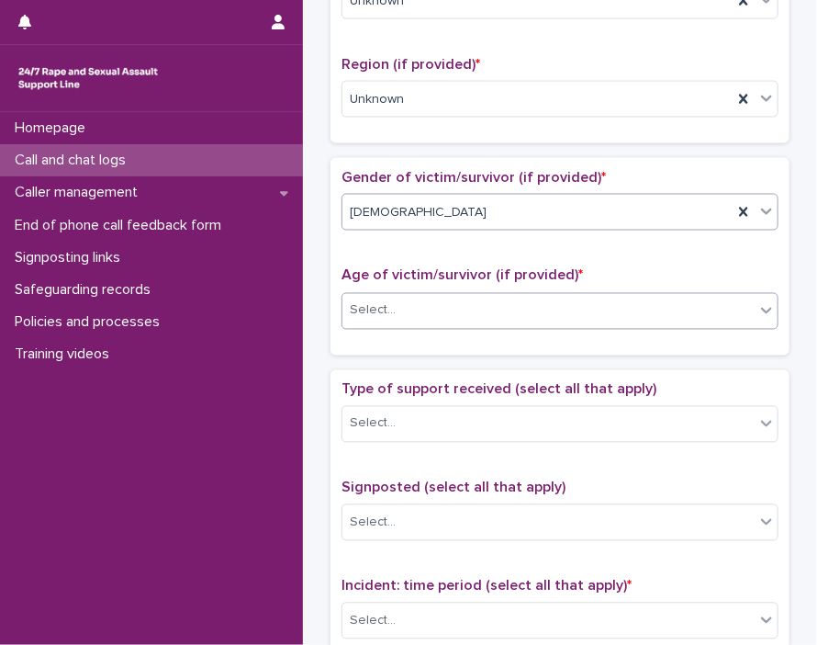
click at [754, 301] on icon at bounding box center [767, 310] width 18 height 18
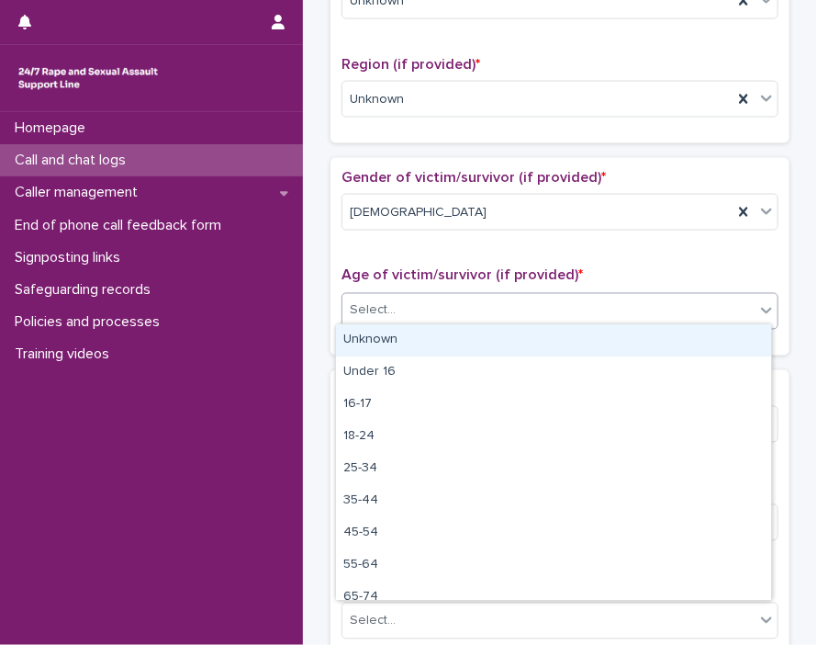
click at [730, 347] on div "Unknown" at bounding box center [553, 340] width 435 height 32
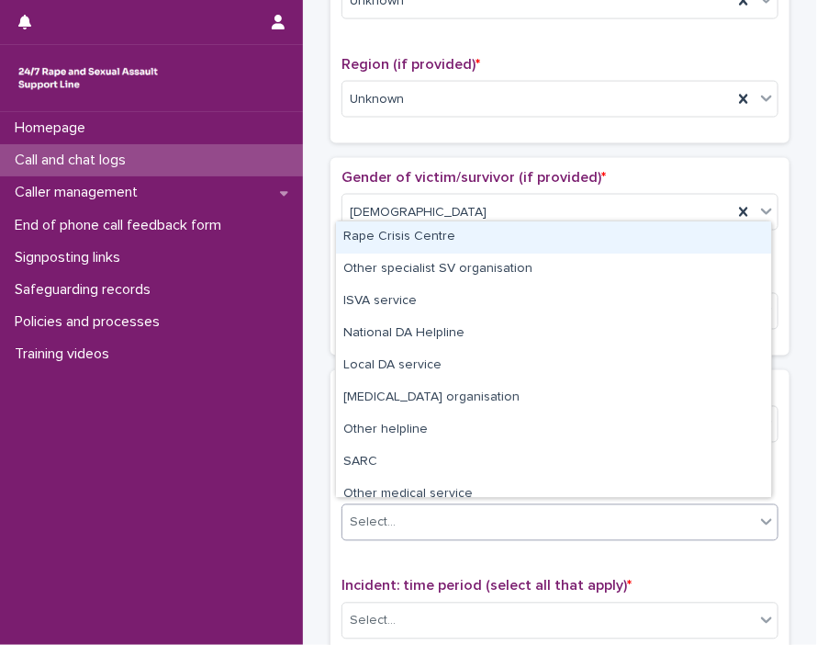
click at [754, 521] on icon at bounding box center [767, 521] width 18 height 18
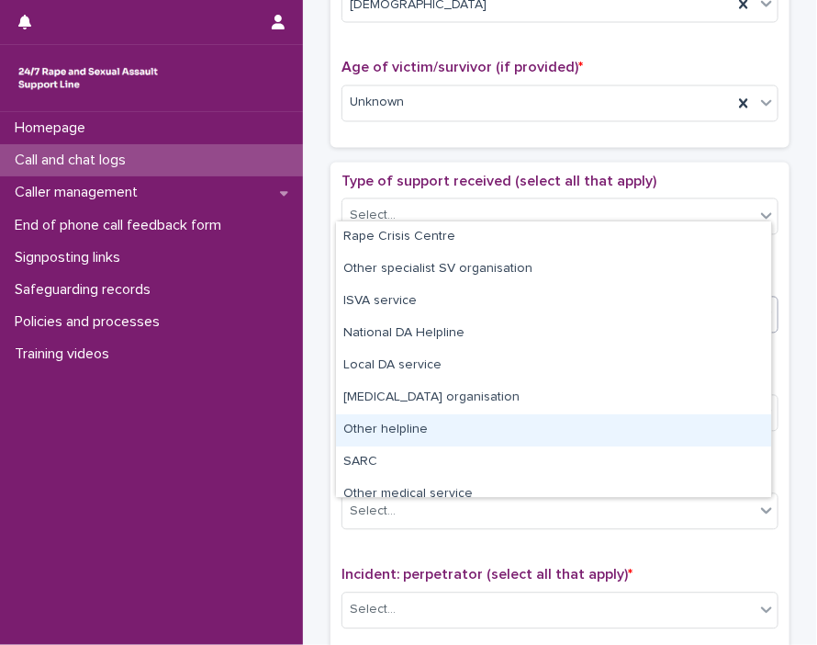
scroll to position [1023, 0]
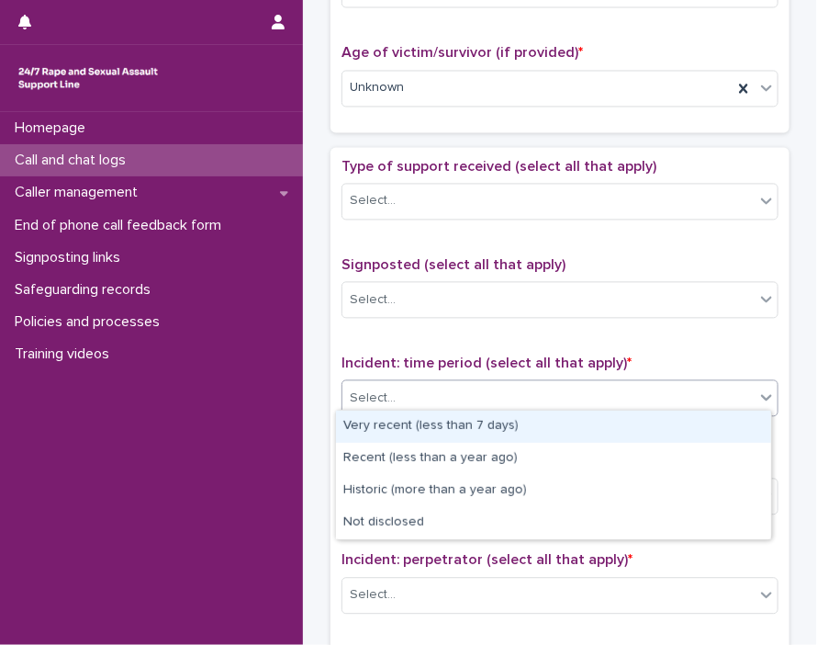
click at [754, 388] on icon at bounding box center [767, 397] width 18 height 18
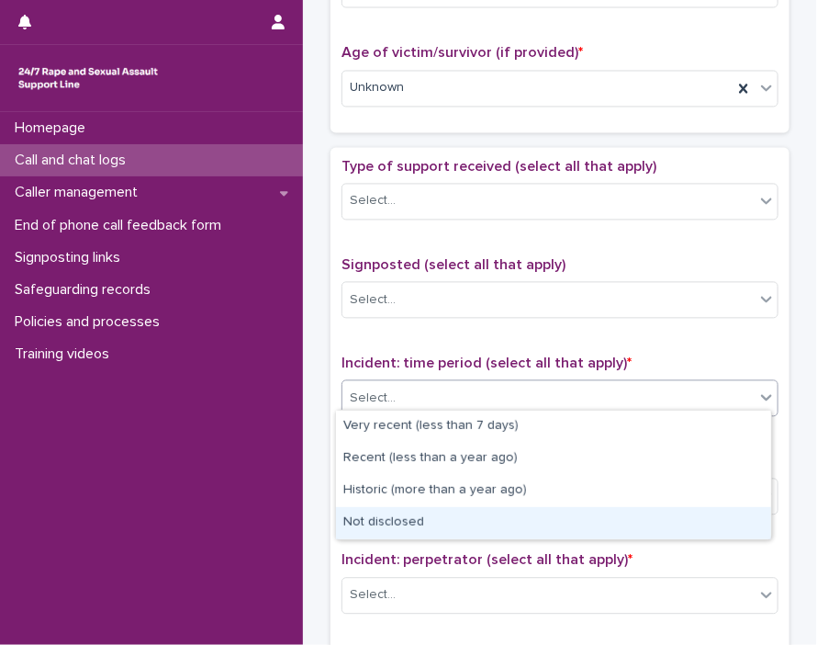
click at [636, 521] on div "Not disclosed" at bounding box center [553, 523] width 435 height 32
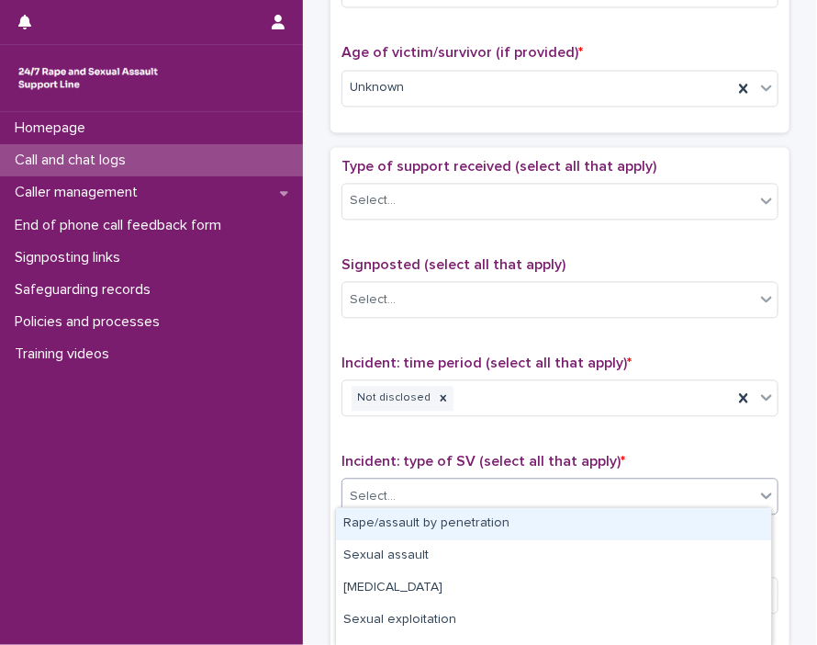
click at [754, 493] on icon at bounding box center [766, 496] width 11 height 6
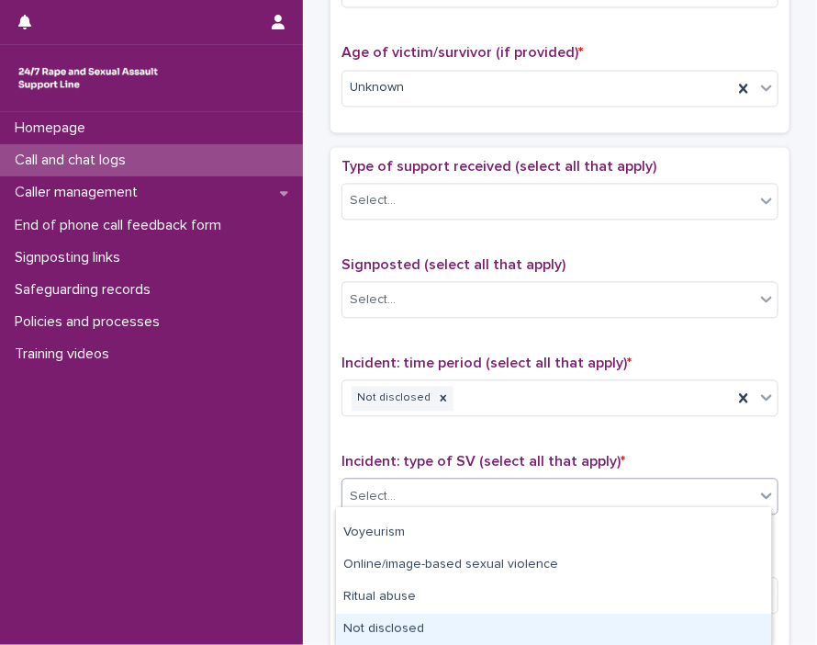
click at [698, 635] on div "Not disclosed" at bounding box center [553, 629] width 435 height 32
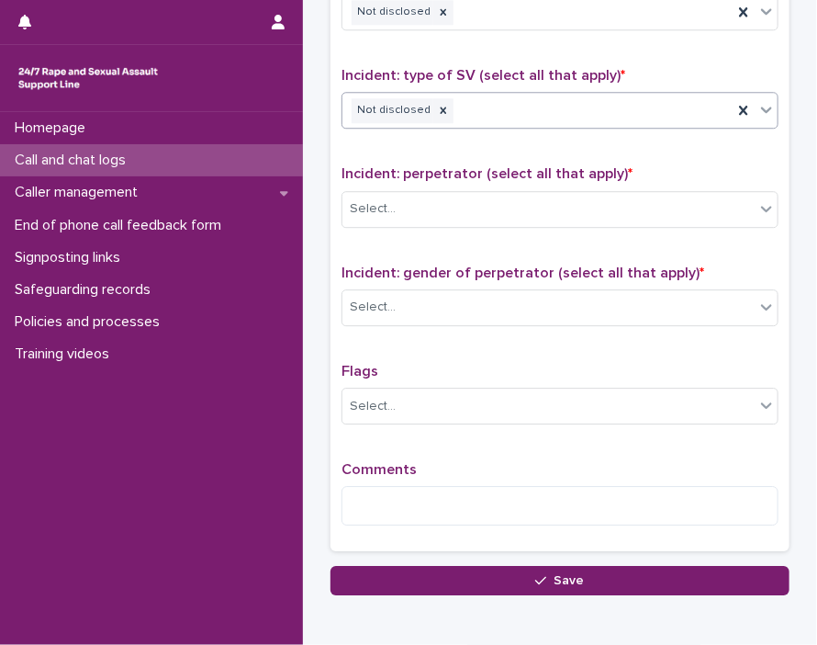
scroll to position [1414, 0]
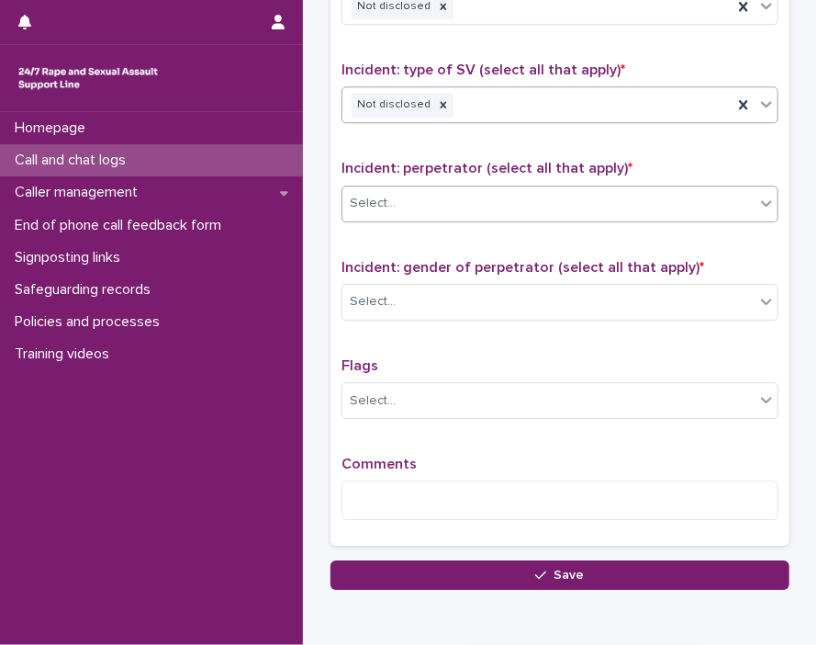
click at [745, 202] on div "Select..." at bounding box center [549, 203] width 412 height 30
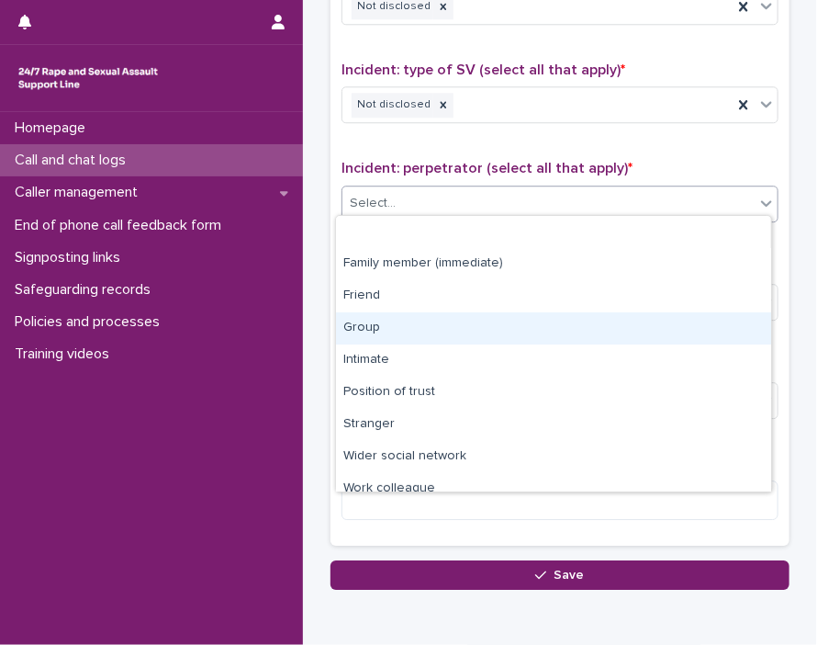
scroll to position [77, 0]
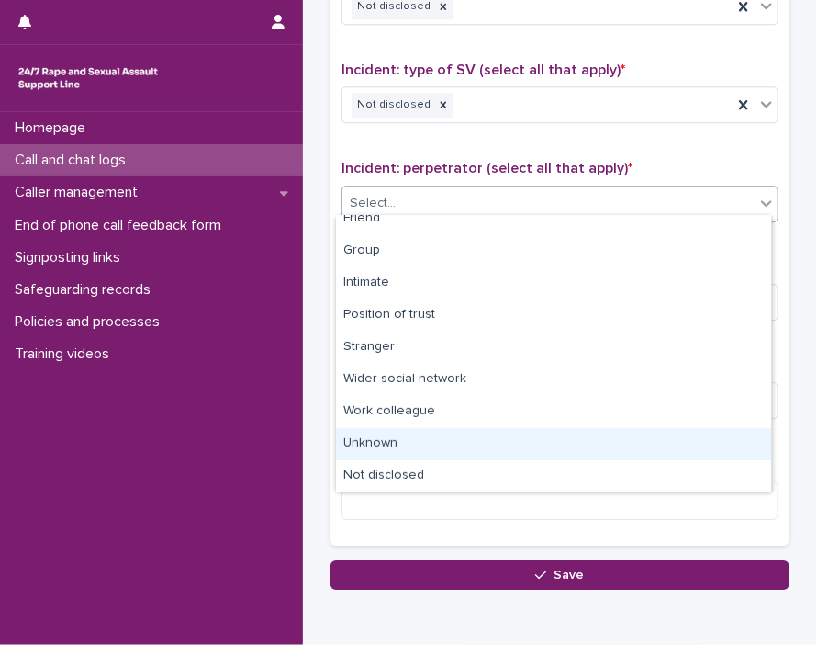
click at [710, 456] on div "Unknown" at bounding box center [553, 444] width 435 height 32
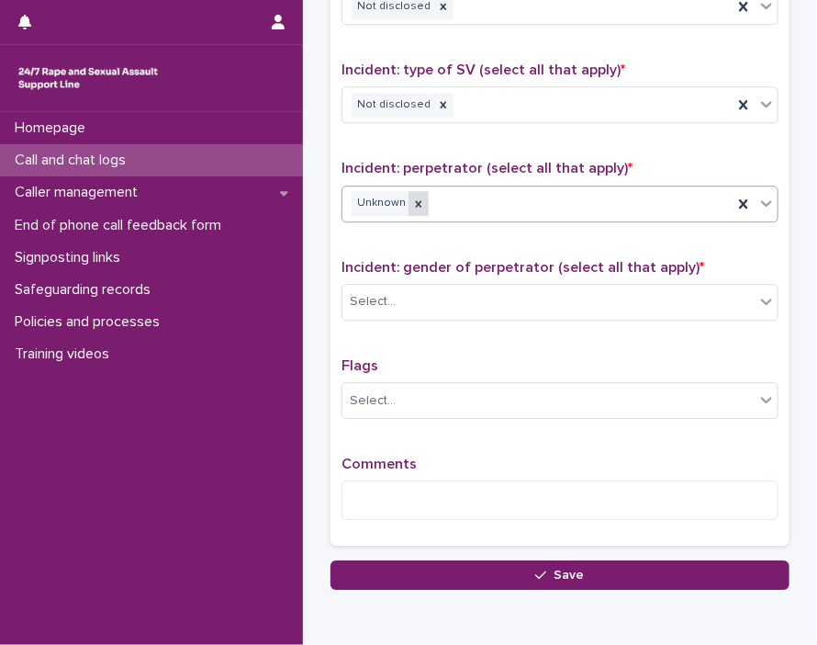
click at [412, 199] on icon at bounding box center [418, 203] width 13 height 13
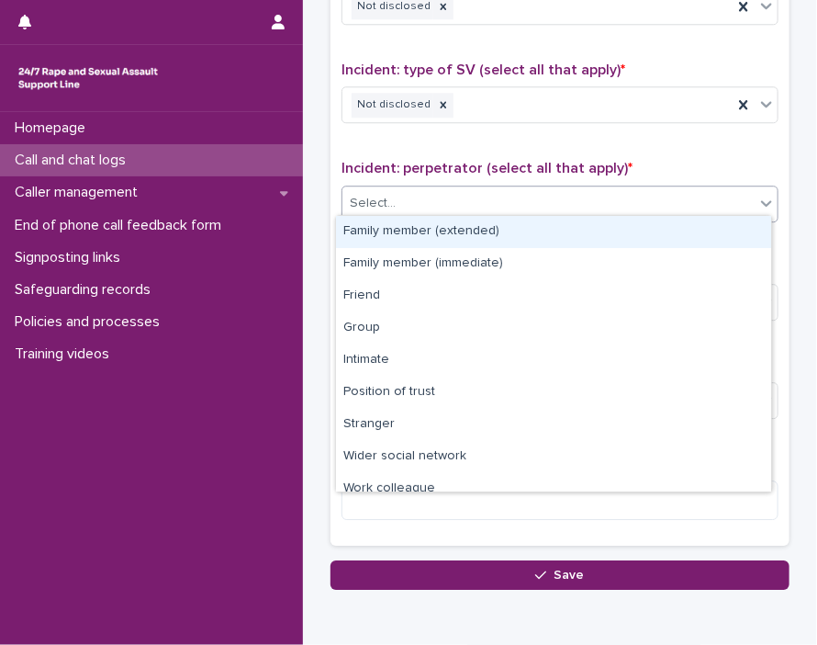
click at [754, 200] on icon at bounding box center [766, 203] width 11 height 6
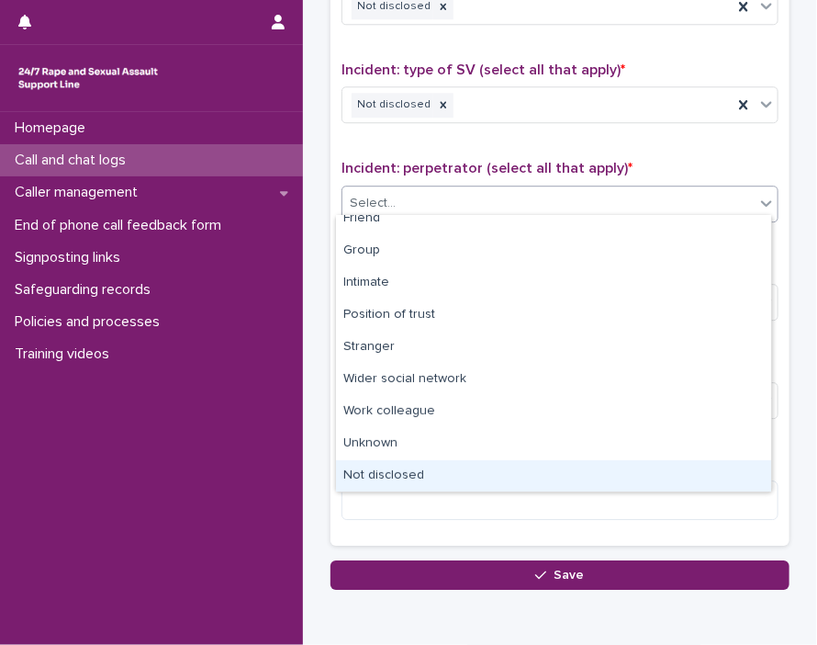
click at [702, 478] on div "Not disclosed" at bounding box center [553, 476] width 435 height 32
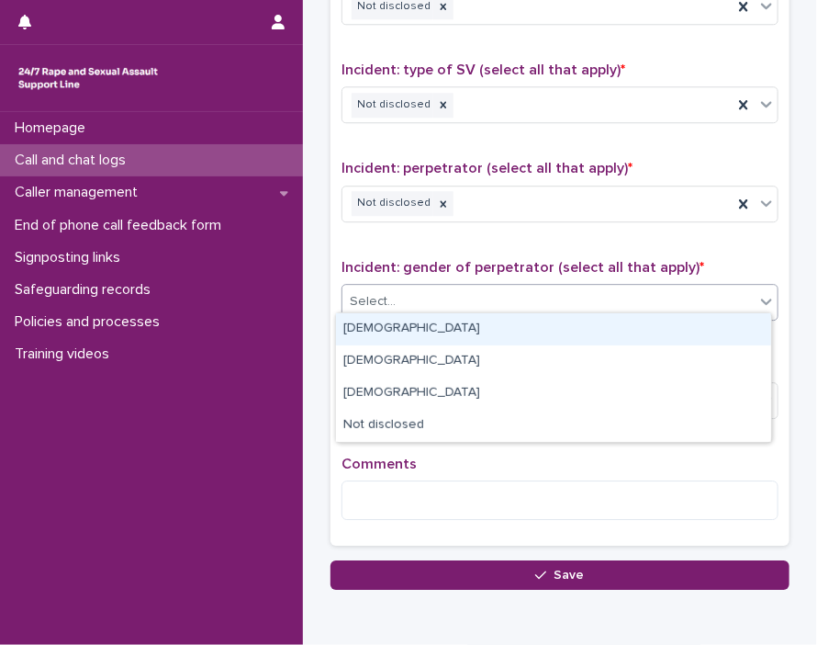
click at [754, 299] on icon at bounding box center [767, 301] width 18 height 18
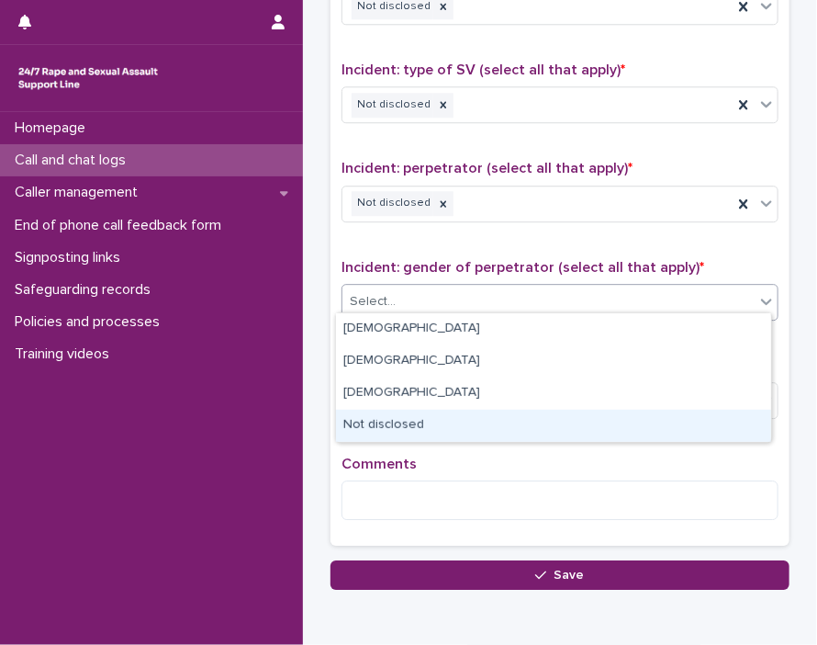
click at [686, 436] on div "Not disclosed" at bounding box center [553, 426] width 435 height 32
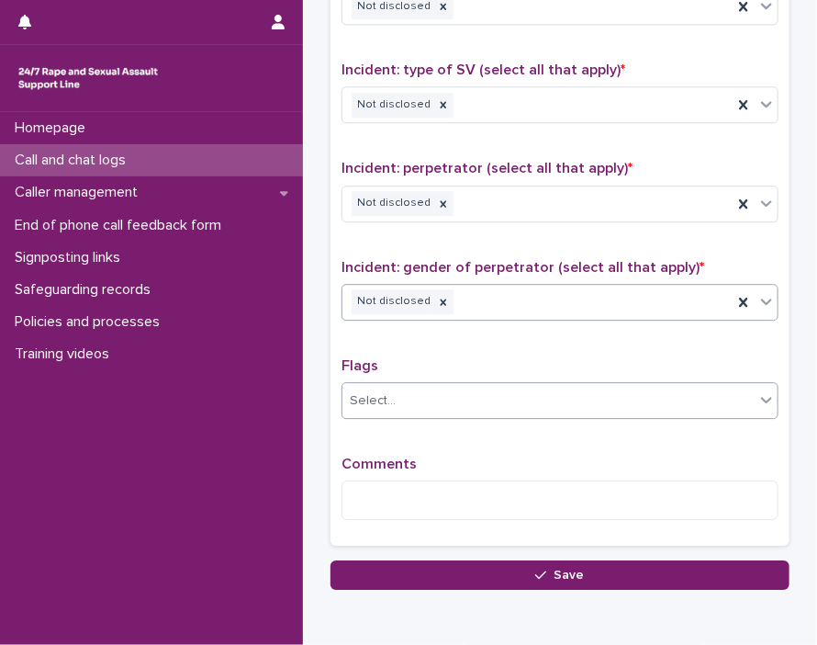
click at [754, 399] on div at bounding box center [767, 399] width 22 height 33
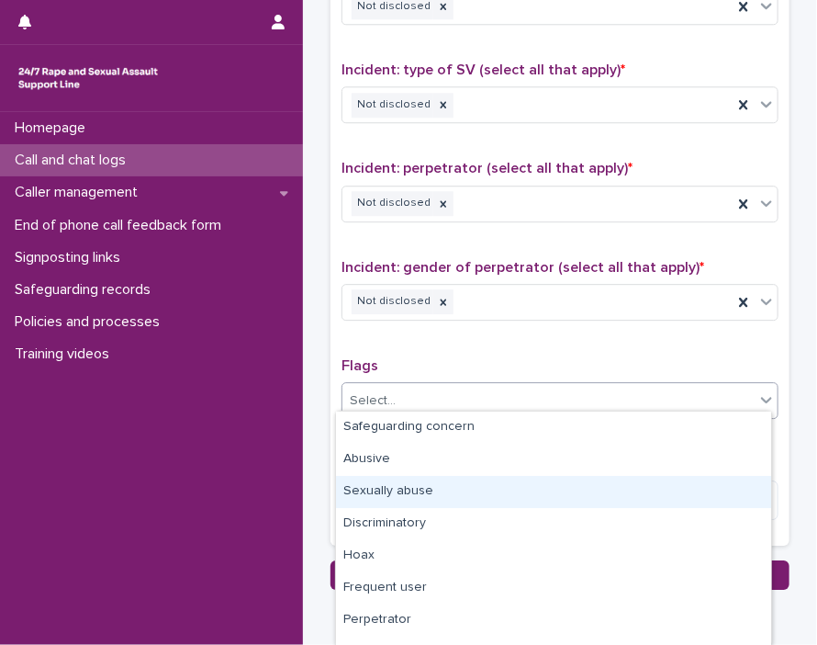
click at [700, 486] on div "Sexually abuse" at bounding box center [553, 492] width 435 height 32
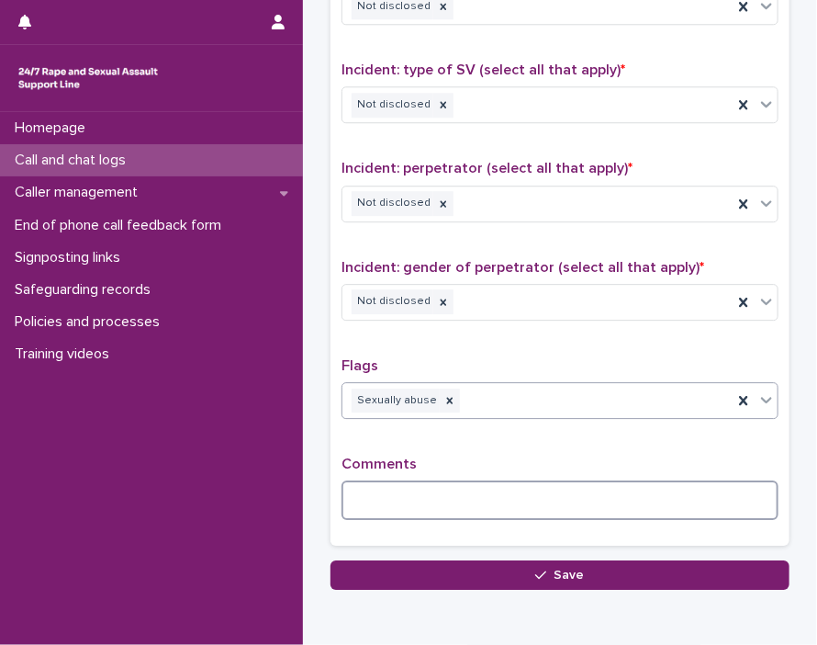
click at [509, 506] on textarea at bounding box center [560, 499] width 437 height 39
paste textarea "**********"
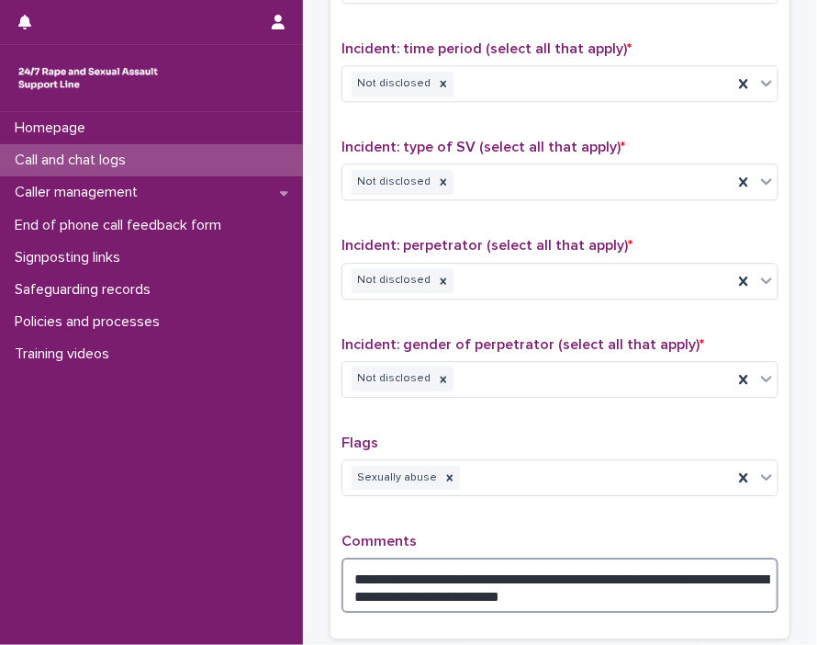
scroll to position [1510, 0]
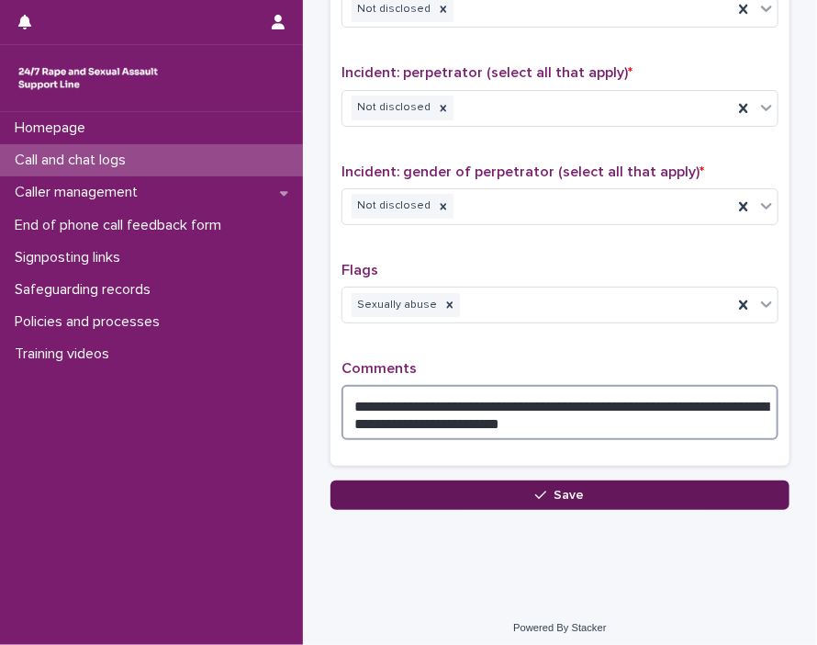
type textarea "**********"
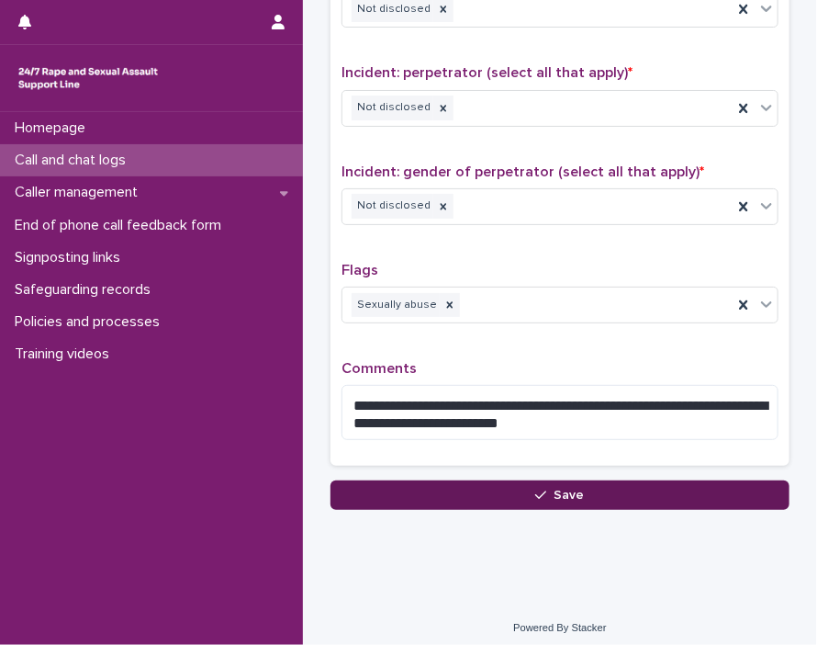
click at [624, 484] on button "Save" at bounding box center [560, 494] width 459 height 29
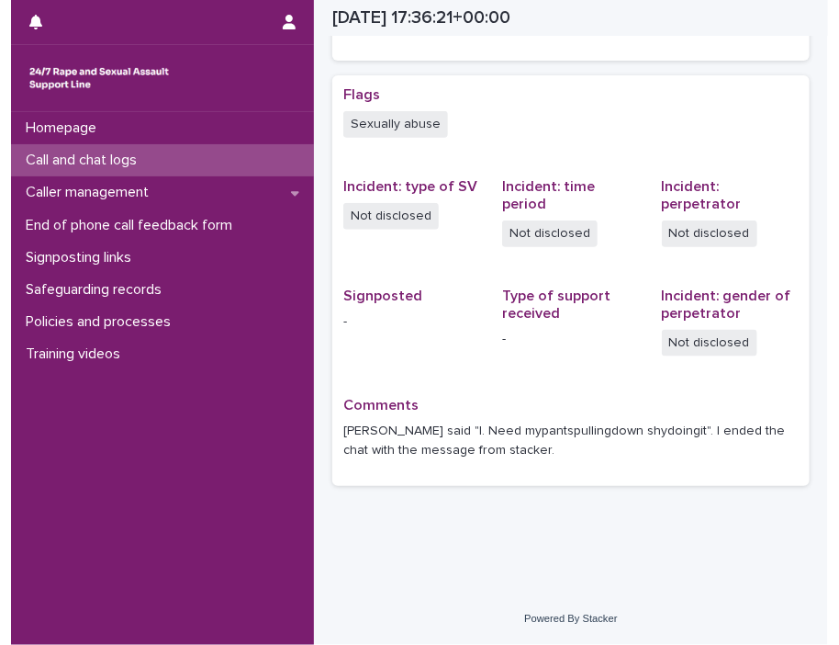
scroll to position [448, 0]
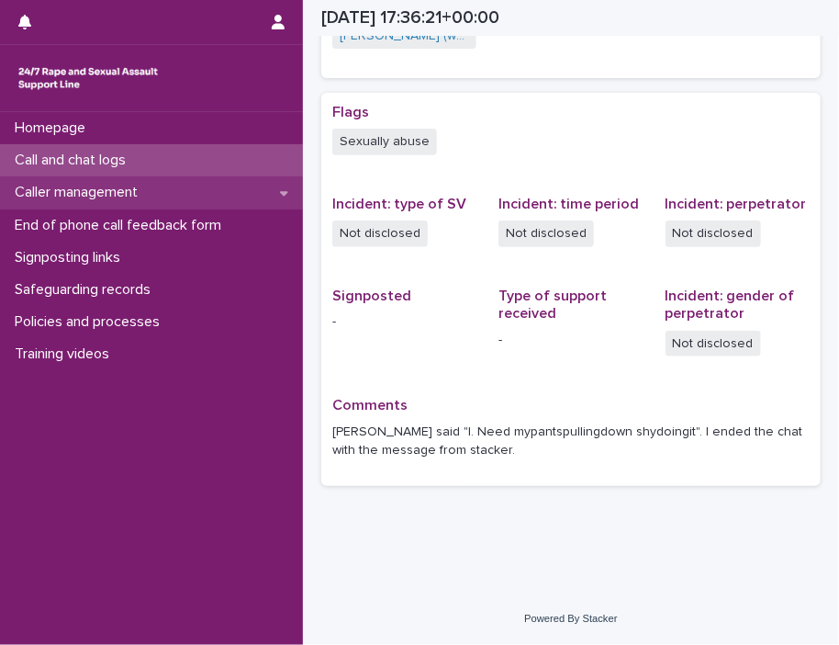
click at [123, 196] on p "Caller management" at bounding box center [79, 192] width 145 height 17
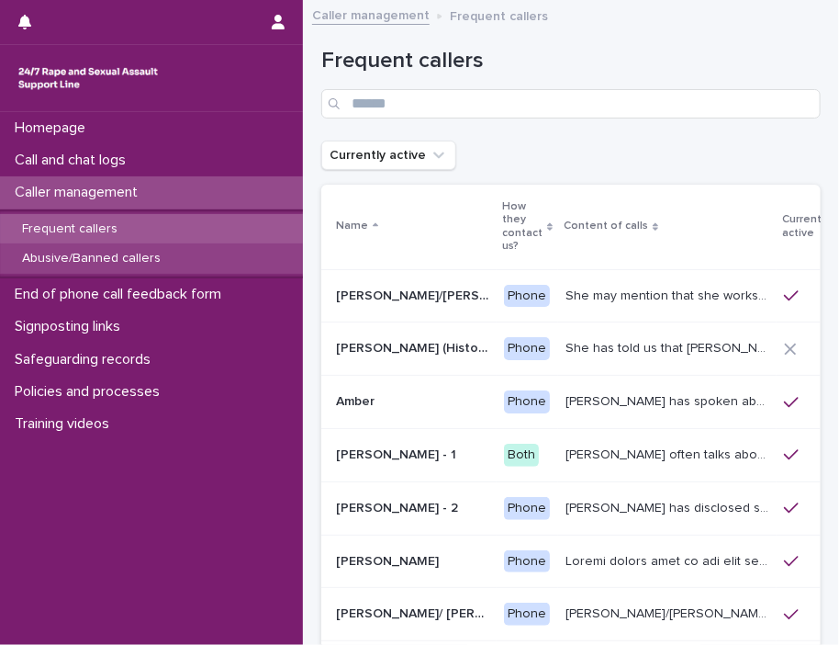
click at [99, 258] on p "Abusive/Banned callers" at bounding box center [91, 259] width 168 height 16
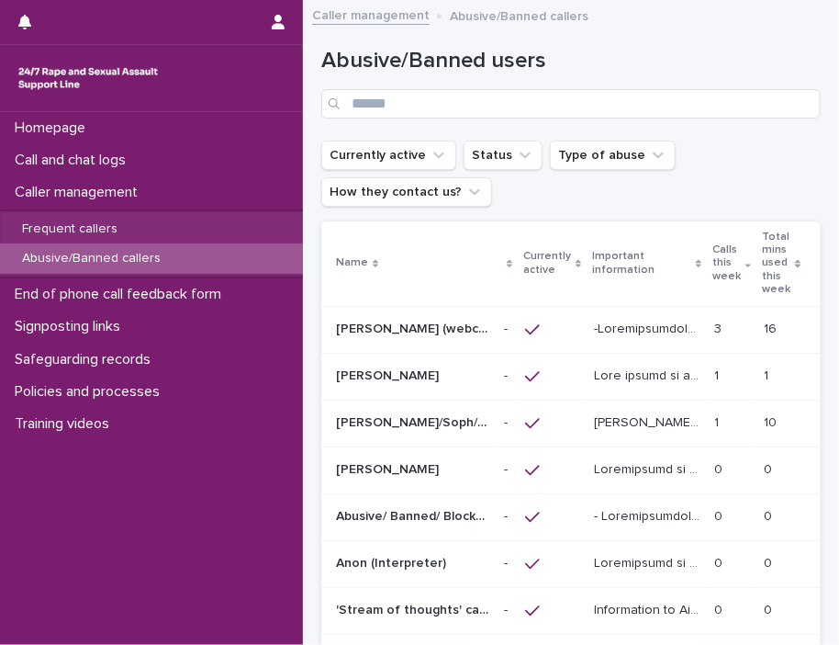
click at [399, 316] on div "[PERSON_NAME] (webchat) [PERSON_NAME] (webchat)" at bounding box center [412, 329] width 153 height 30
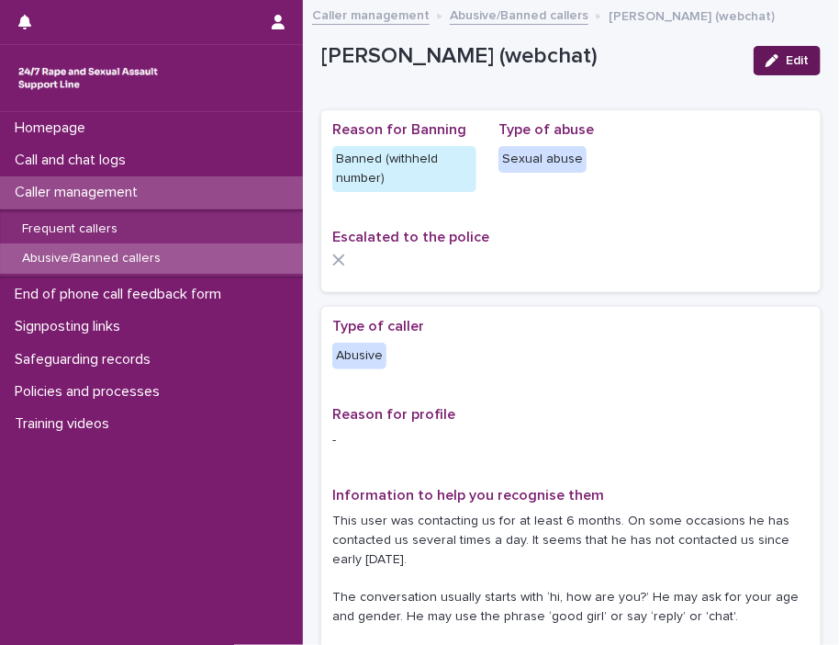
click at [754, 67] on button "Edit" at bounding box center [787, 60] width 67 height 29
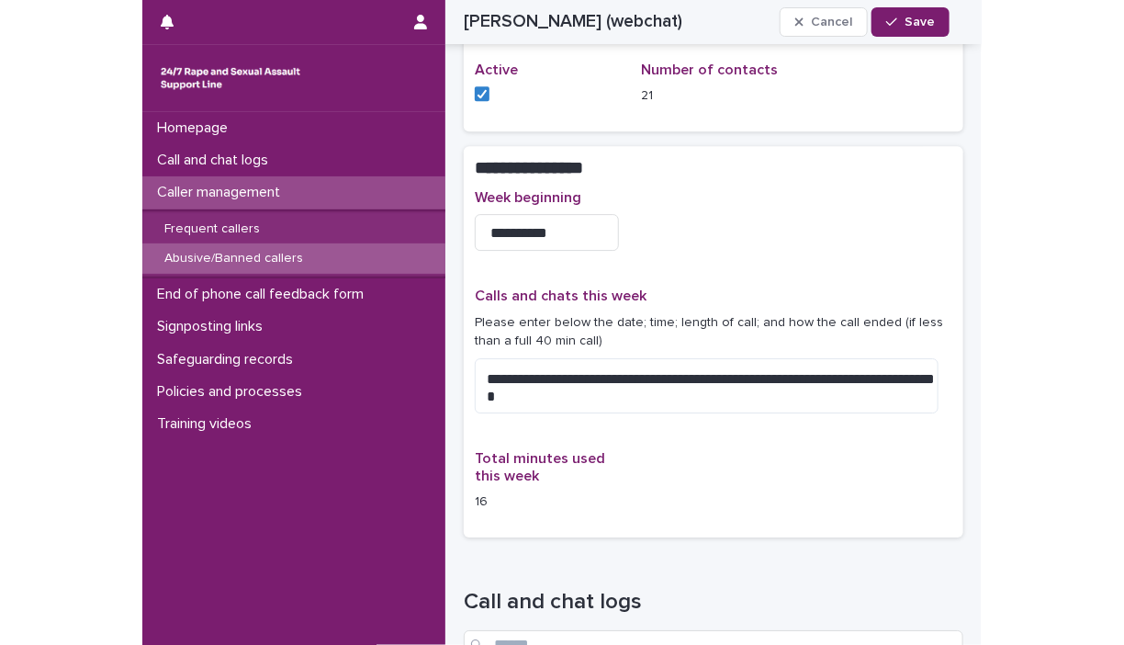
scroll to position [1648, 0]
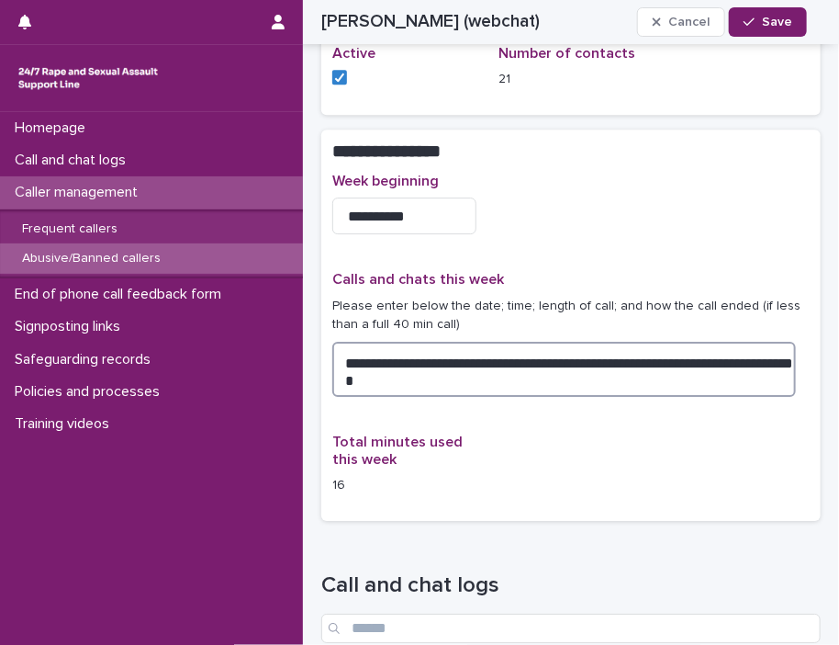
click at [469, 372] on textarea "**********" at bounding box center [564, 369] width 464 height 55
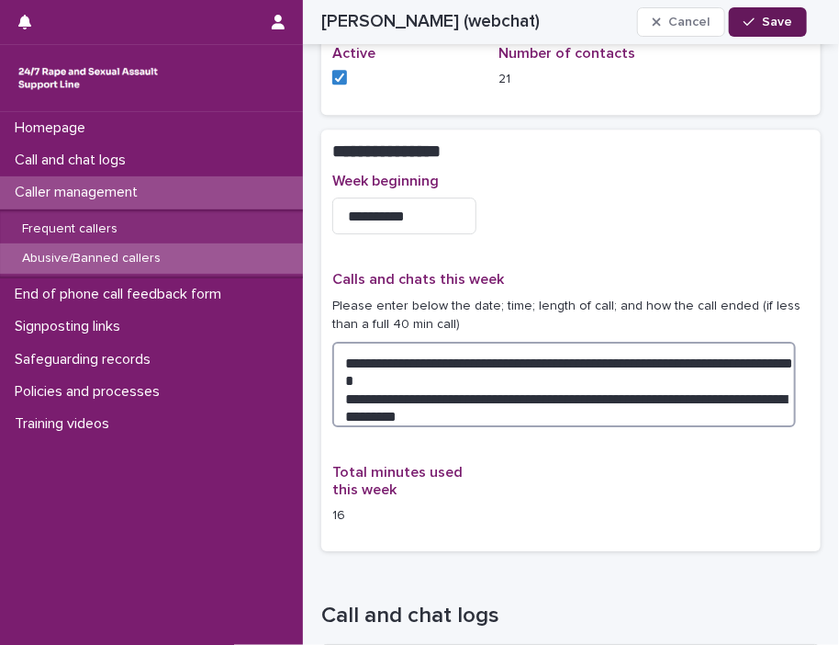
type textarea "**********"
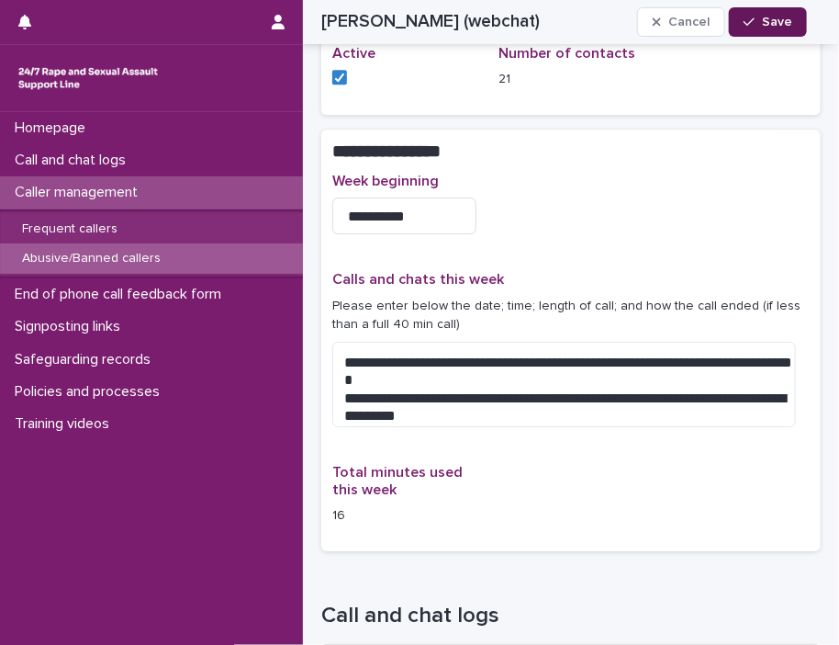
click at [749, 25] on icon "button" at bounding box center [749, 22] width 11 height 8
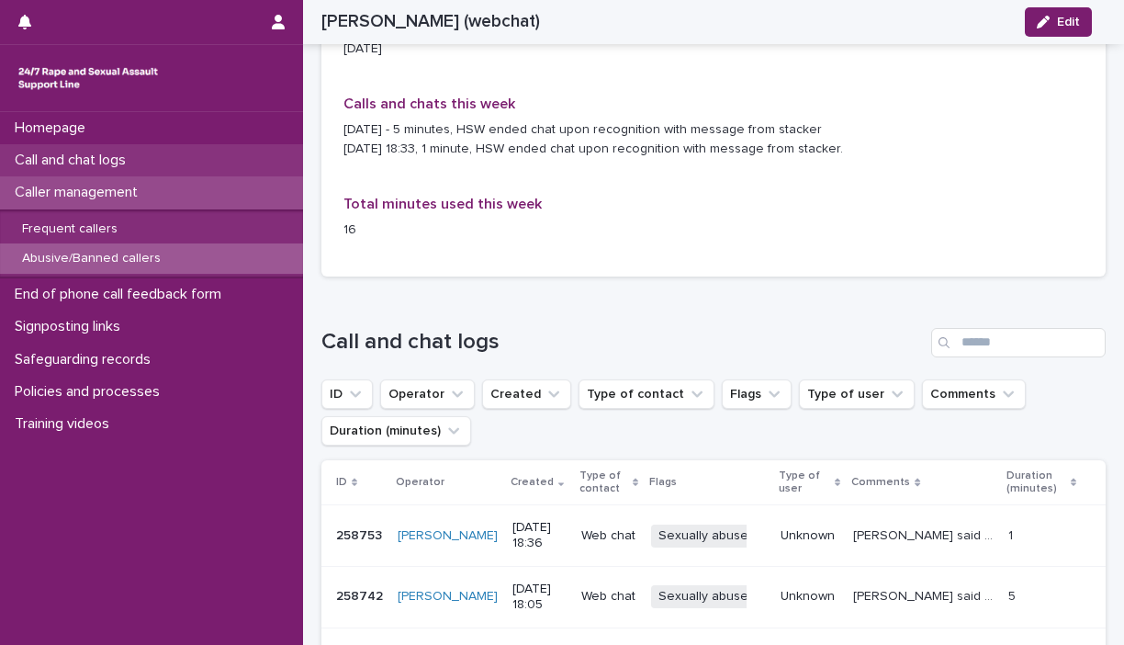
click at [107, 154] on p "Call and chat logs" at bounding box center [73, 160] width 133 height 17
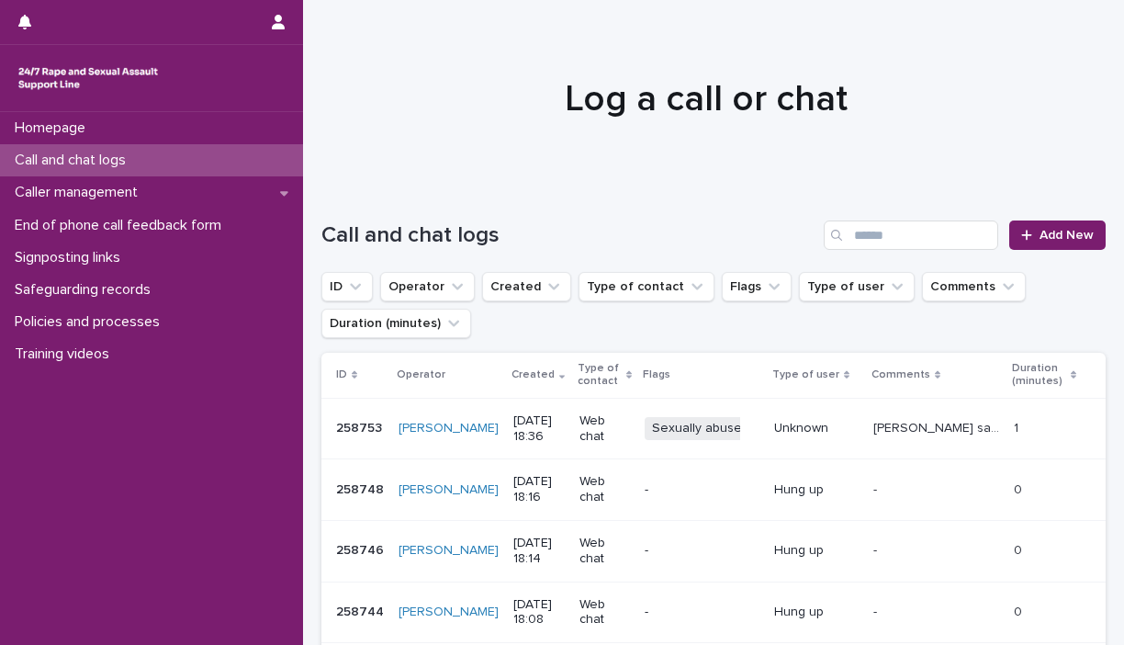
click at [754, 436] on div "Unknown" at bounding box center [816, 428] width 84 height 30
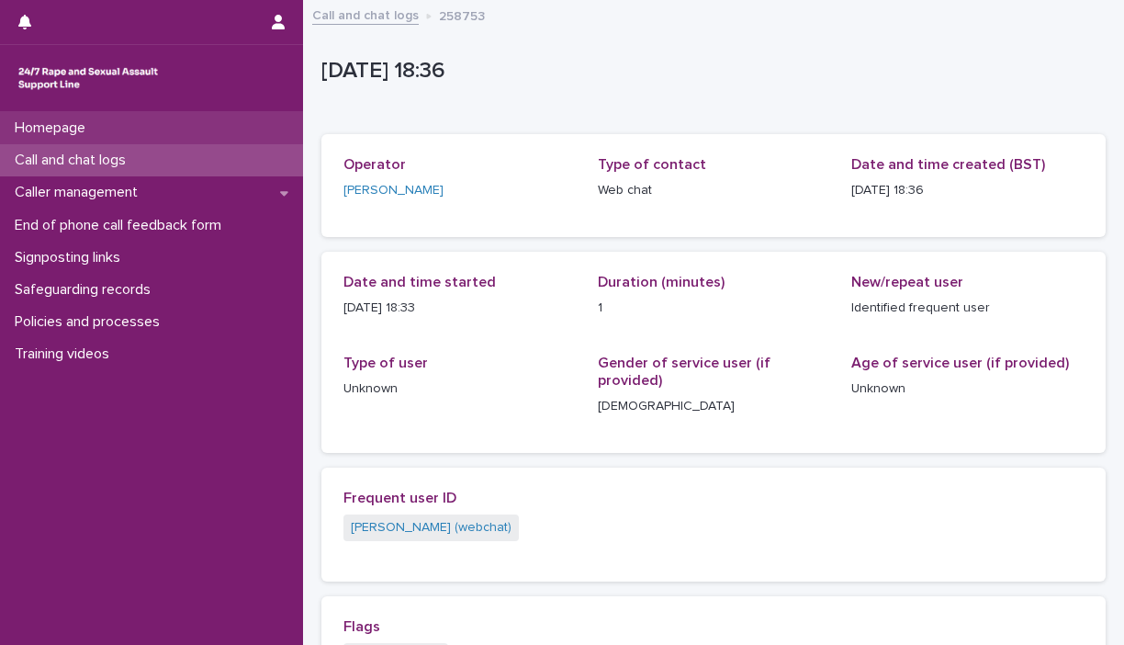
click at [143, 133] on div "Homepage" at bounding box center [151, 128] width 303 height 32
